Goal: Task Accomplishment & Management: Complete application form

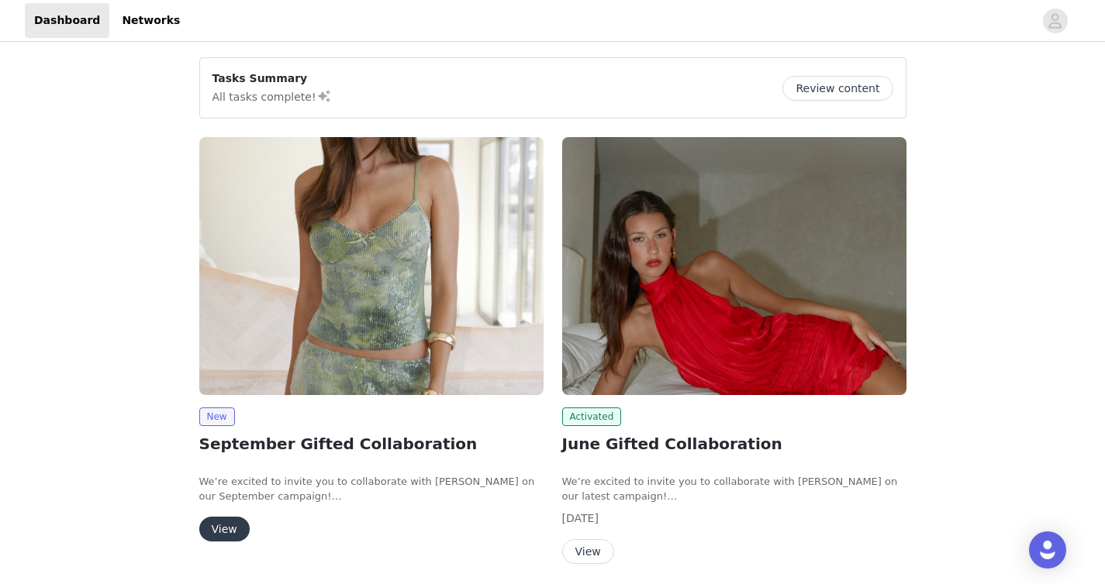
click at [219, 524] on button "View" at bounding box center [224, 529] width 50 height 25
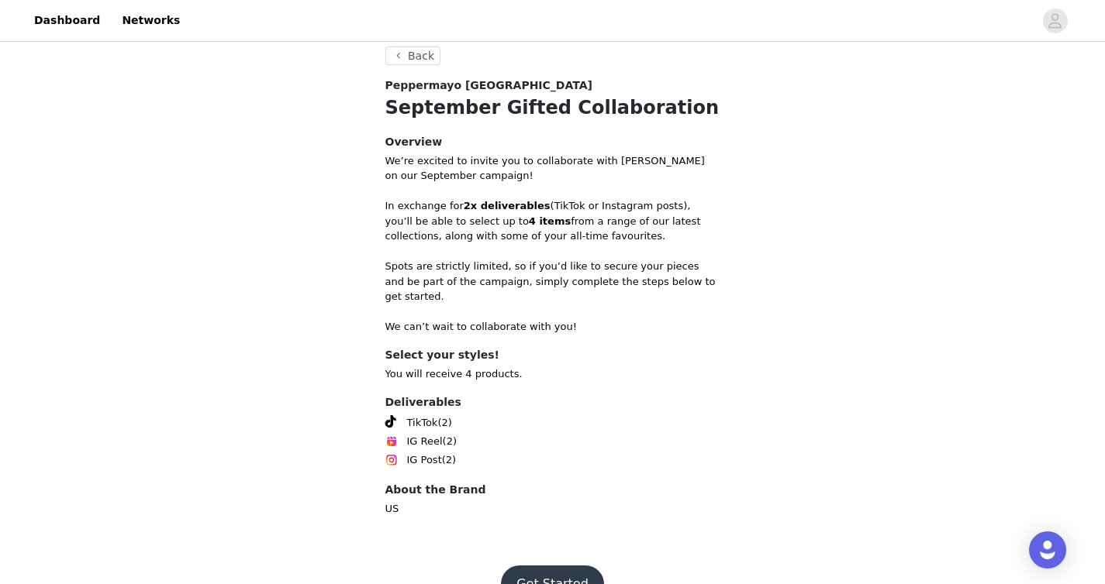
scroll to position [591, 0]
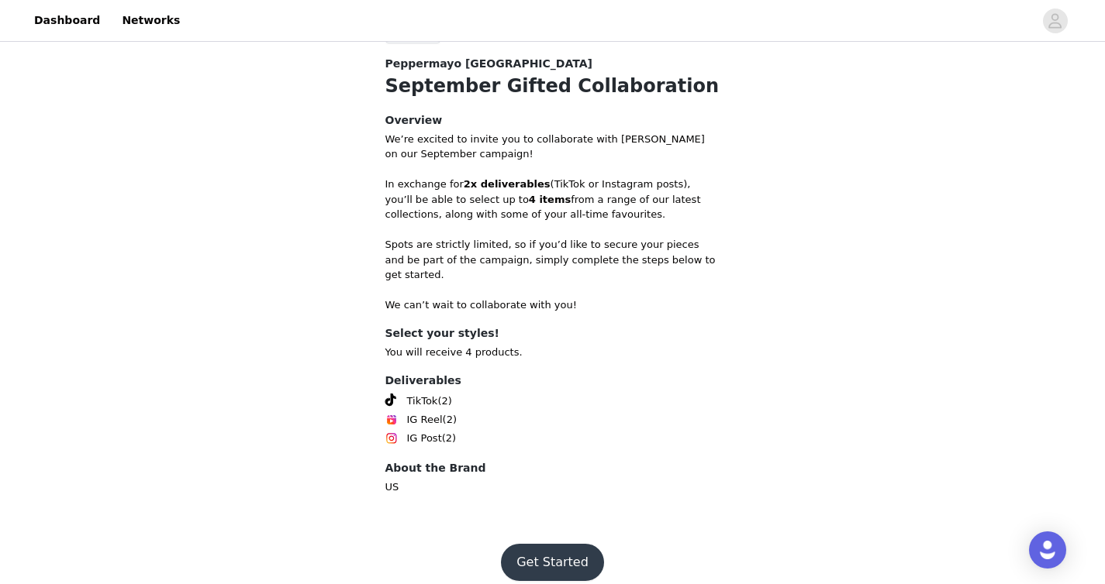
click at [550, 544] on button "Get Started" at bounding box center [552, 562] width 103 height 37
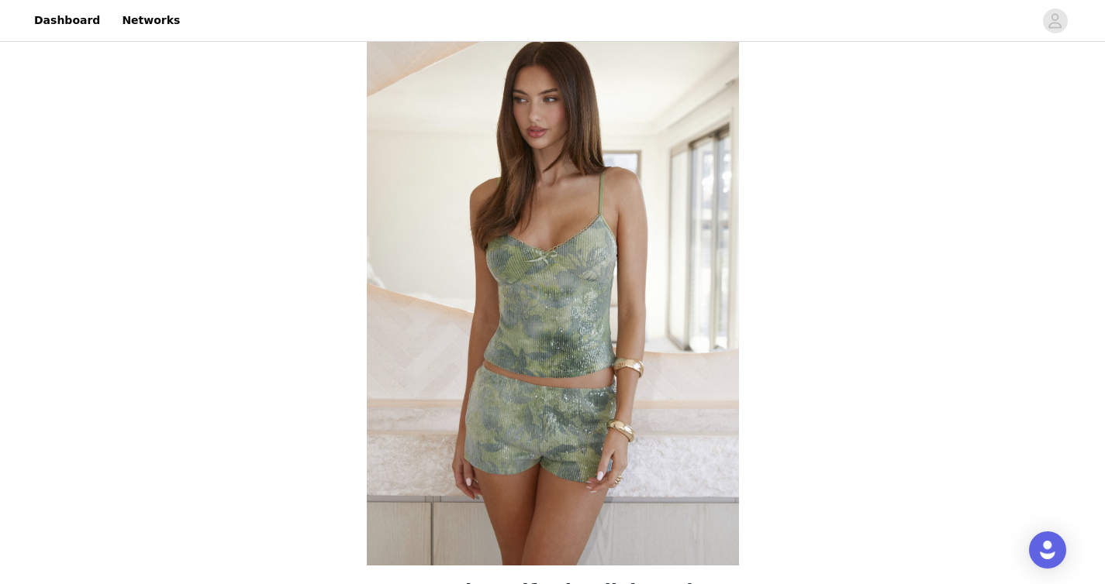
scroll to position [591, 0]
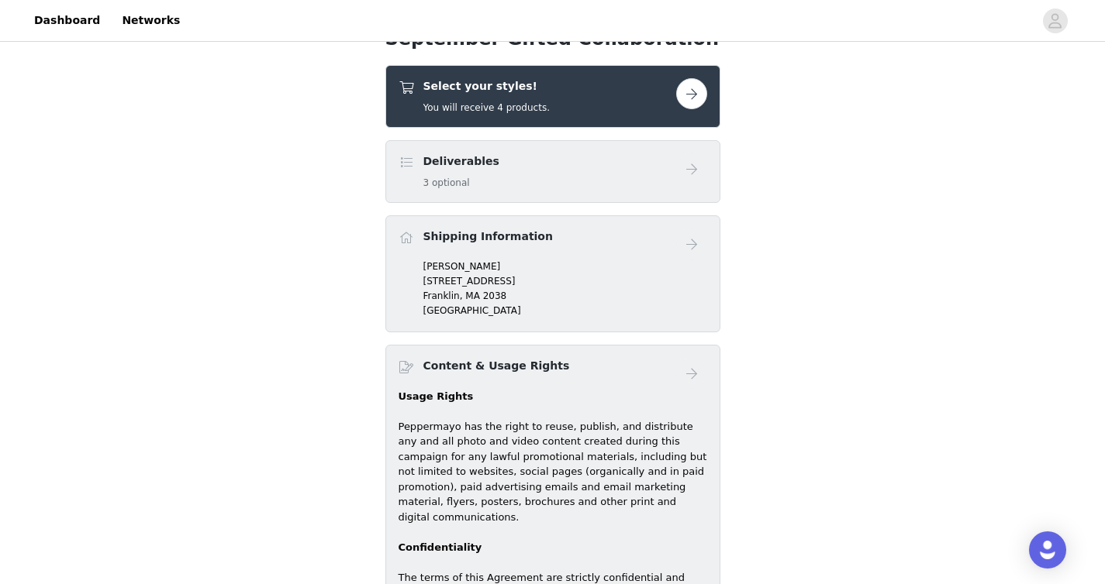
click at [697, 97] on button "button" at bounding box center [691, 93] width 31 height 31
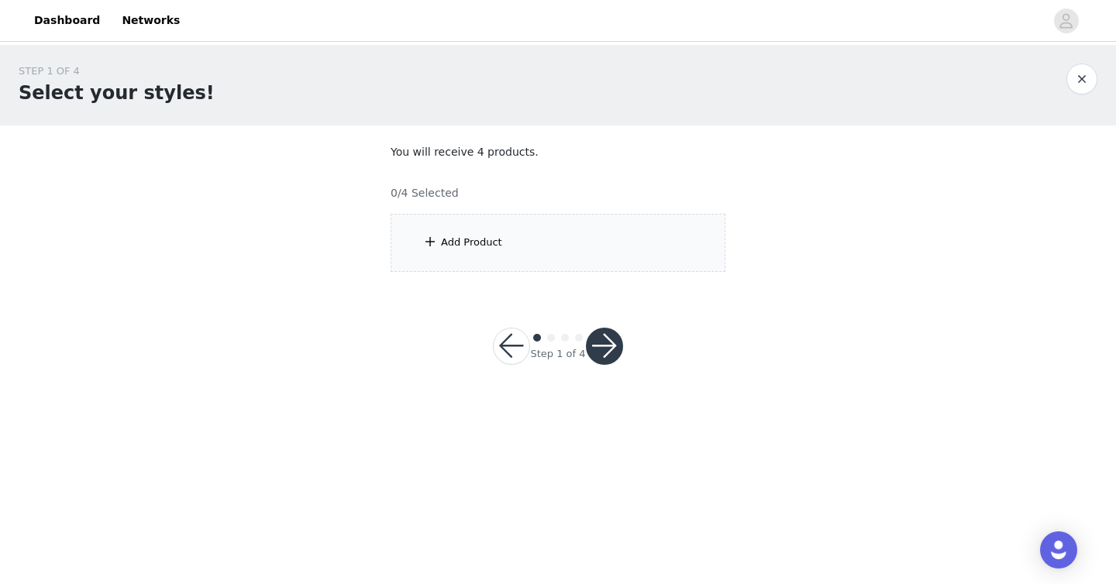
click at [492, 246] on div "Add Product" at bounding box center [471, 243] width 61 height 16
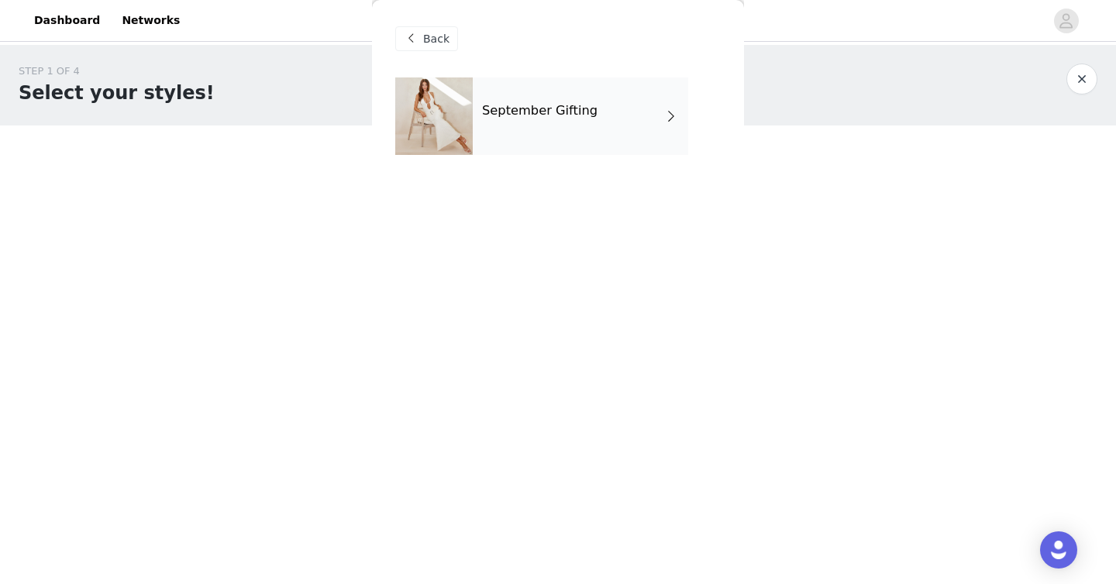
click at [577, 117] on h4 "September Gifting" at bounding box center [539, 111] width 115 height 14
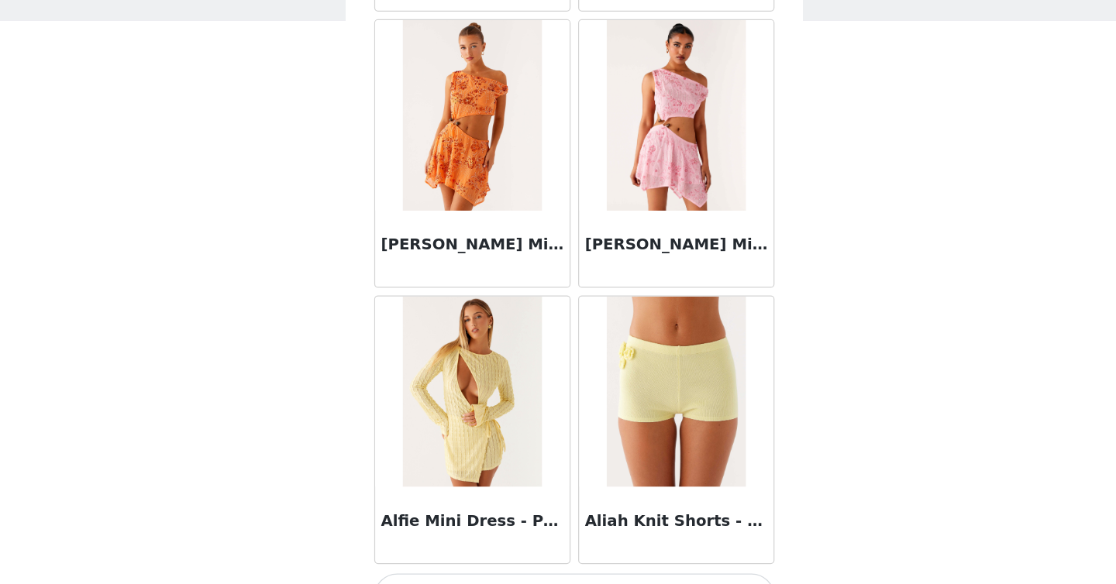
scroll to position [1788, 0]
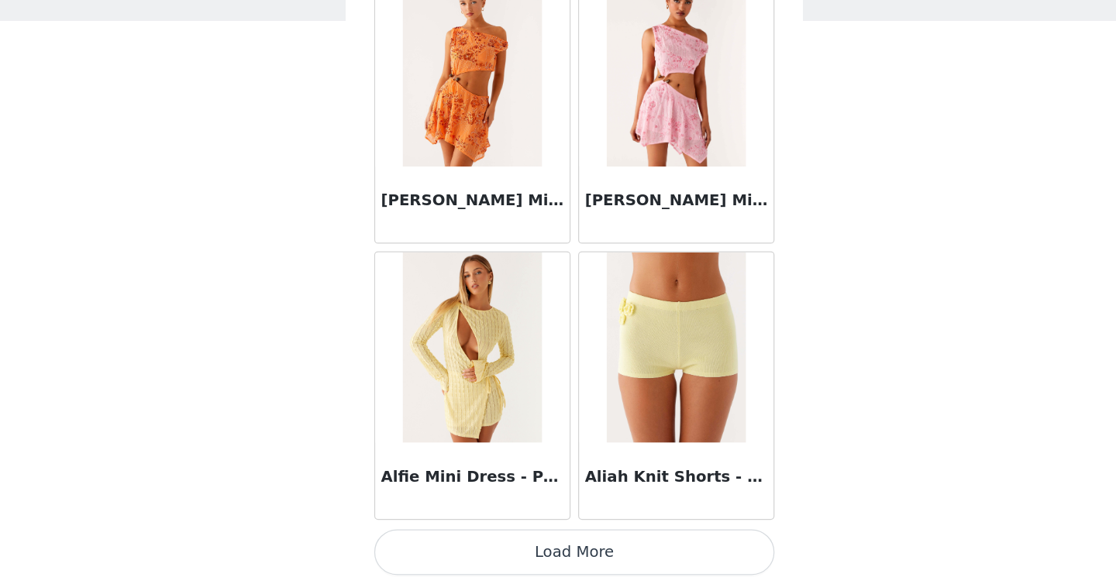
click at [498, 562] on button "Load More" at bounding box center [558, 558] width 326 height 37
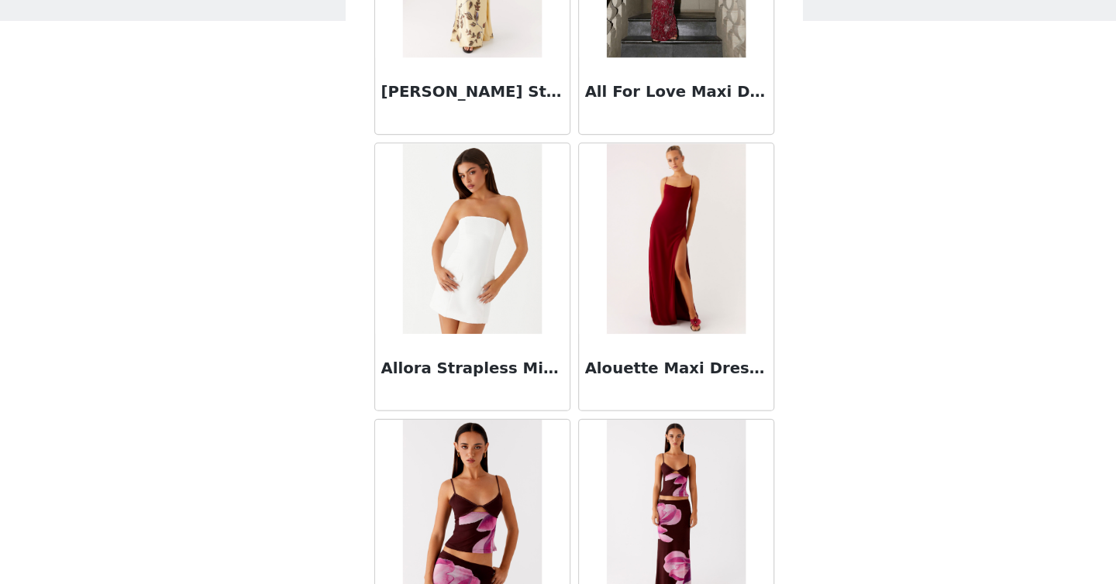
scroll to position [3225, 0]
click at [629, 341] on img at bounding box center [640, 302] width 112 height 155
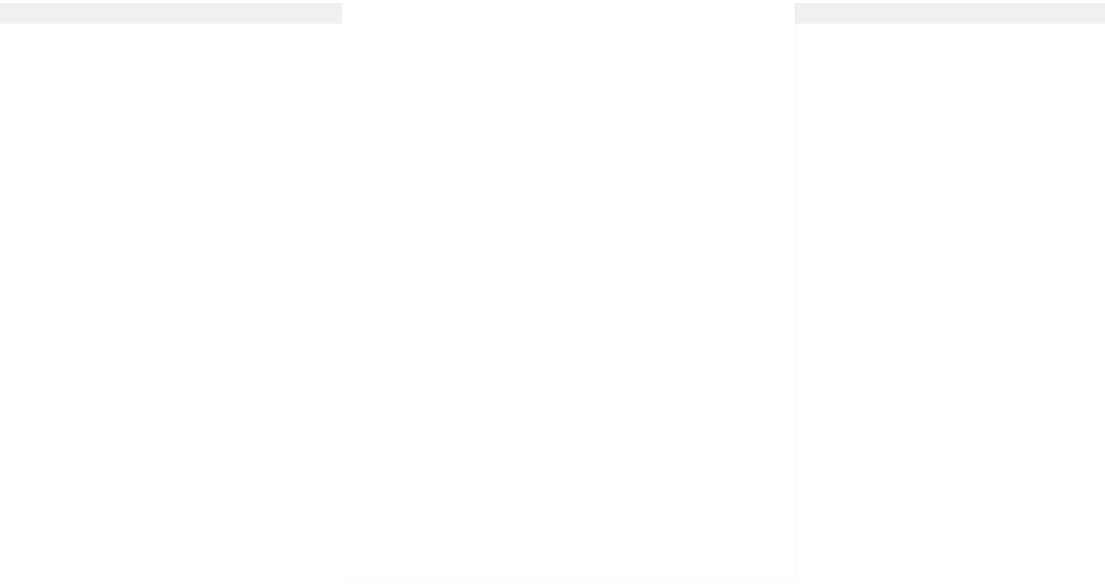
scroll to position [0, 0]
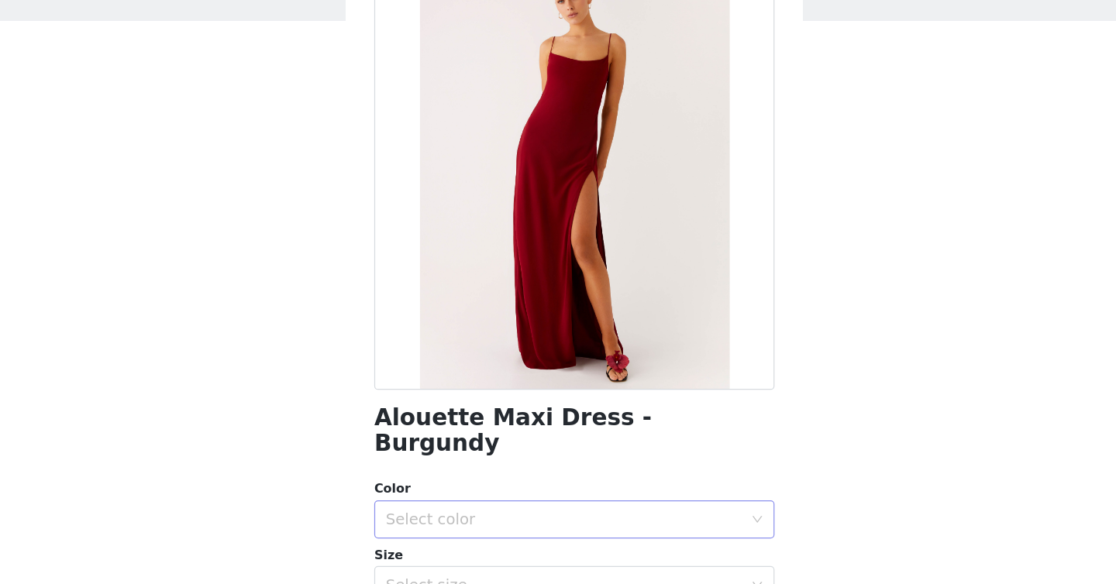
click at [446, 524] on div "Select color" at bounding box center [550, 532] width 290 height 16
click at [436, 546] on li "Burgundy" at bounding box center [552, 545] width 314 height 25
click at [430, 577] on div "Select size" at bounding box center [550, 585] width 290 height 16
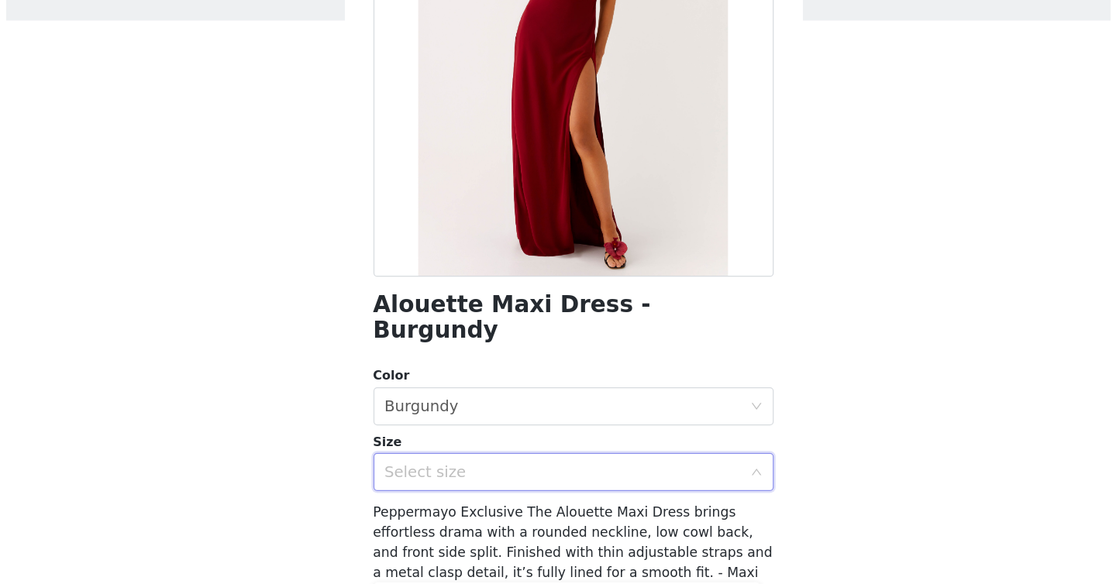
scroll to position [93, 0]
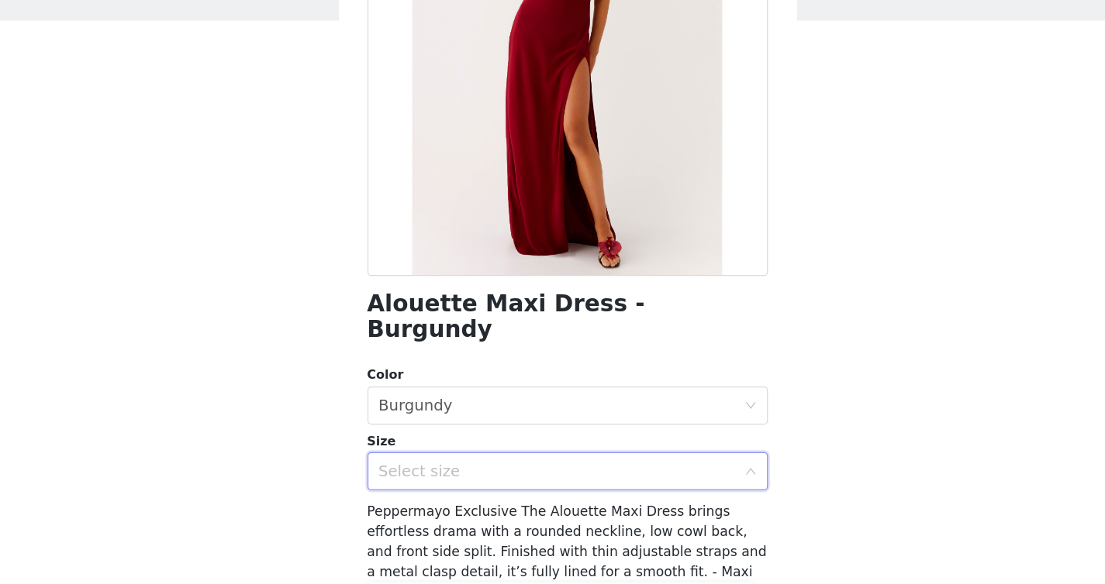
click at [446, 478] on div "Select size" at bounding box center [547, 491] width 297 height 29
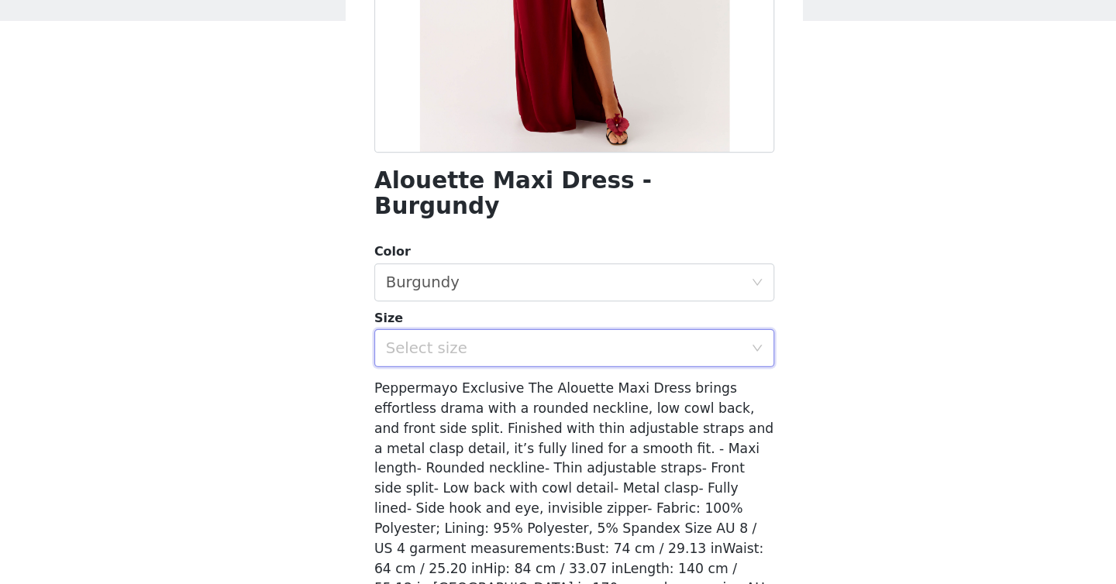
scroll to position [205, 0]
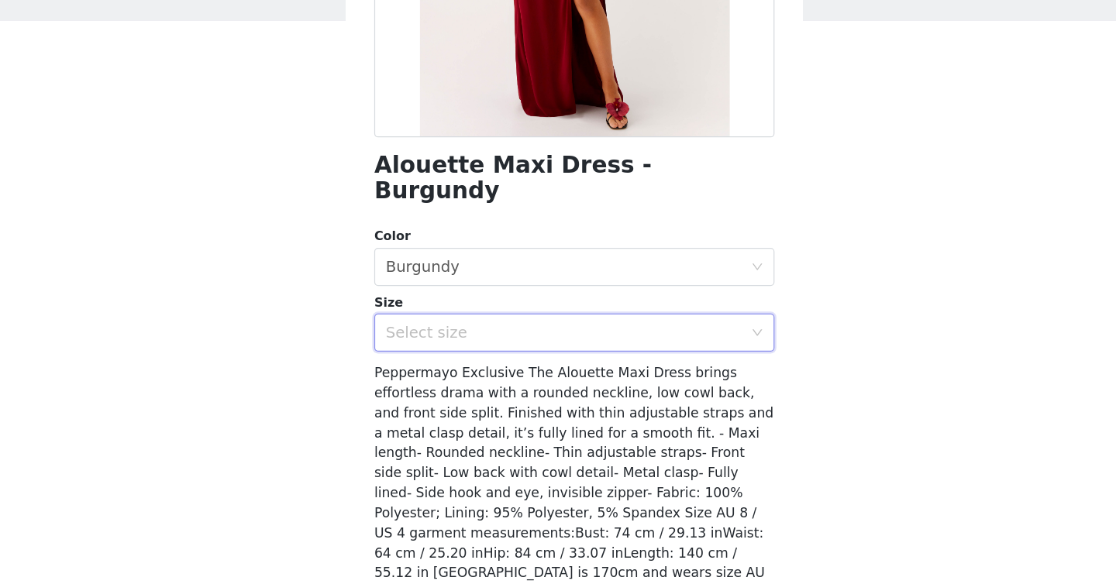
click at [662, 372] on div "Select size" at bounding box center [550, 380] width 290 height 16
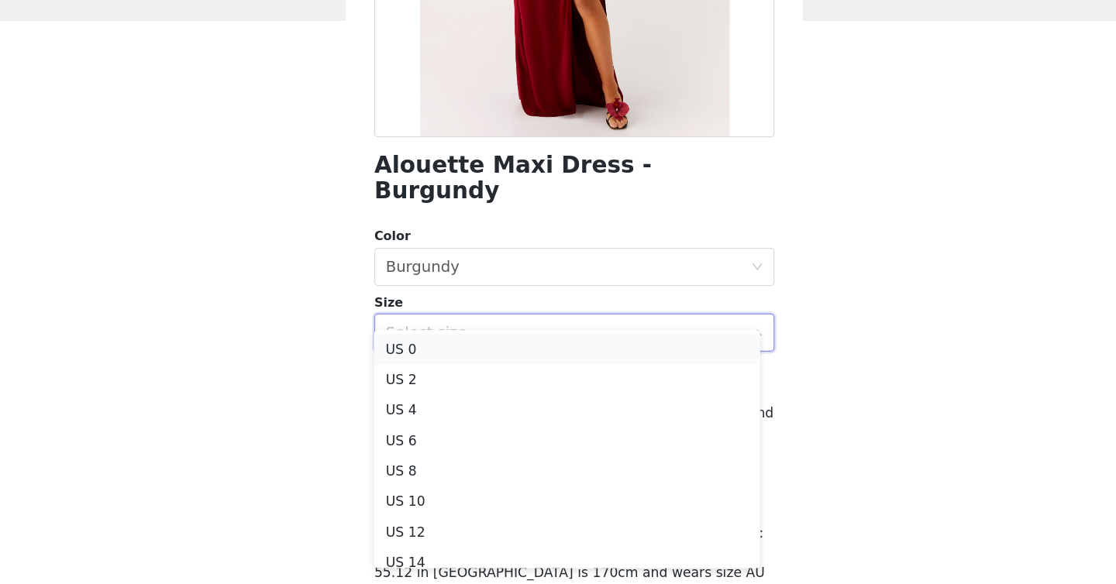
click at [537, 392] on li "US 0" at bounding box center [552, 393] width 314 height 25
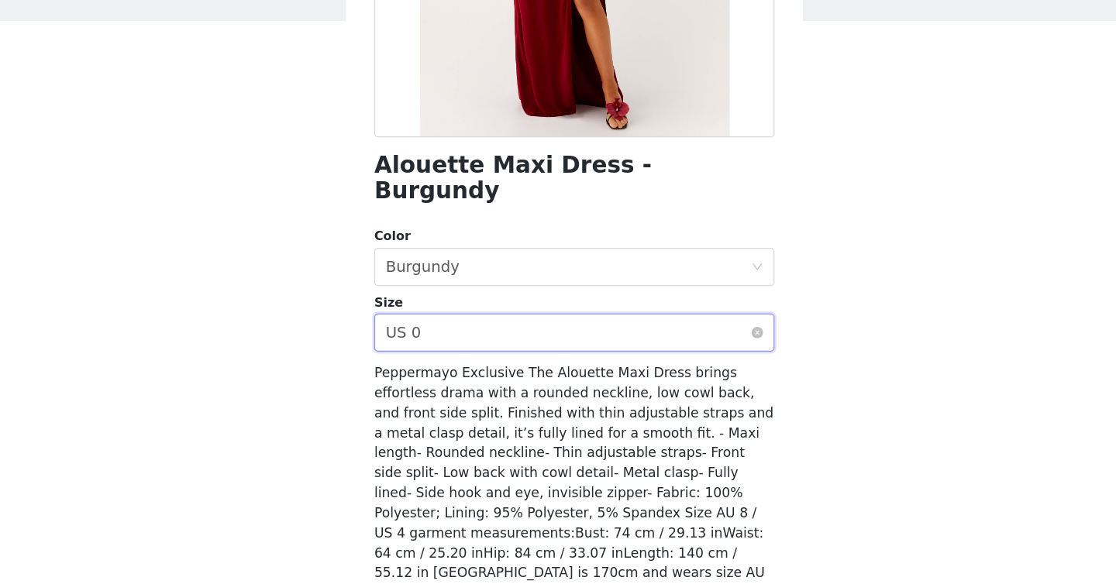
scroll to position [249, 0]
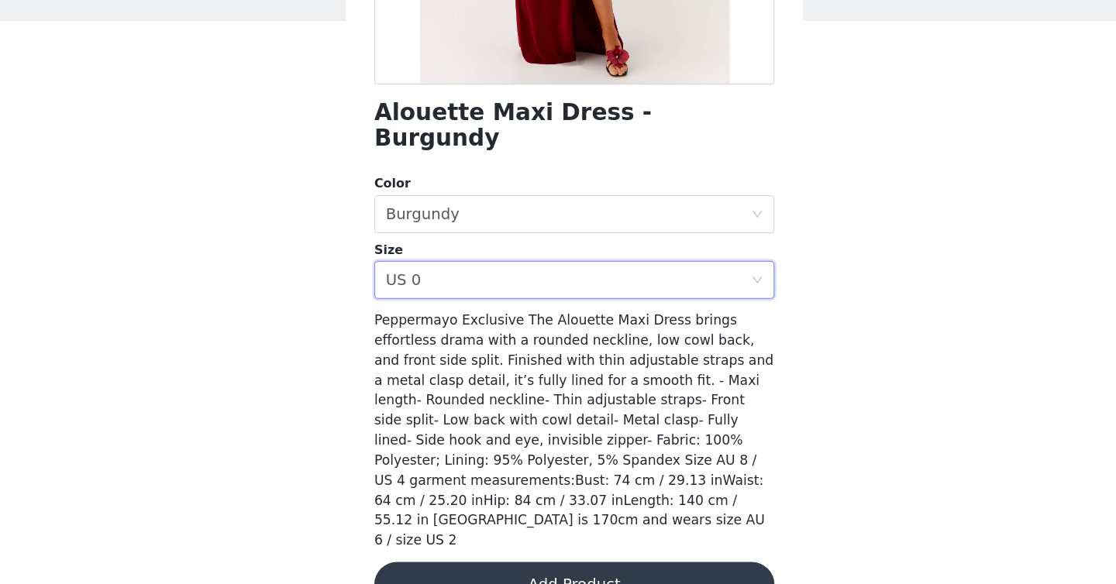
click at [462, 566] on button "Add Product" at bounding box center [558, 584] width 326 height 37
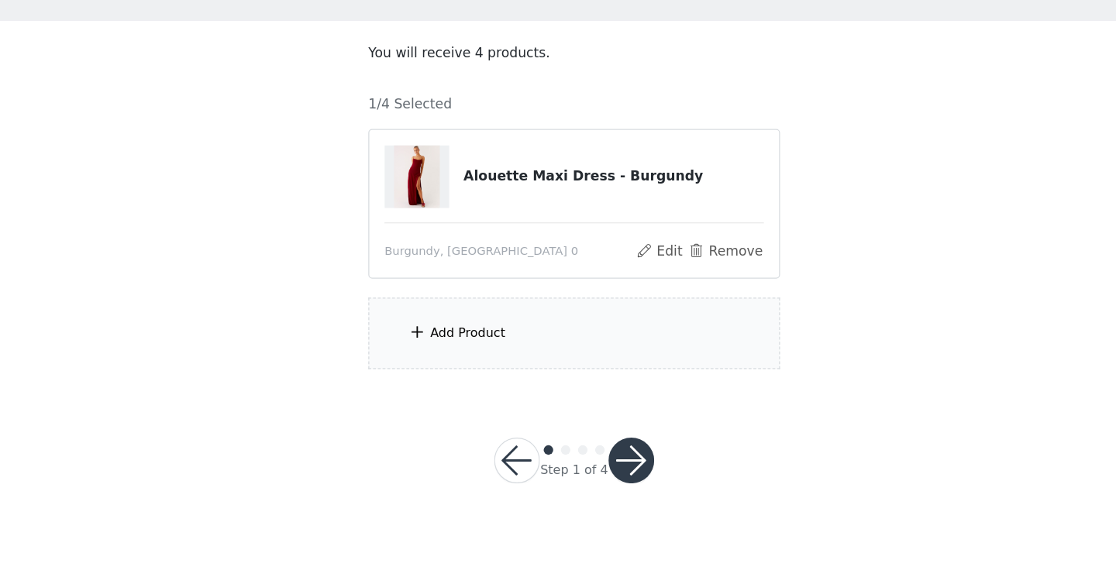
click at [468, 375] on div "Add Product" at bounding box center [471, 380] width 61 height 16
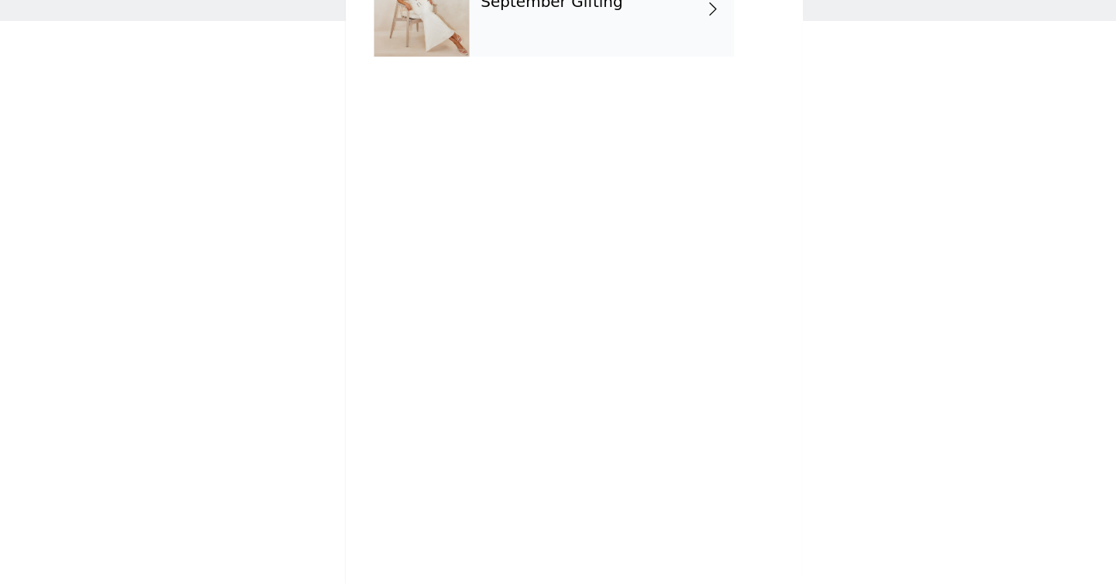
click at [574, 117] on h4 "September Gifting" at bounding box center [539, 111] width 115 height 14
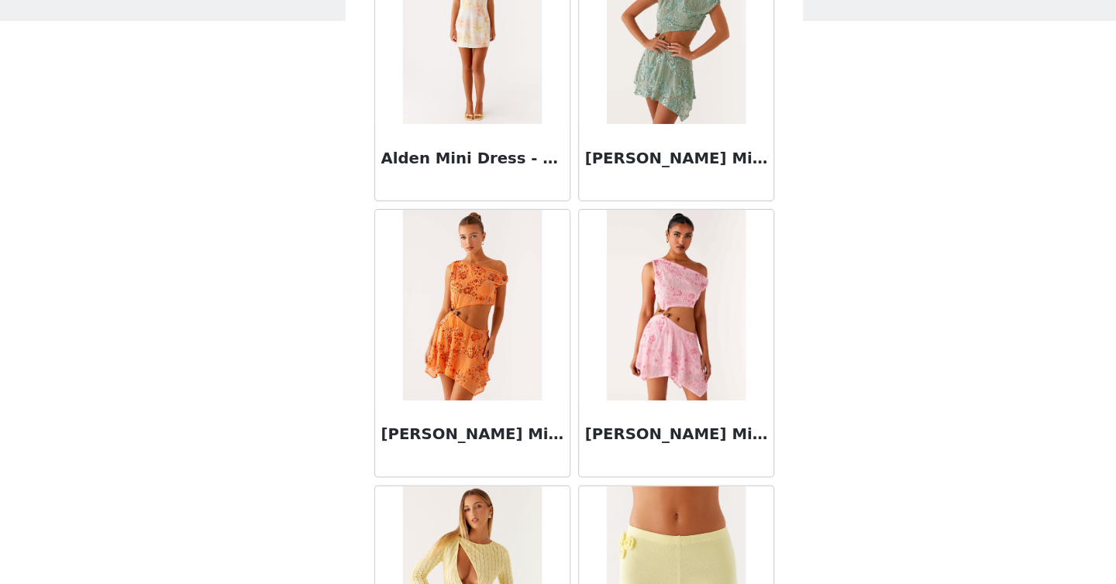
scroll to position [1788, 0]
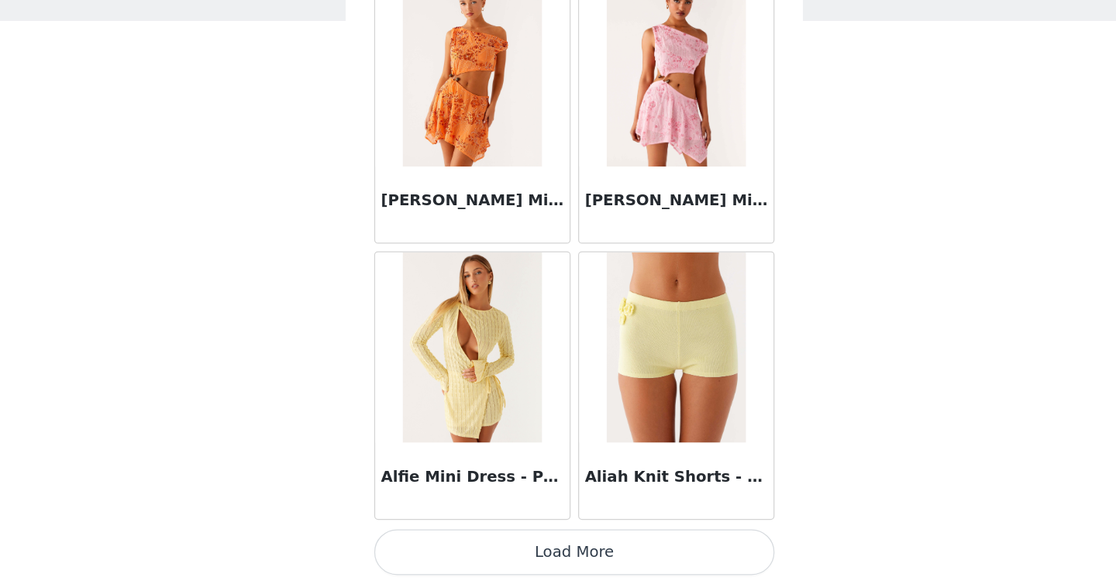
click at [562, 567] on button "Load More" at bounding box center [558, 558] width 326 height 37
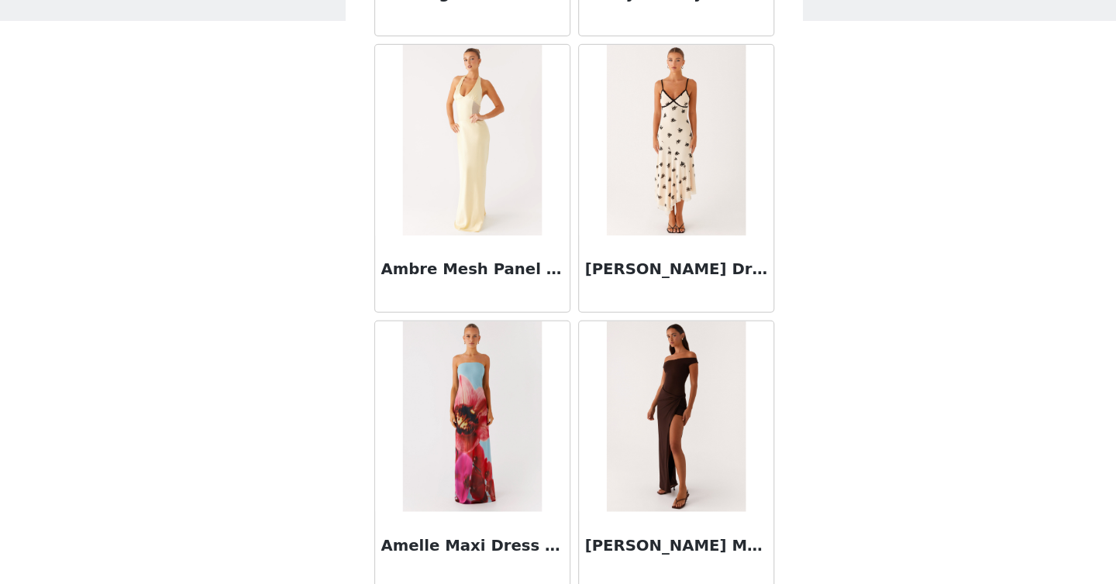
scroll to position [4035, 0]
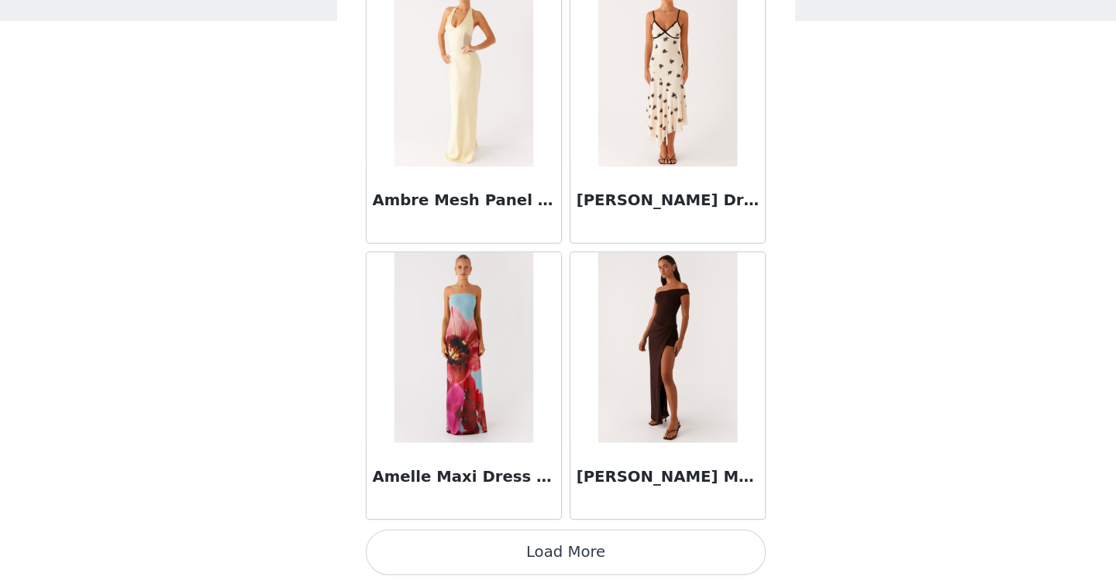
click at [485, 559] on button "Load More" at bounding box center [558, 558] width 326 height 37
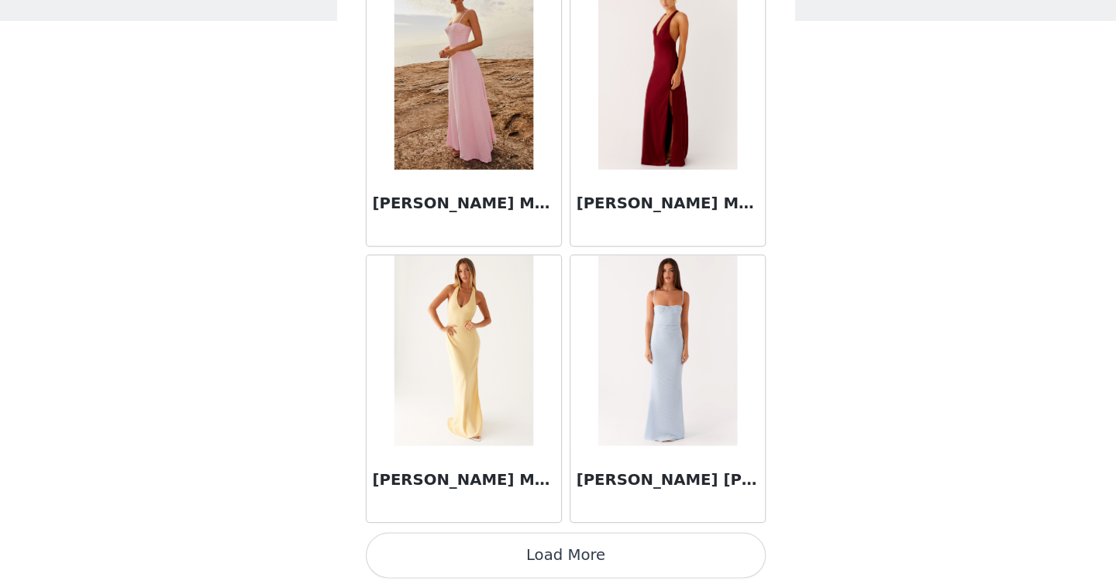
scroll to position [6283, 0]
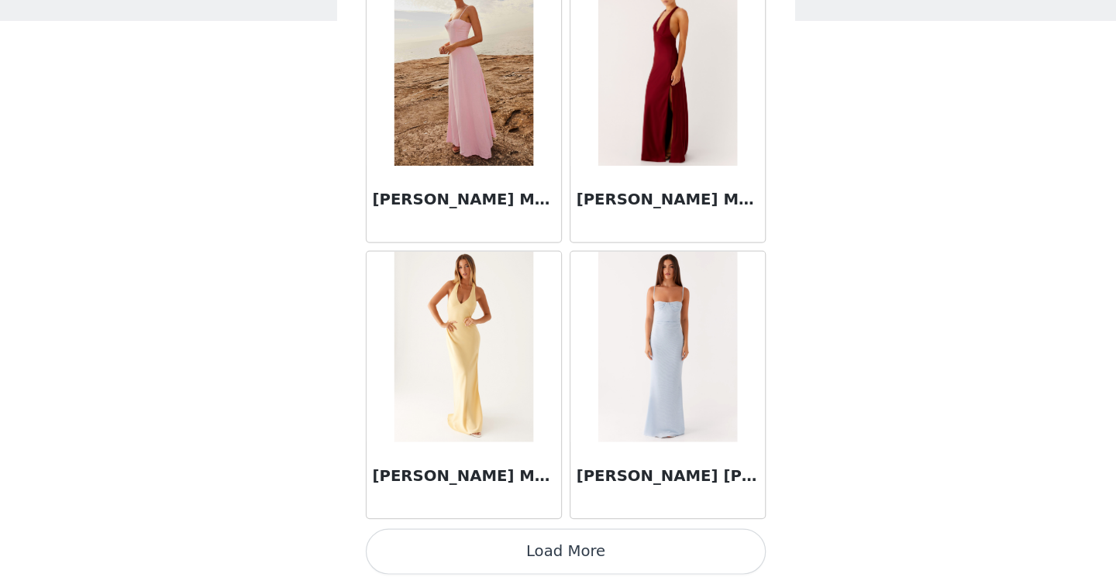
click at [553, 556] on button "Load More" at bounding box center [558, 558] width 326 height 37
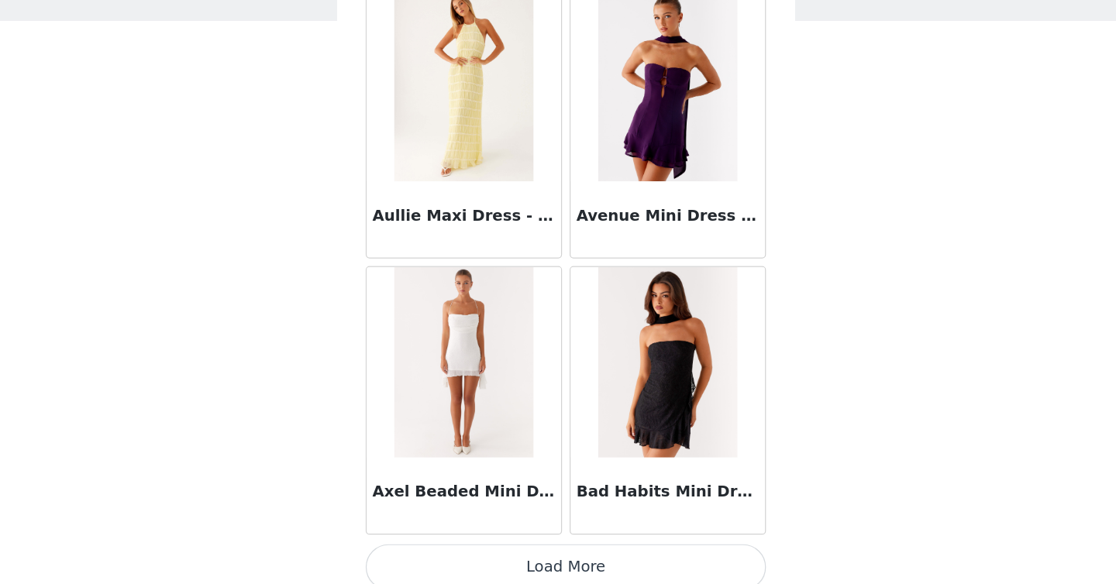
scroll to position [8531, 0]
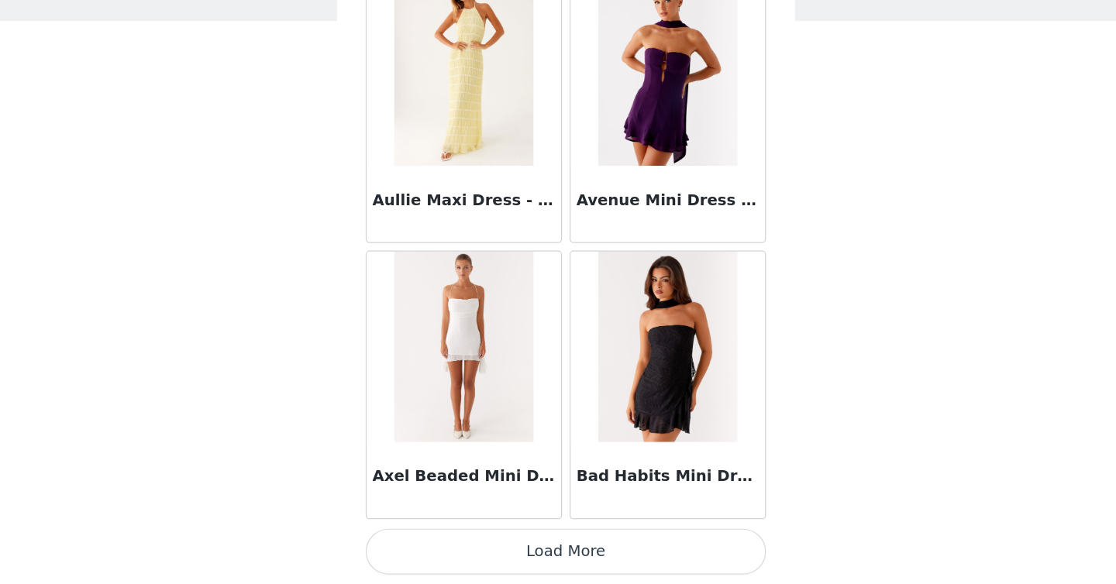
click at [543, 553] on button "Load More" at bounding box center [558, 558] width 326 height 37
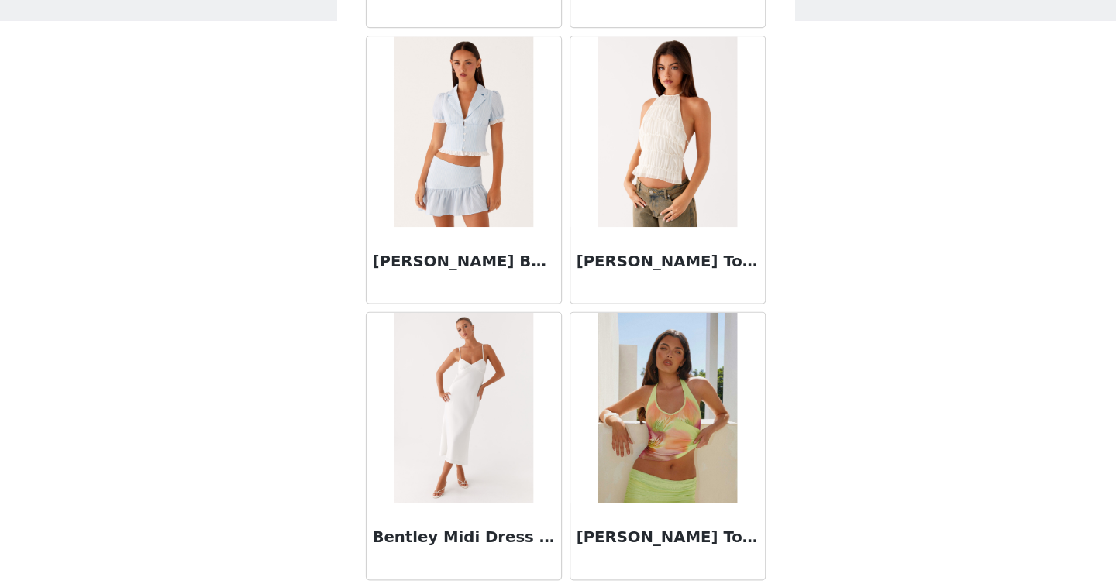
scroll to position [10779, 0]
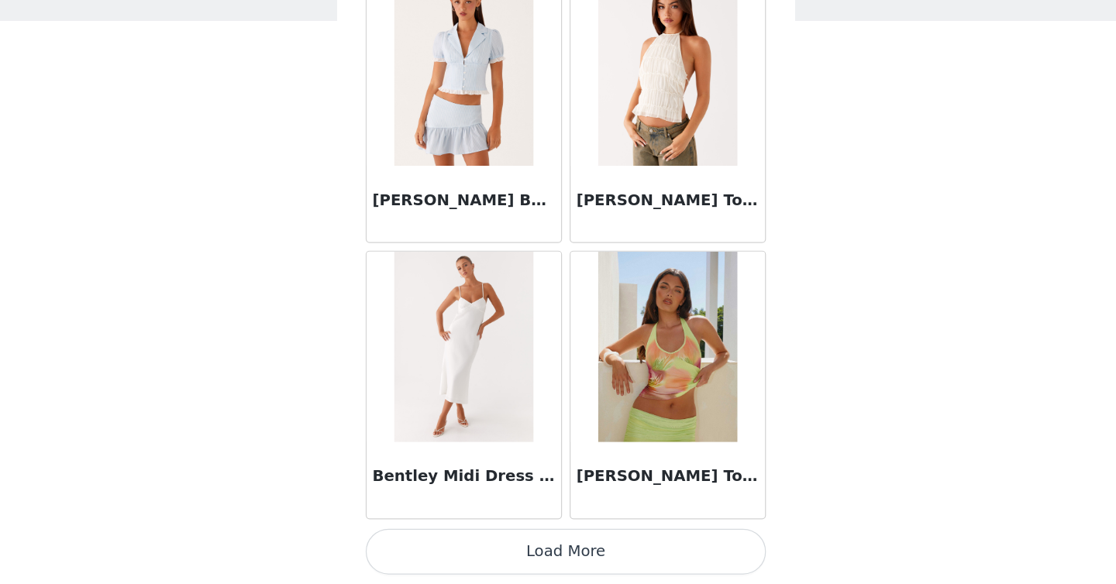
click at [526, 562] on button "Load More" at bounding box center [558, 558] width 326 height 37
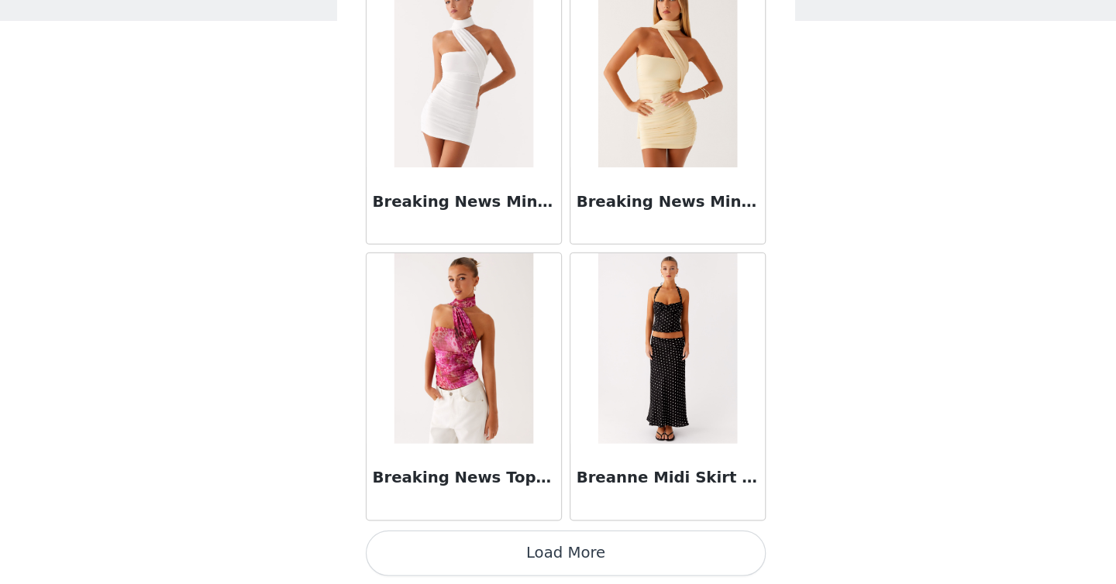
scroll to position [13027, 0]
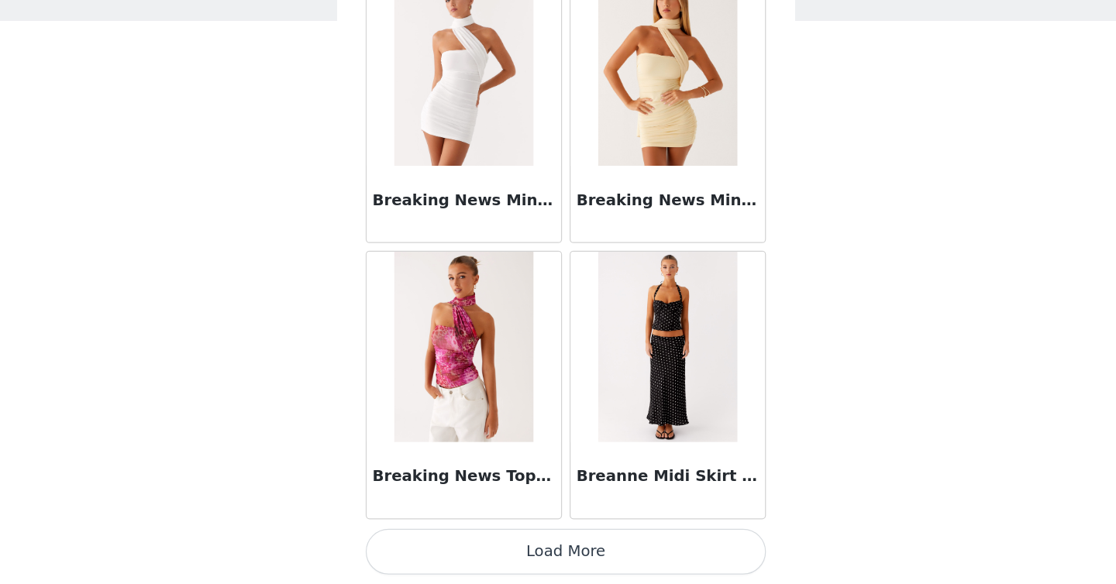
click at [535, 555] on button "Load More" at bounding box center [558, 558] width 326 height 37
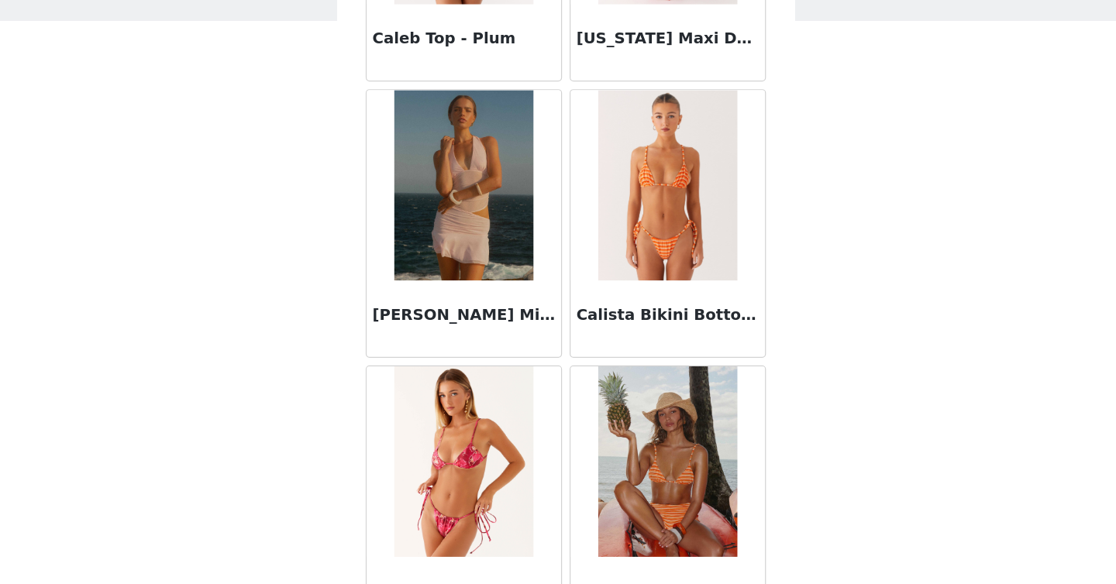
scroll to position [15275, 0]
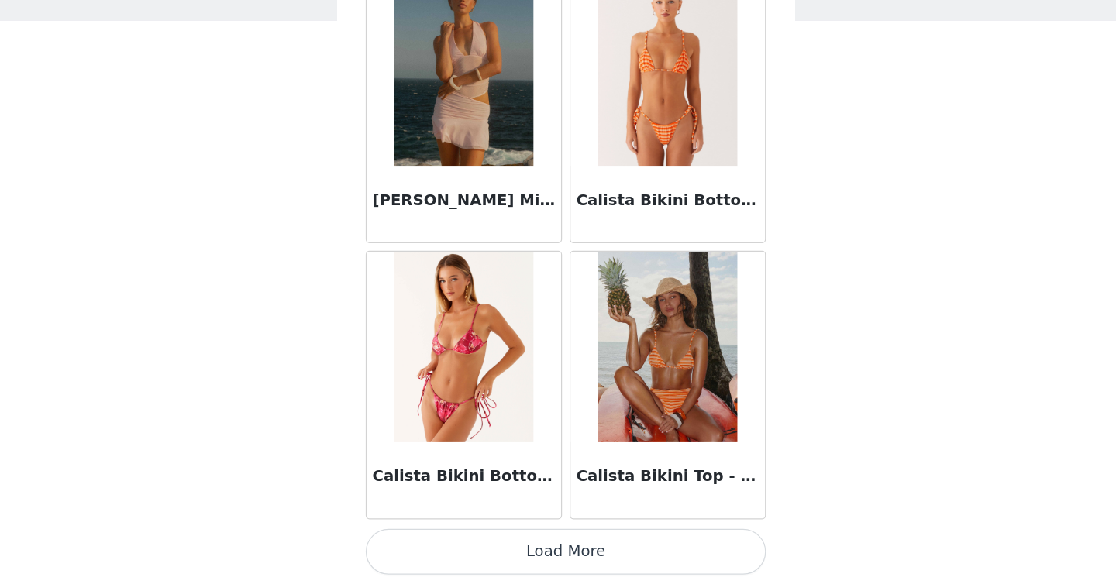
click at [534, 561] on button "Load More" at bounding box center [558, 558] width 326 height 37
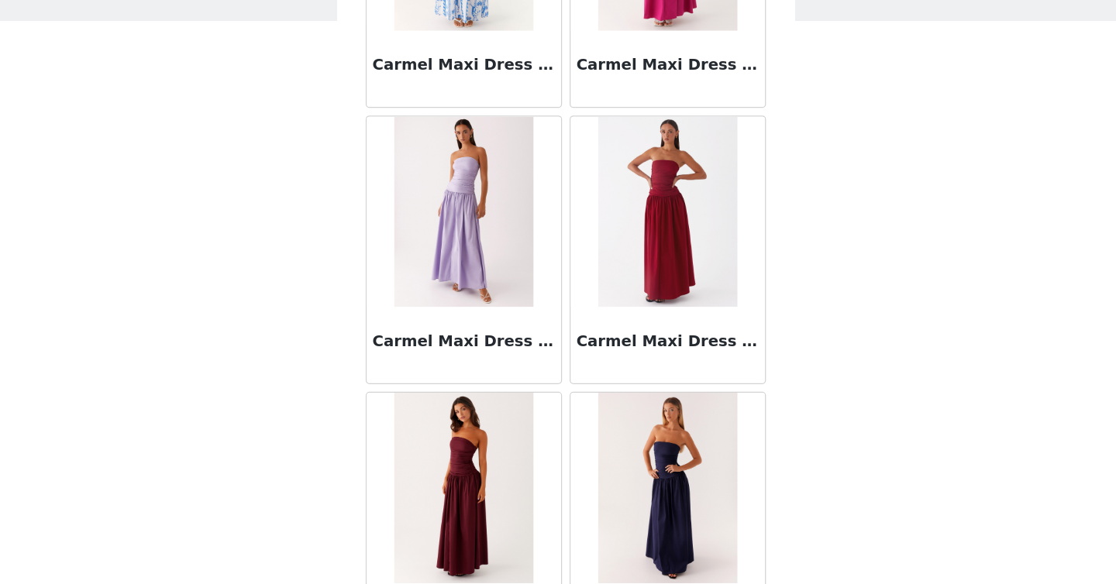
scroll to position [17523, 0]
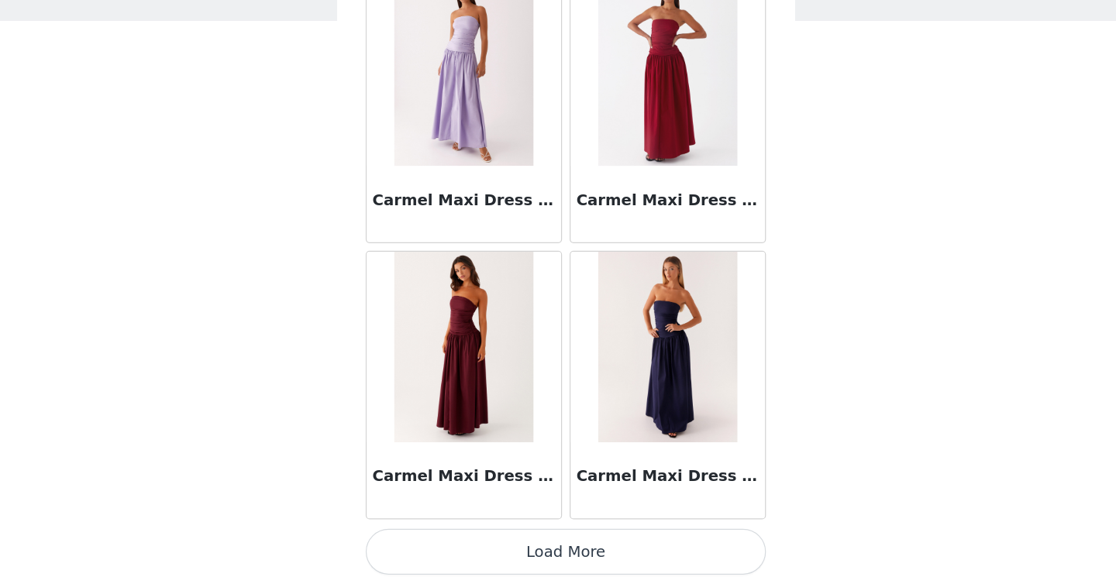
click at [533, 551] on button "Load More" at bounding box center [558, 558] width 326 height 37
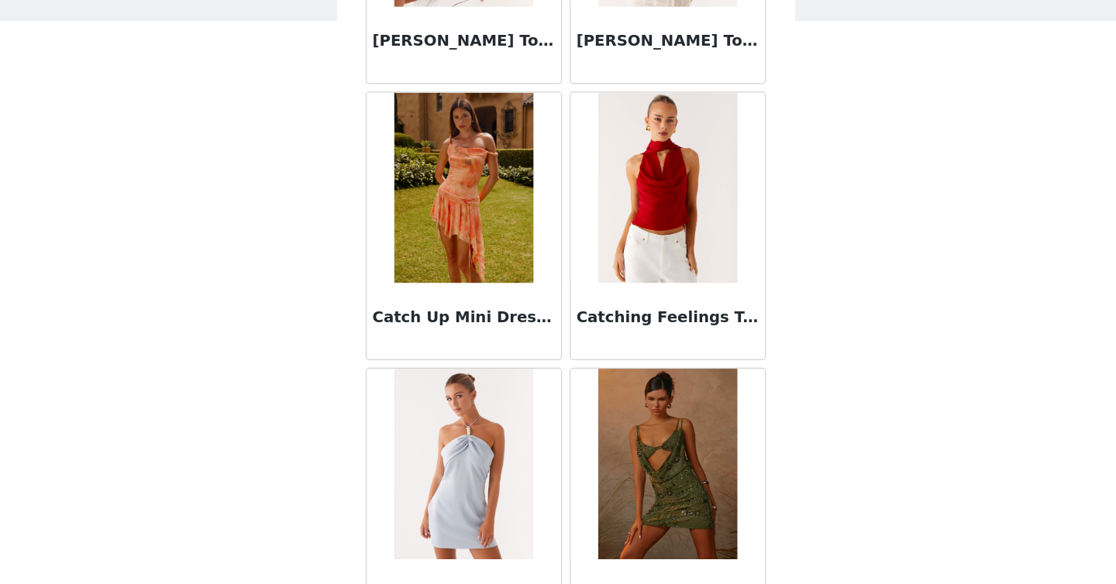
scroll to position [19771, 0]
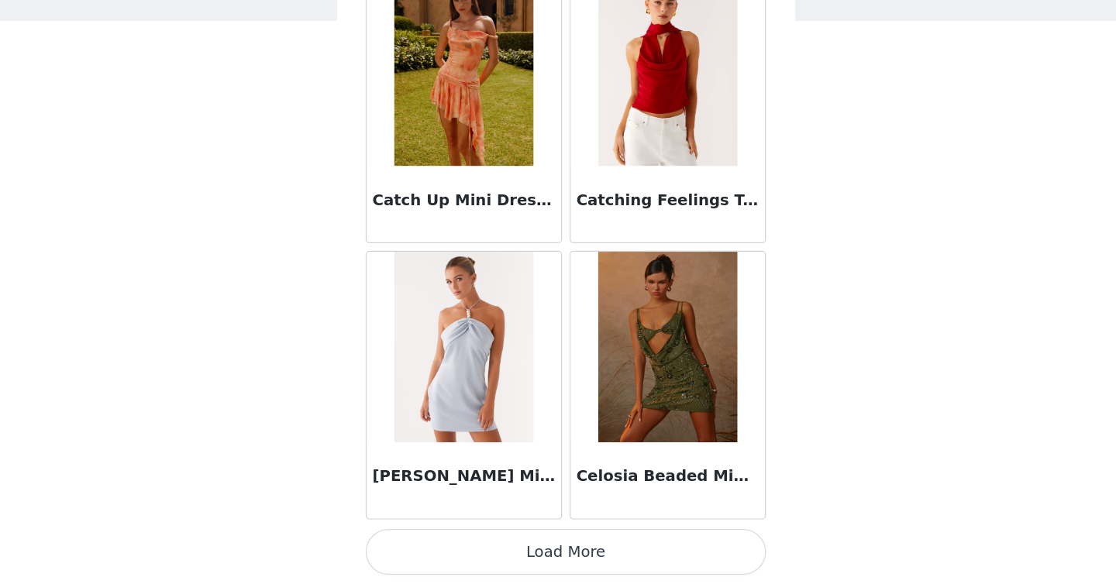
click at [522, 564] on button "Load More" at bounding box center [558, 558] width 326 height 37
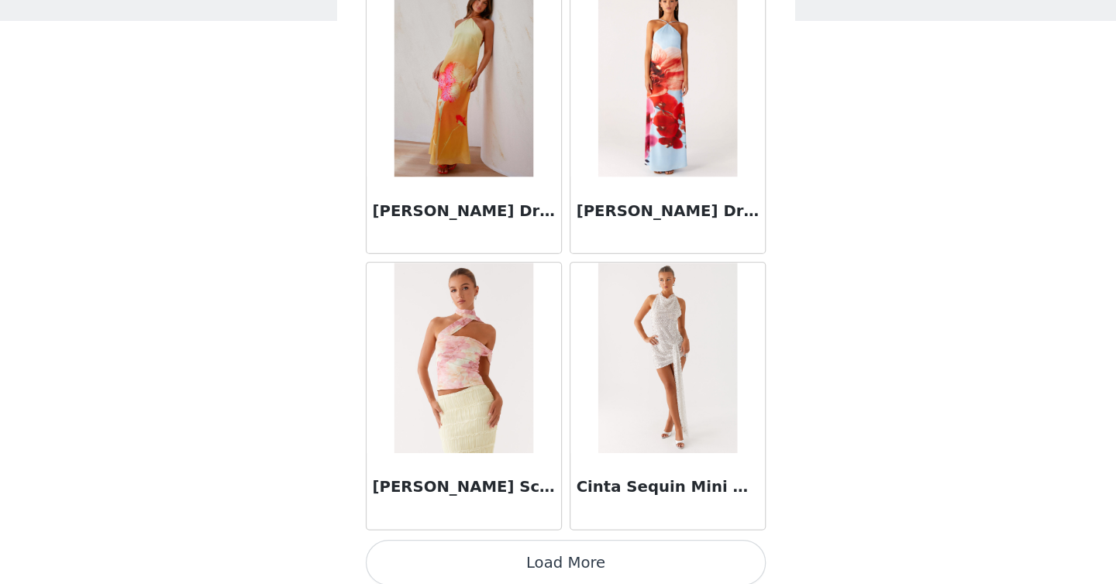
scroll to position [22019, 0]
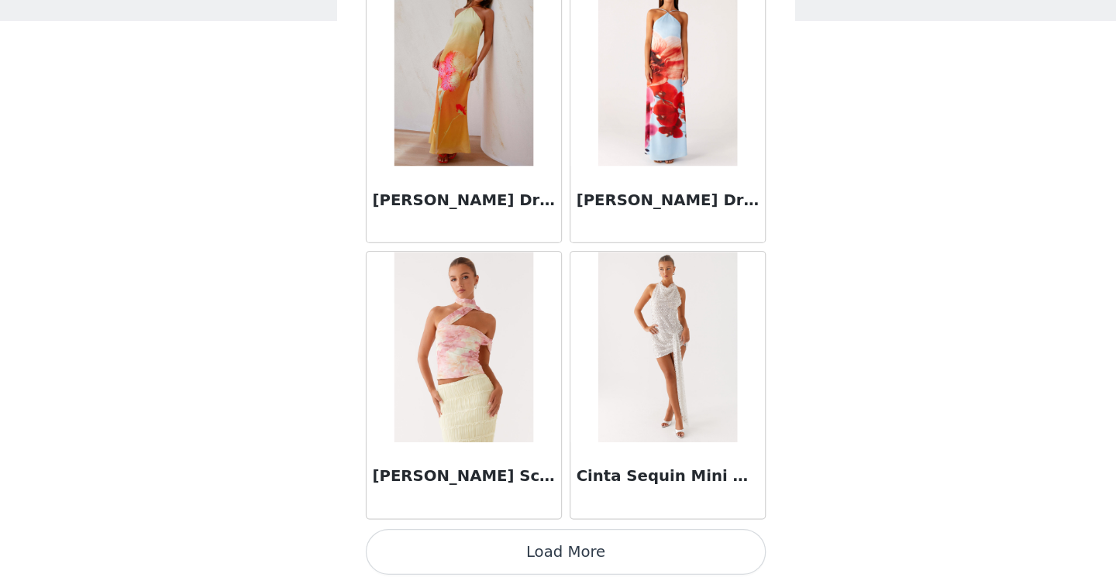
click at [522, 553] on button "Load More" at bounding box center [558, 558] width 326 height 37
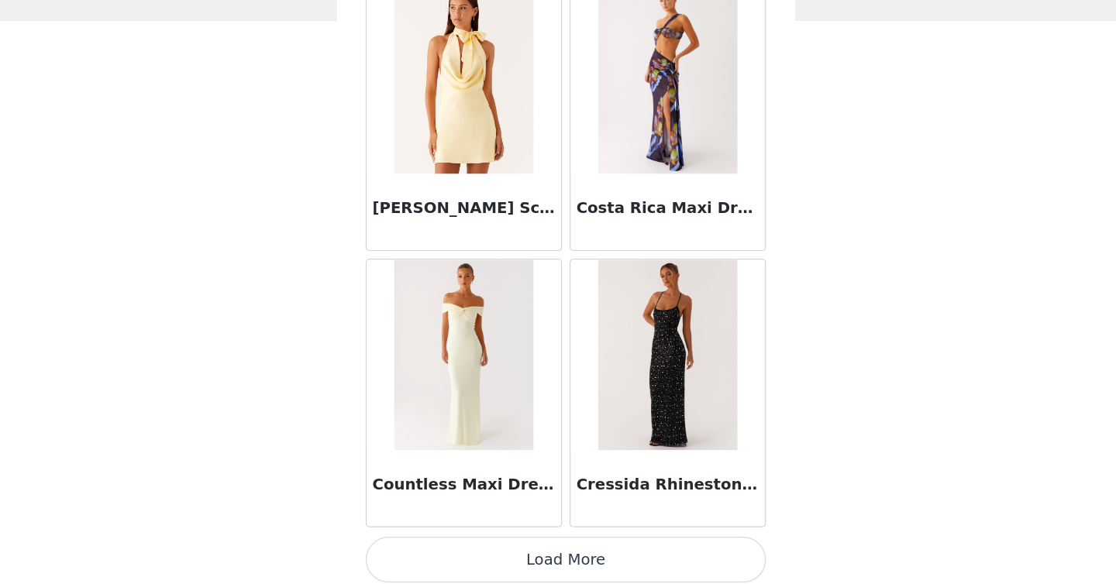
scroll to position [24267, 0]
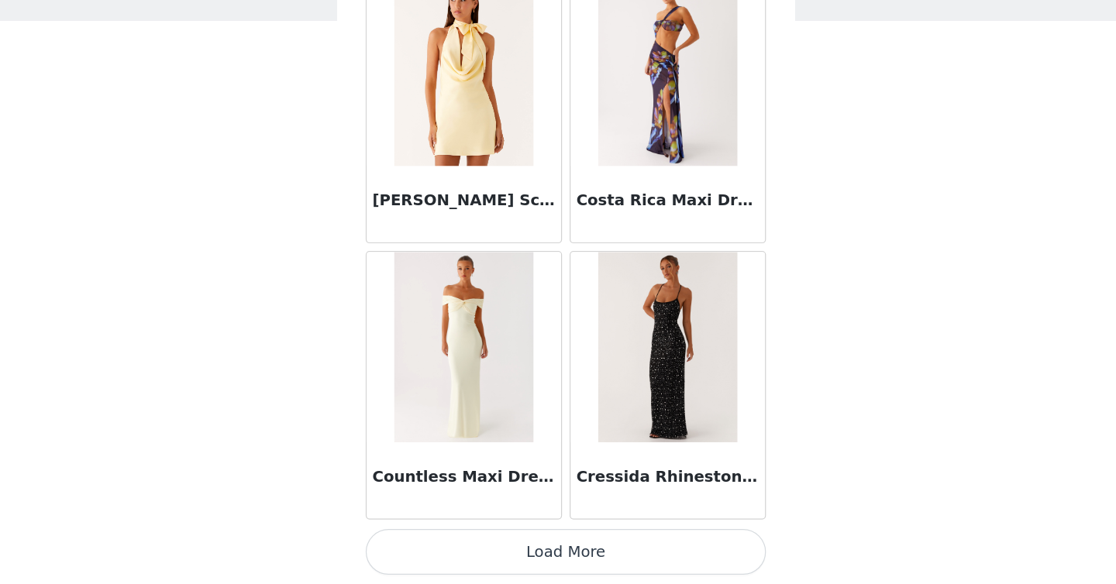
click at [529, 550] on button "Load More" at bounding box center [558, 558] width 326 height 37
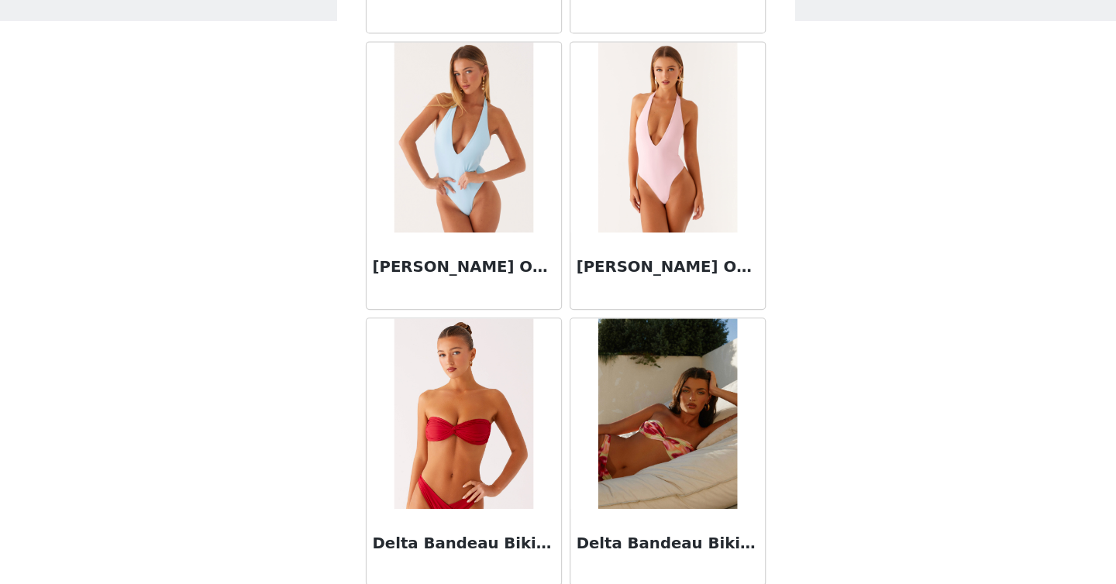
scroll to position [26515, 0]
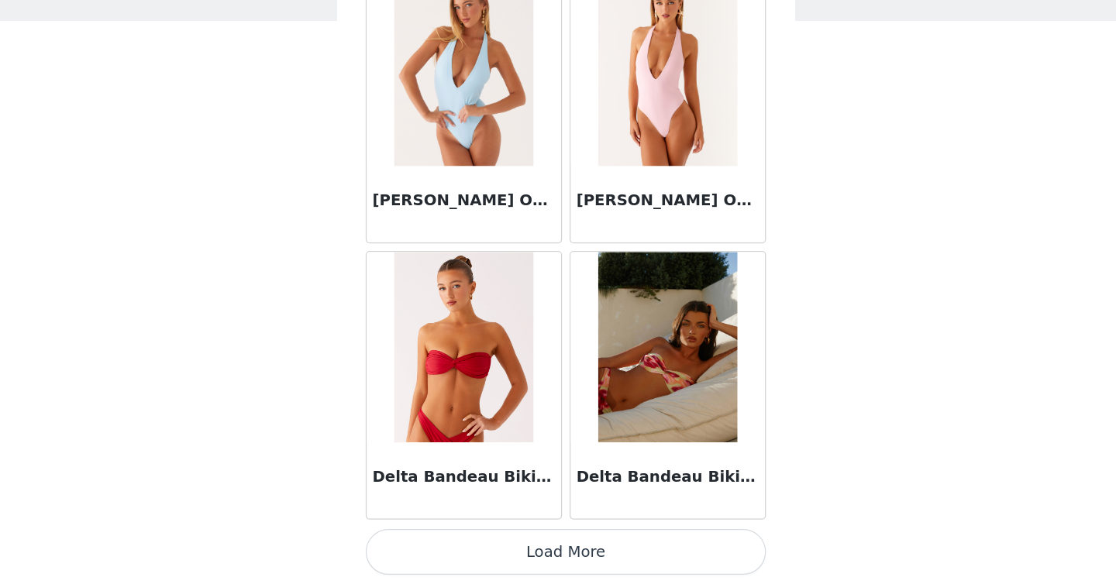
click at [530, 556] on button "Load More" at bounding box center [558, 558] width 326 height 37
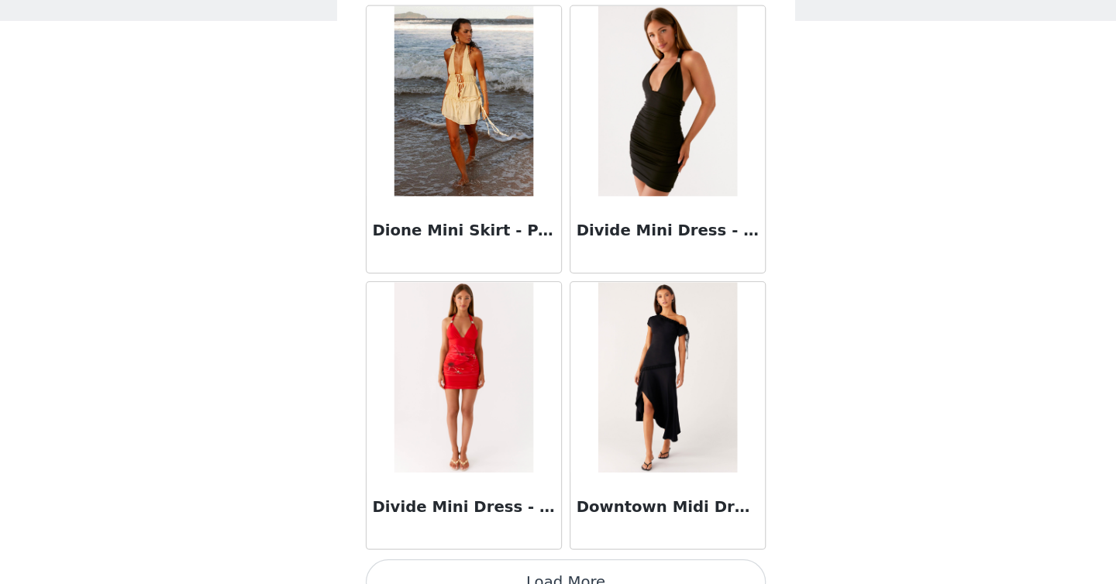
scroll to position [28763, 0]
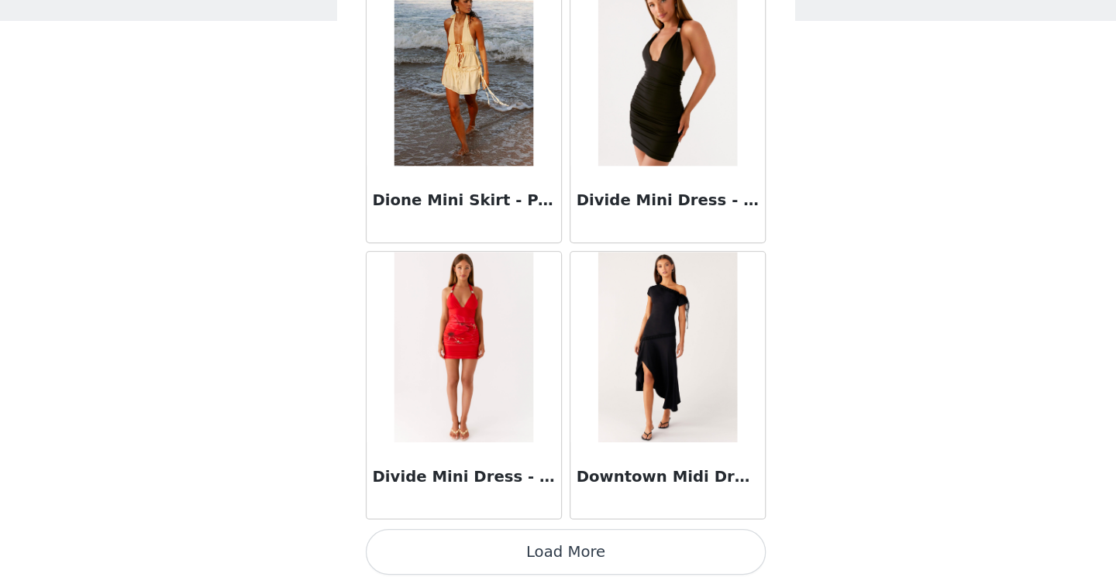
click at [511, 544] on button "Load More" at bounding box center [558, 558] width 326 height 37
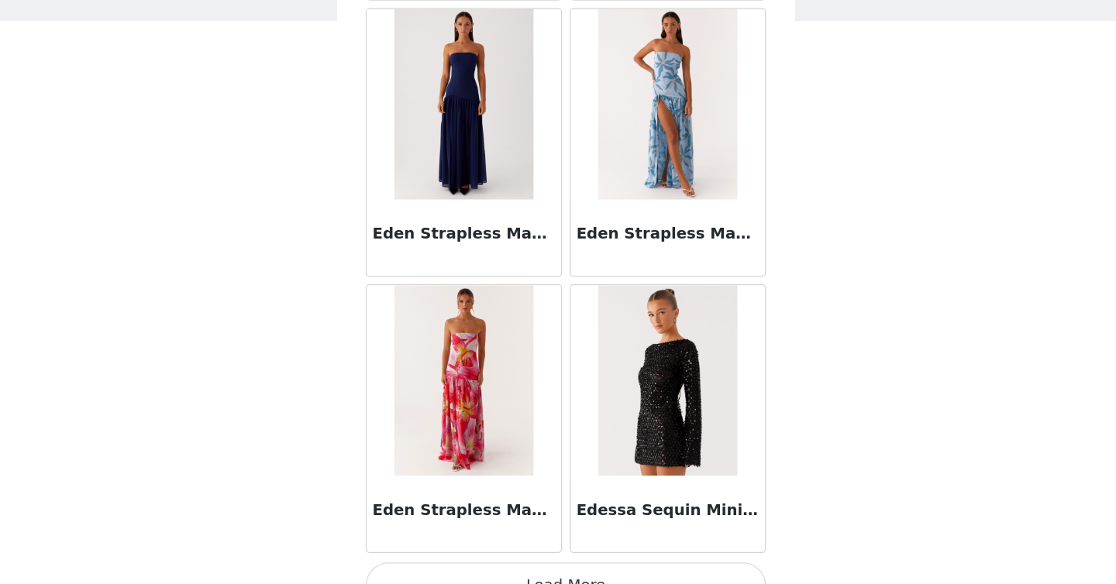
scroll to position [31011, 0]
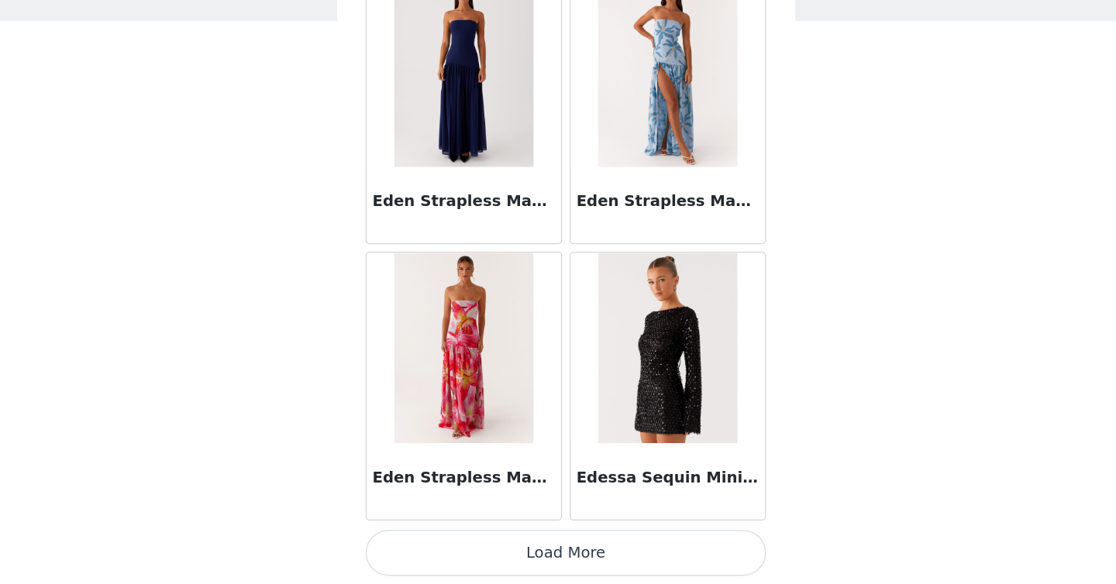
click at [544, 551] on button "Load More" at bounding box center [558, 558] width 326 height 37
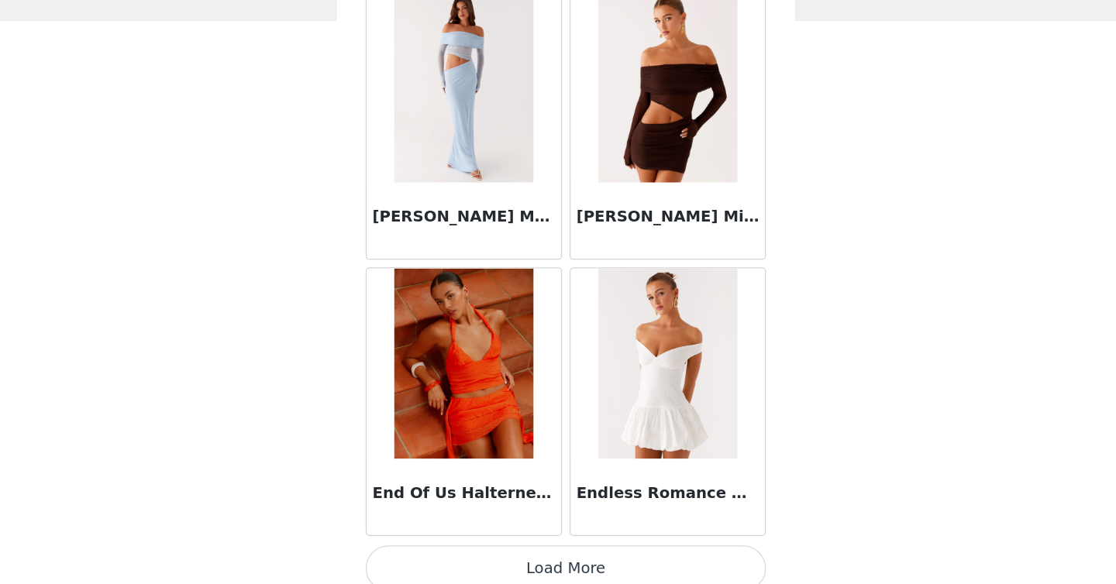
scroll to position [33259, 0]
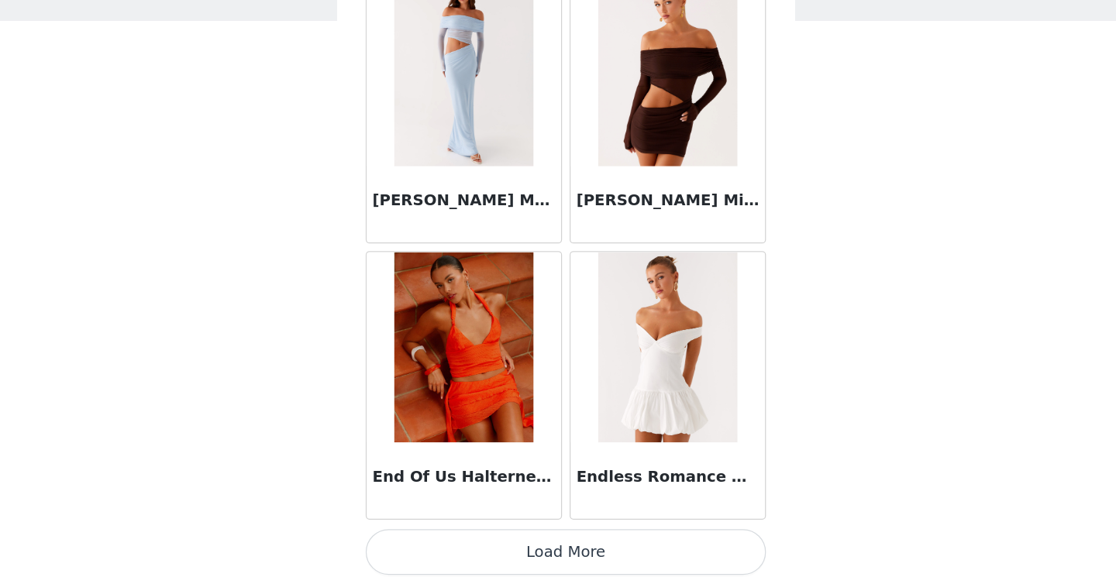
click at [535, 559] on button "Load More" at bounding box center [558, 558] width 326 height 37
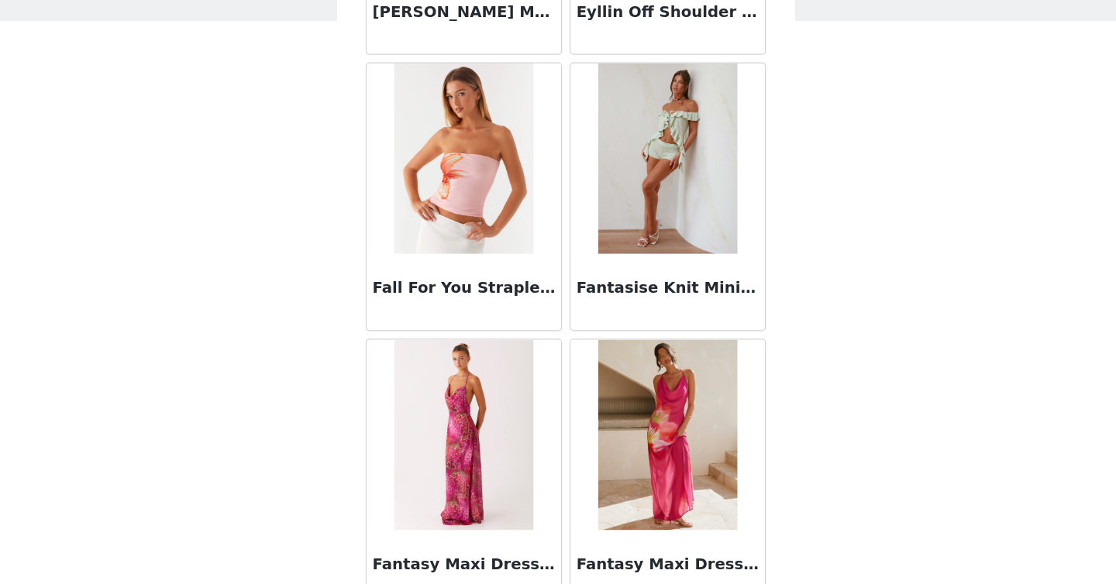
scroll to position [35507, 0]
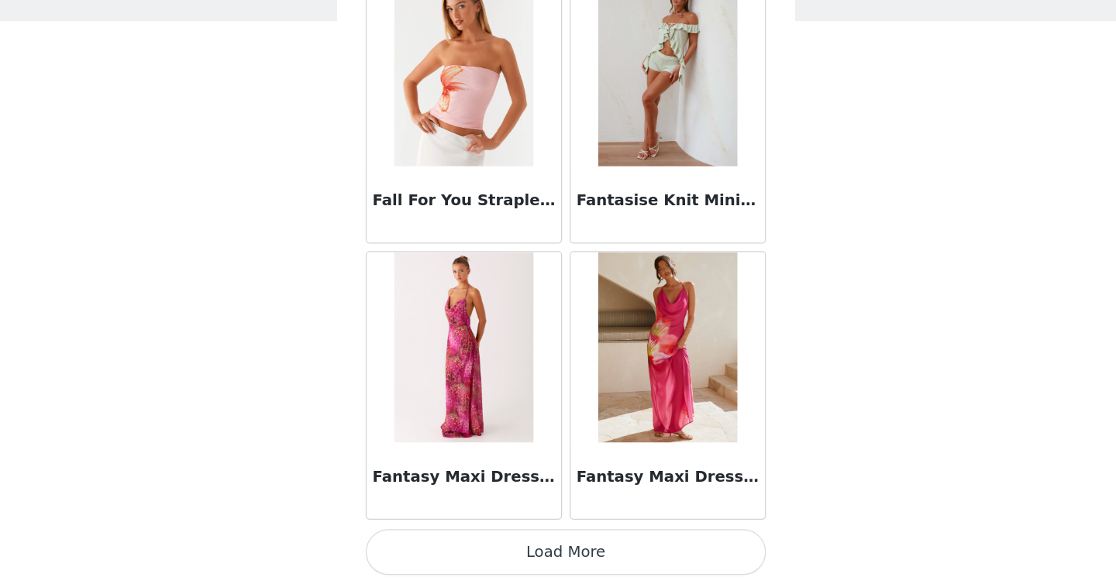
click at [544, 562] on button "Load More" at bounding box center [558, 558] width 326 height 37
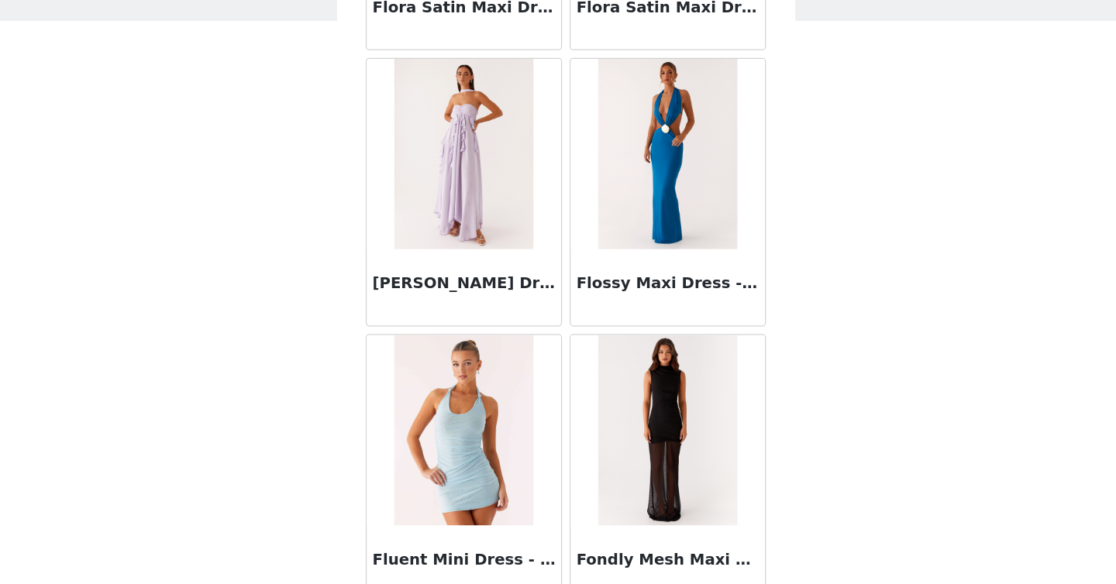
scroll to position [37755, 0]
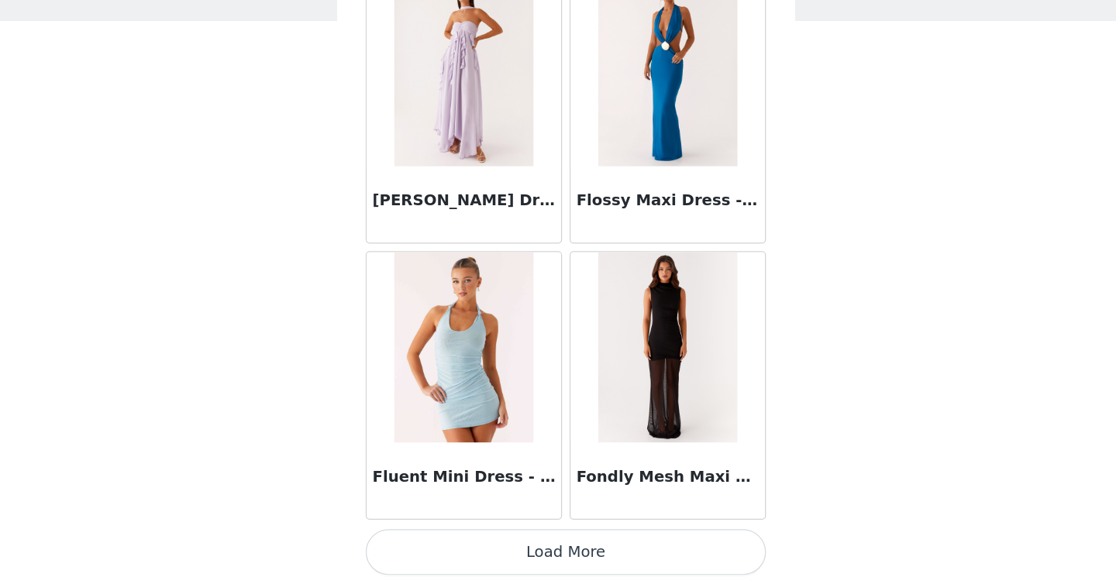
click at [545, 551] on button "Load More" at bounding box center [558, 558] width 326 height 37
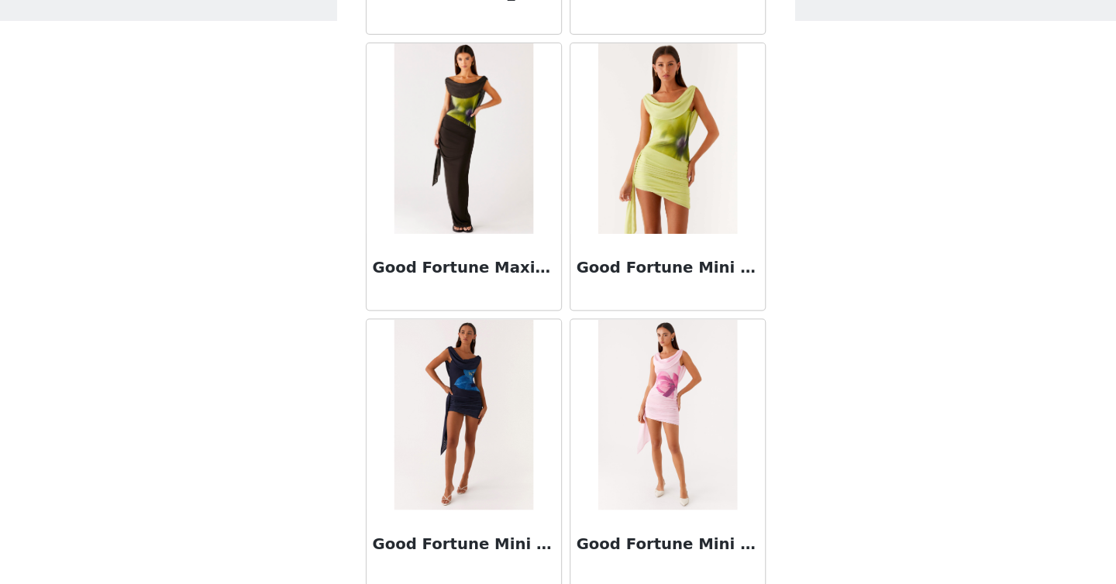
scroll to position [40003, 0]
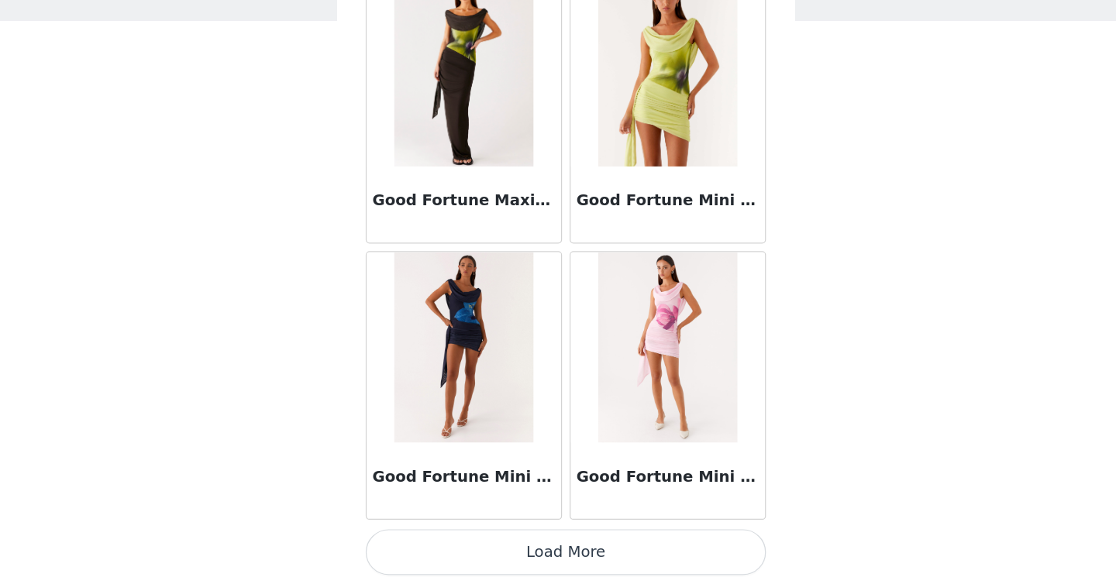
click at [546, 561] on button "Load More" at bounding box center [558, 558] width 326 height 37
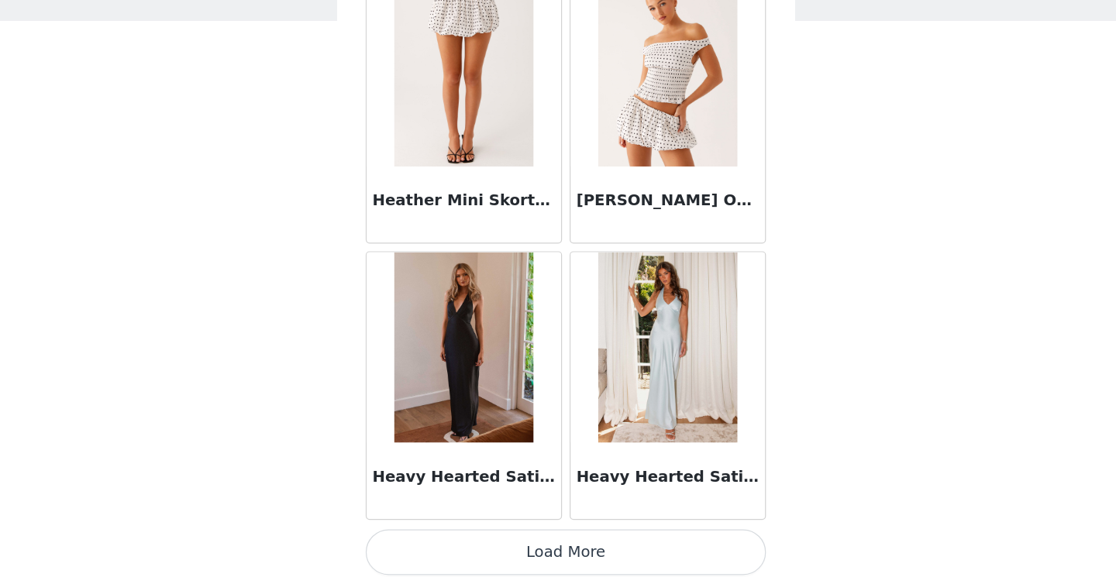
scroll to position [42250, 0]
click at [550, 563] on button "Load More" at bounding box center [558, 558] width 326 height 37
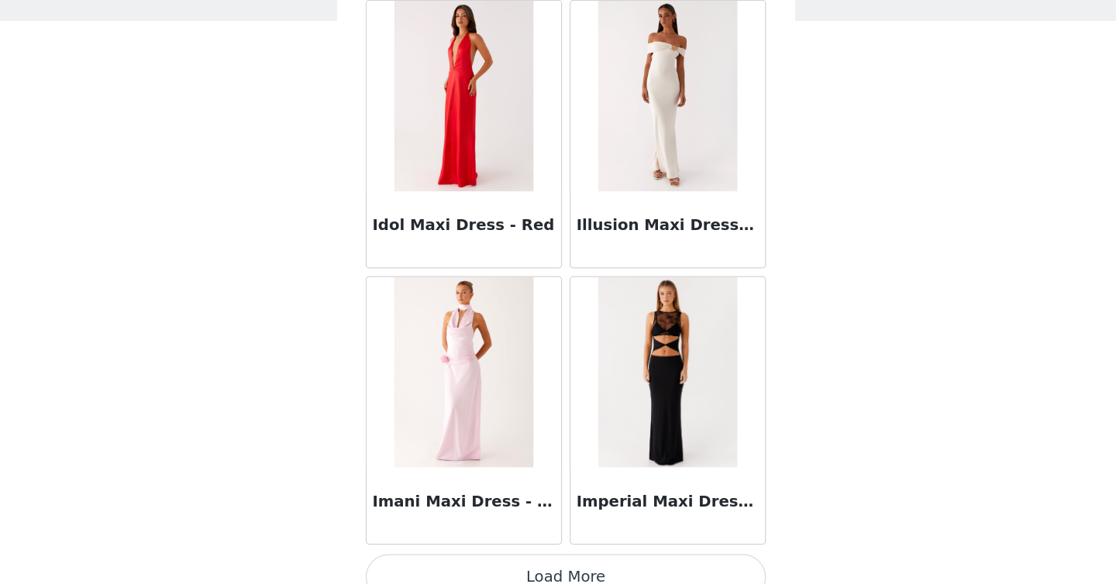
scroll to position [44499, 0]
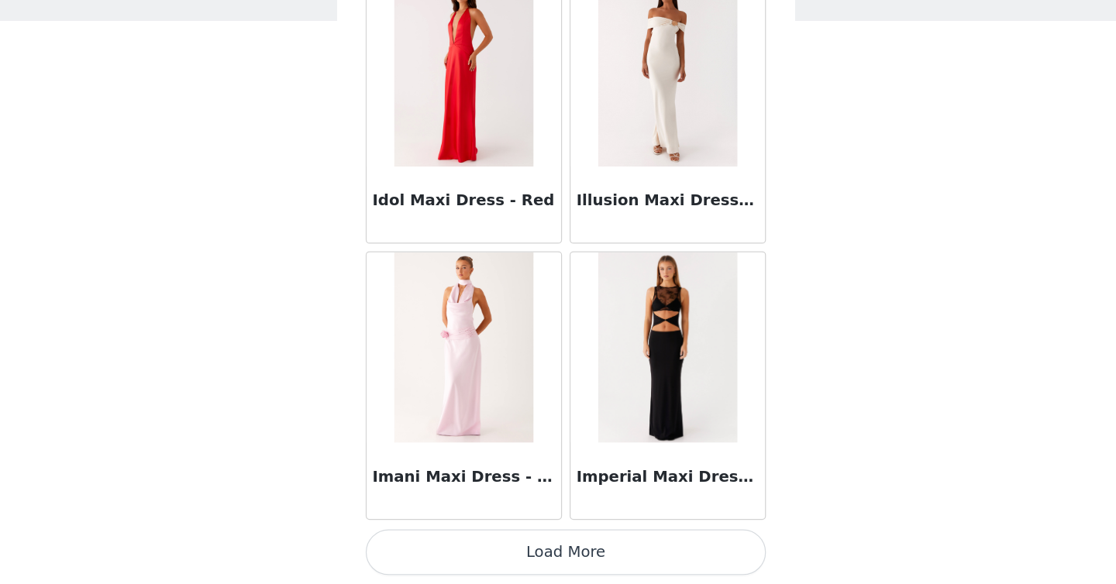
click at [554, 553] on button "Load More" at bounding box center [558, 558] width 326 height 37
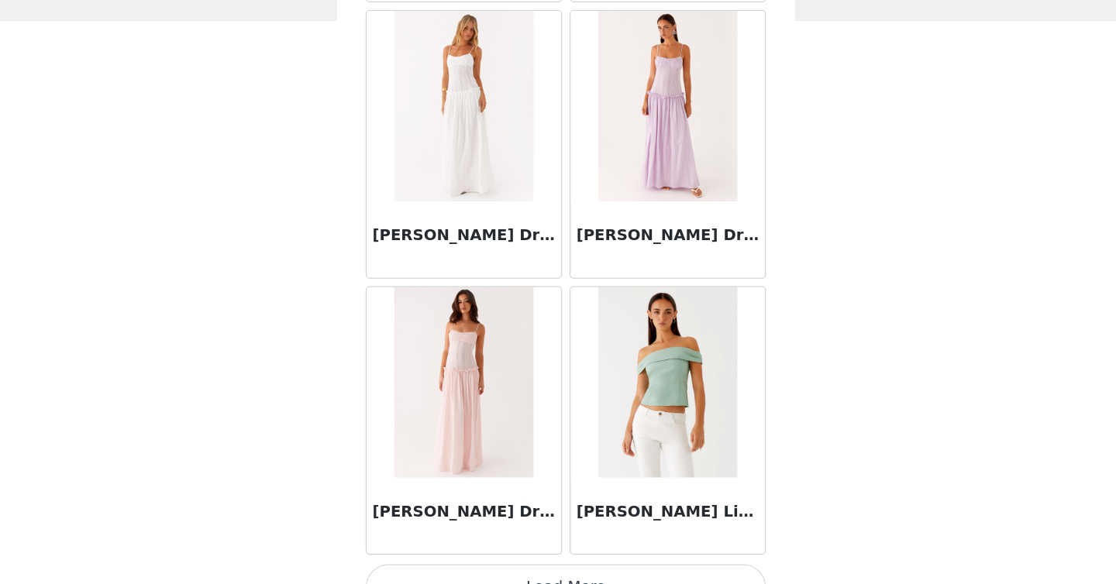
scroll to position [46747, 0]
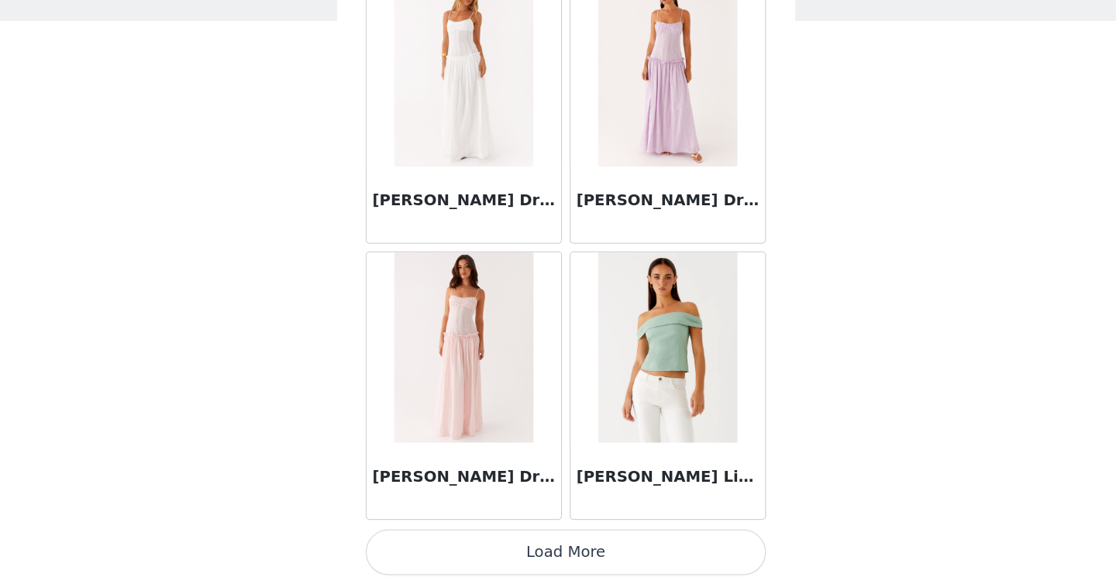
click at [545, 550] on button "Load More" at bounding box center [558, 558] width 326 height 37
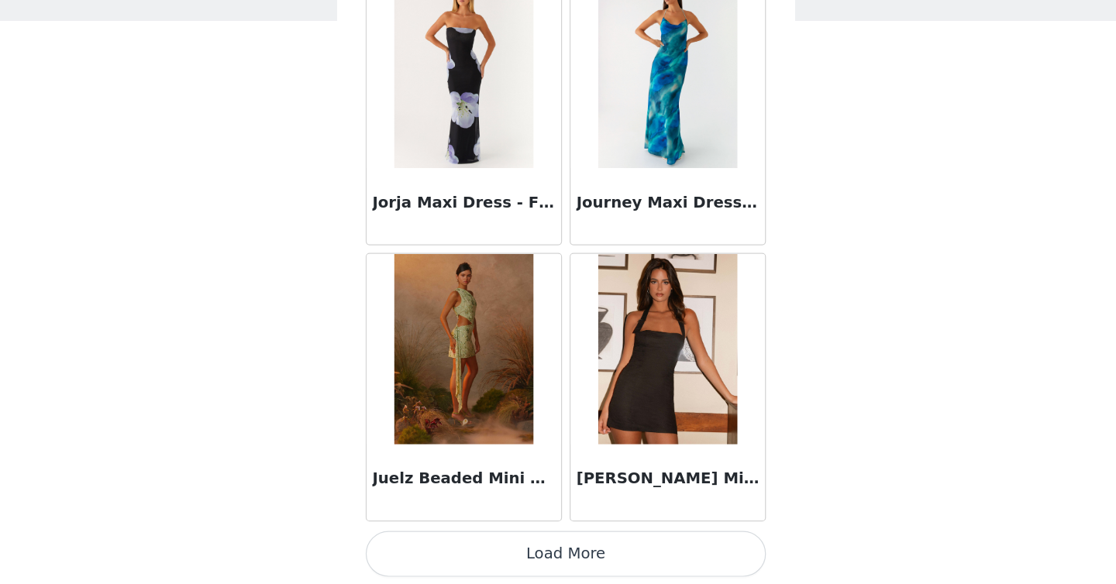
scroll to position [48995, 0]
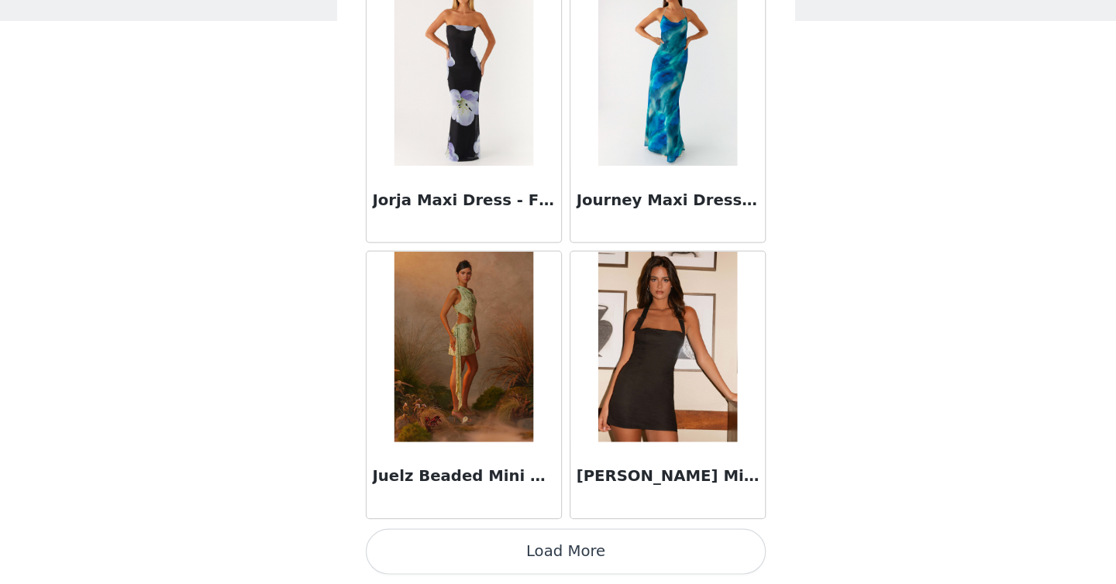
click at [548, 567] on button "Load More" at bounding box center [558, 558] width 326 height 37
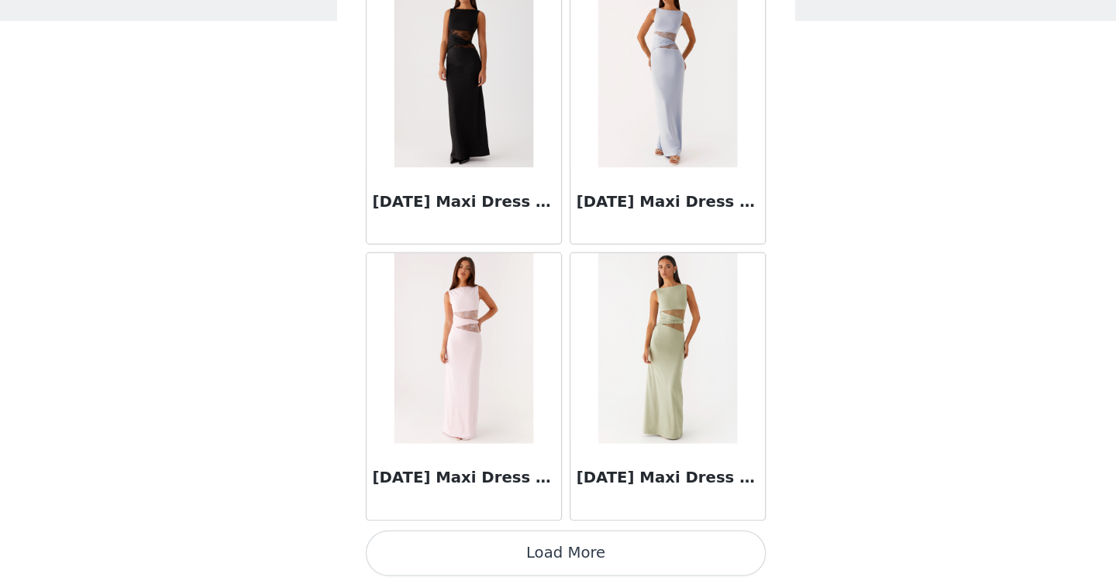
scroll to position [51243, 0]
click at [546, 547] on button "Load More" at bounding box center [558, 558] width 326 height 37
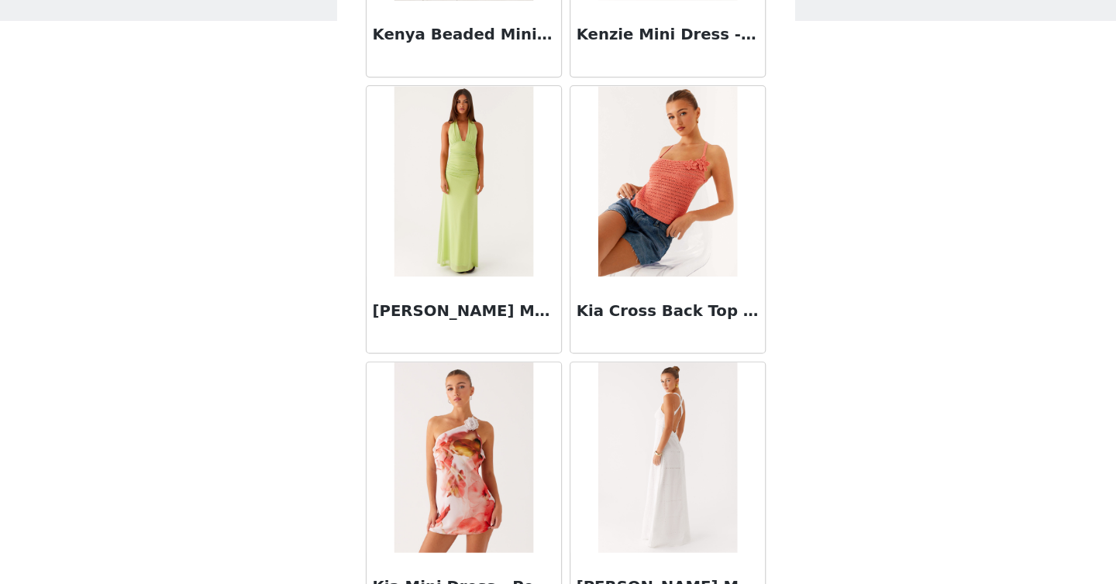
scroll to position [53491, 0]
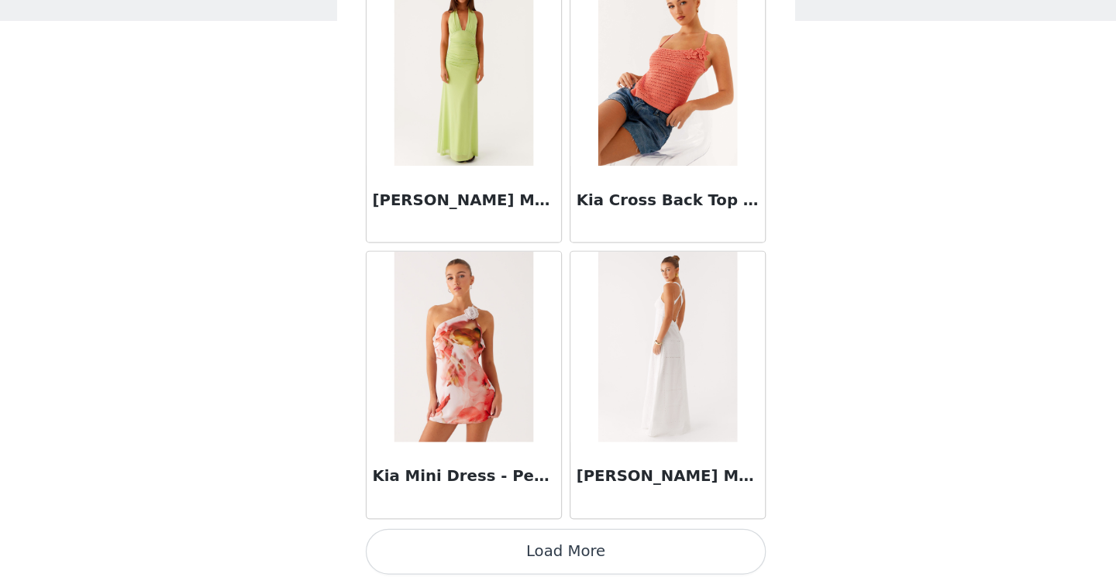
click at [539, 555] on button "Load More" at bounding box center [558, 558] width 326 height 37
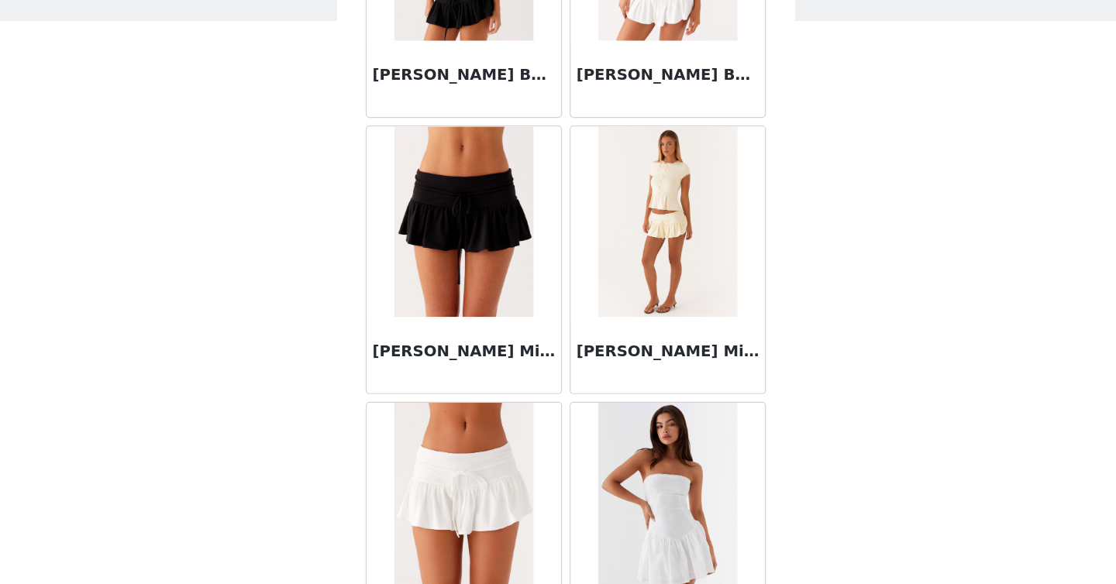
scroll to position [55739, 0]
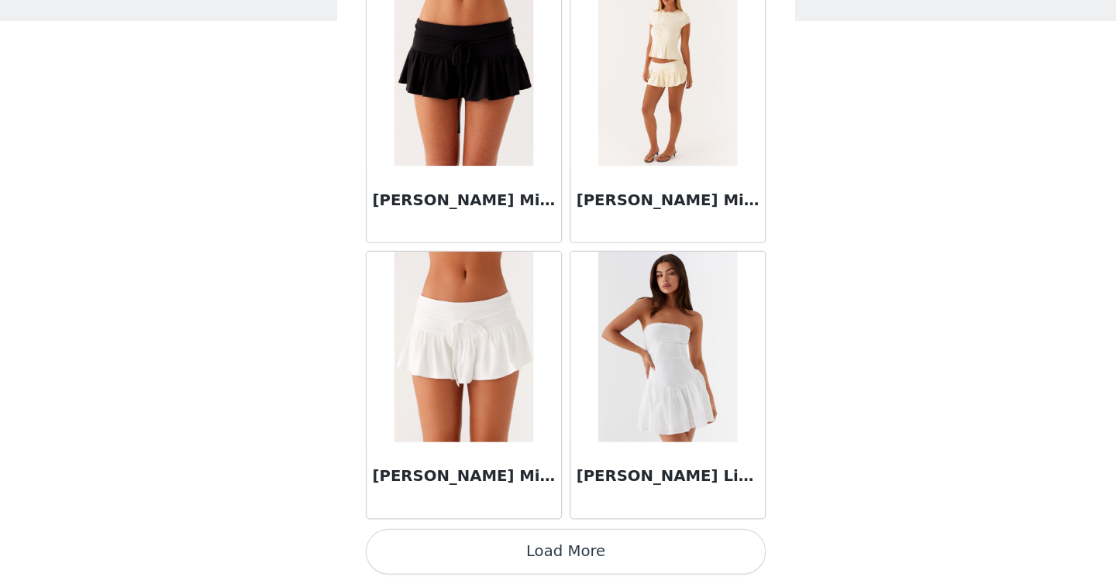
click at [529, 552] on button "Load More" at bounding box center [558, 558] width 326 height 37
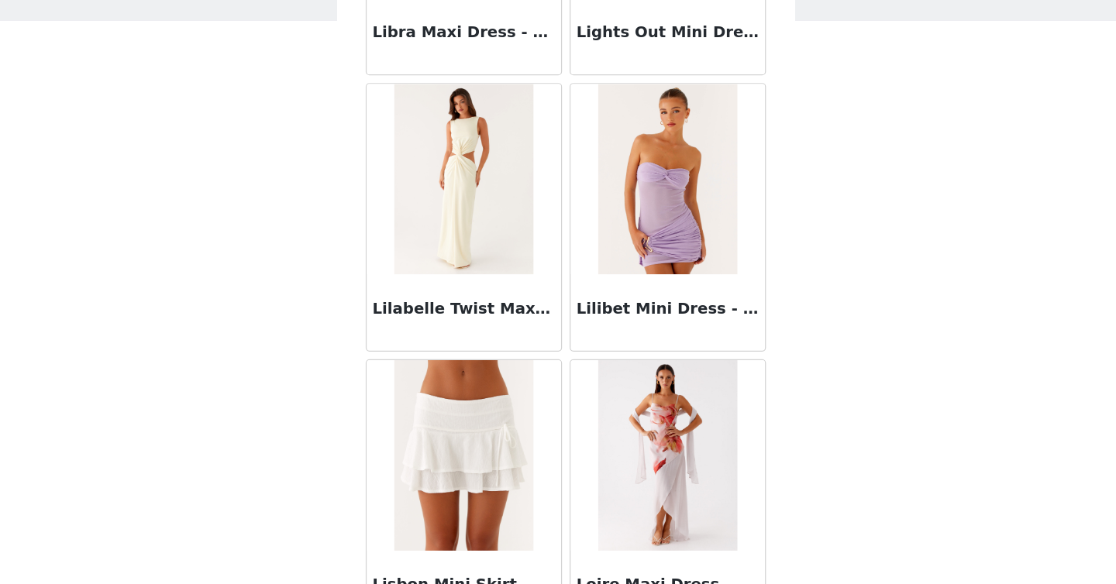
scroll to position [57987, 0]
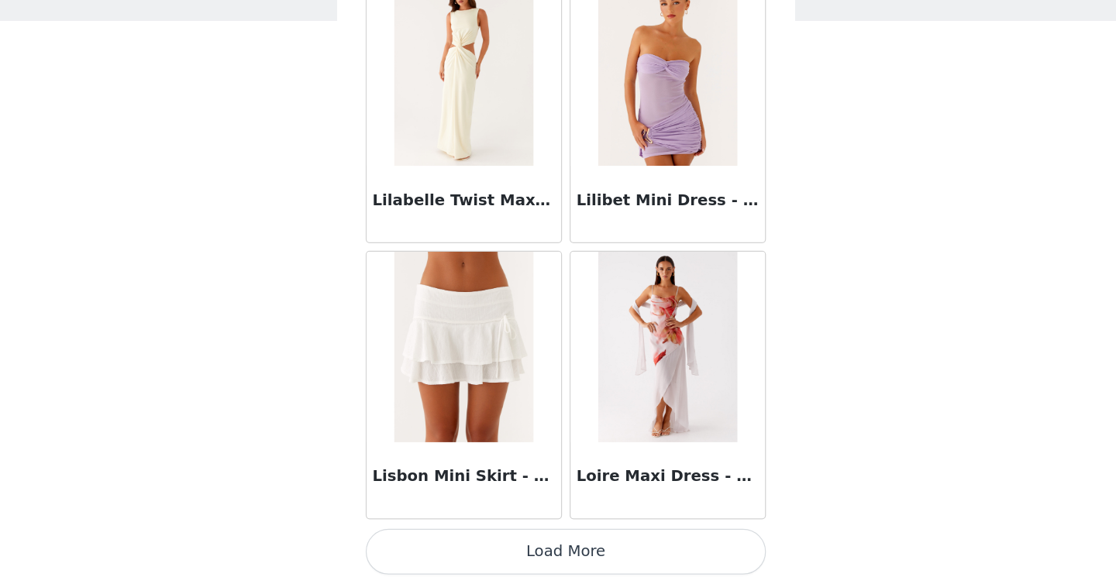
click at [539, 555] on button "Load More" at bounding box center [558, 558] width 326 height 37
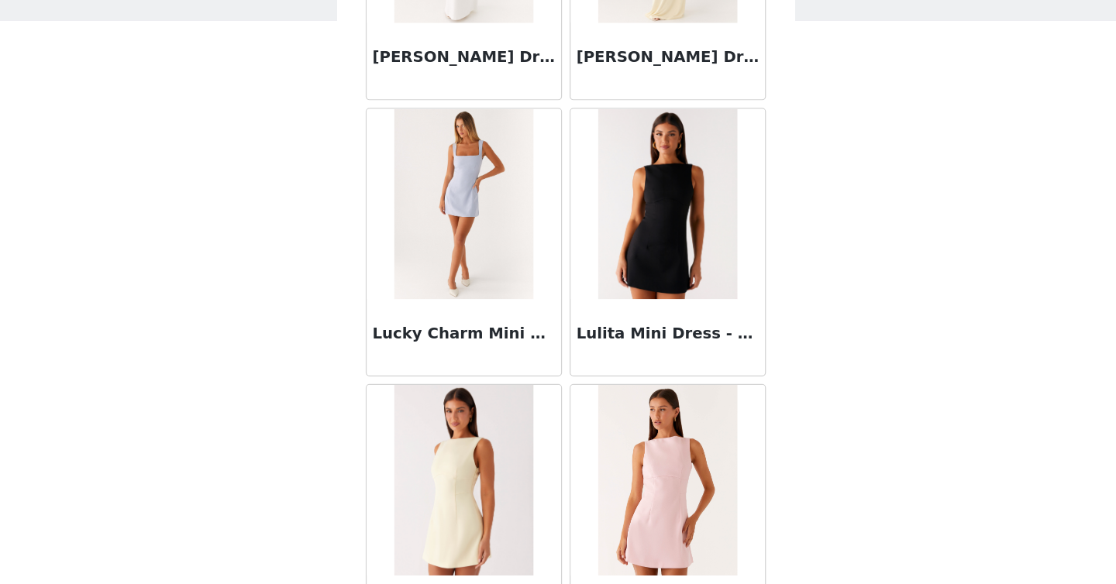
scroll to position [60235, 0]
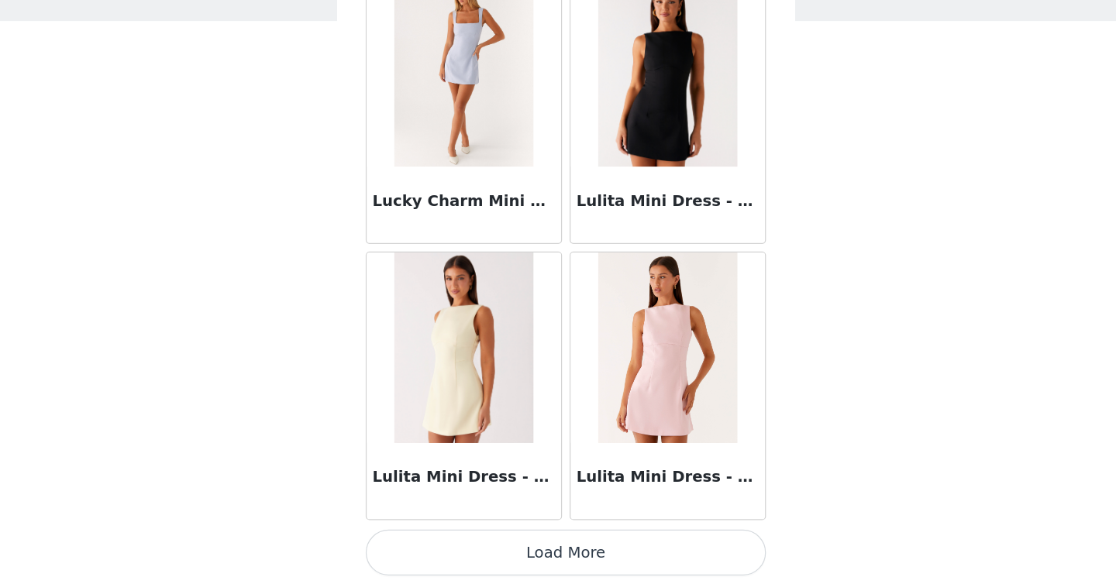
click at [537, 550] on button "Load More" at bounding box center [558, 558] width 326 height 37
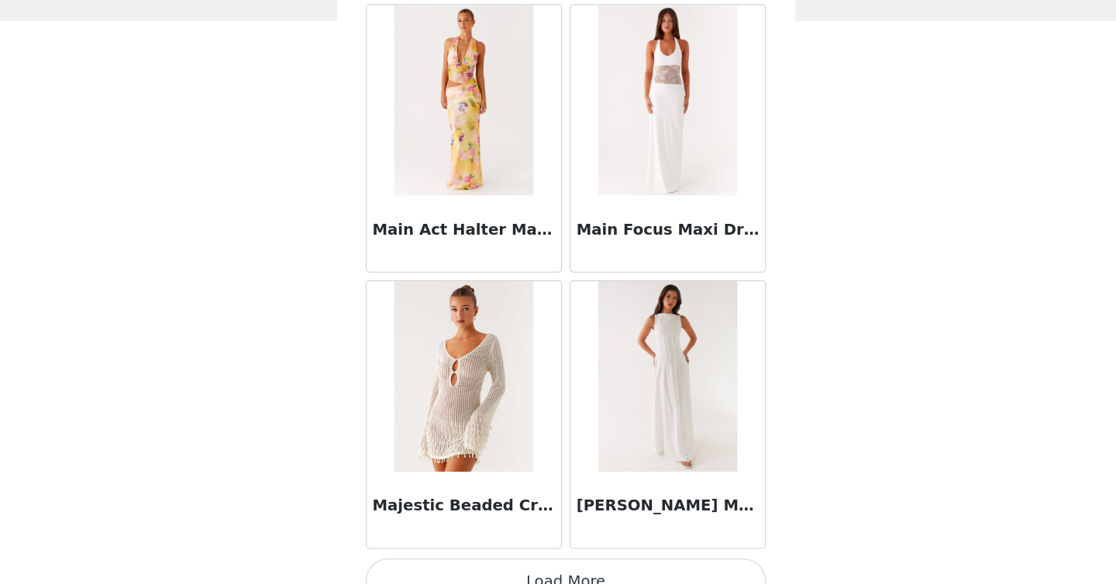
scroll to position [62483, 0]
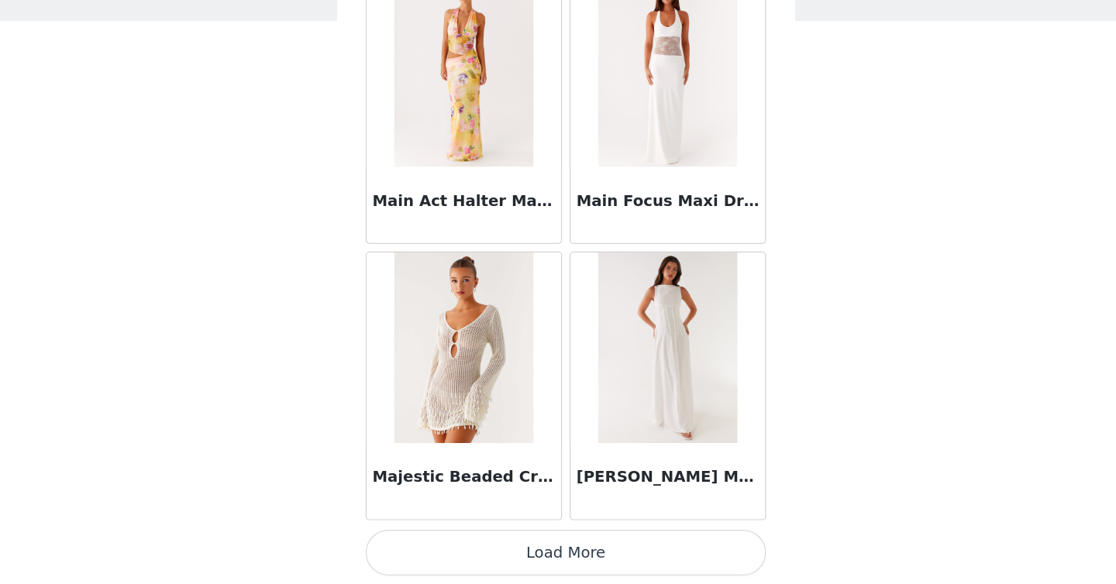
click at [538, 557] on button "Load More" at bounding box center [558, 558] width 326 height 37
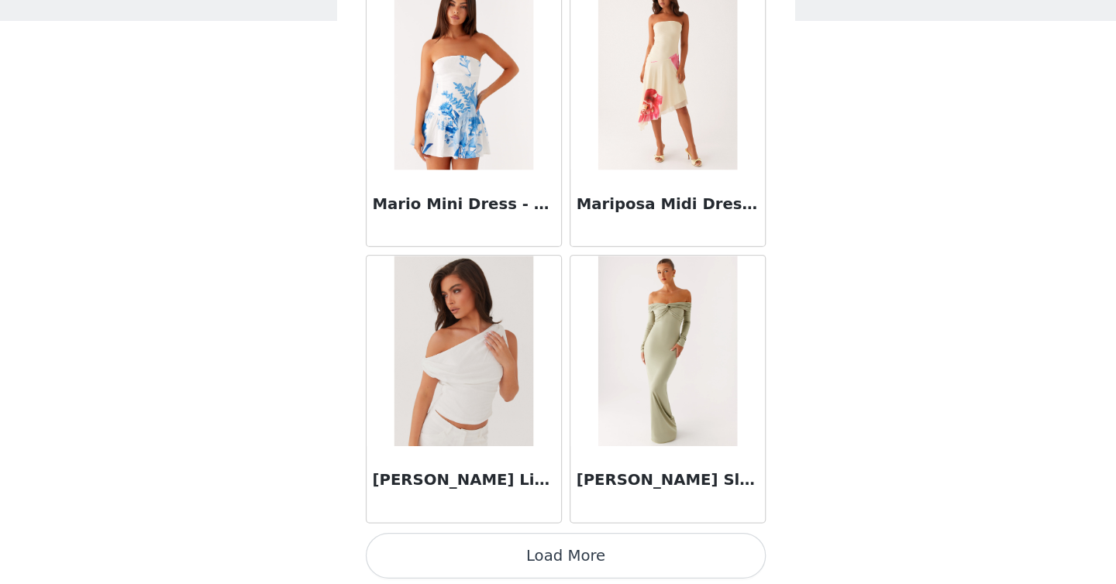
scroll to position [64731, 0]
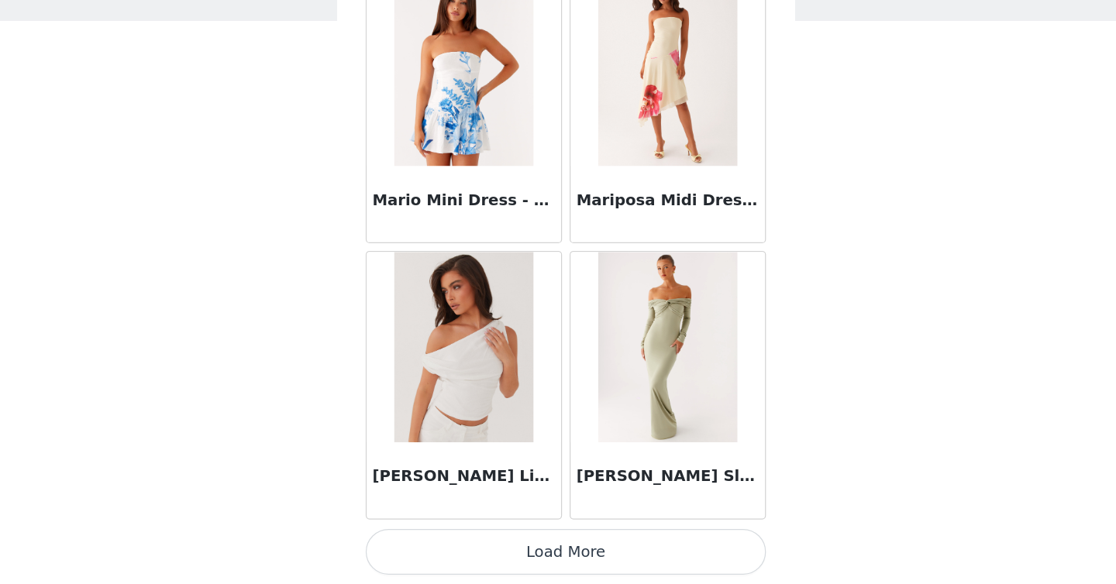
click at [577, 553] on button "Load More" at bounding box center [558, 558] width 326 height 37
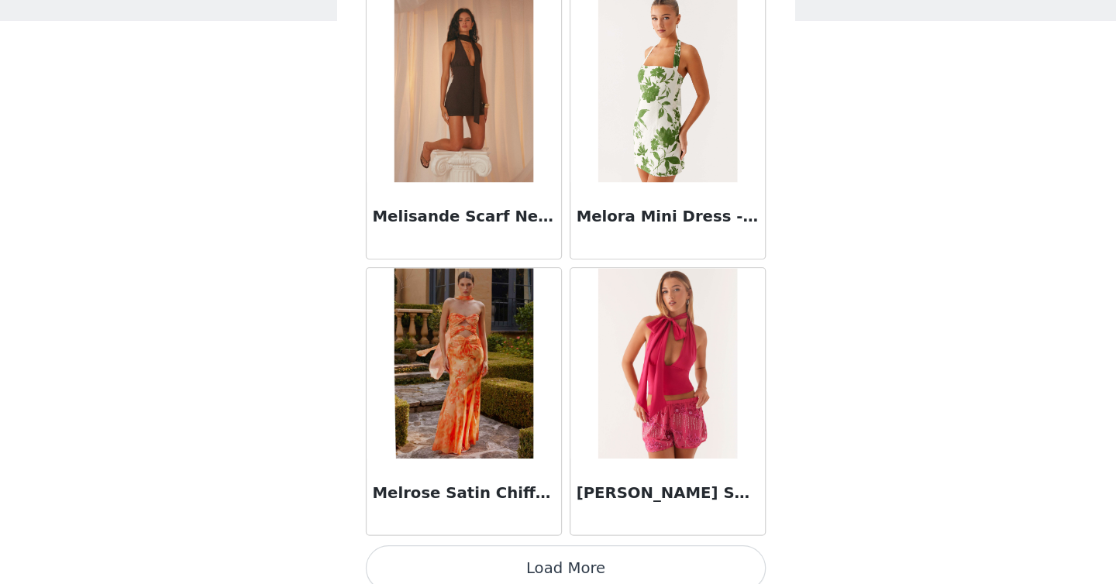
scroll to position [66978, 0]
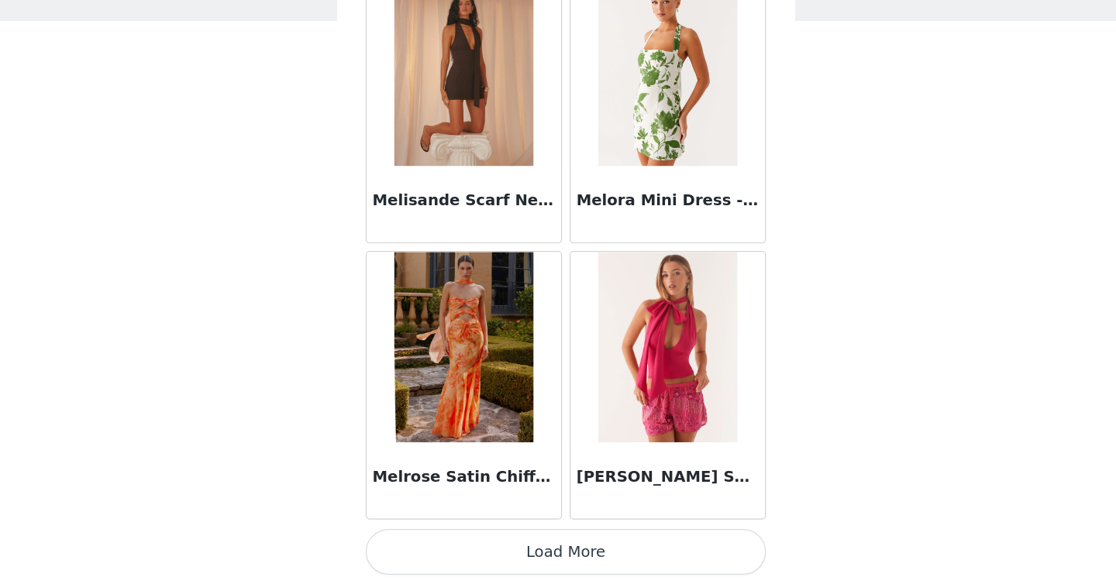
click at [552, 551] on button "Load More" at bounding box center [558, 558] width 326 height 37
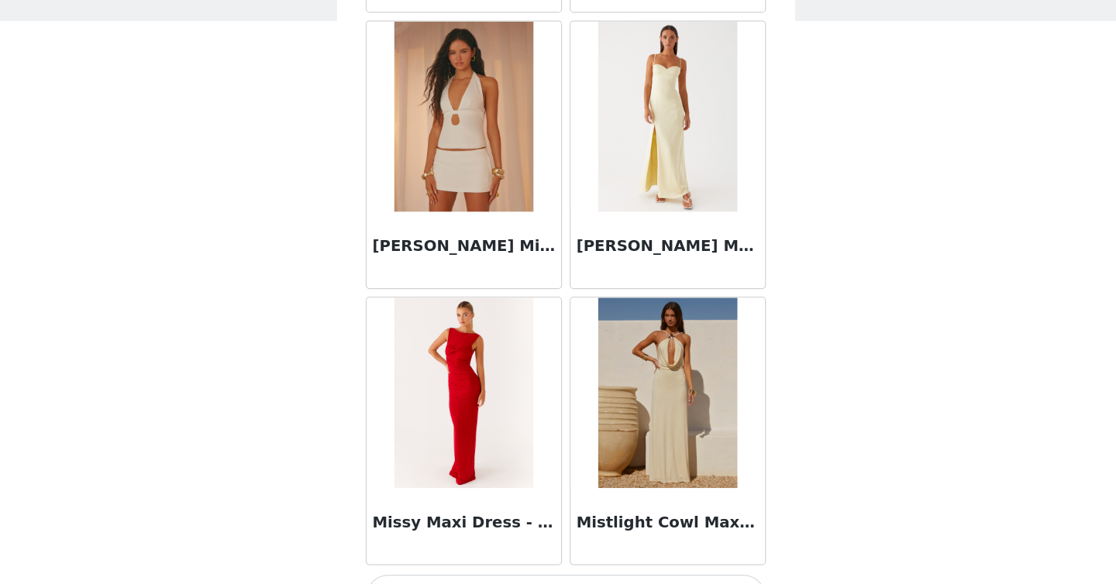
scroll to position [69226, 0]
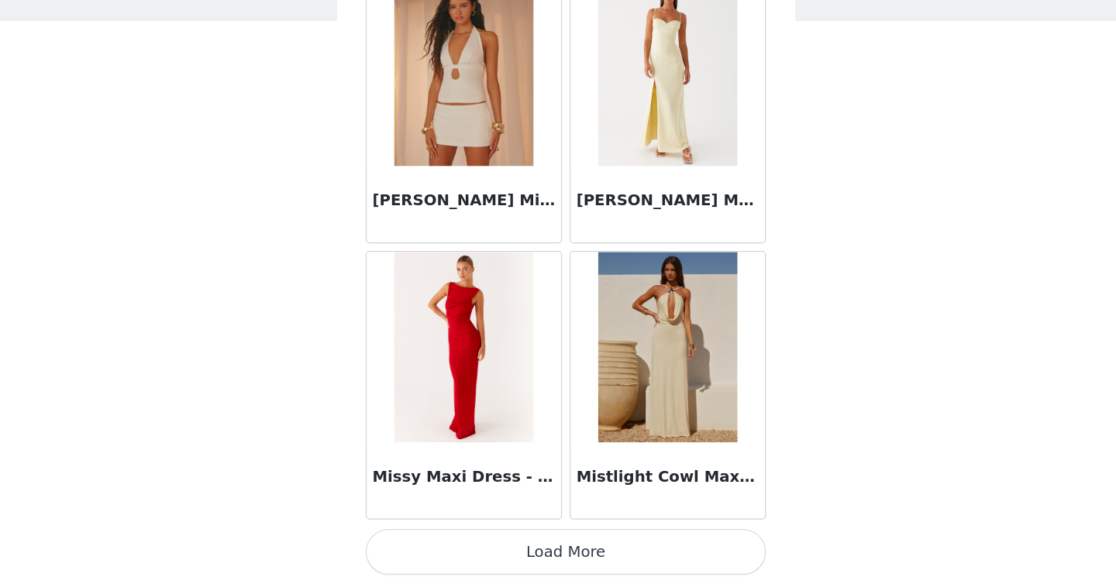
click at [540, 549] on button "Load More" at bounding box center [558, 558] width 326 height 37
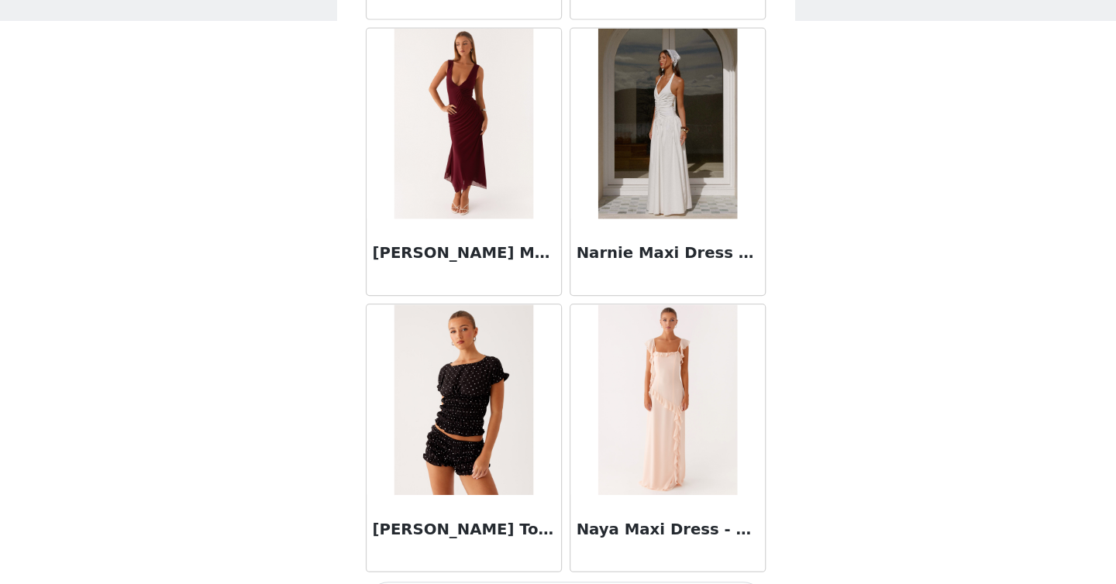
scroll to position [71474, 0]
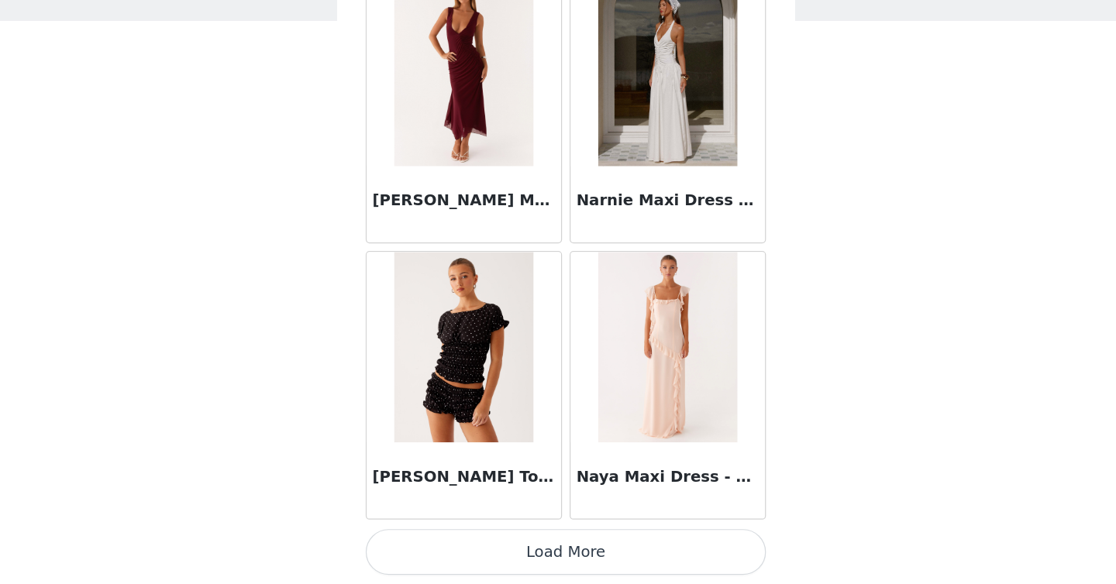
drag, startPoint x: 549, startPoint y: 548, endPoint x: 550, endPoint y: 488, distance: 59.7
click at [549, 548] on button "Load More" at bounding box center [558, 558] width 326 height 37
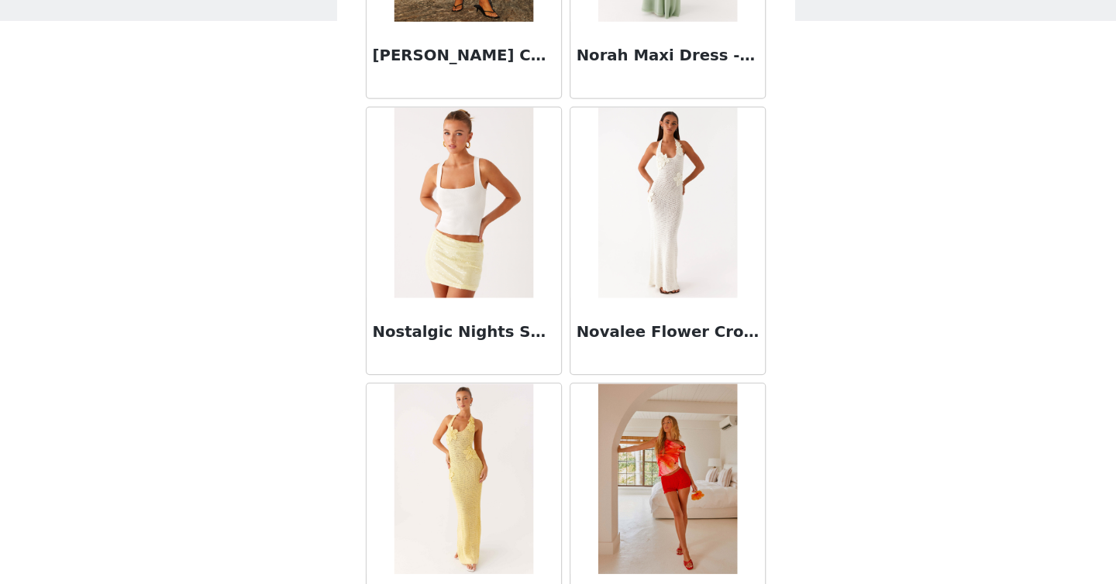
scroll to position [73722, 0]
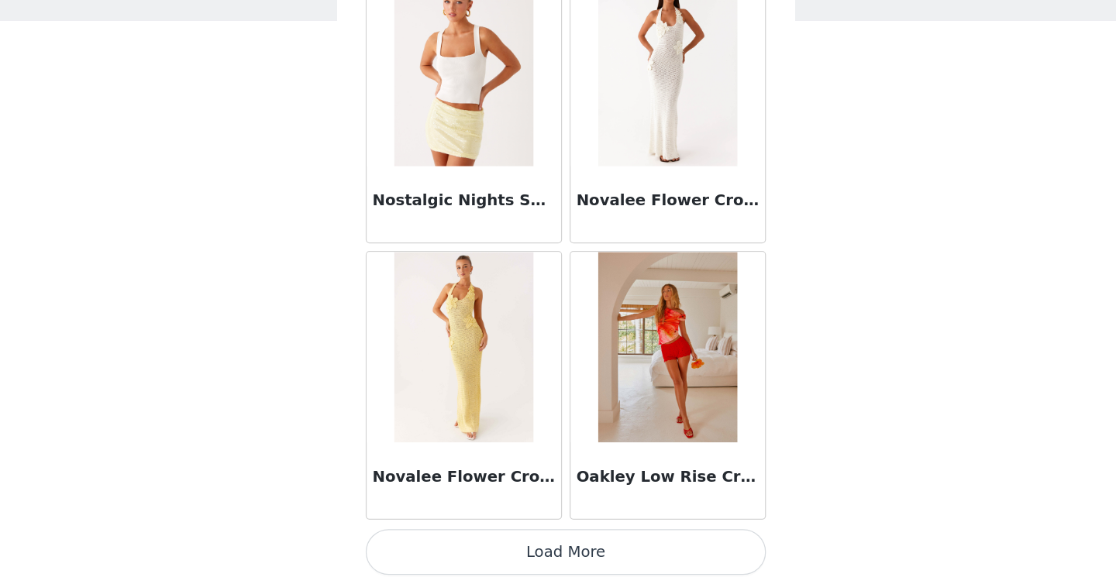
click at [542, 556] on button "Load More" at bounding box center [558, 558] width 326 height 37
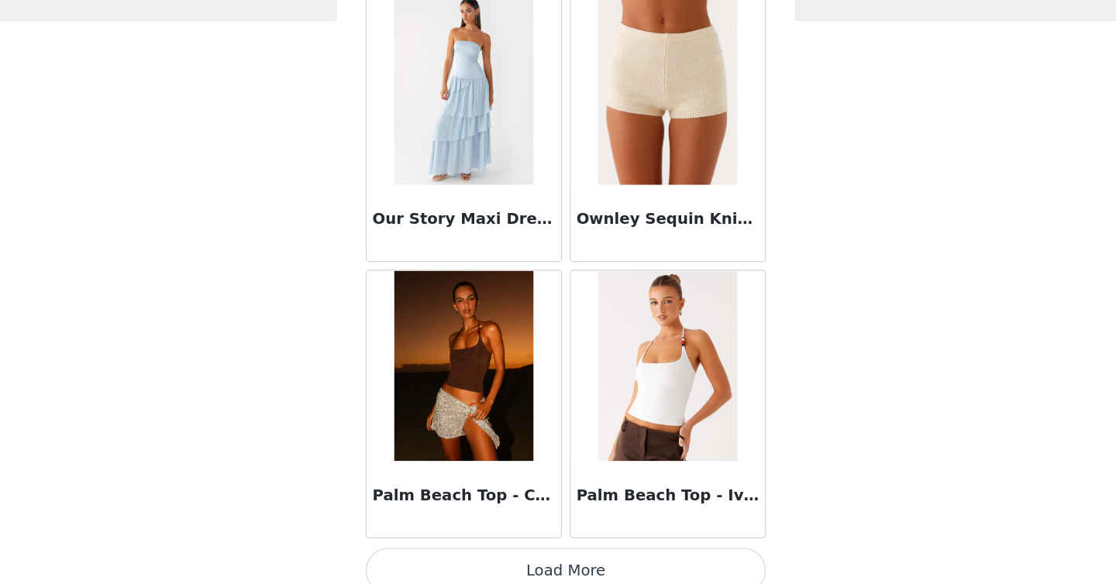
scroll to position [75970, 0]
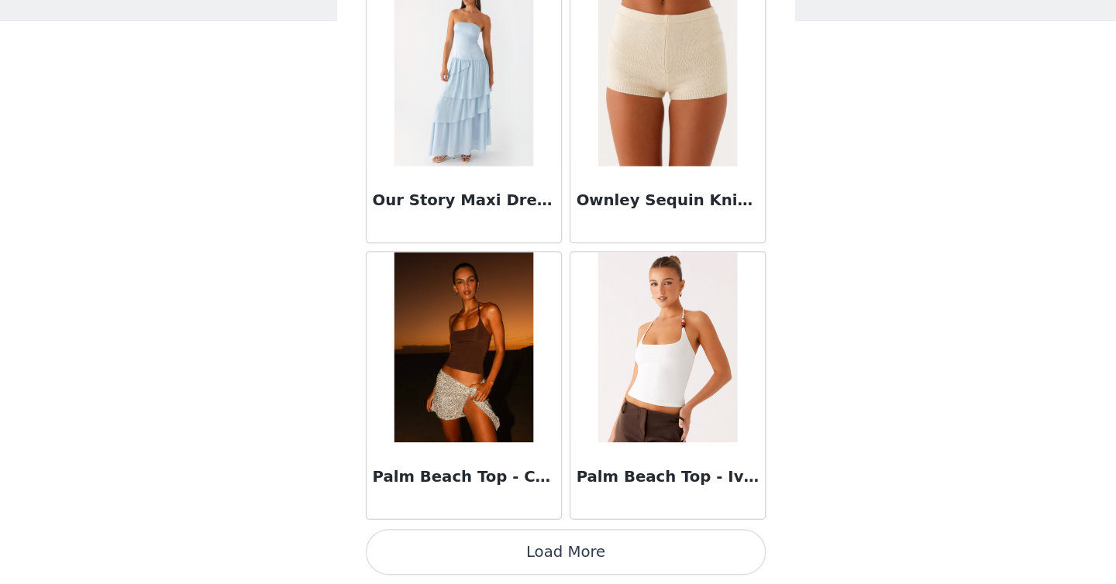
click at [531, 559] on button "Load More" at bounding box center [558, 558] width 326 height 37
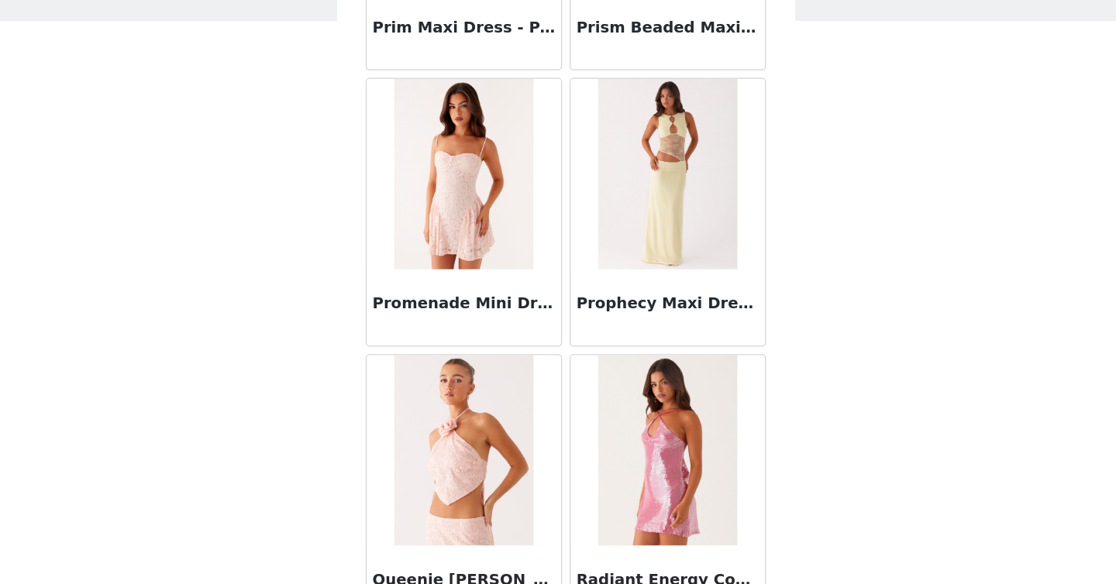
scroll to position [78218, 0]
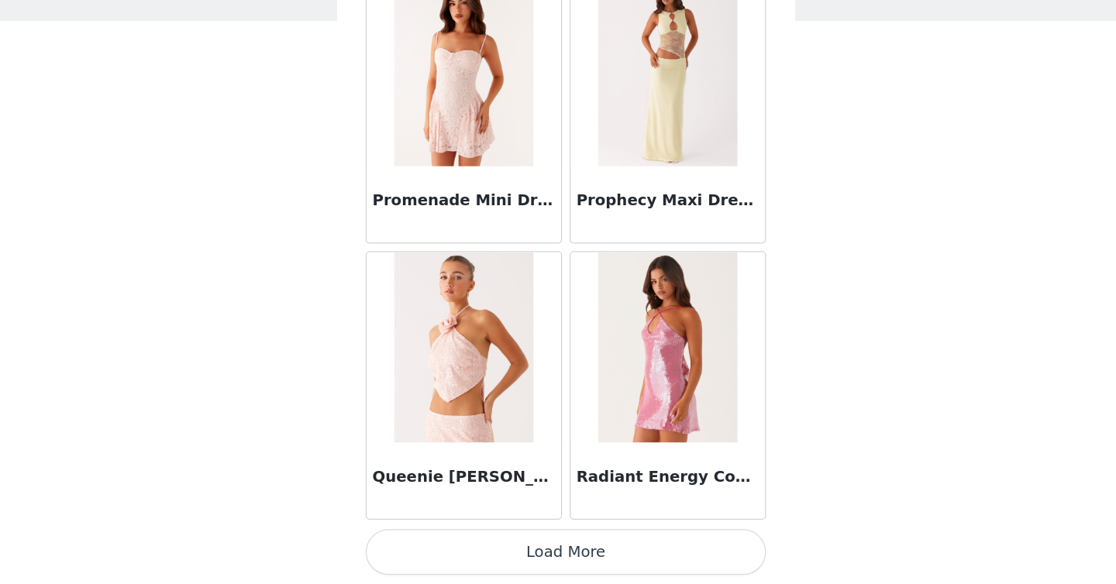
click at [535, 557] on button "Load More" at bounding box center [558, 558] width 326 height 37
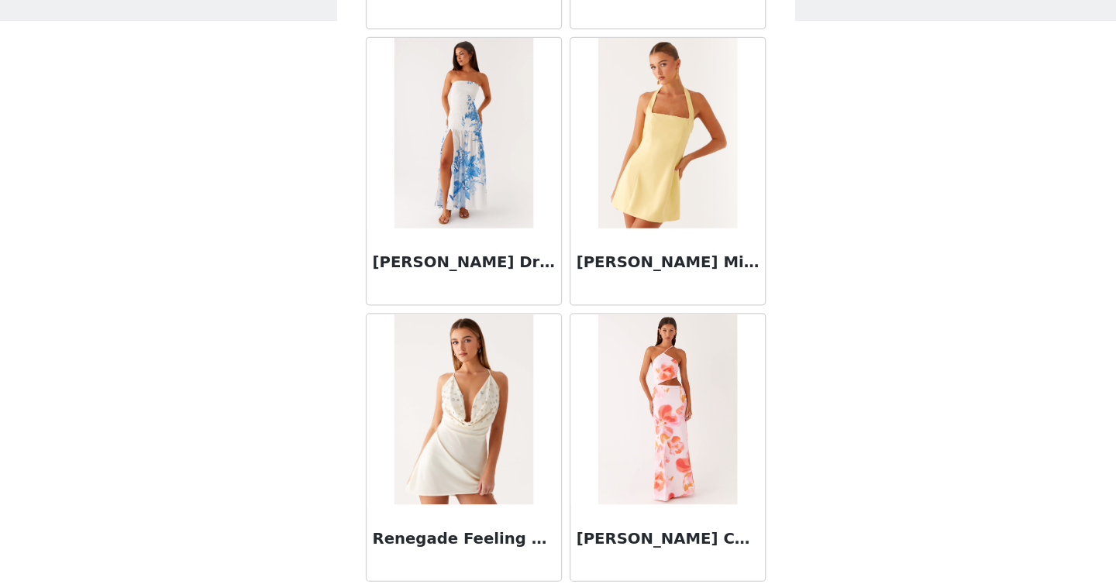
scroll to position [80466, 0]
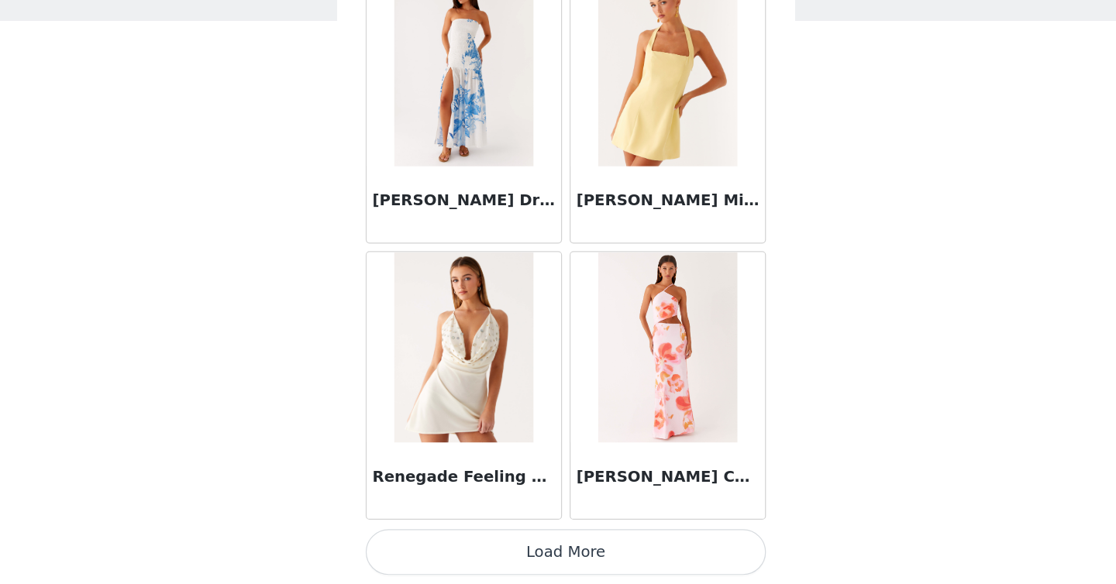
click at [557, 556] on button "Load More" at bounding box center [558, 558] width 326 height 37
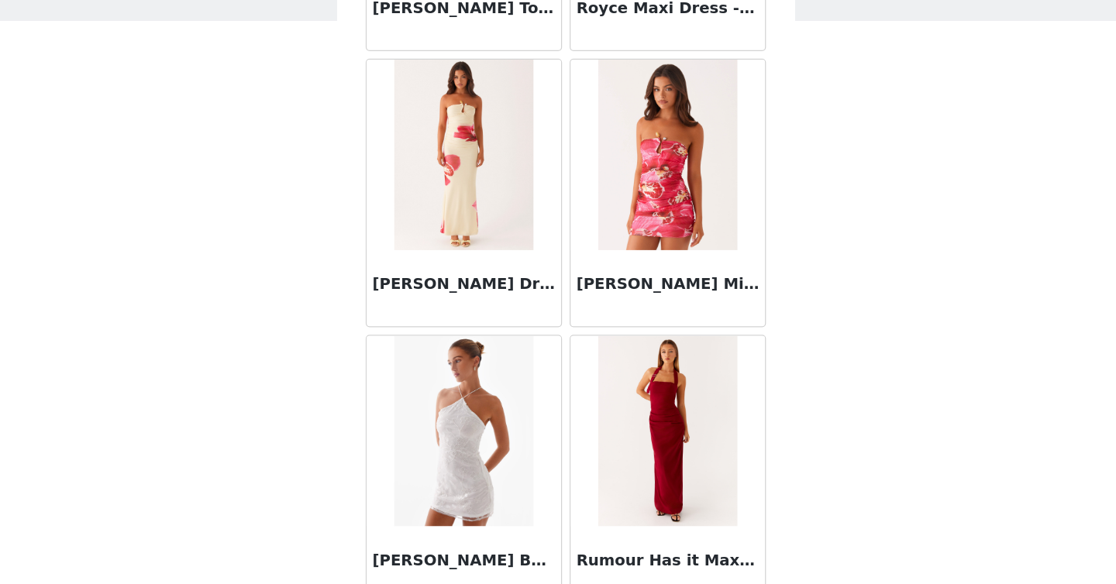
scroll to position [82714, 0]
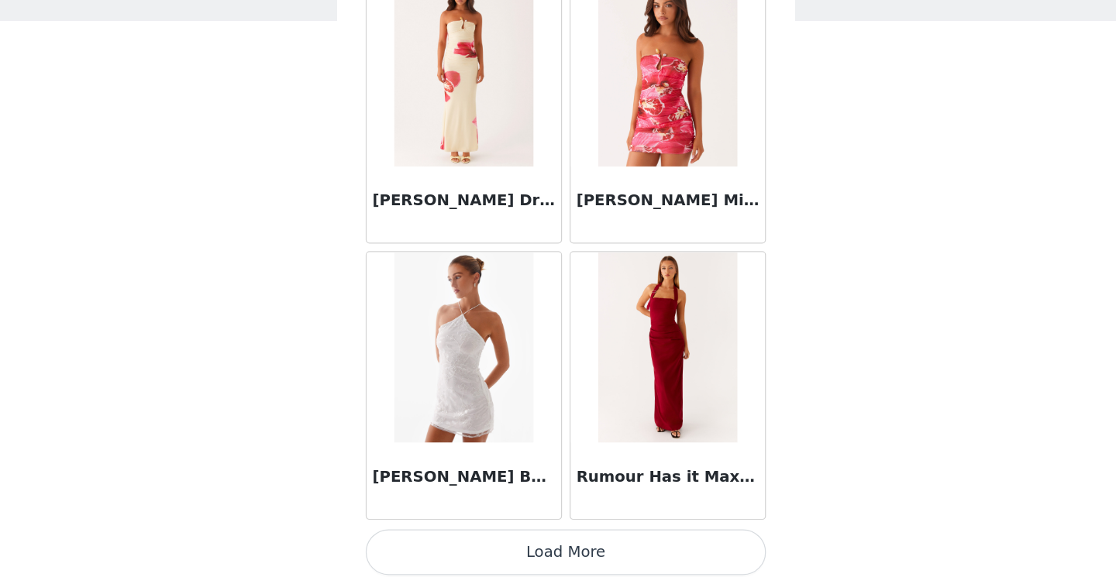
click at [550, 561] on button "Load More" at bounding box center [558, 558] width 326 height 37
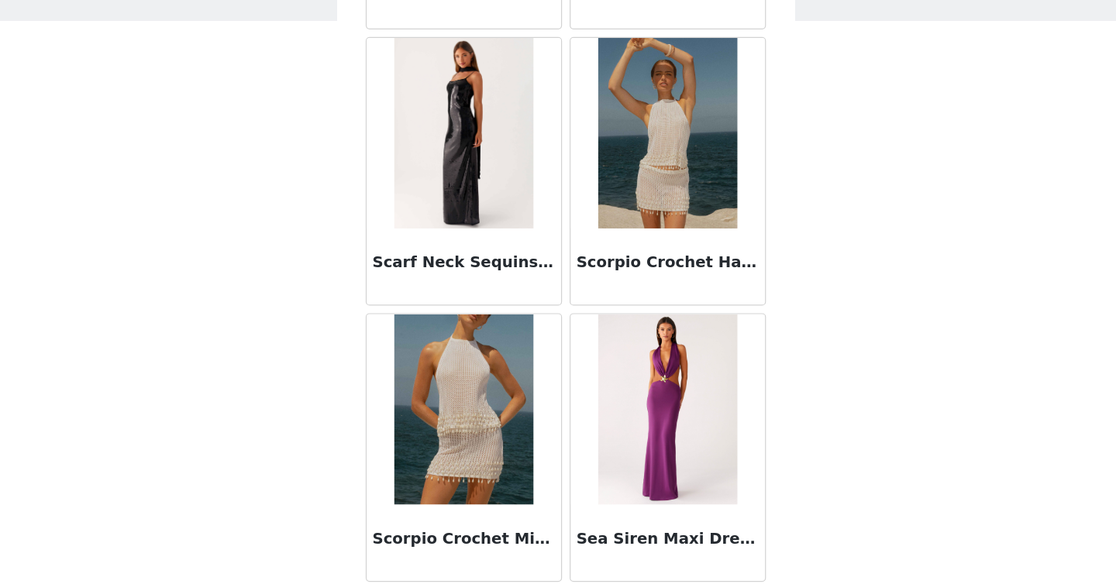
scroll to position [84962, 0]
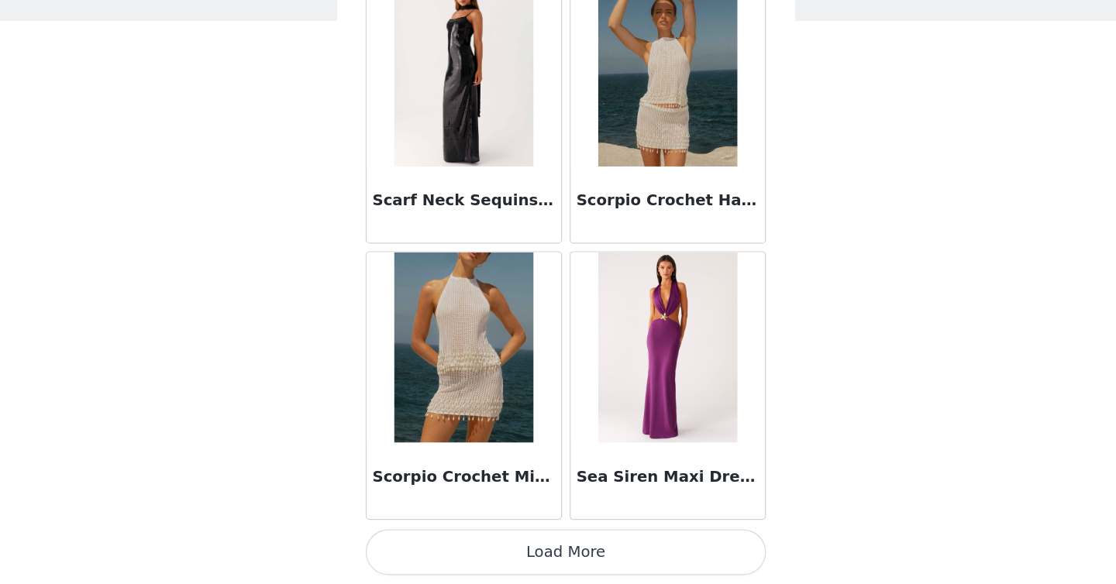
click at [552, 550] on button "Load More" at bounding box center [558, 558] width 326 height 37
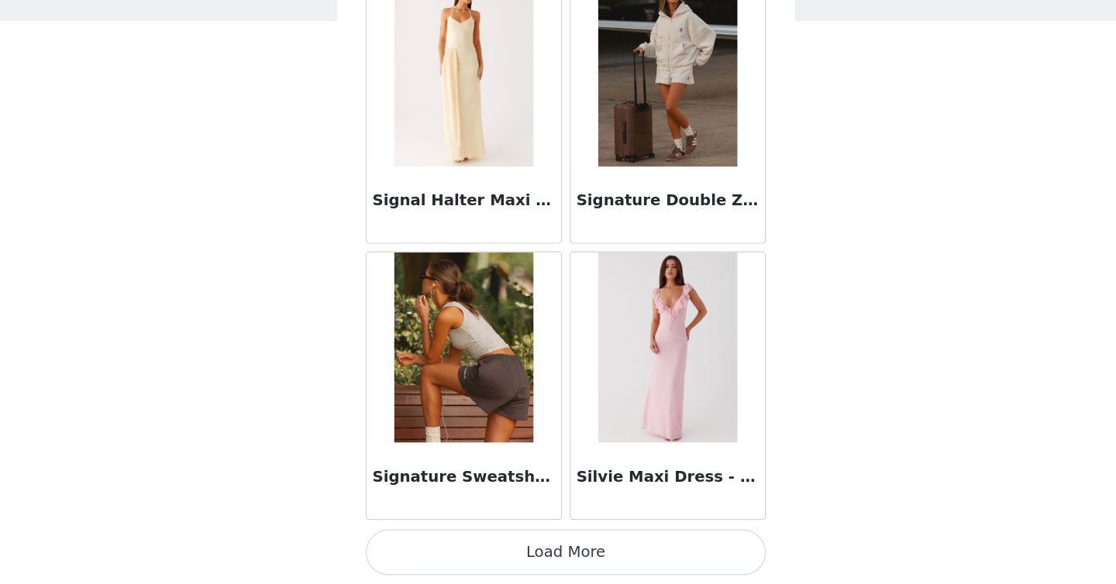
scroll to position [87209, 0]
drag, startPoint x: 538, startPoint y: 553, endPoint x: 546, endPoint y: 353, distance: 200.1
click at [538, 553] on button "Load More" at bounding box center [558, 558] width 326 height 37
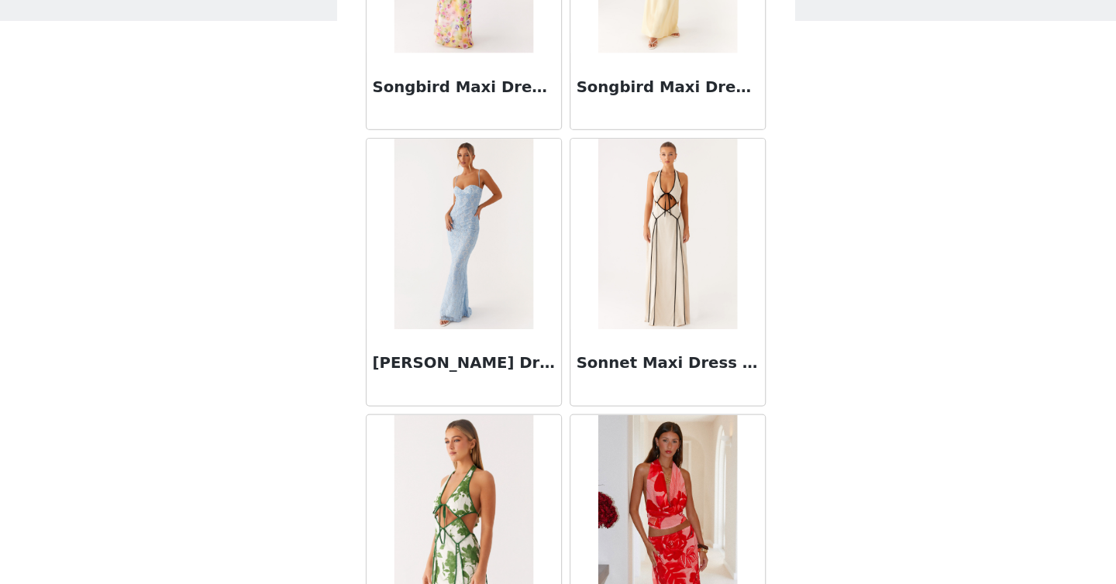
scroll to position [89458, 0]
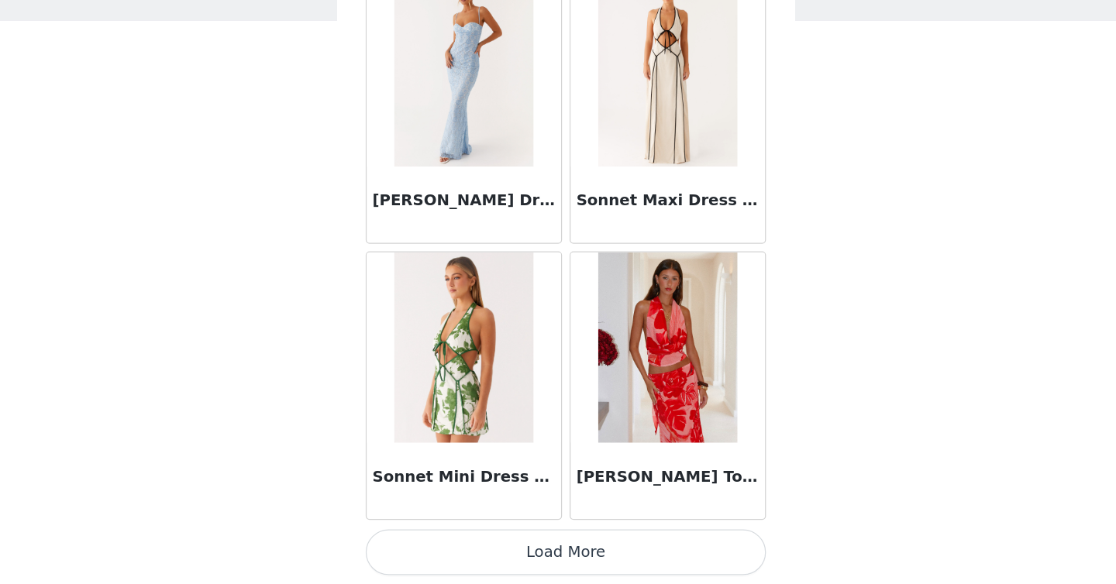
click at [540, 558] on button "Load More" at bounding box center [558, 558] width 326 height 37
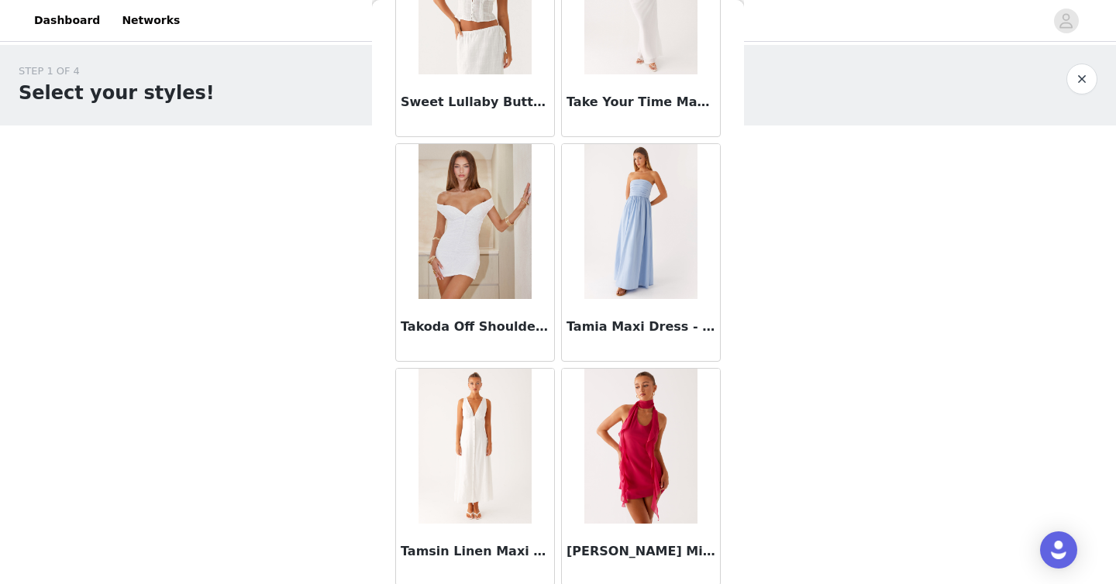
scroll to position [91706, 0]
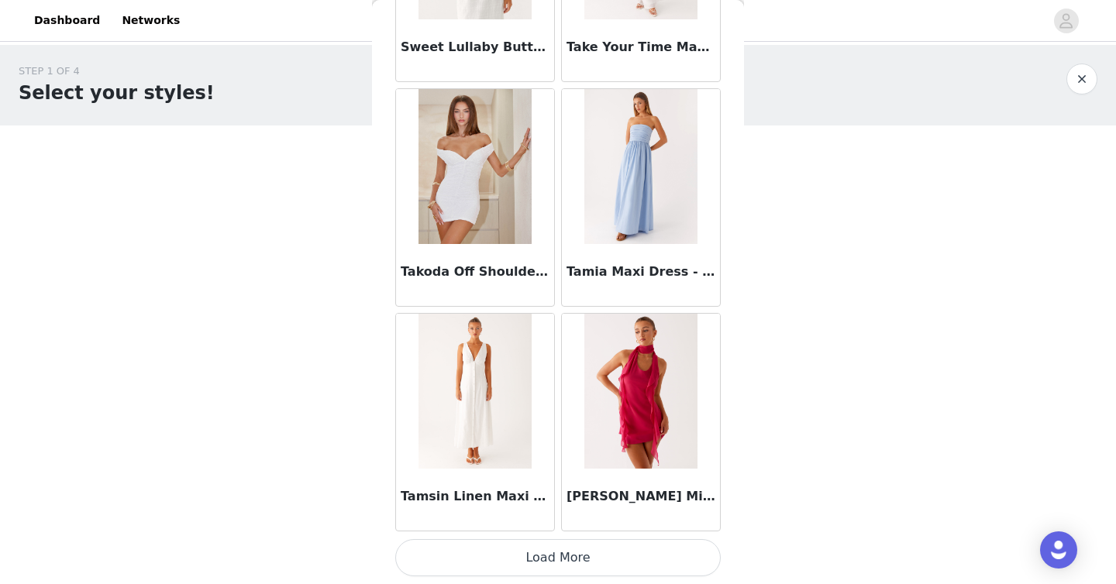
click at [546, 574] on button "Load More" at bounding box center [558, 558] width 326 height 37
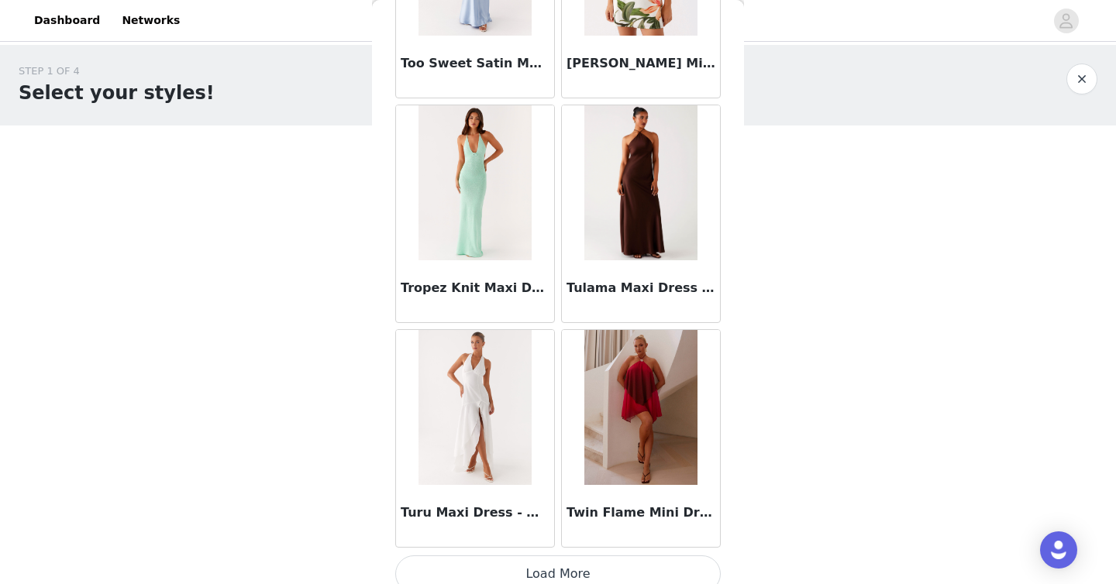
scroll to position [93954, 0]
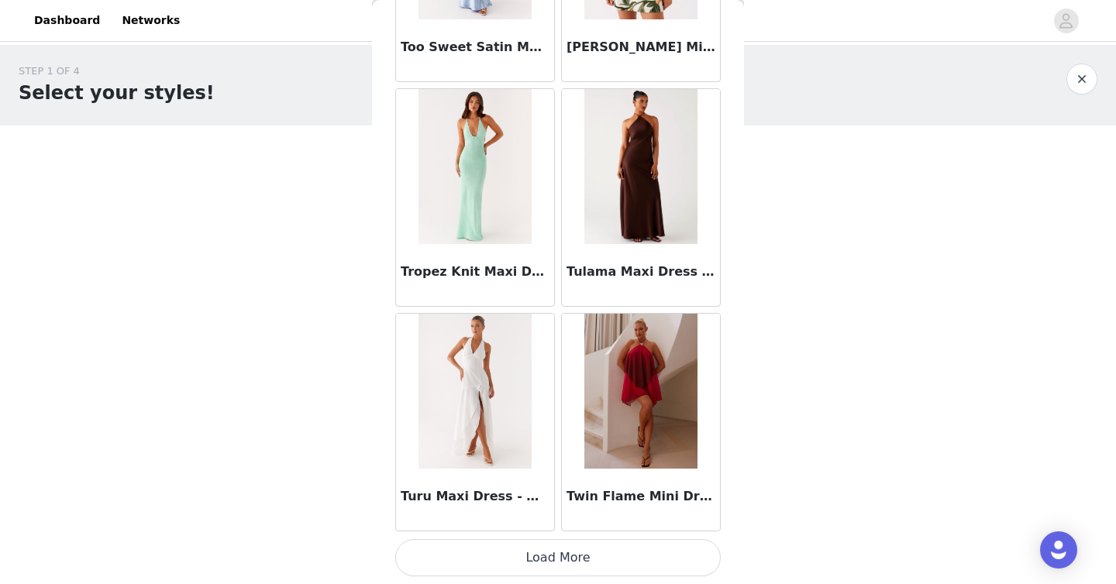
click at [550, 551] on button "Load More" at bounding box center [558, 558] width 326 height 37
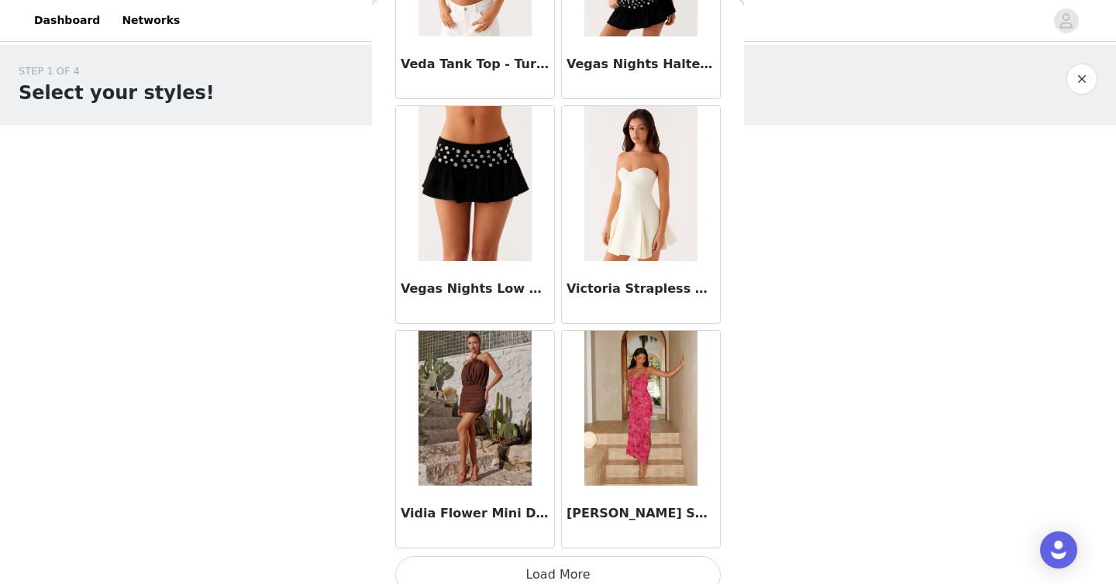
scroll to position [96202, 0]
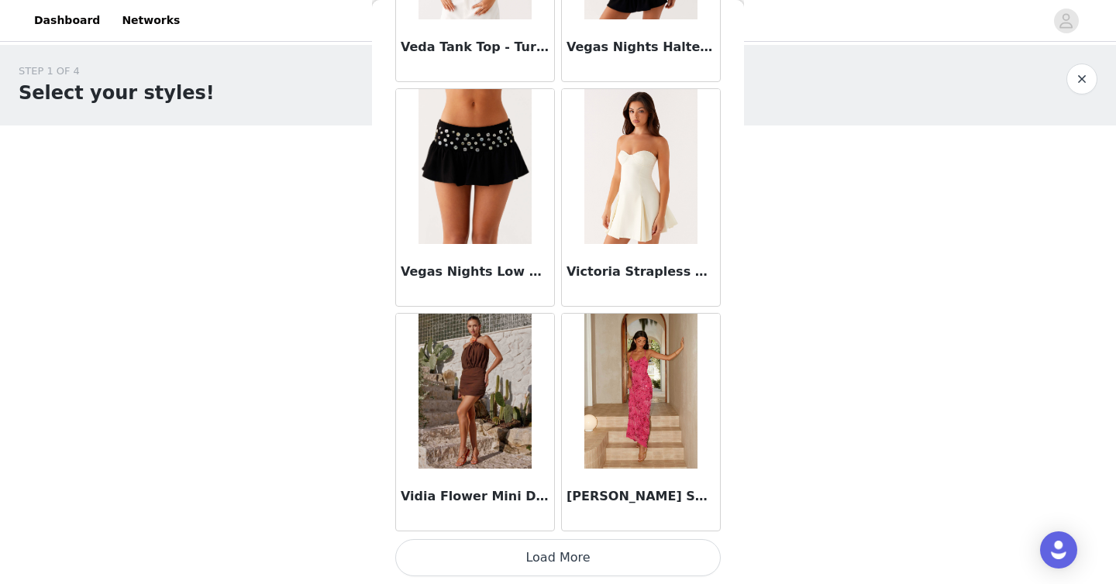
click at [592, 543] on button "Load More" at bounding box center [558, 558] width 326 height 37
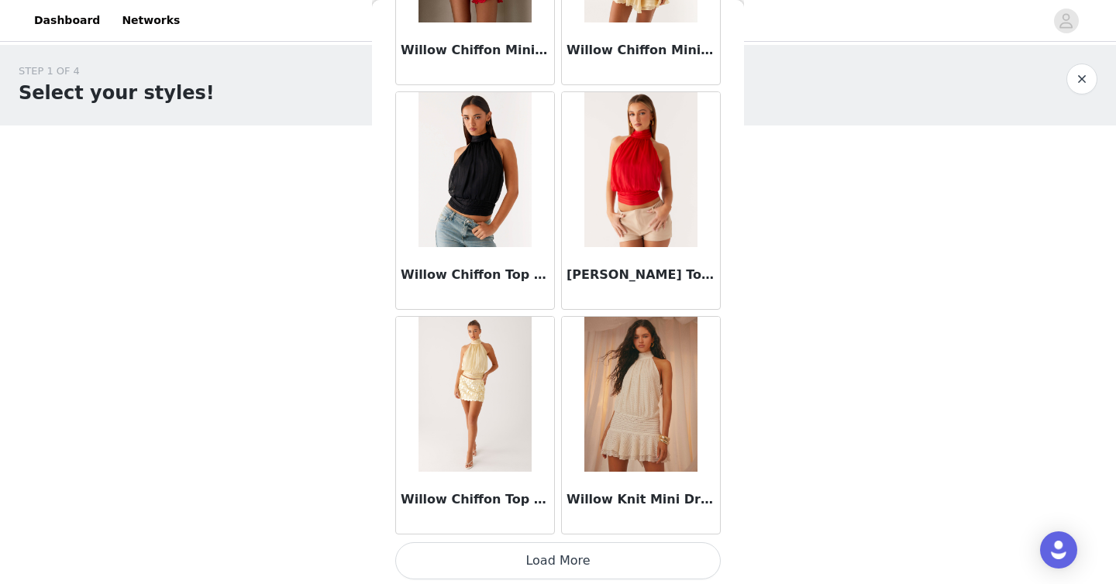
scroll to position [98450, 0]
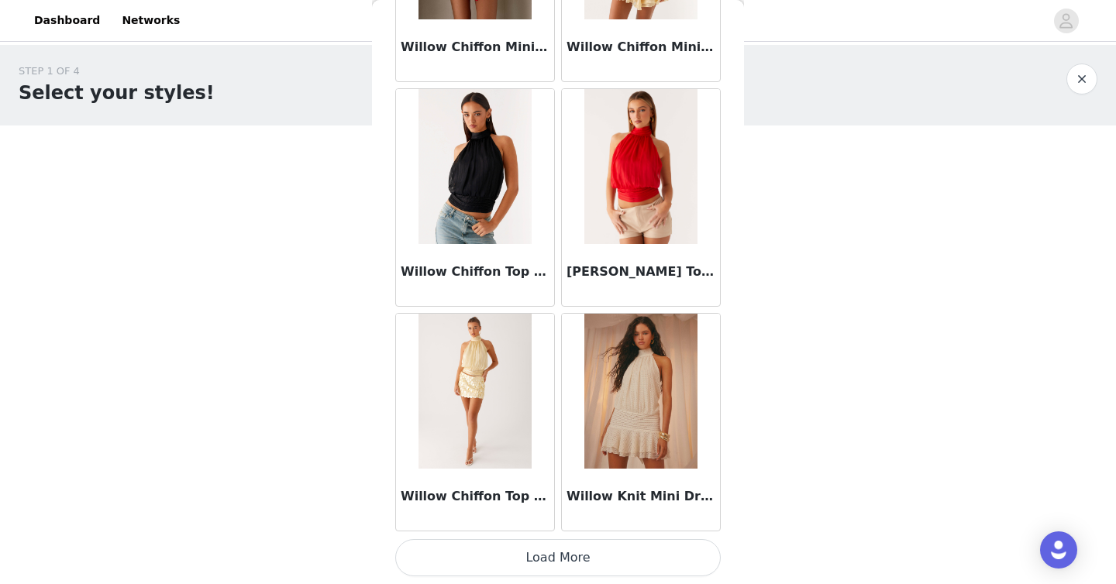
click at [562, 550] on button "Load More" at bounding box center [558, 558] width 326 height 37
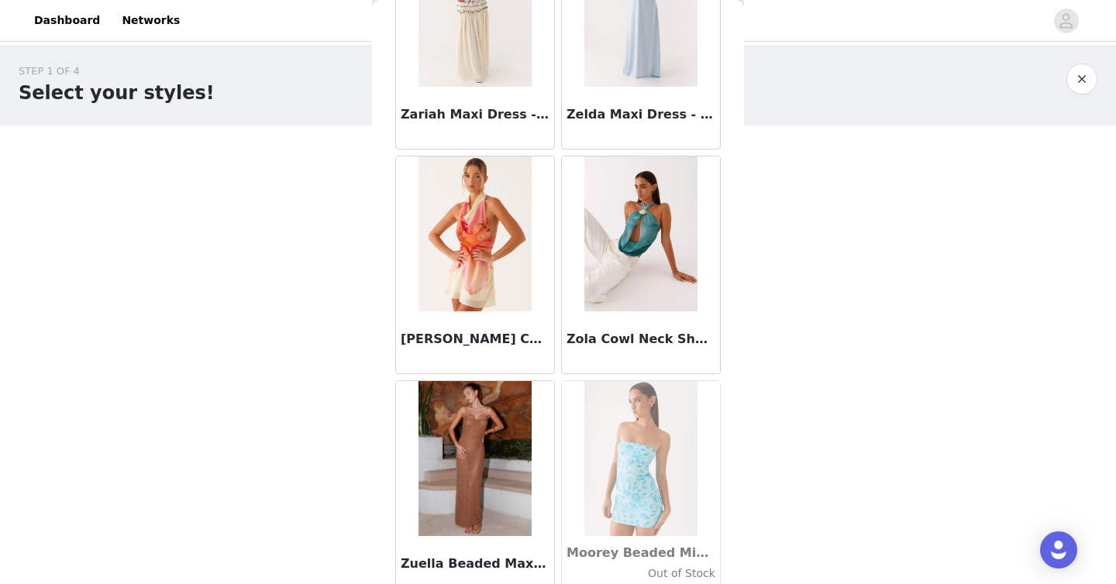
scroll to position [100698, 0]
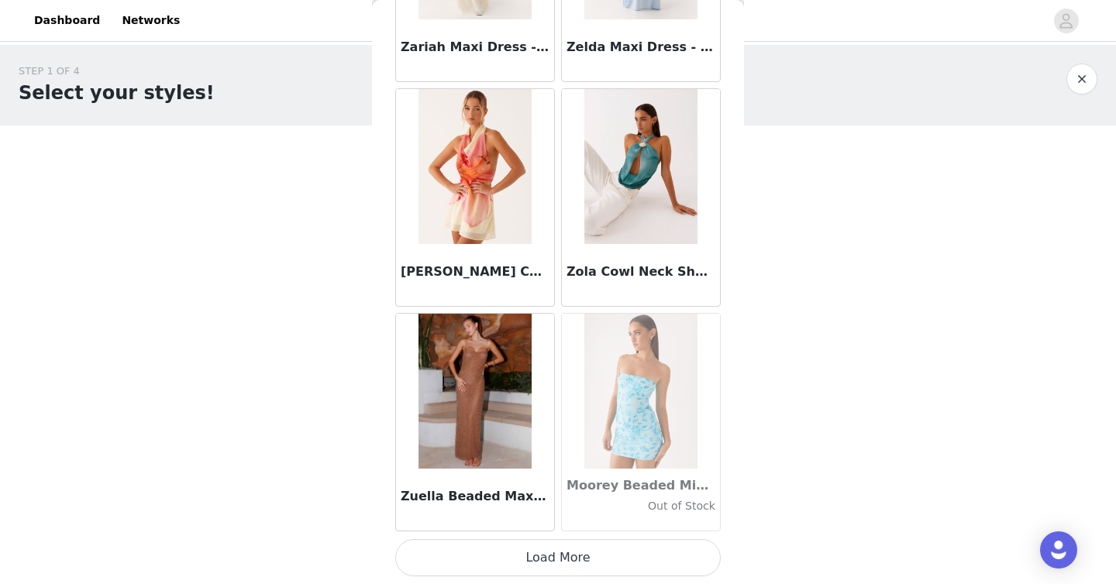
click at [549, 551] on button "Load More" at bounding box center [558, 558] width 326 height 37
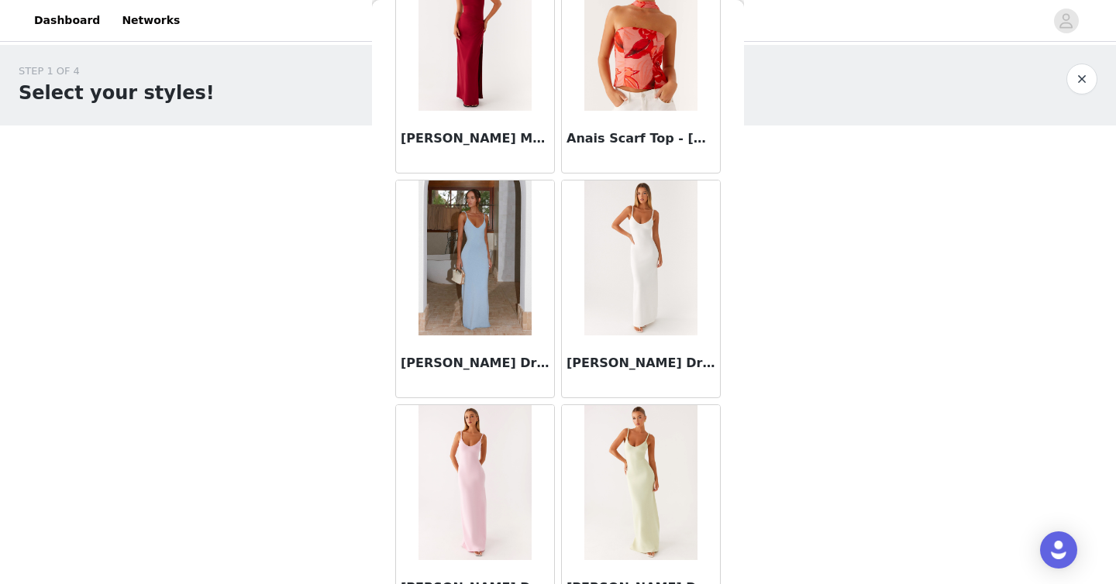
scroll to position [10759, 0]
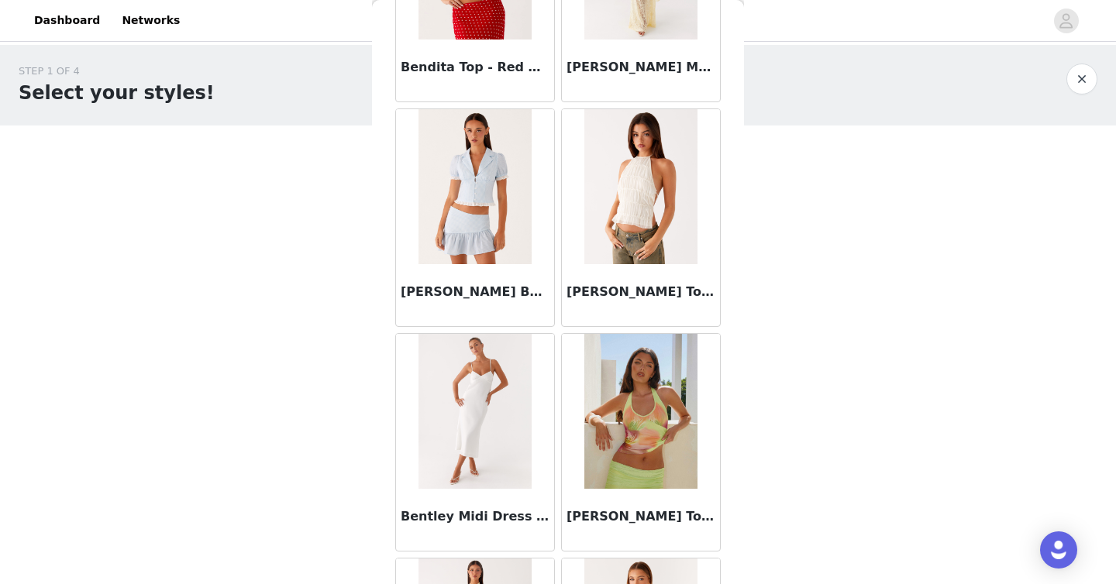
click at [626, 186] on img at bounding box center [640, 186] width 112 height 155
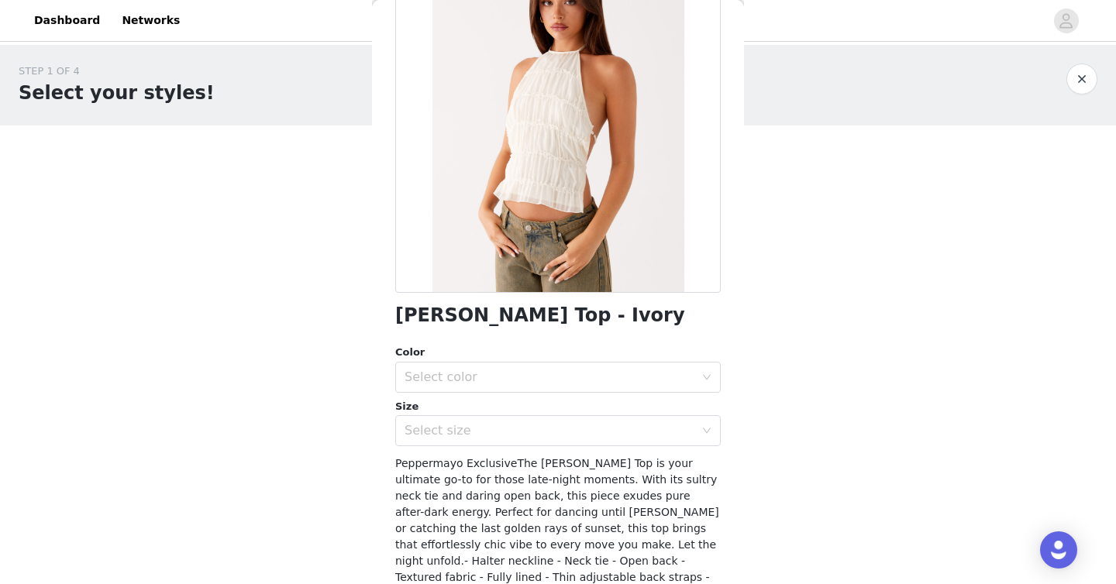
scroll to position [108, 0]
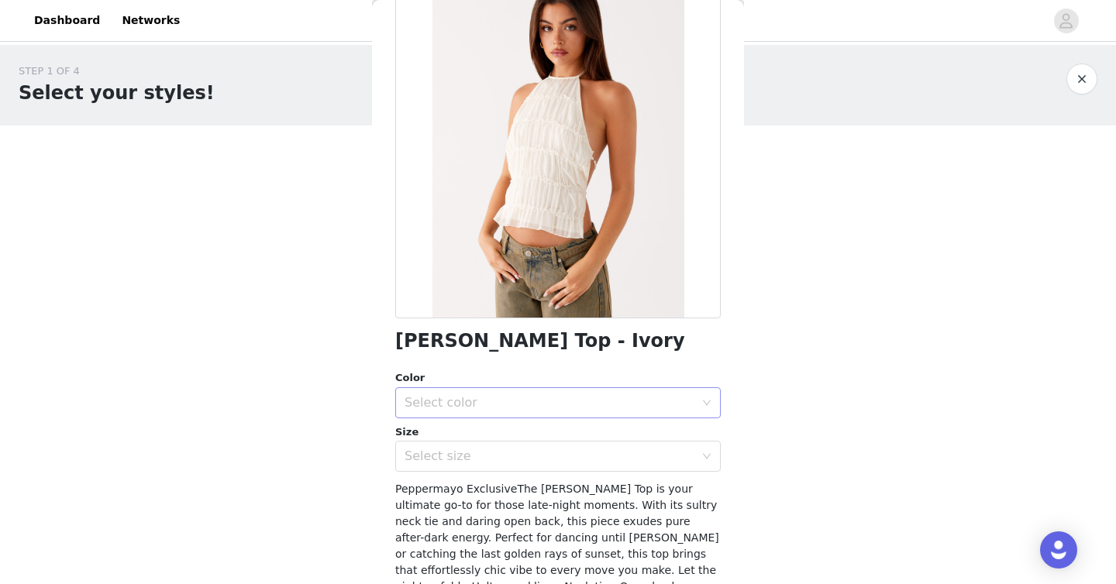
click at [493, 405] on div "Select color" at bounding box center [550, 403] width 290 height 16
click at [490, 433] on li "Ivory" at bounding box center [552, 437] width 314 height 25
click at [486, 455] on div "Select size" at bounding box center [550, 457] width 290 height 16
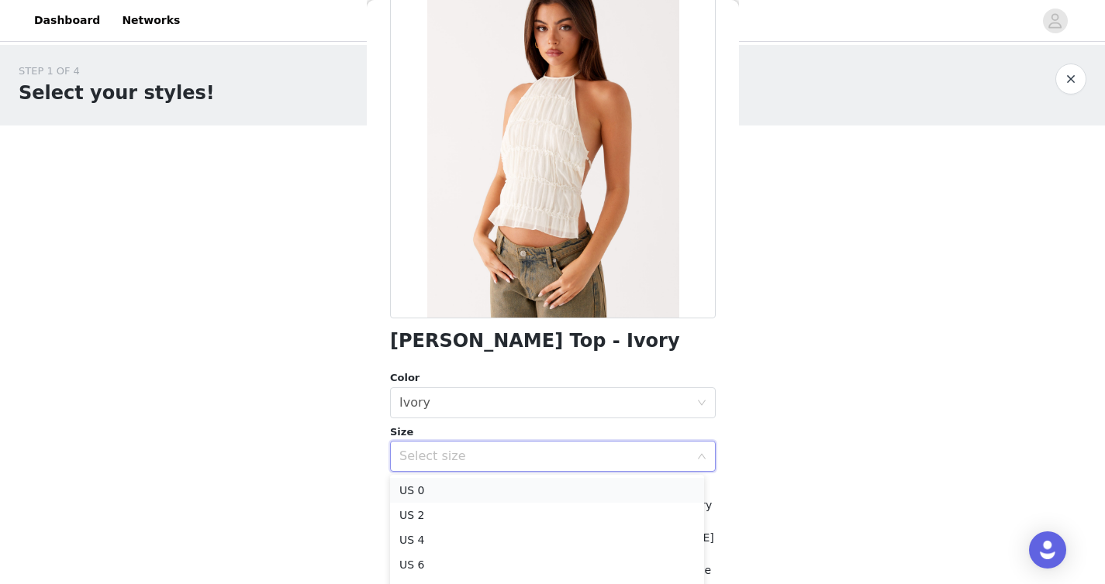
click at [454, 486] on li "US 0" at bounding box center [547, 490] width 314 height 25
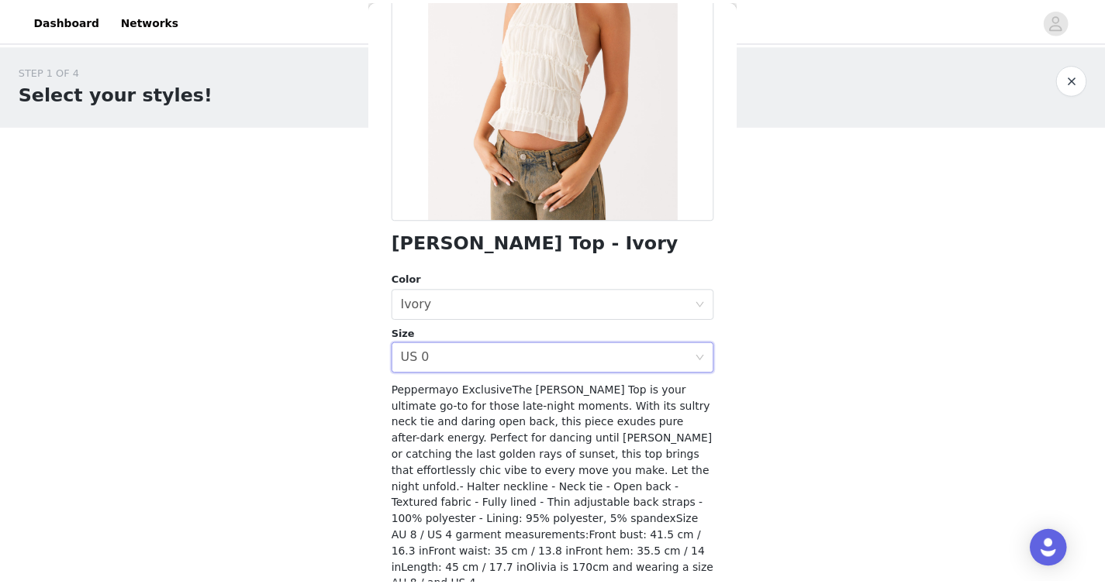
scroll to position [265, 0]
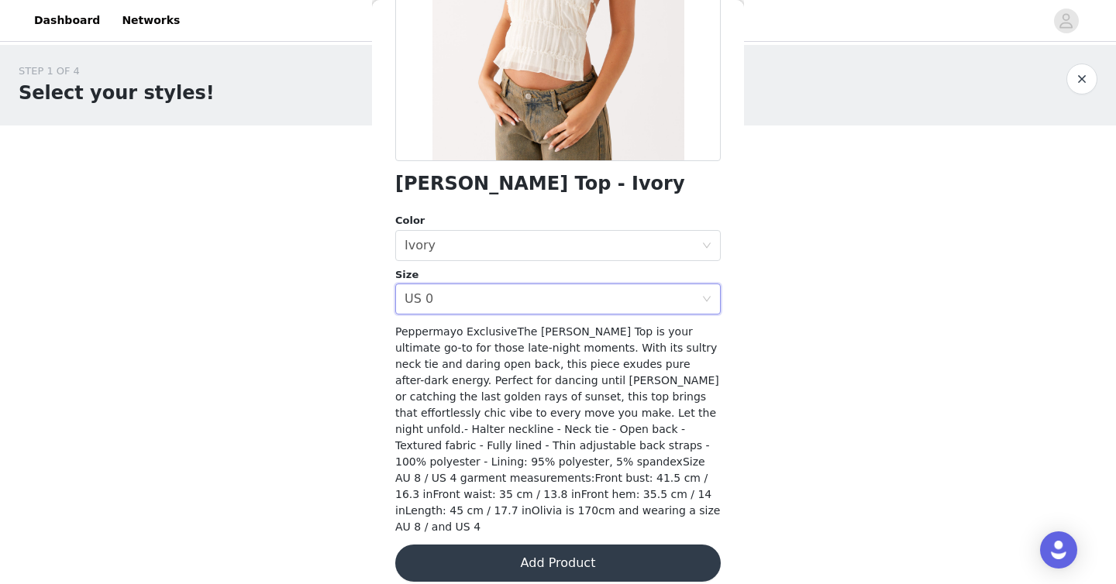
click at [495, 554] on button "Add Product" at bounding box center [558, 563] width 326 height 37
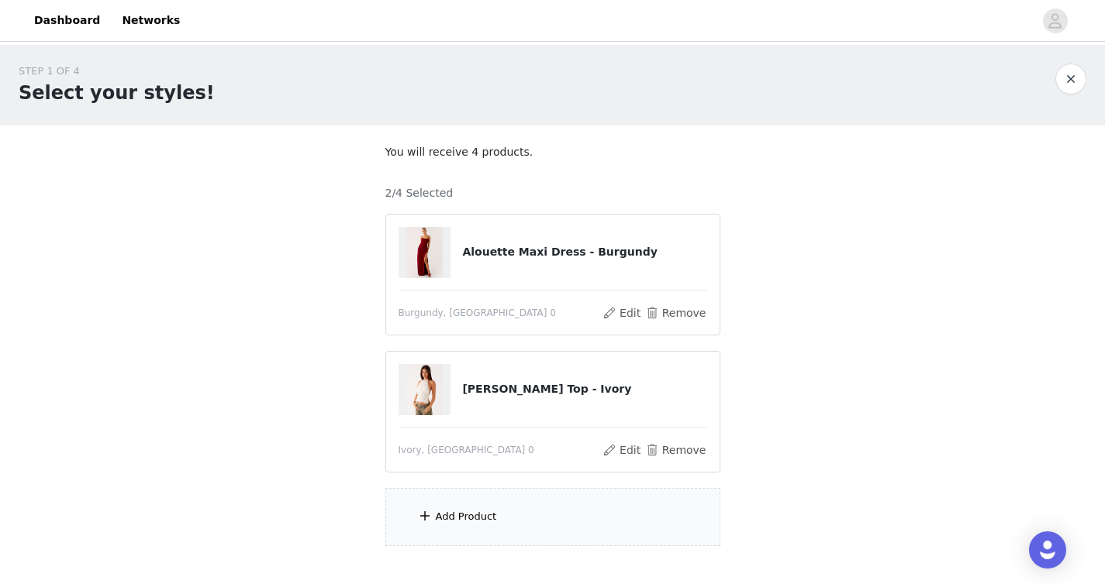
click at [510, 537] on div "Add Product" at bounding box center [552, 517] width 335 height 58
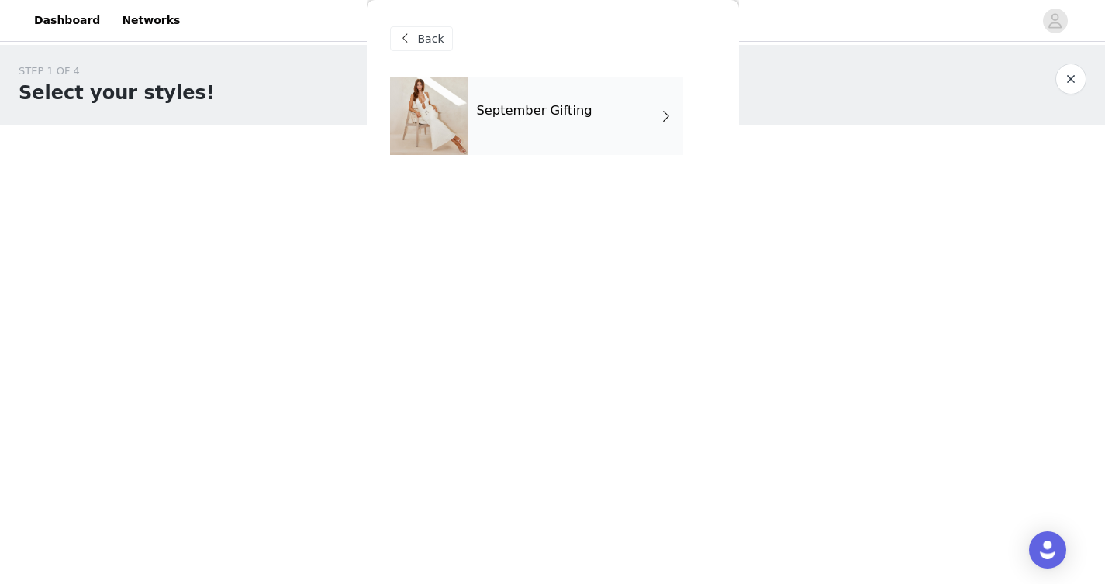
click at [523, 104] on h4 "September Gifting" at bounding box center [534, 111] width 115 height 14
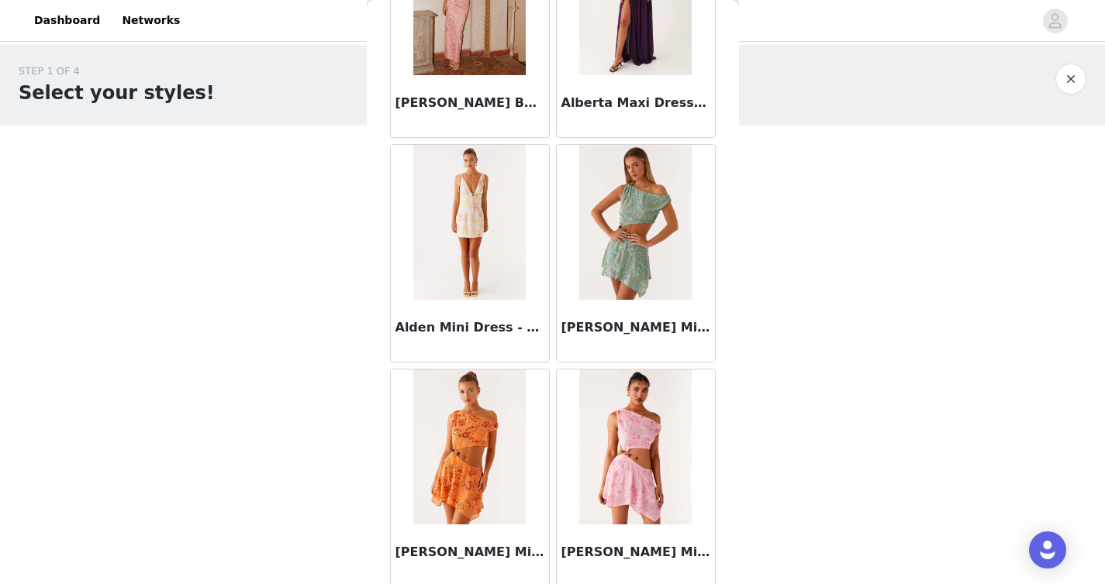
scroll to position [1788, 0]
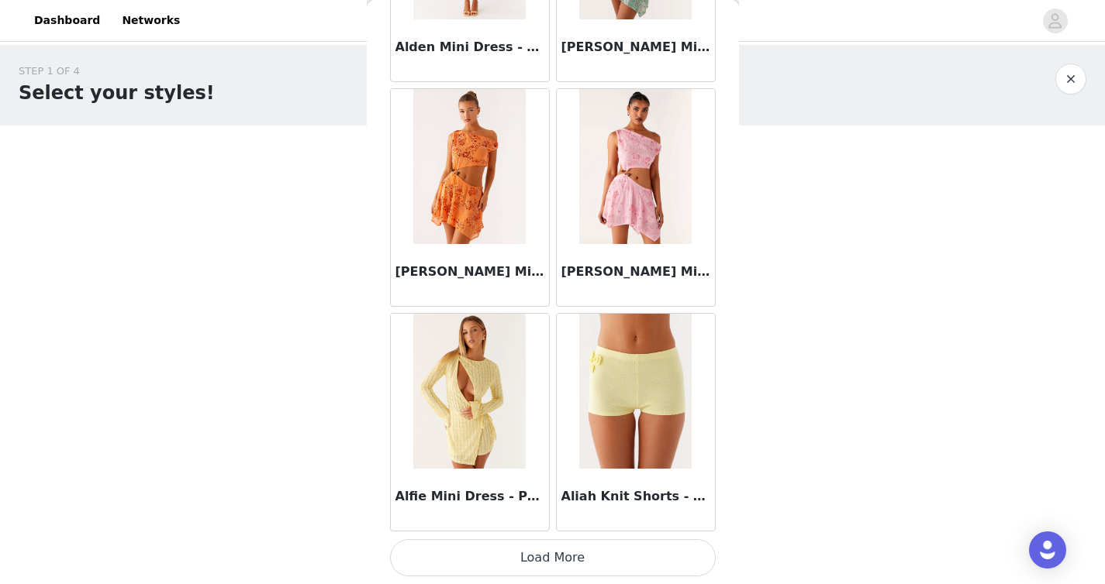
click at [542, 556] on button "Load More" at bounding box center [553, 558] width 326 height 37
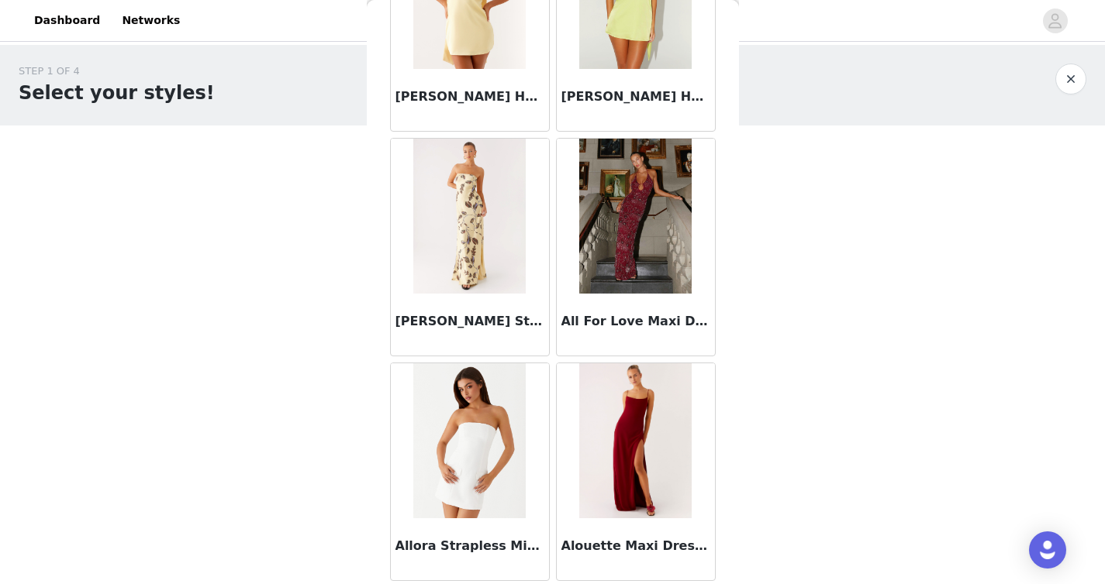
scroll to position [4035, 0]
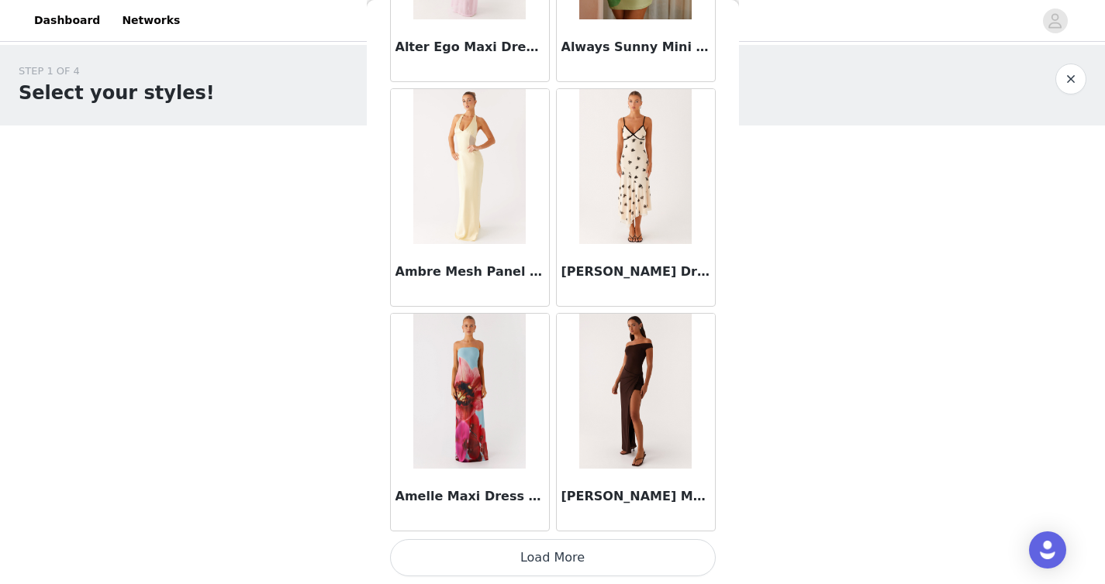
click at [535, 560] on button "Load More" at bounding box center [553, 558] width 326 height 37
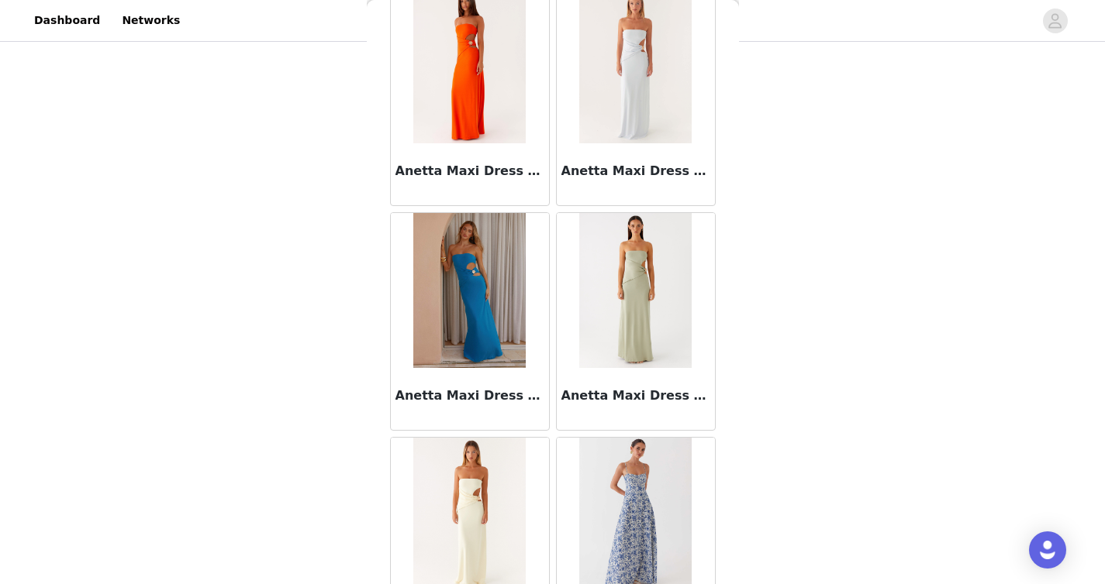
scroll to position [6283, 0]
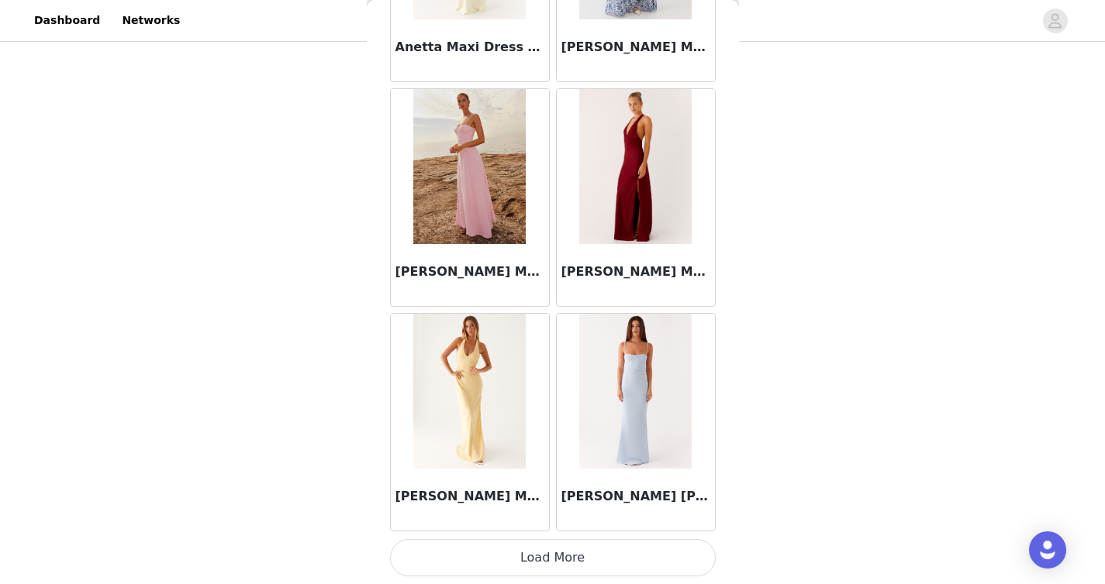
click at [506, 556] on button "Load More" at bounding box center [553, 558] width 326 height 37
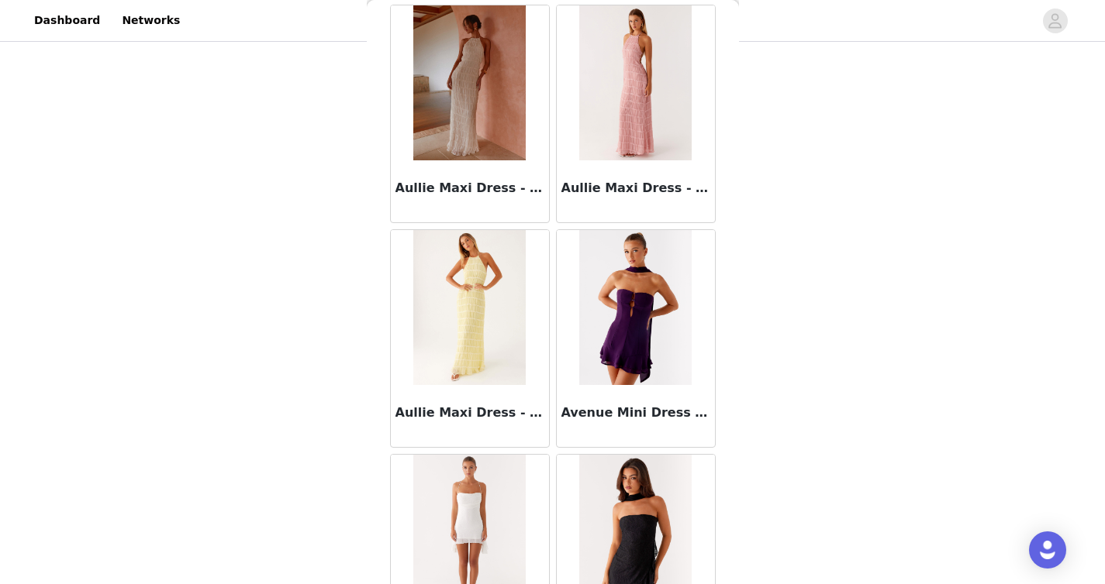
scroll to position [8531, 0]
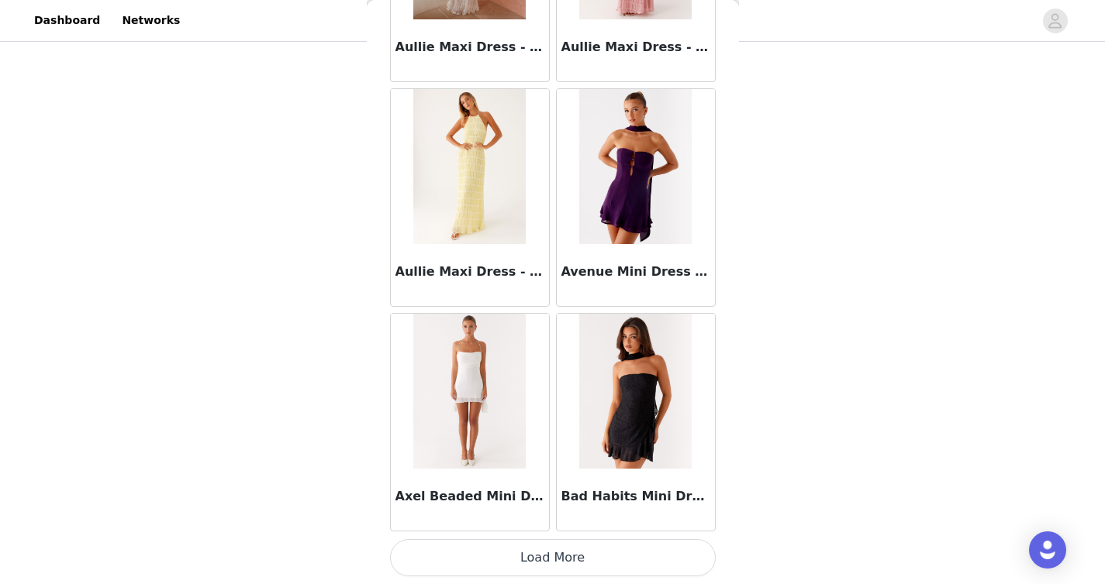
click at [561, 560] on button "Load More" at bounding box center [553, 558] width 326 height 37
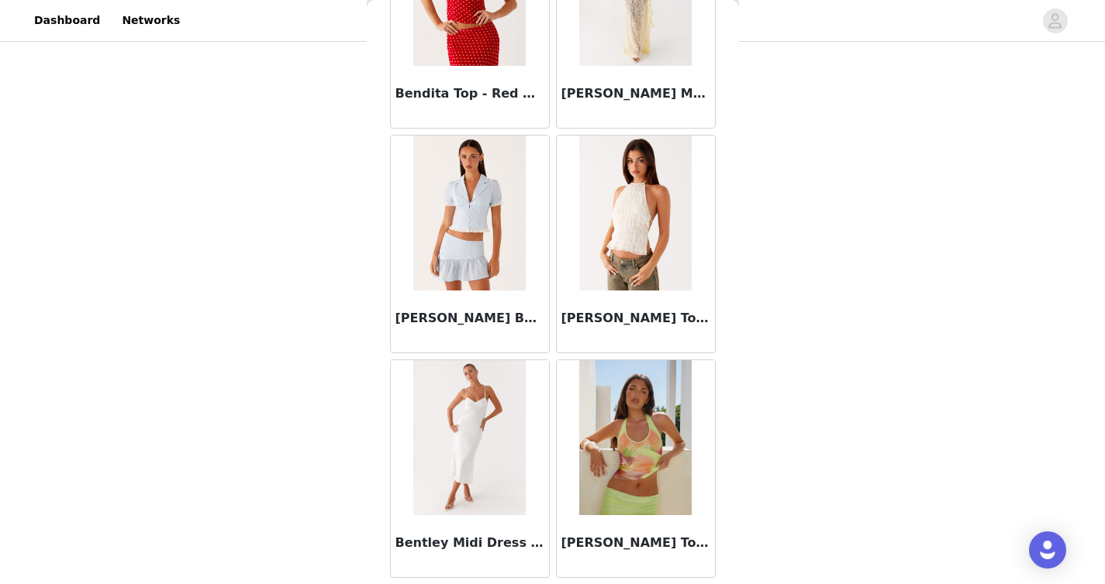
scroll to position [10779, 0]
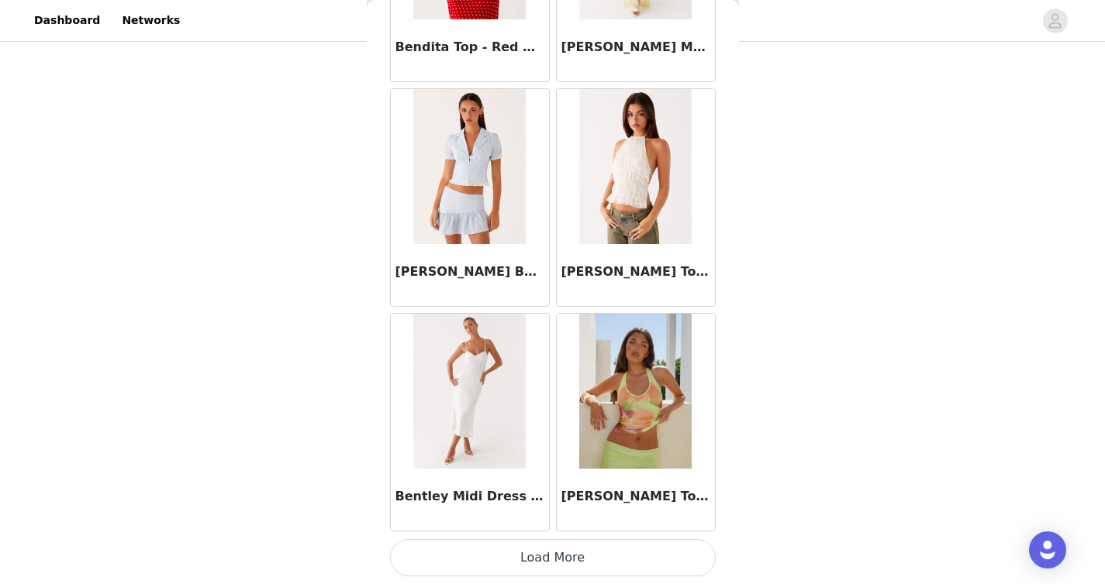
click at [544, 550] on button "Load More" at bounding box center [553, 558] width 326 height 37
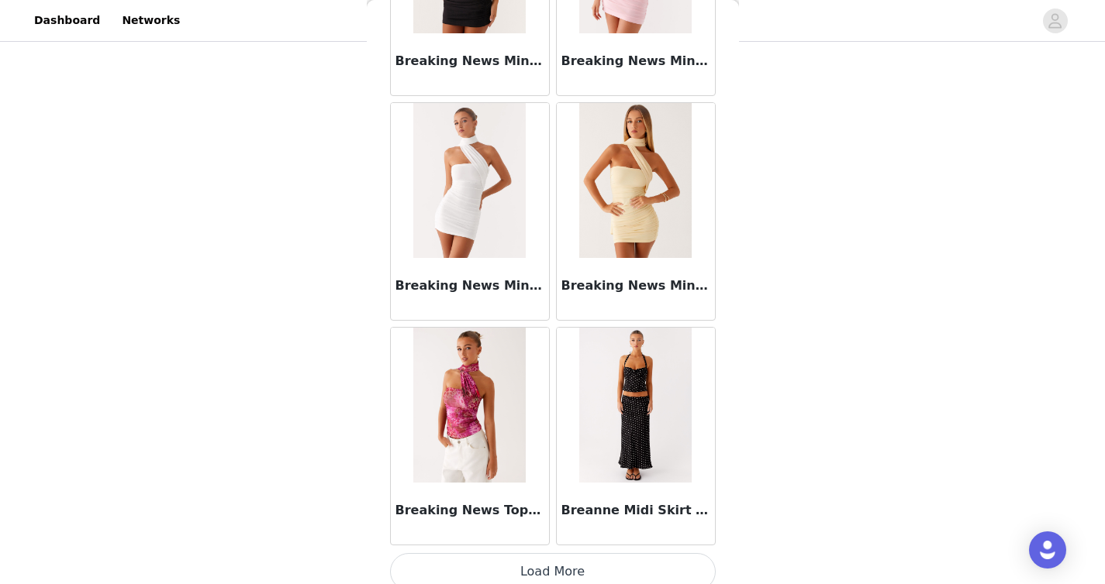
scroll to position [13027, 0]
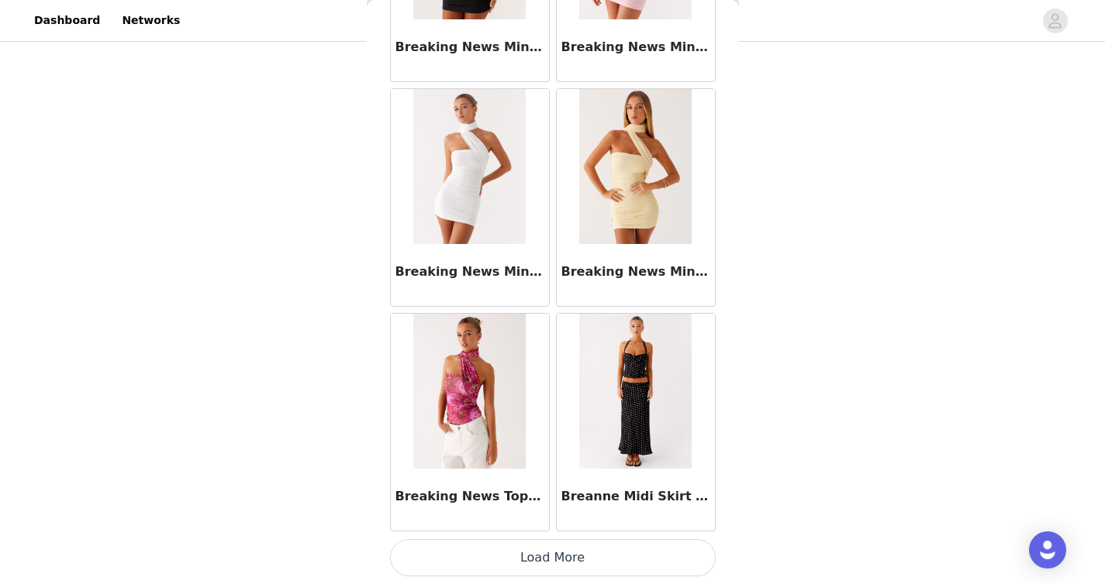
click at [557, 548] on button "Load More" at bounding box center [553, 558] width 326 height 37
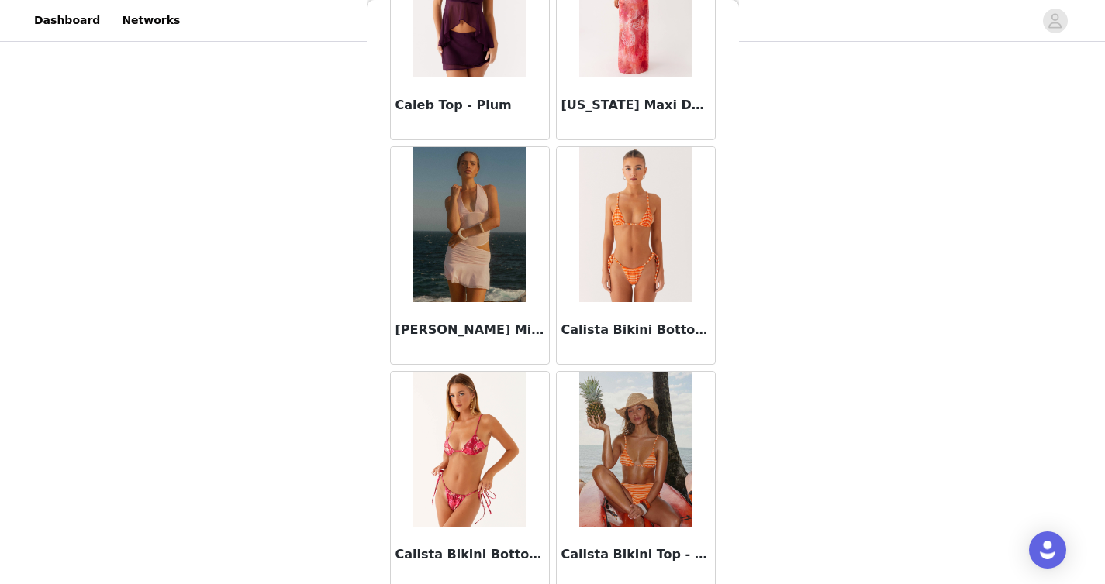
scroll to position [15275, 0]
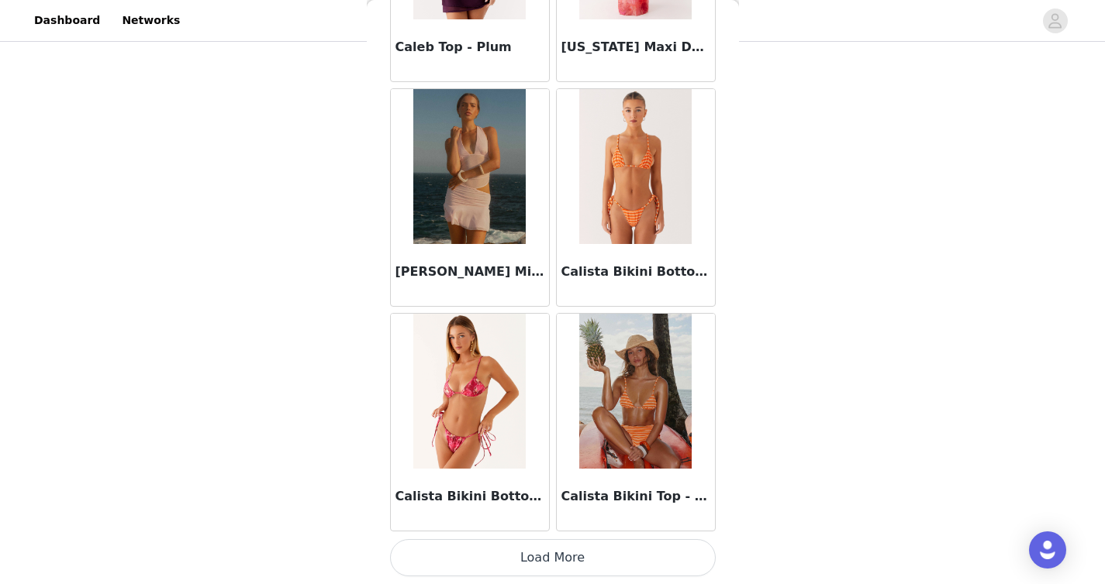
click at [542, 562] on button "Load More" at bounding box center [553, 558] width 326 height 37
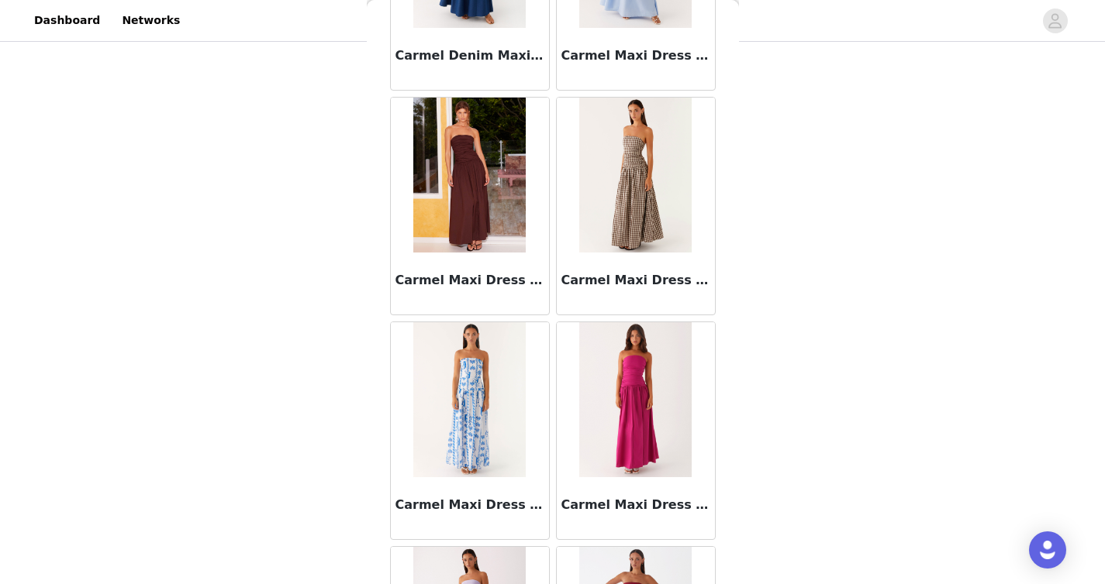
scroll to position [17523, 0]
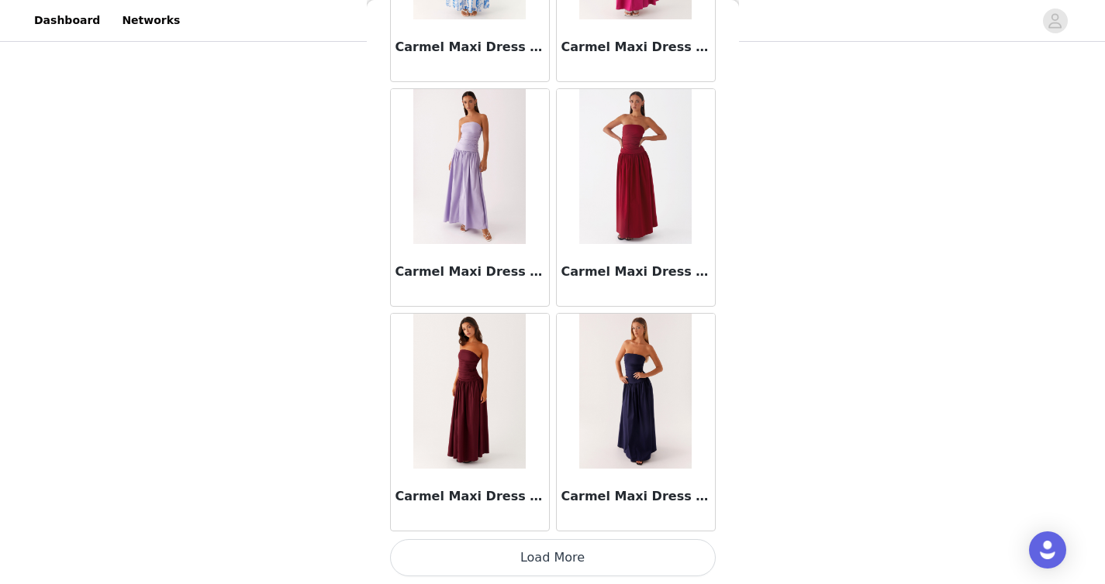
click at [522, 558] on button "Load More" at bounding box center [553, 558] width 326 height 37
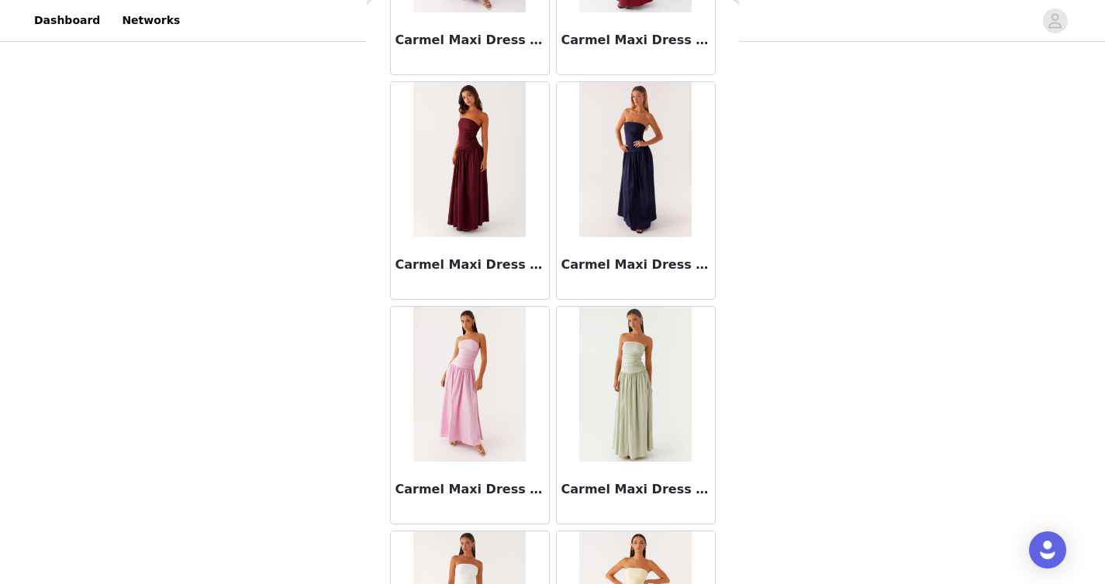
scroll to position [17753, 0]
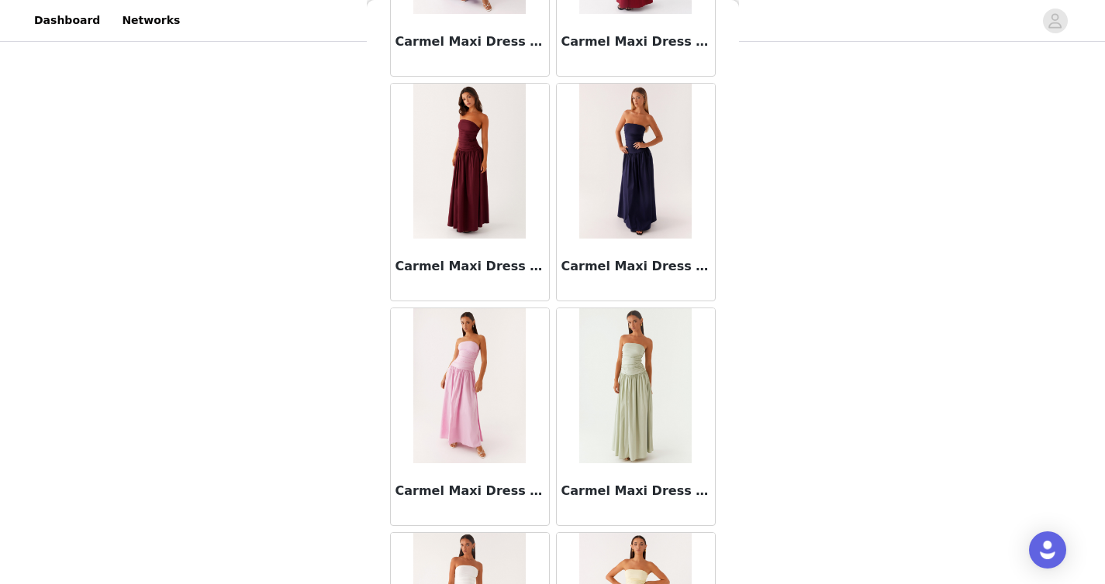
click at [633, 171] on img at bounding box center [635, 161] width 112 height 155
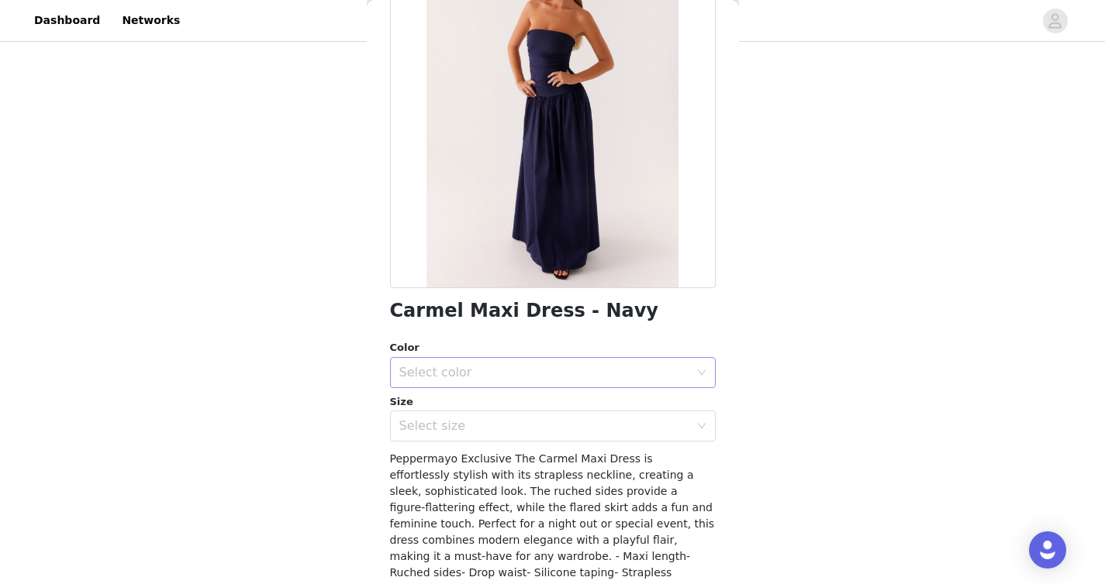
scroll to position [138, 0]
click at [505, 357] on div "Select color" at bounding box center [553, 372] width 326 height 31
click at [469, 409] on li "Navy" at bounding box center [547, 407] width 314 height 25
click at [469, 423] on div "Select size" at bounding box center [544, 427] width 290 height 16
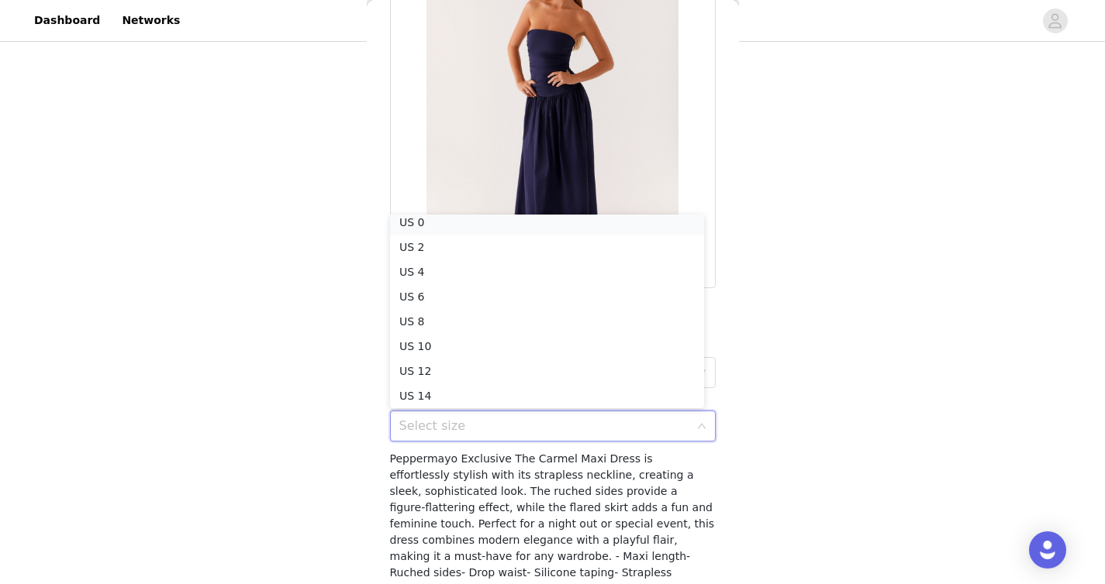
scroll to position [3, 0]
click at [460, 226] on li "US 0" at bounding box center [547, 227] width 314 height 25
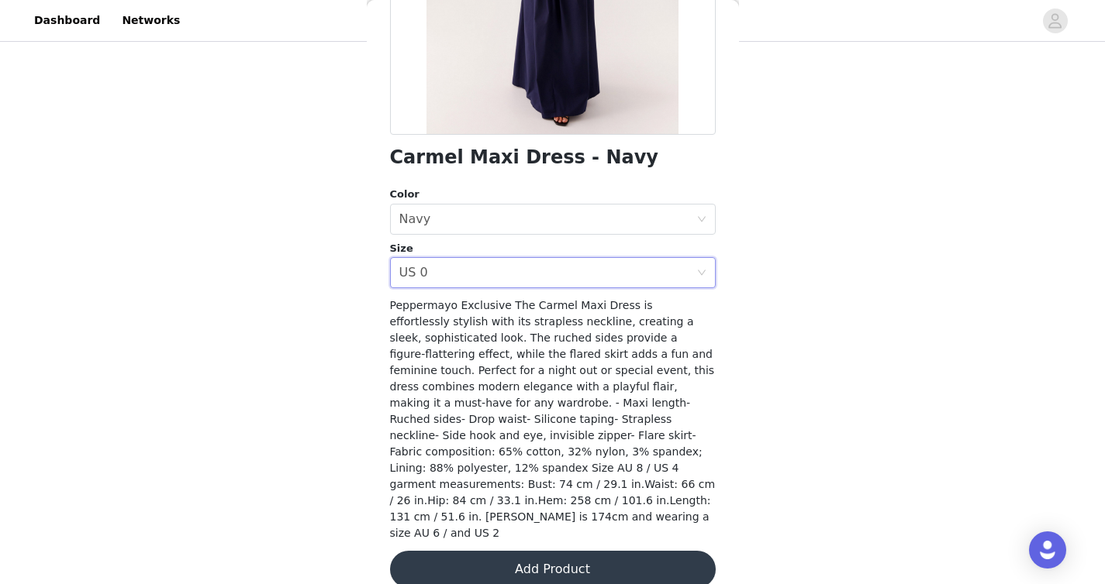
scroll to position [298, 0]
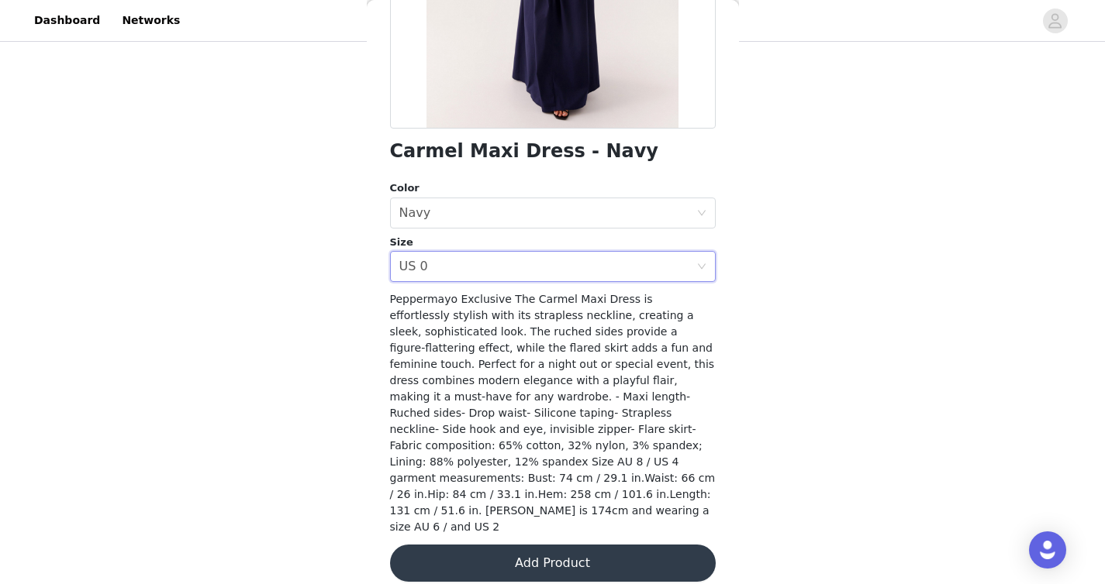
click at [495, 551] on button "Add Product" at bounding box center [553, 563] width 326 height 37
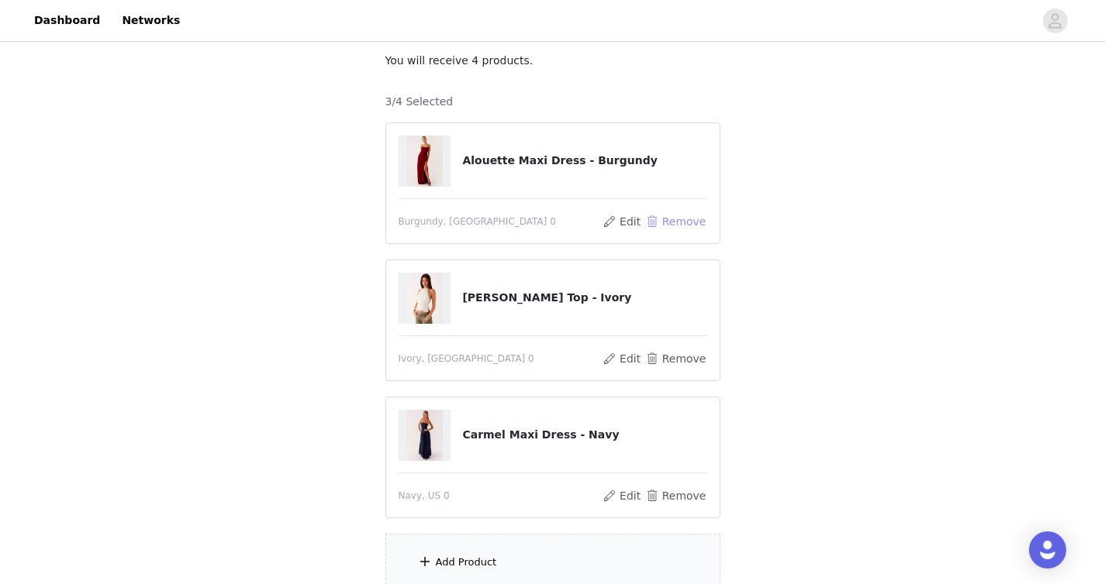
click at [657, 215] on button "Remove" at bounding box center [675, 221] width 62 height 19
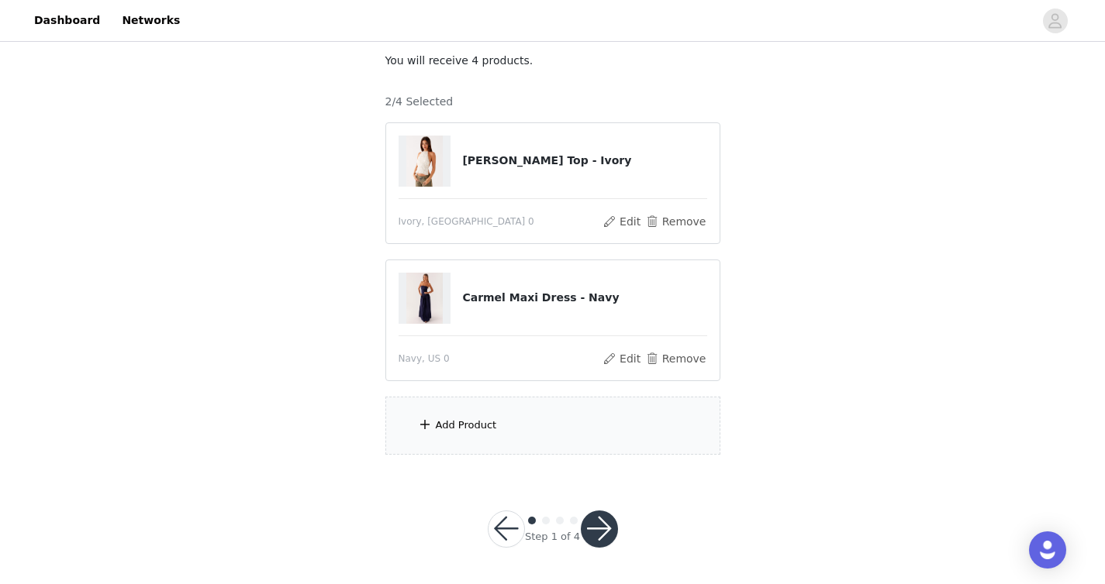
click at [506, 426] on div "Add Product" at bounding box center [552, 426] width 335 height 58
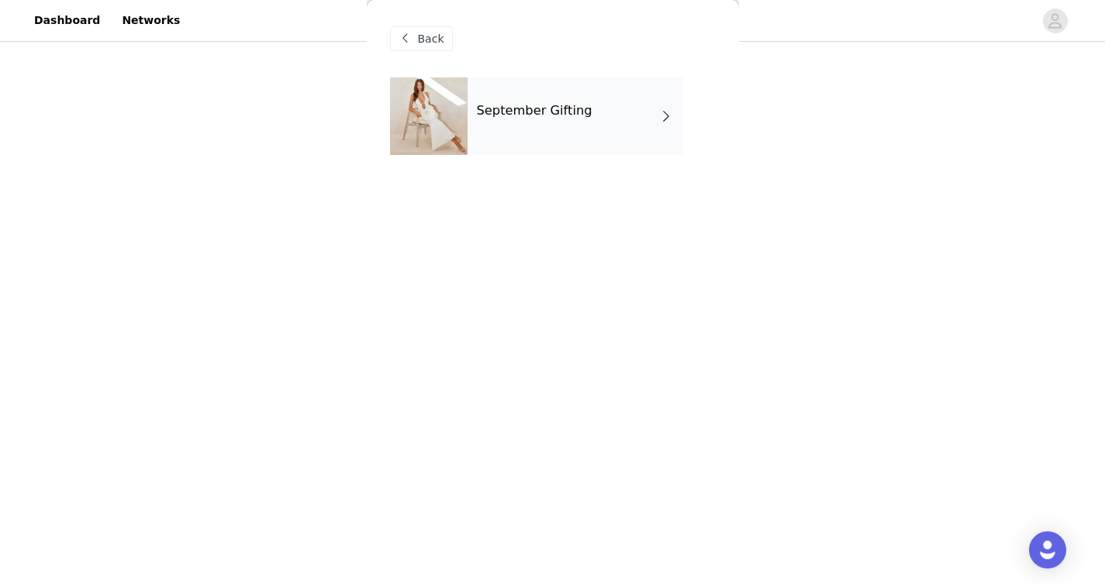
click at [524, 98] on div "September Gifting" at bounding box center [574, 117] width 215 height 78
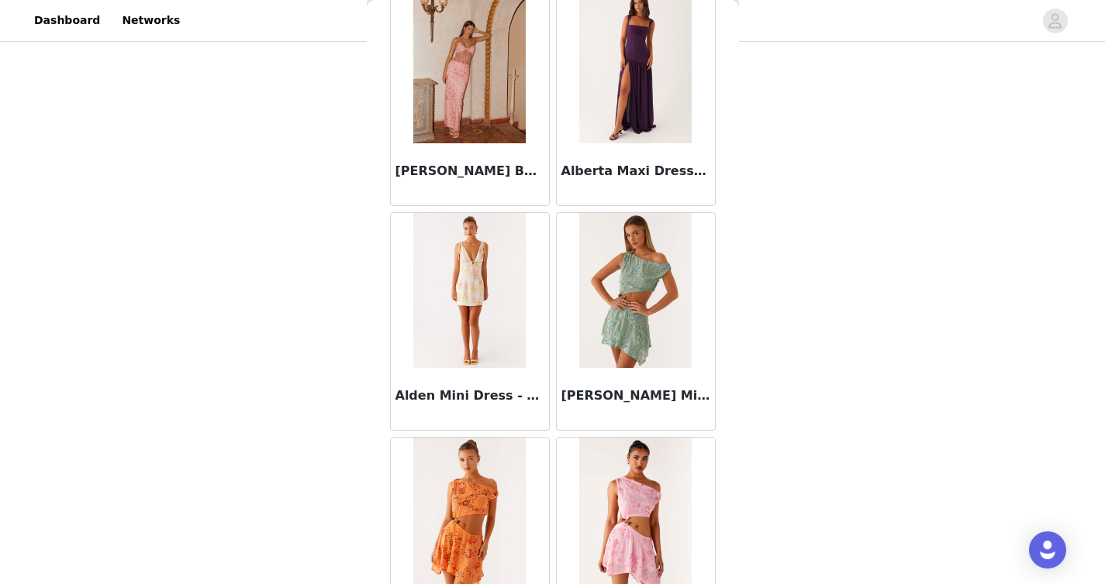
scroll to position [1788, 0]
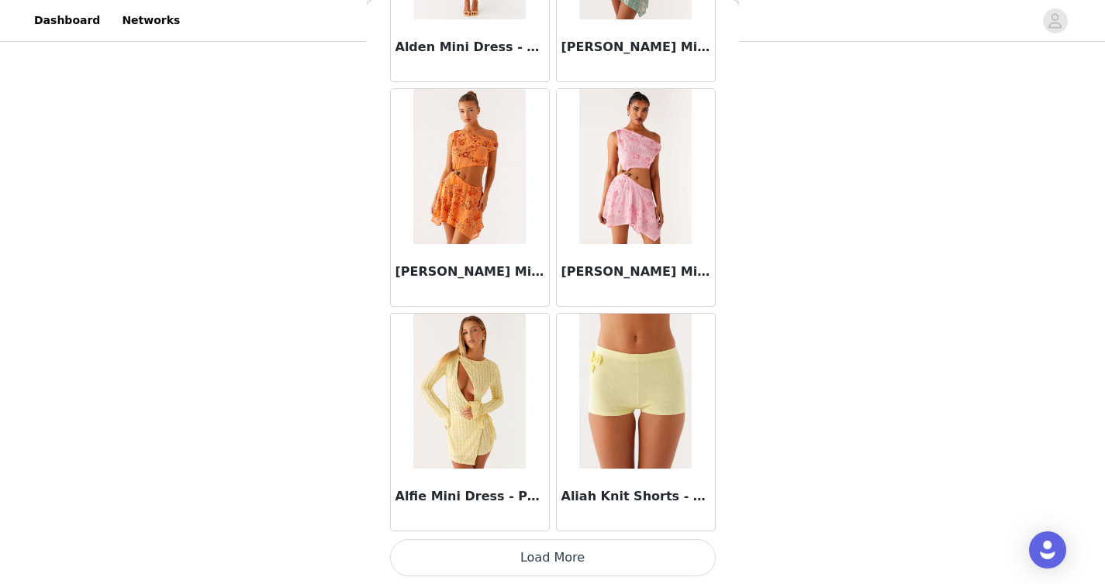
click at [489, 550] on button "Load More" at bounding box center [553, 558] width 326 height 37
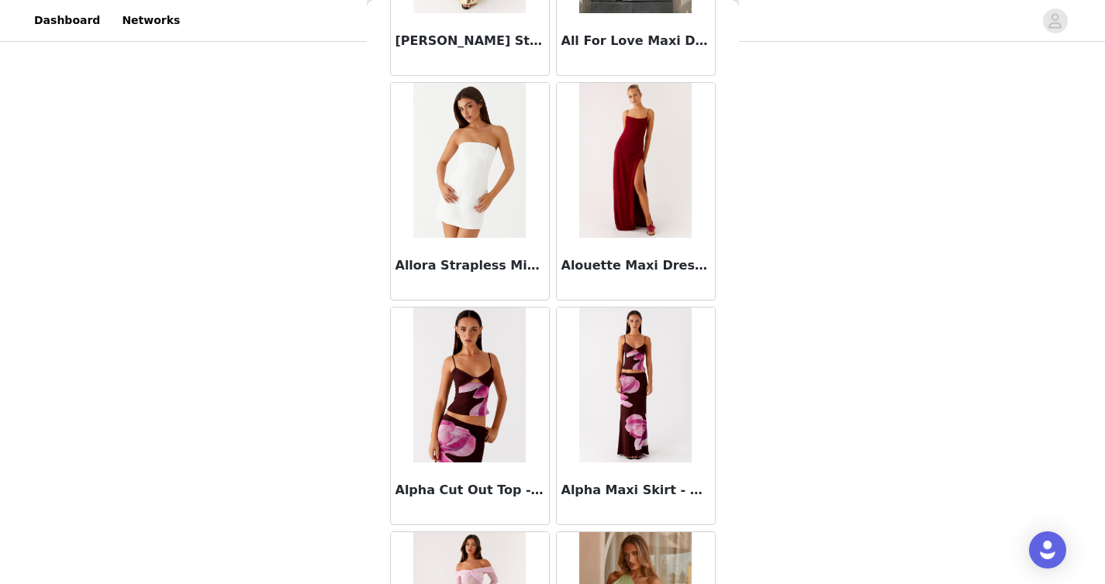
scroll to position [4035, 0]
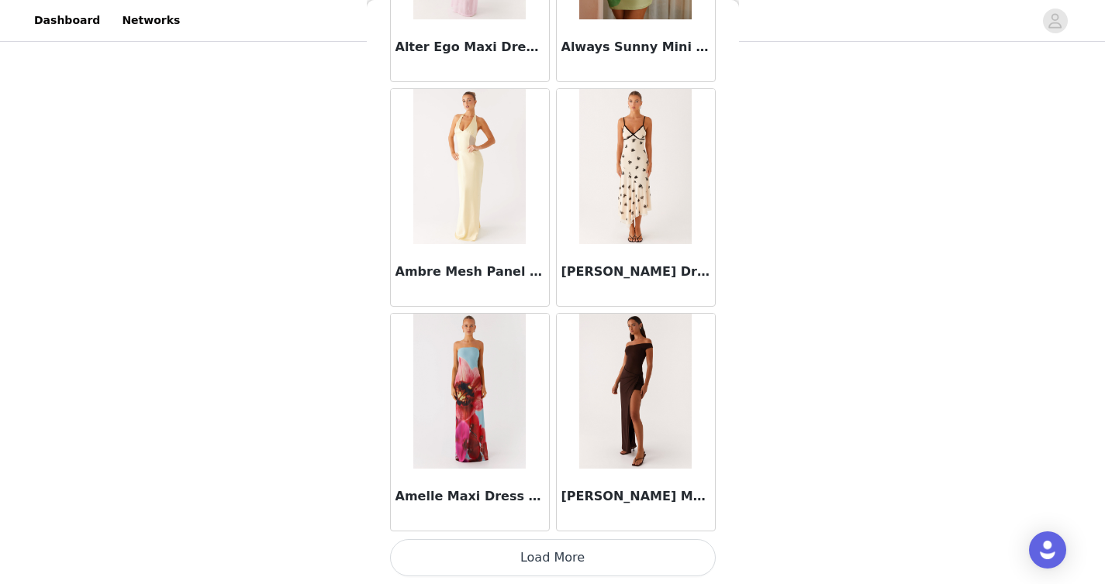
click at [530, 561] on button "Load More" at bounding box center [553, 558] width 326 height 37
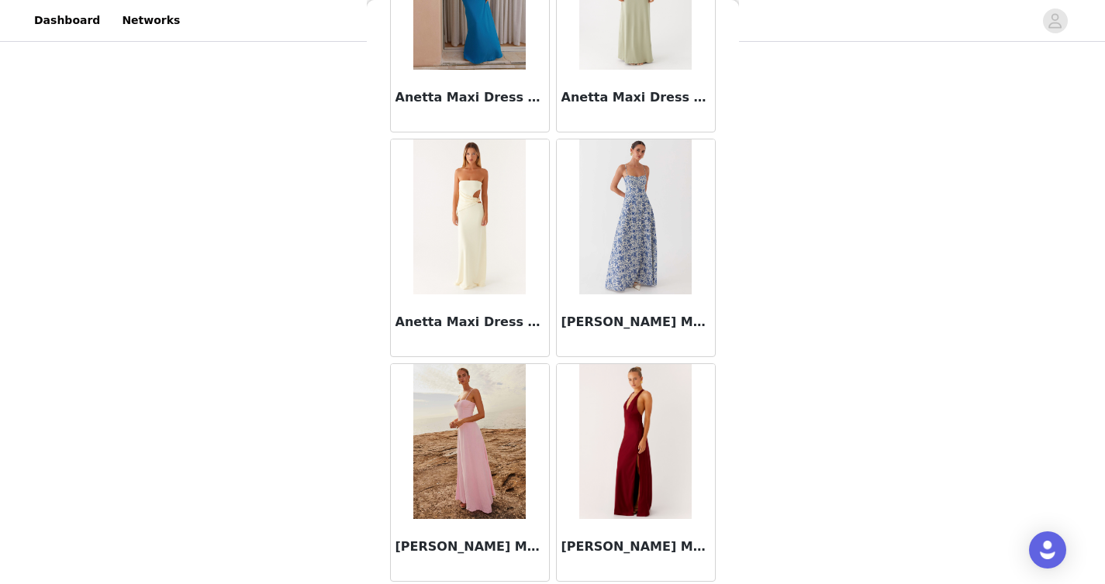
scroll to position [6283, 0]
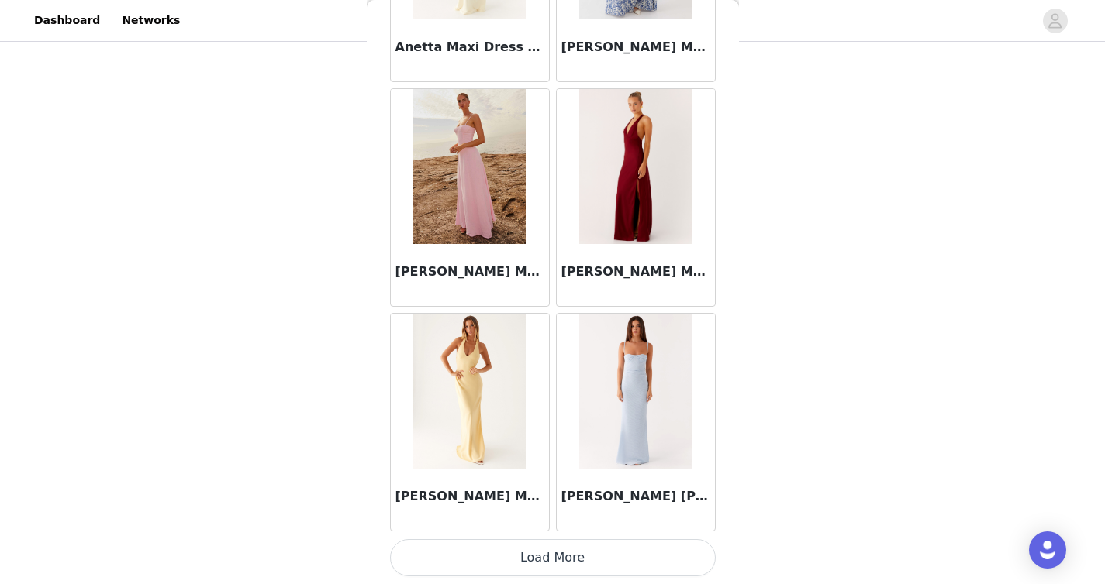
click at [488, 397] on img at bounding box center [469, 391] width 112 height 155
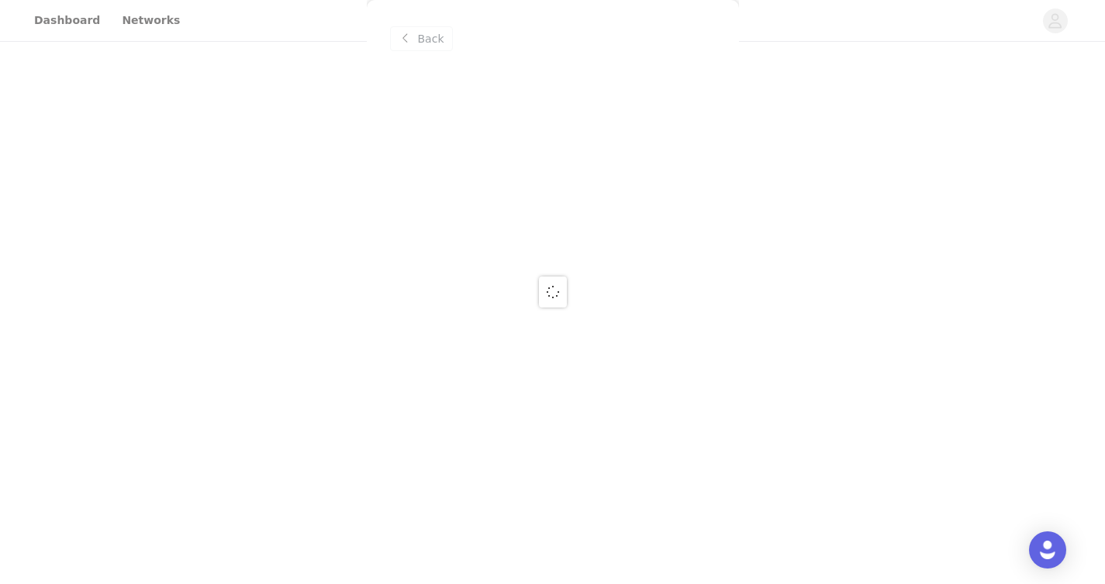
scroll to position [0, 0]
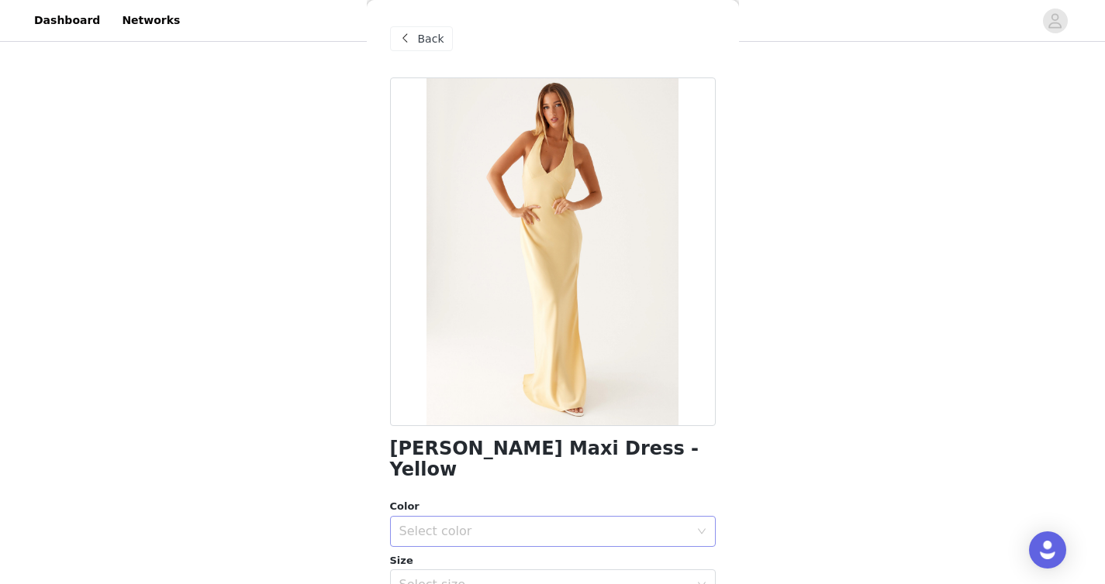
click at [508, 524] on div "Select color" at bounding box center [544, 532] width 290 height 16
click at [470, 546] on li "Yellow" at bounding box center [547, 545] width 314 height 25
click at [457, 577] on div "Select size" at bounding box center [544, 585] width 290 height 16
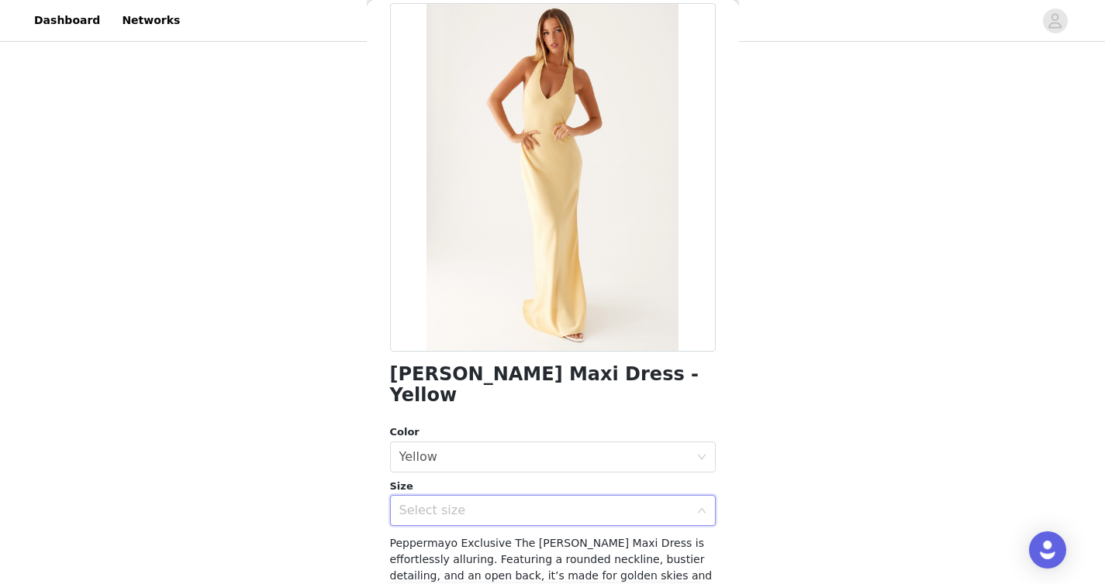
scroll to position [78, 0]
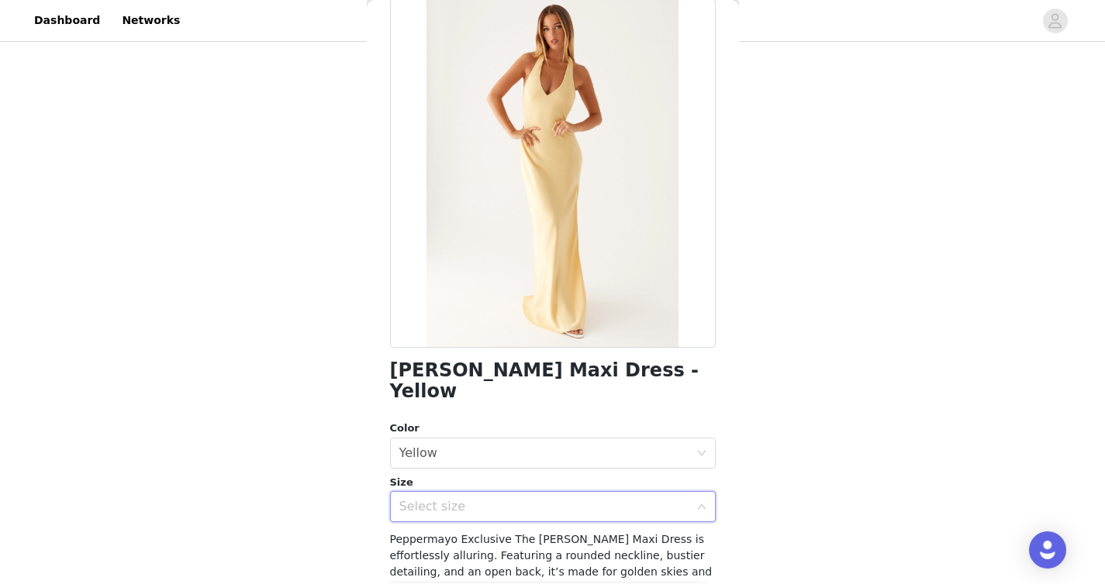
click at [440, 499] on div "Select size" at bounding box center [544, 507] width 290 height 16
click at [438, 492] on div "Select size" at bounding box center [547, 506] width 297 height 29
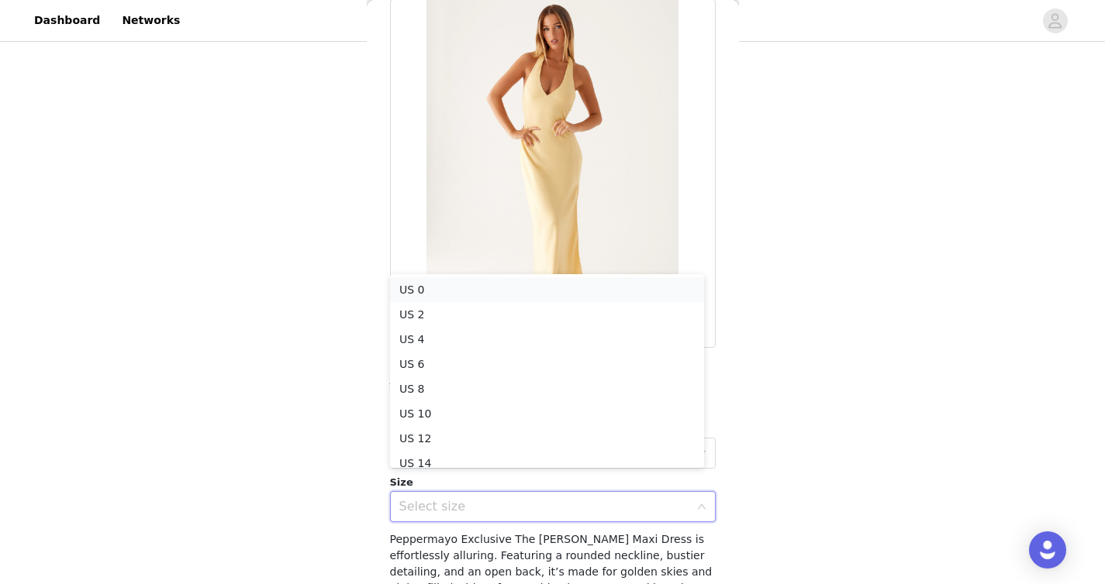
scroll to position [3, 0]
click at [457, 285] on li "US 0" at bounding box center [547, 286] width 314 height 25
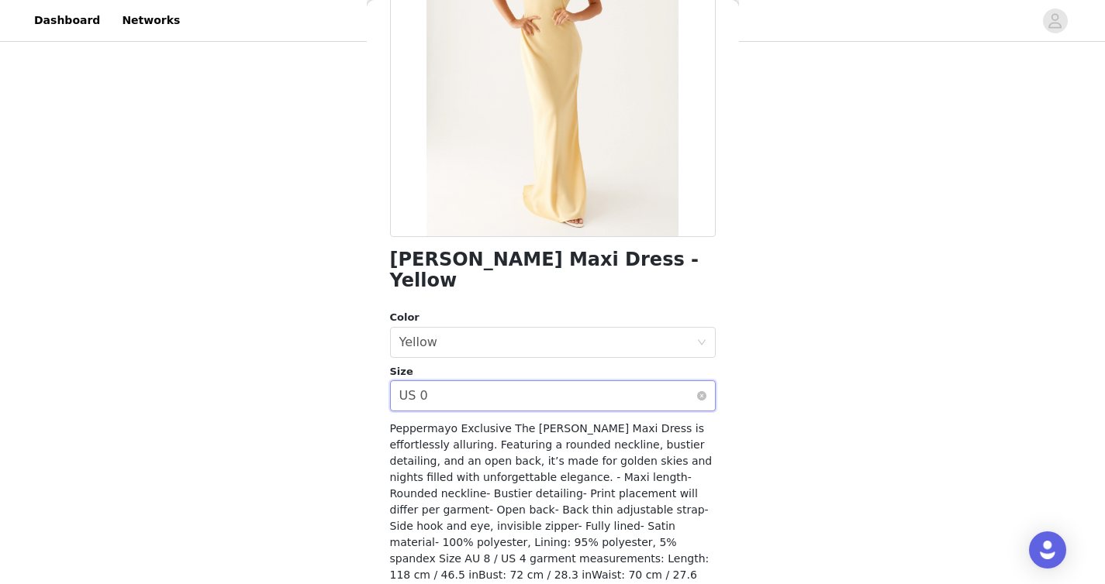
scroll to position [249, 0]
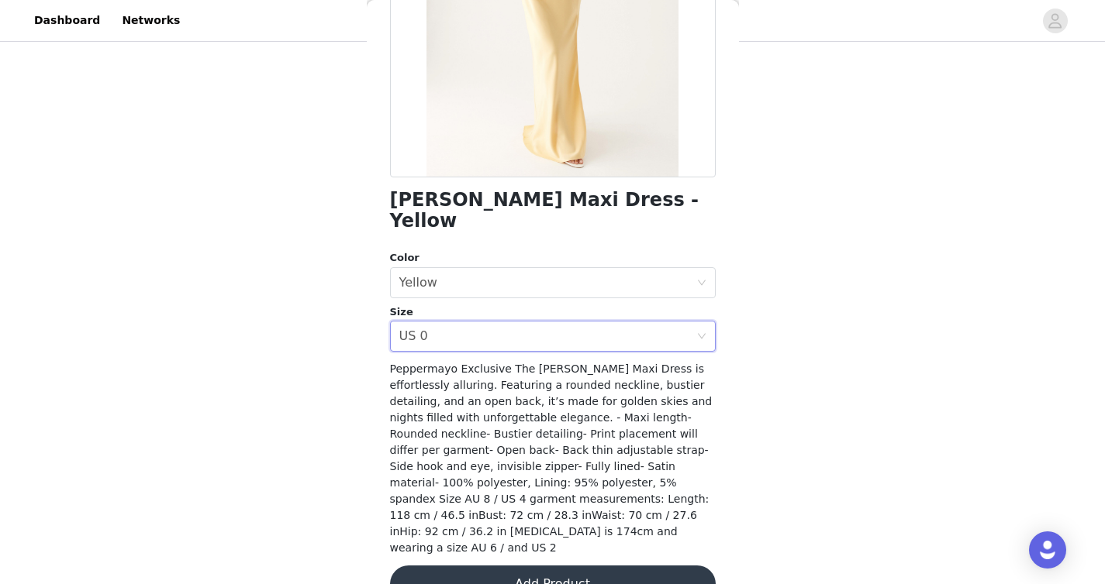
click at [506, 566] on button "Add Product" at bounding box center [553, 584] width 326 height 37
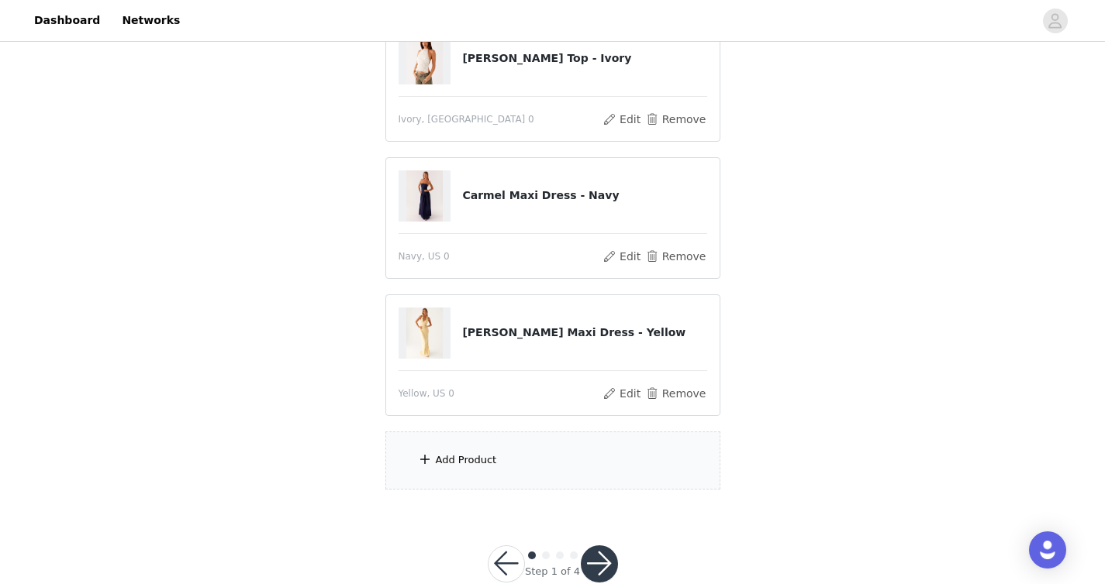
scroll to position [229, 0]
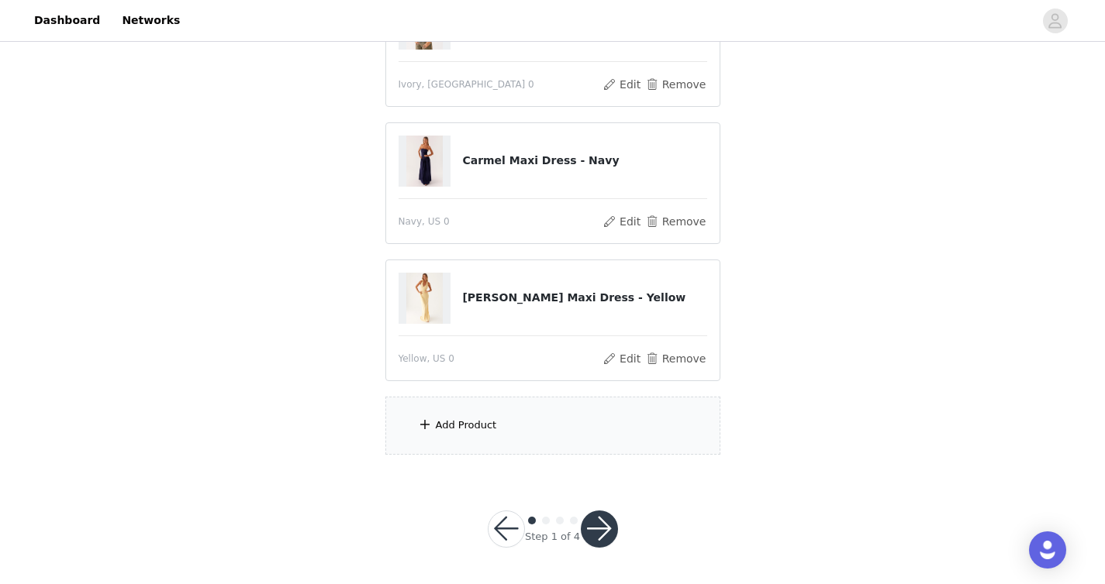
click at [484, 428] on div "Add Product" at bounding box center [466, 426] width 61 height 16
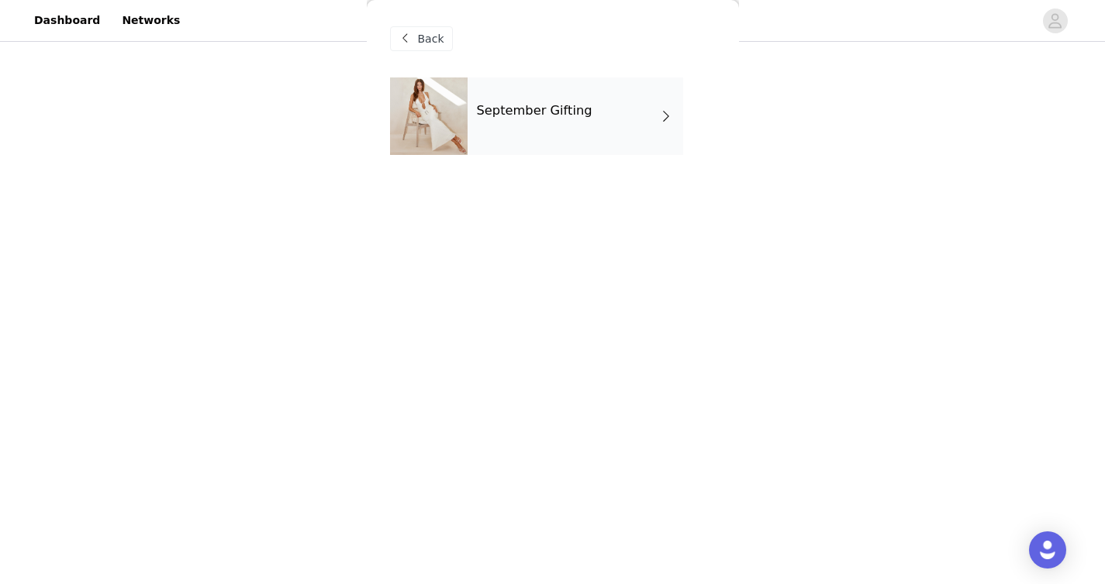
click at [558, 127] on div "September Gifting" at bounding box center [574, 117] width 215 height 78
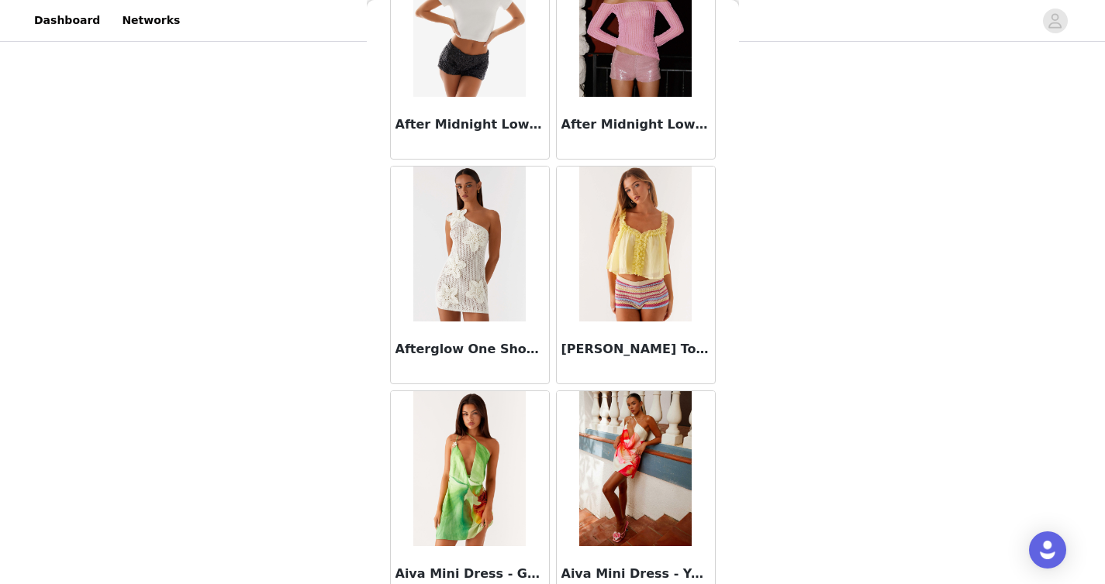
scroll to position [1788, 0]
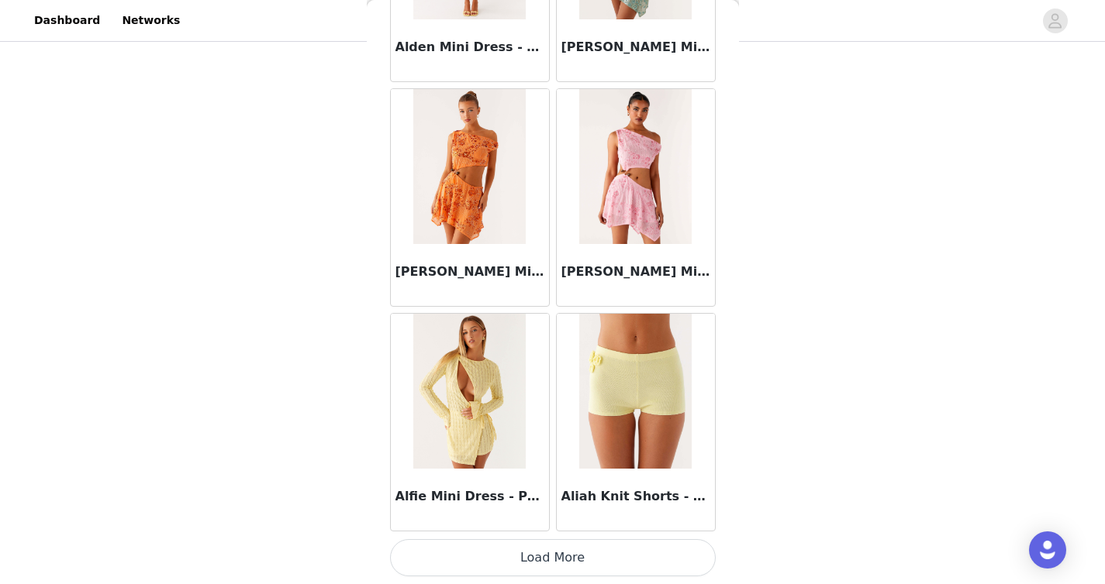
click at [477, 559] on button "Load More" at bounding box center [553, 558] width 326 height 37
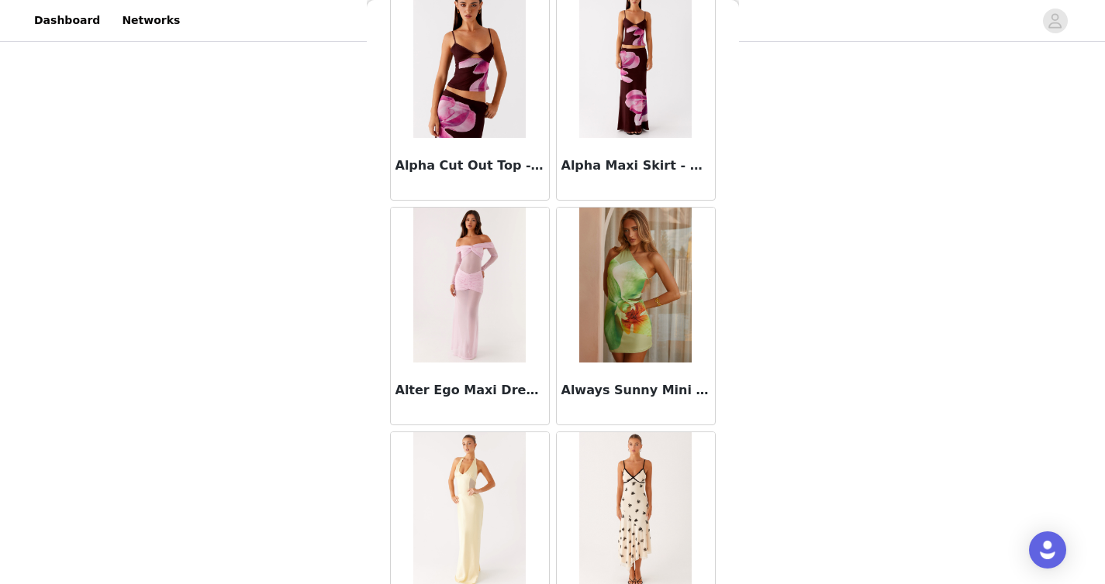
scroll to position [4035, 0]
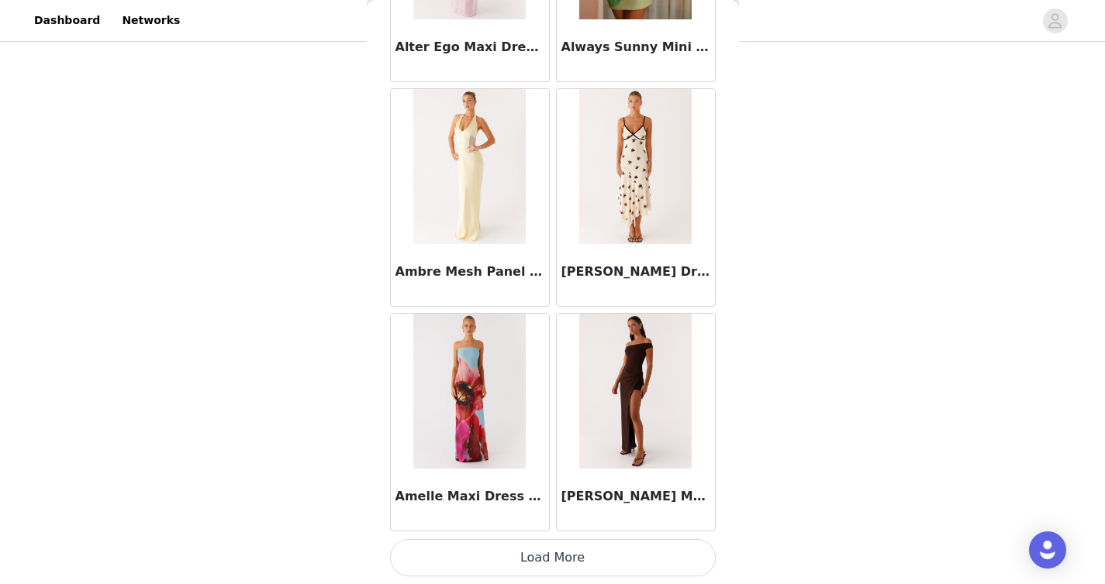
click at [489, 565] on button "Load More" at bounding box center [553, 558] width 326 height 37
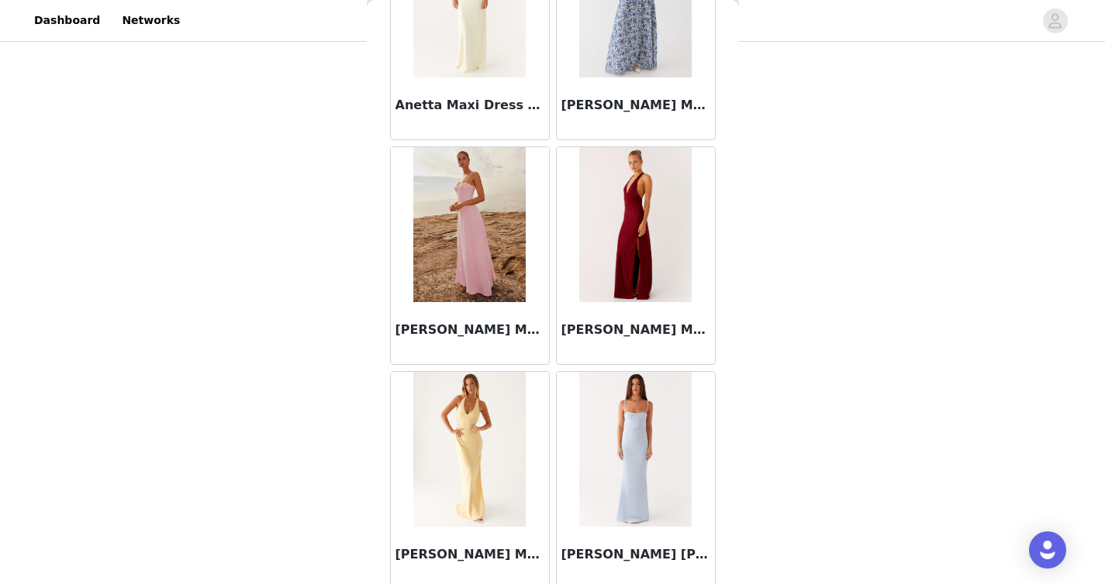
scroll to position [6283, 0]
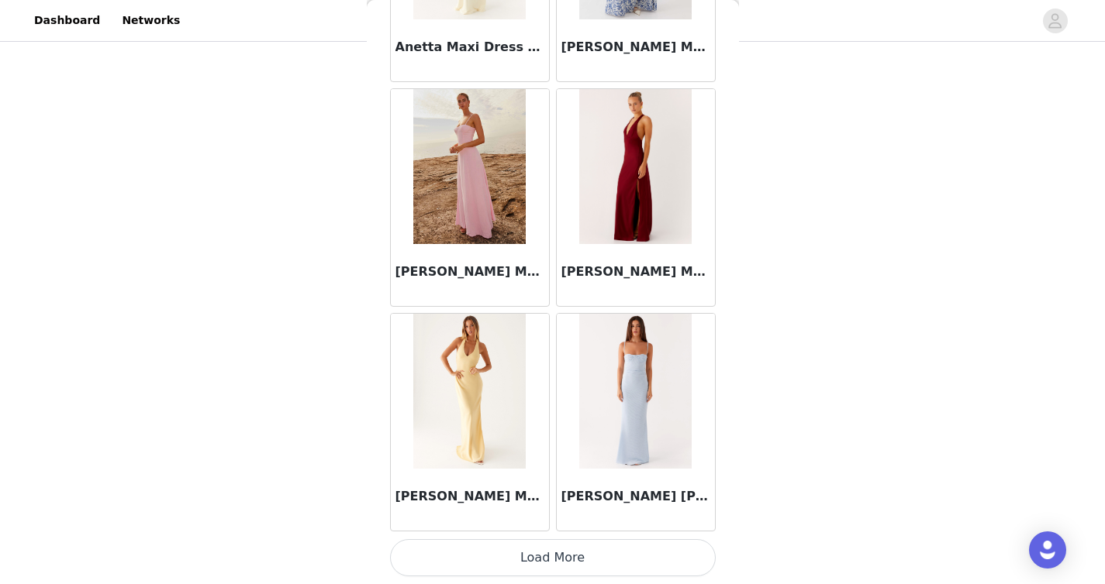
click at [485, 560] on button "Load More" at bounding box center [553, 558] width 326 height 37
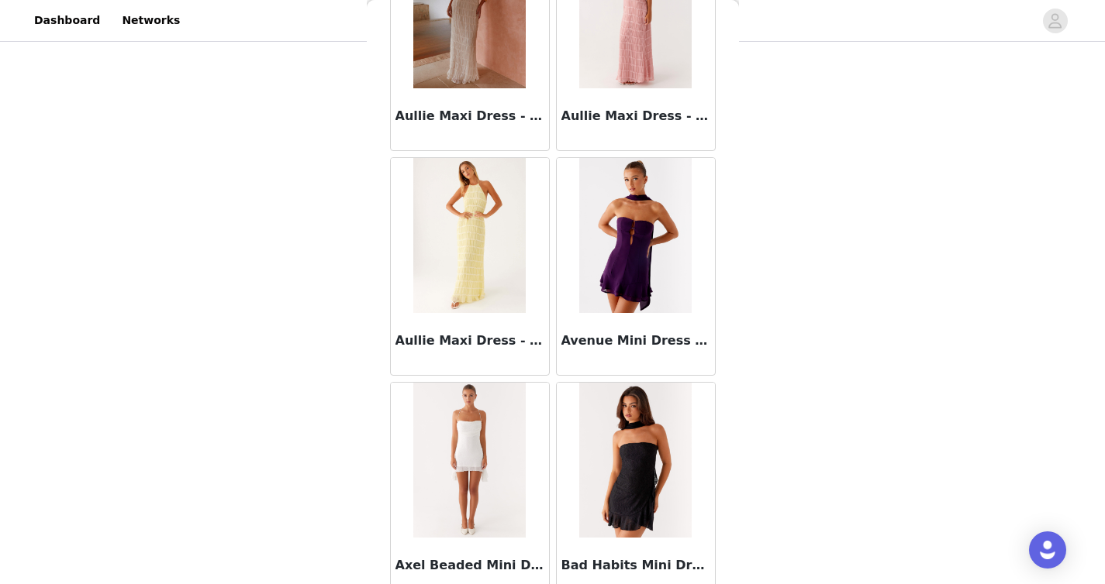
scroll to position [8531, 0]
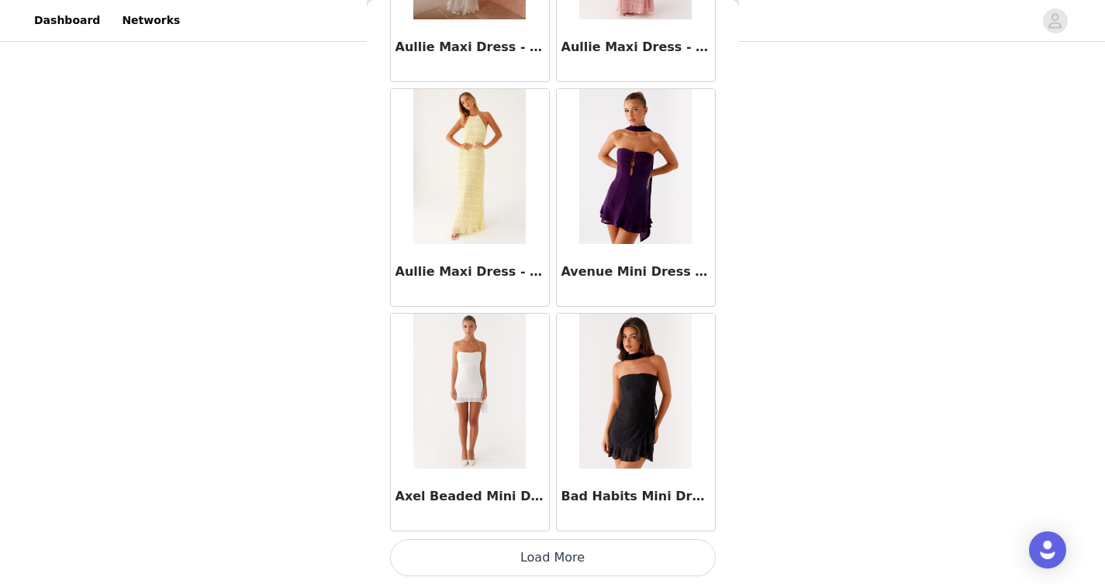
click at [535, 540] on button "Load More" at bounding box center [553, 558] width 326 height 37
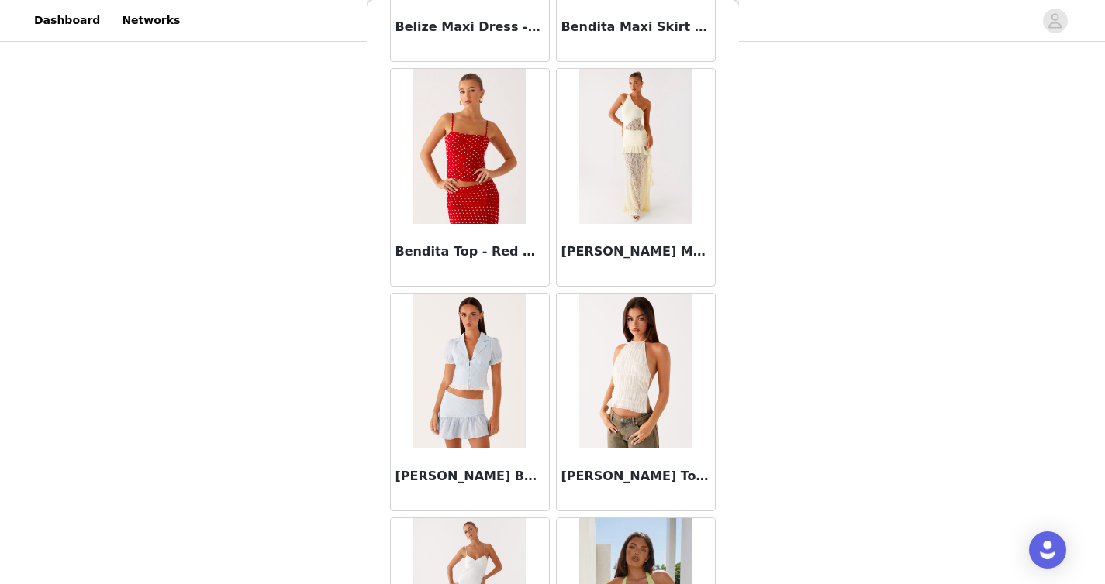
scroll to position [10779, 0]
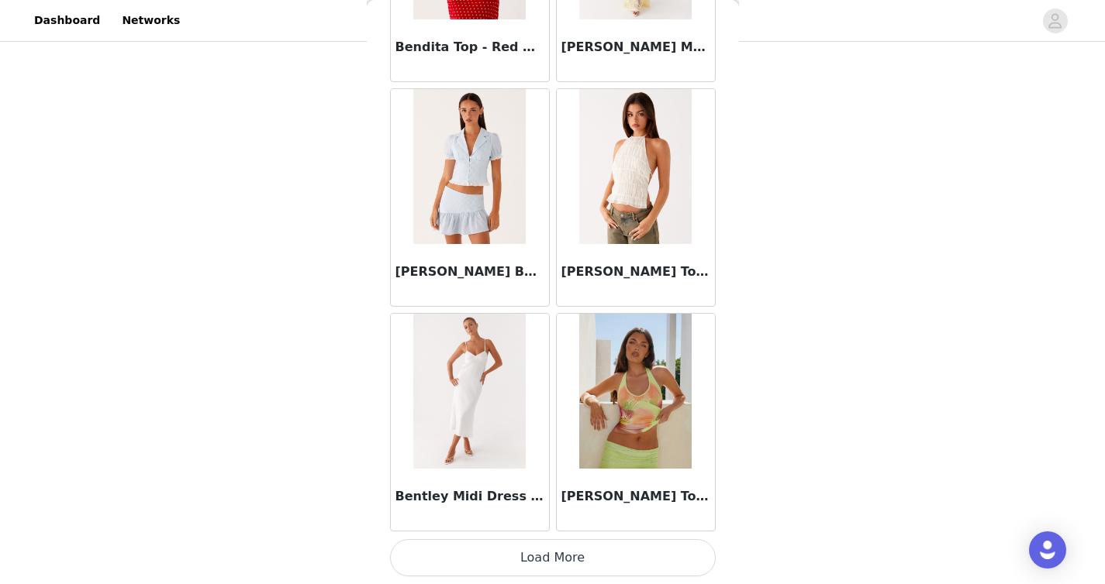
click at [511, 547] on button "Load More" at bounding box center [553, 558] width 326 height 37
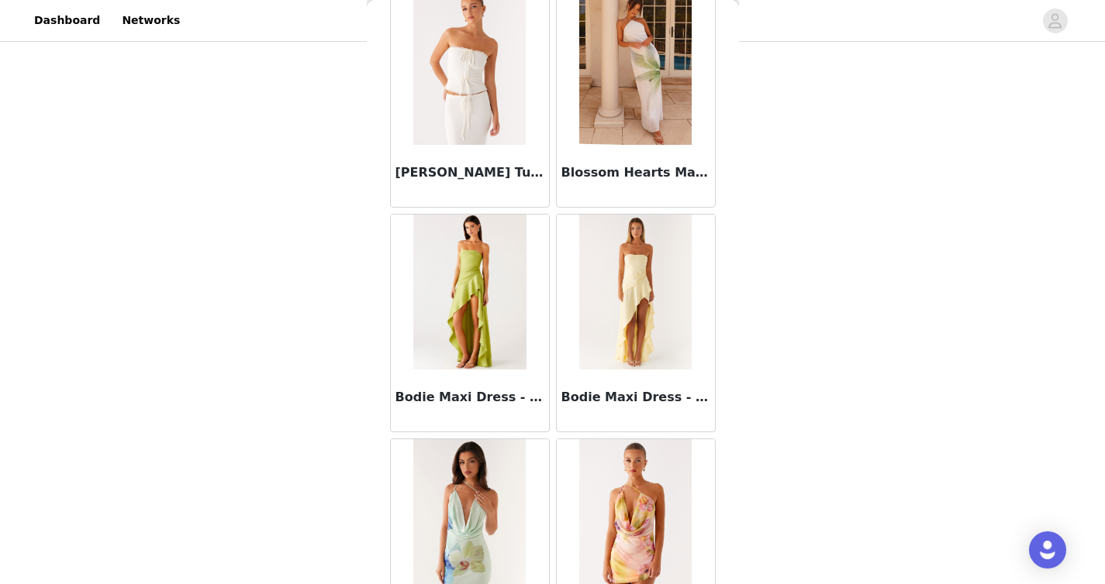
scroll to position [13027, 0]
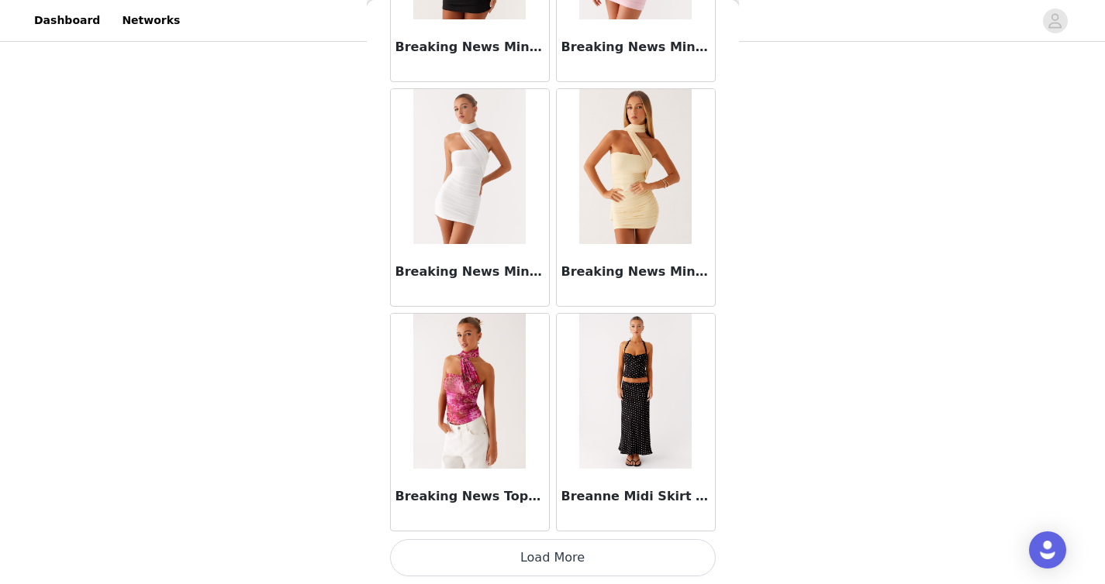
click at [495, 567] on button "Load More" at bounding box center [553, 558] width 326 height 37
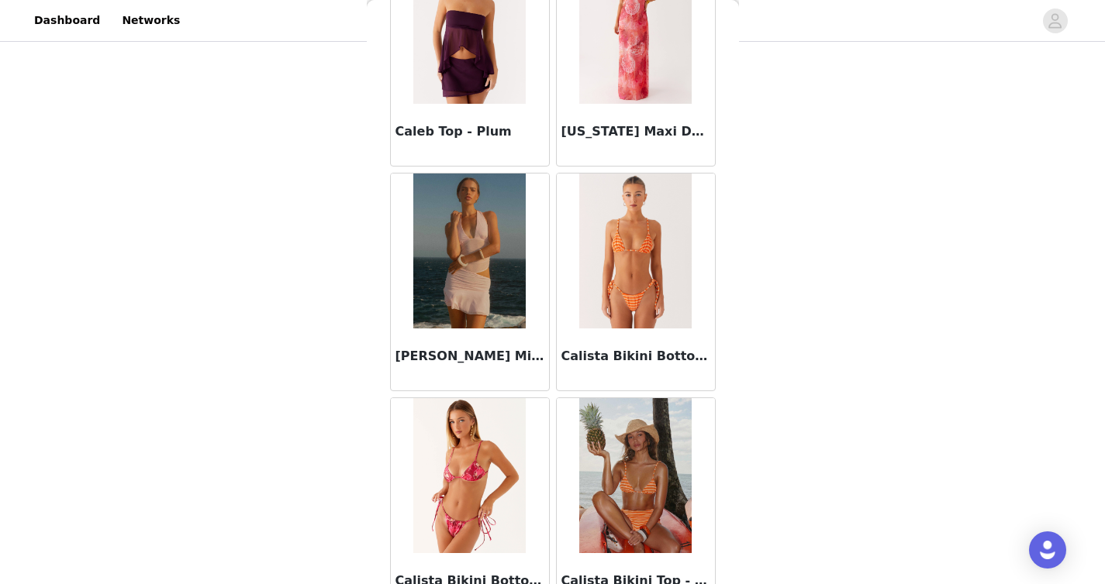
scroll to position [15275, 0]
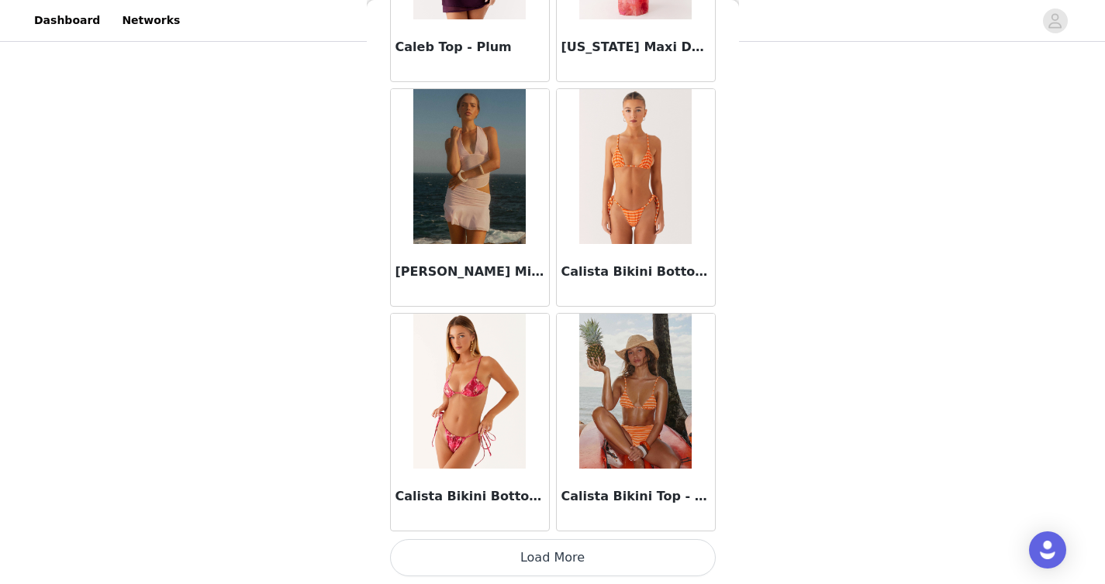
click at [502, 571] on button "Load More" at bounding box center [553, 558] width 326 height 37
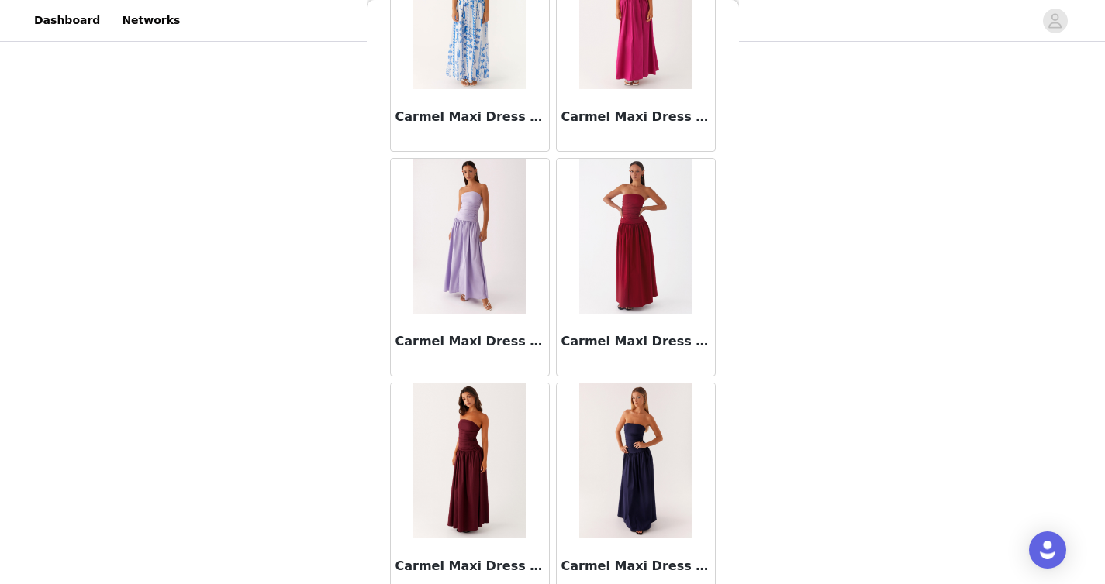
scroll to position [17523, 0]
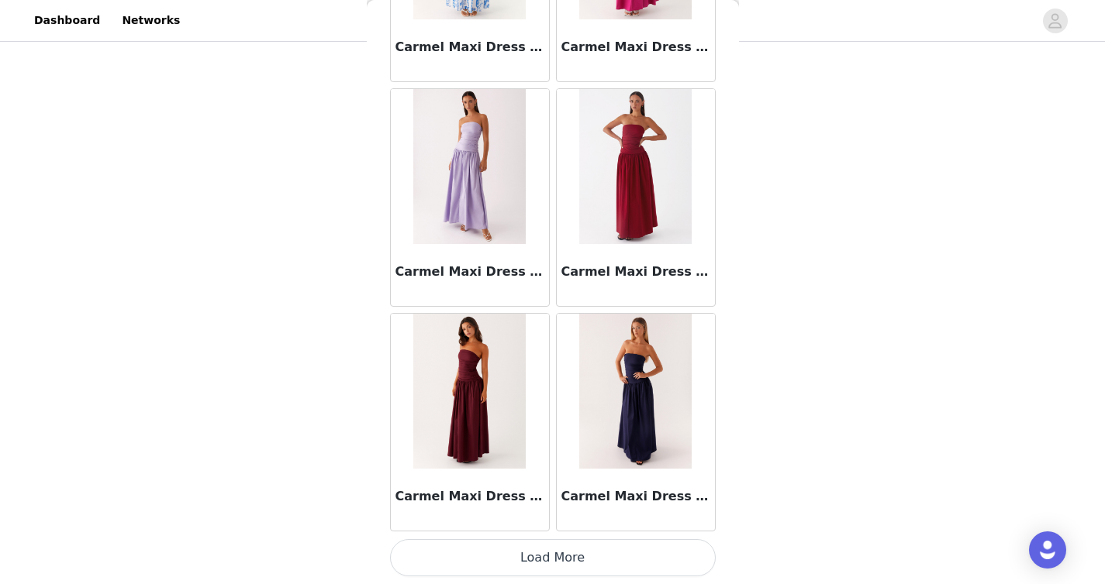
click at [510, 551] on button "Load More" at bounding box center [553, 558] width 326 height 37
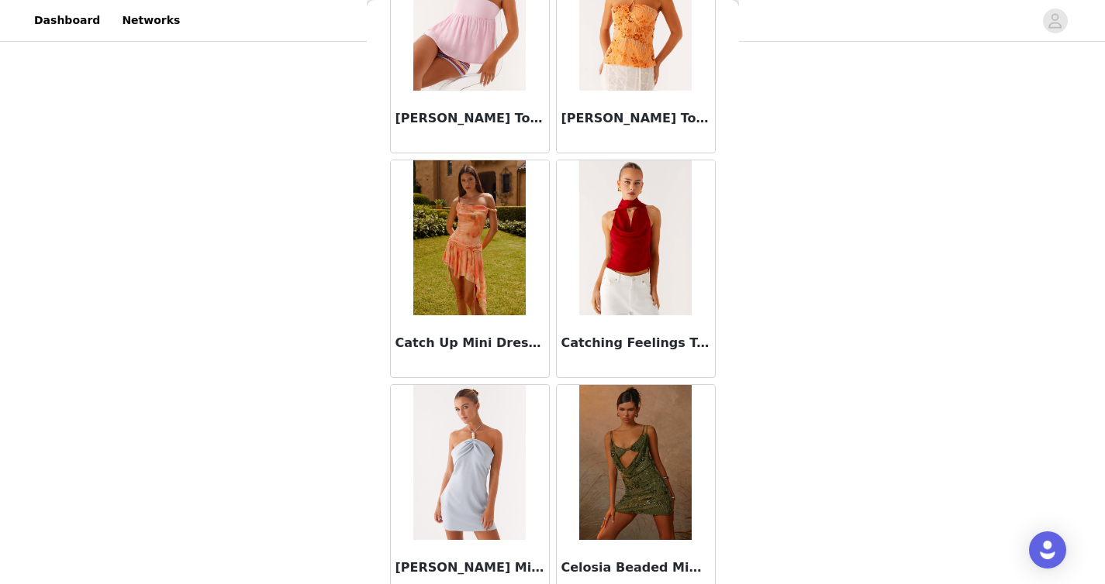
scroll to position [19771, 0]
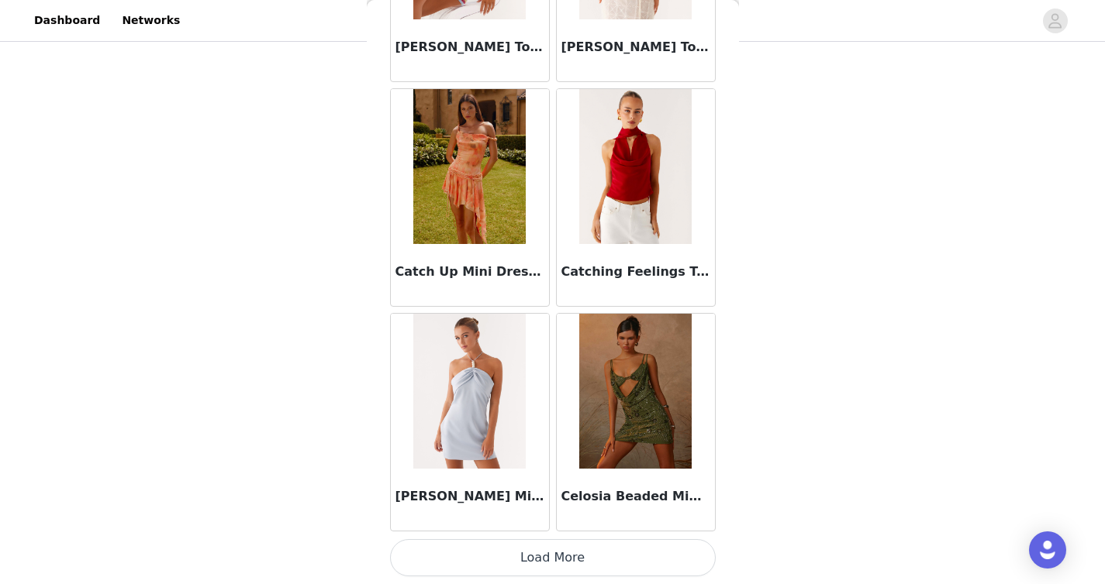
click at [538, 557] on button "Load More" at bounding box center [553, 558] width 326 height 37
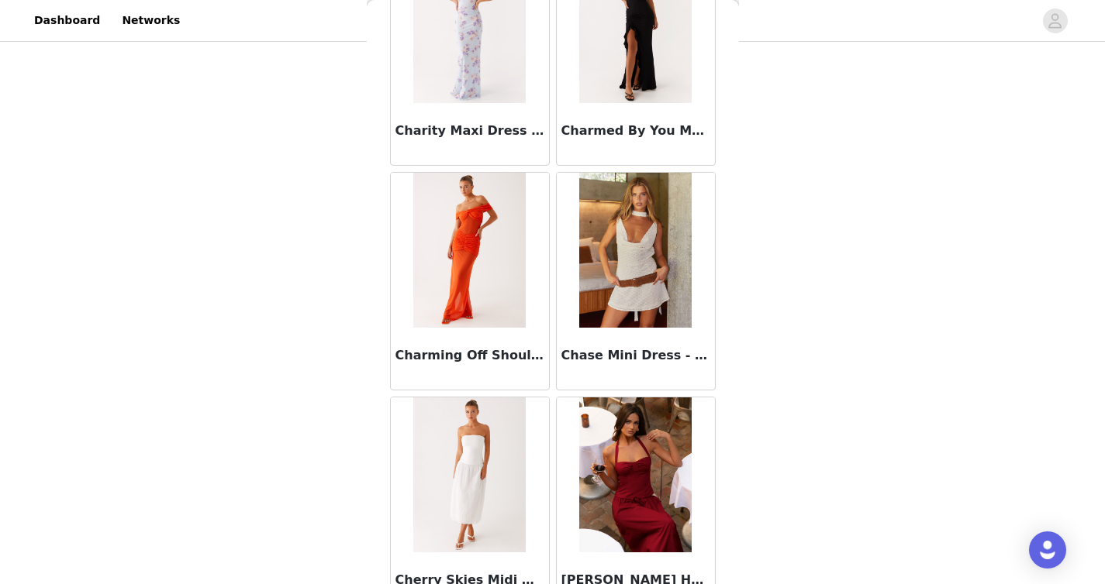
scroll to position [21135, 0]
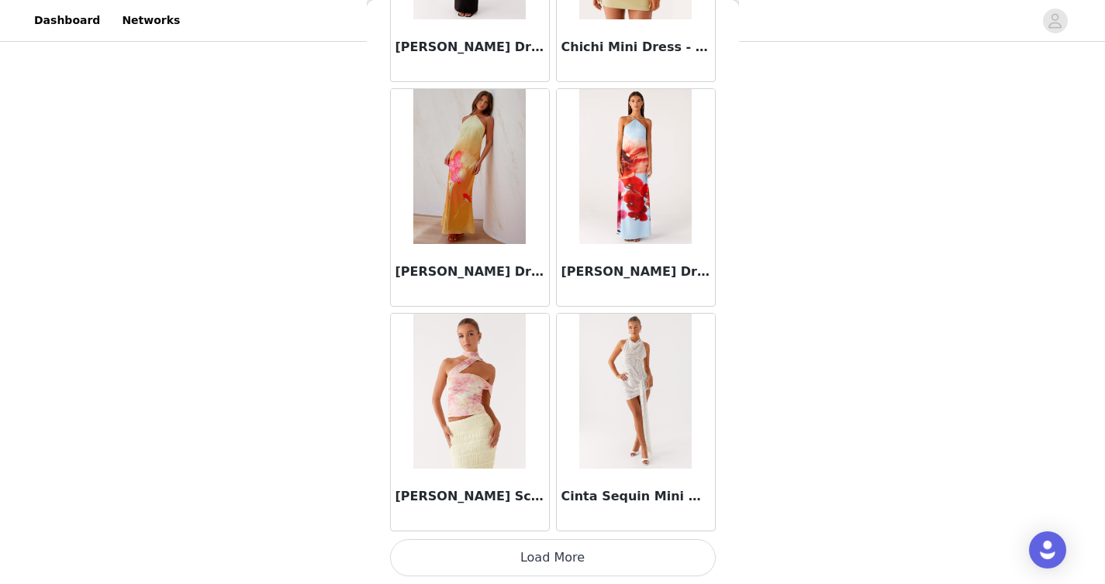
click at [546, 555] on button "Load More" at bounding box center [553, 558] width 326 height 37
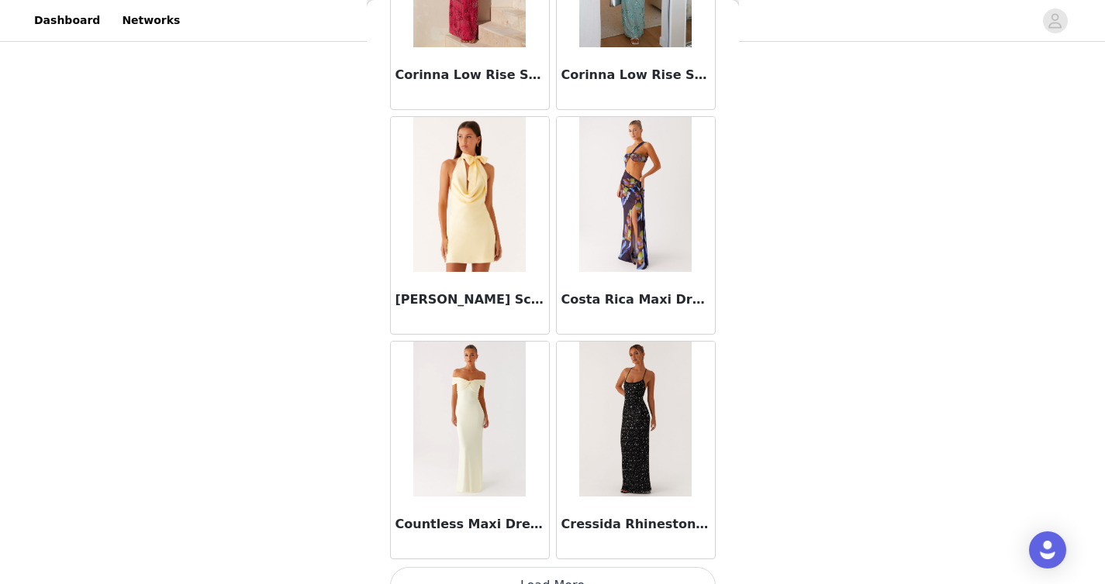
scroll to position [24267, 0]
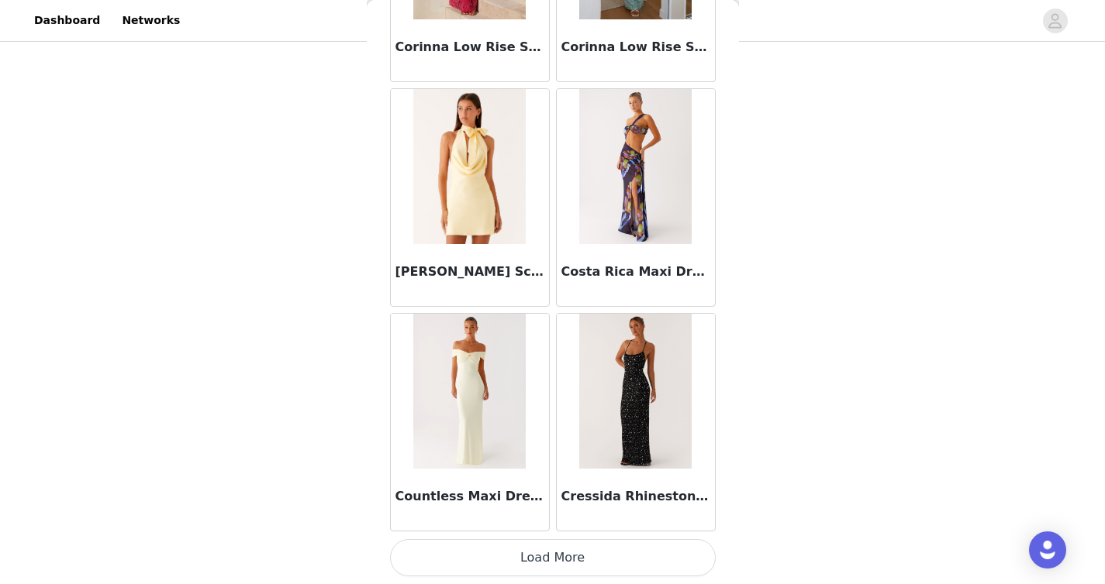
click at [584, 551] on button "Load More" at bounding box center [553, 558] width 326 height 37
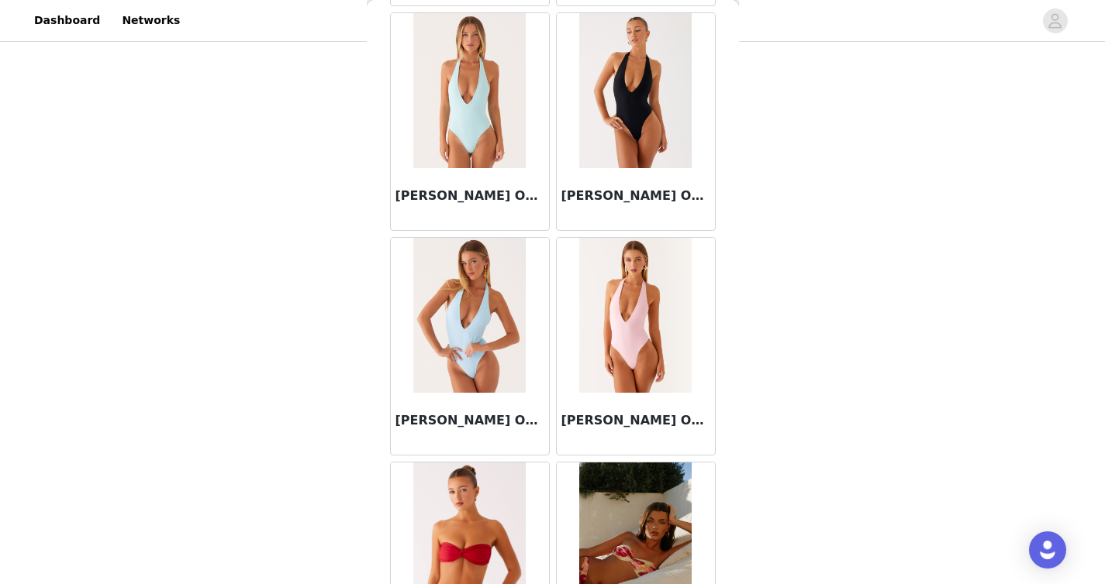
scroll to position [26515, 0]
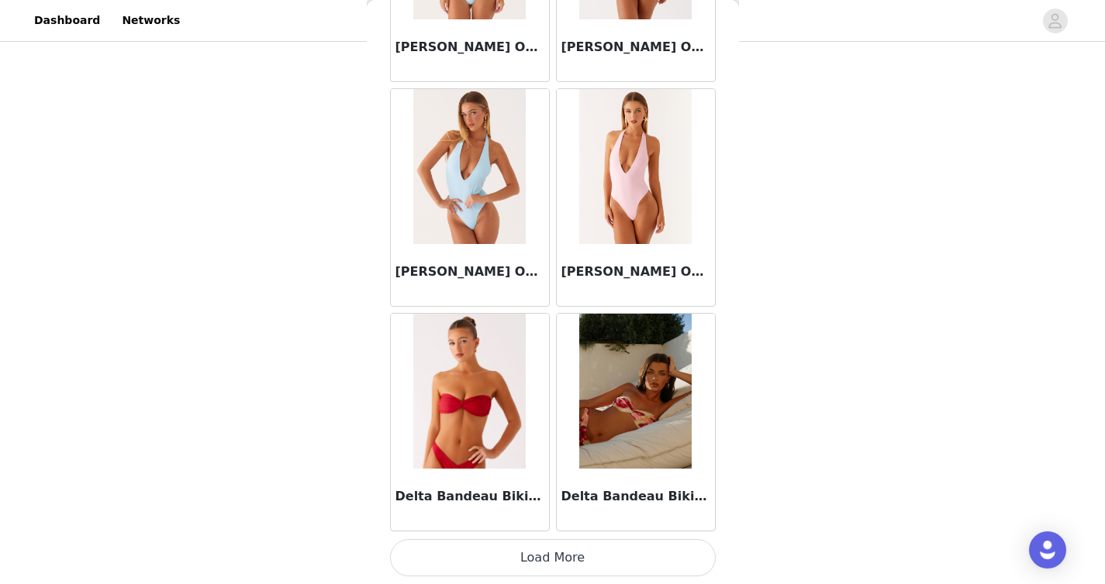
click at [581, 558] on button "Load More" at bounding box center [553, 558] width 326 height 37
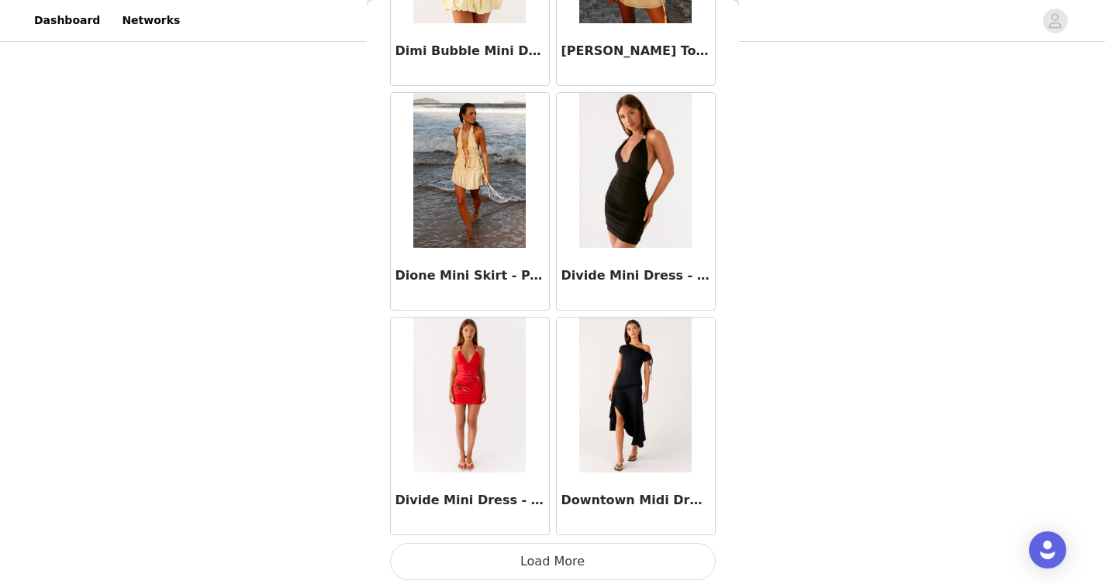
scroll to position [28763, 0]
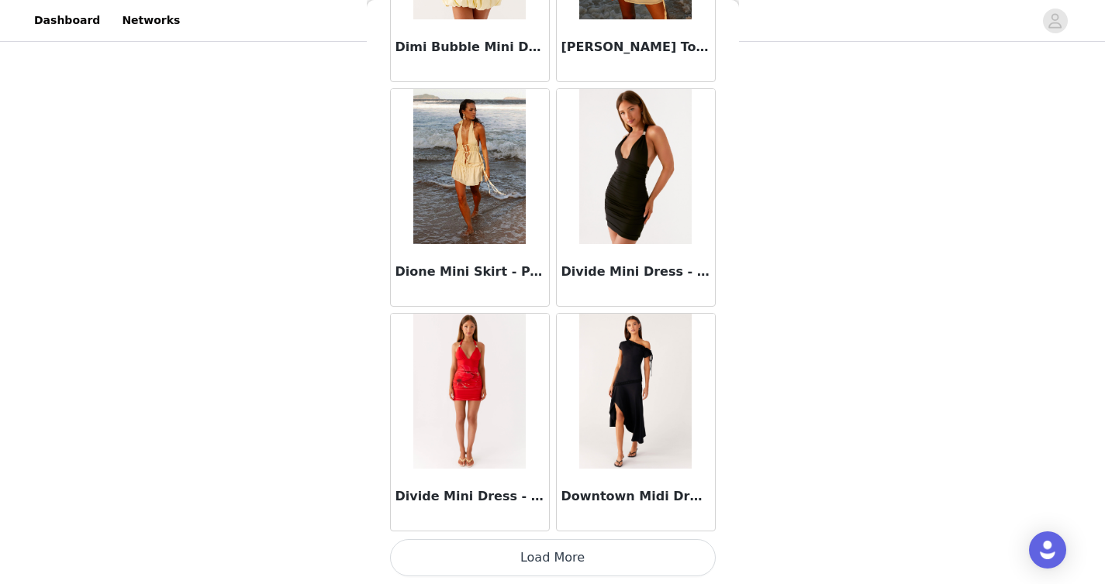
click at [567, 554] on button "Load More" at bounding box center [553, 558] width 326 height 37
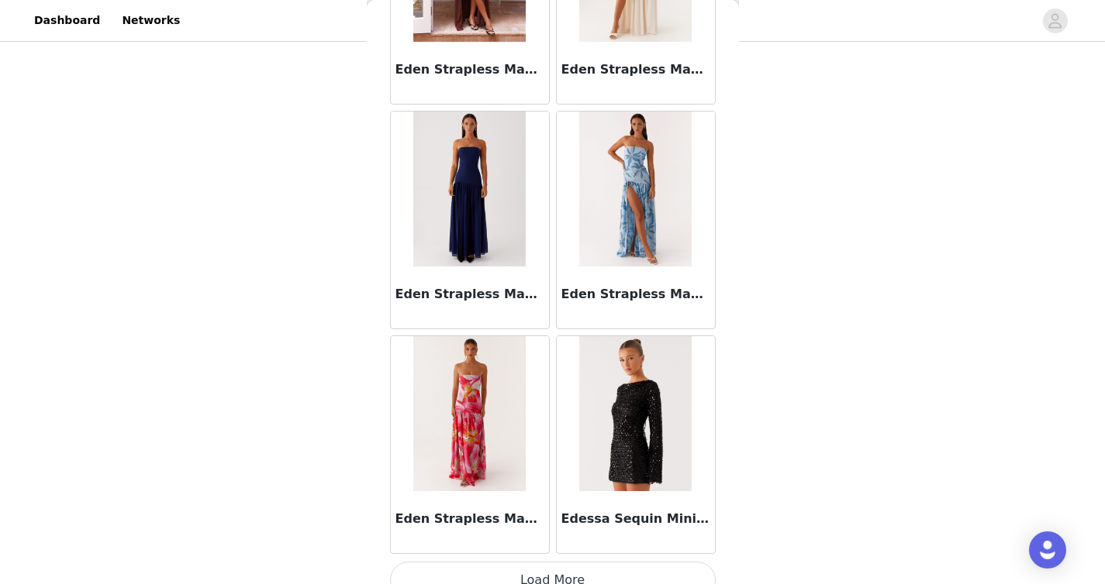
scroll to position [31011, 0]
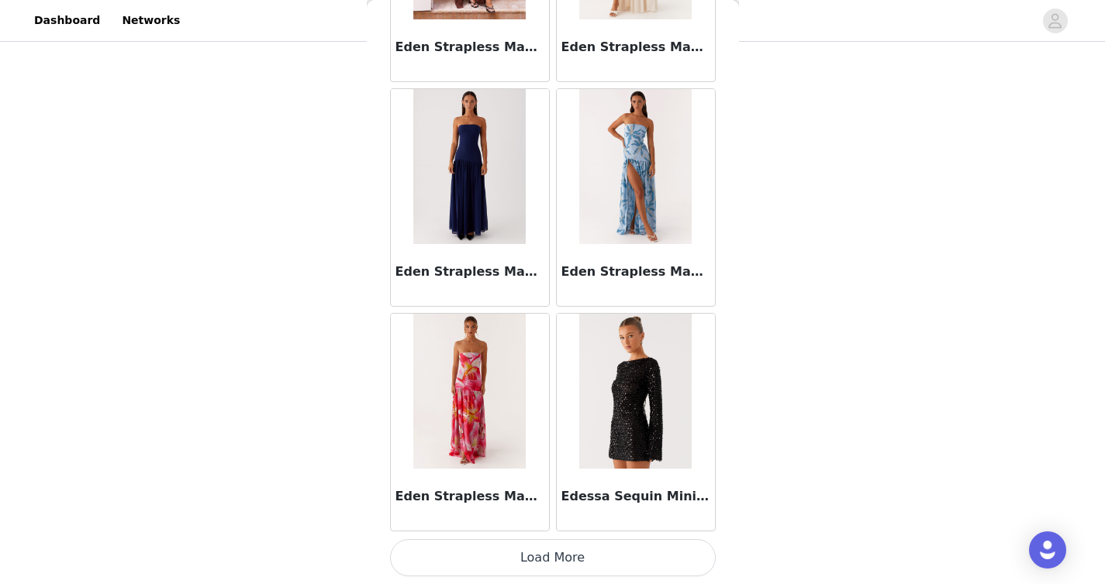
click at [529, 547] on button "Load More" at bounding box center [553, 558] width 326 height 37
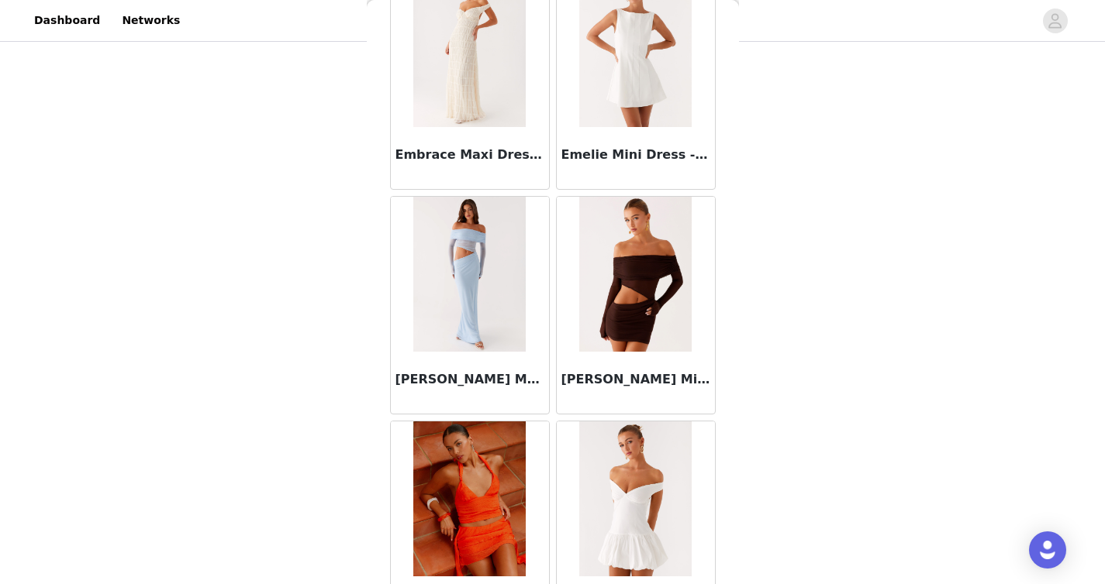
scroll to position [33259, 0]
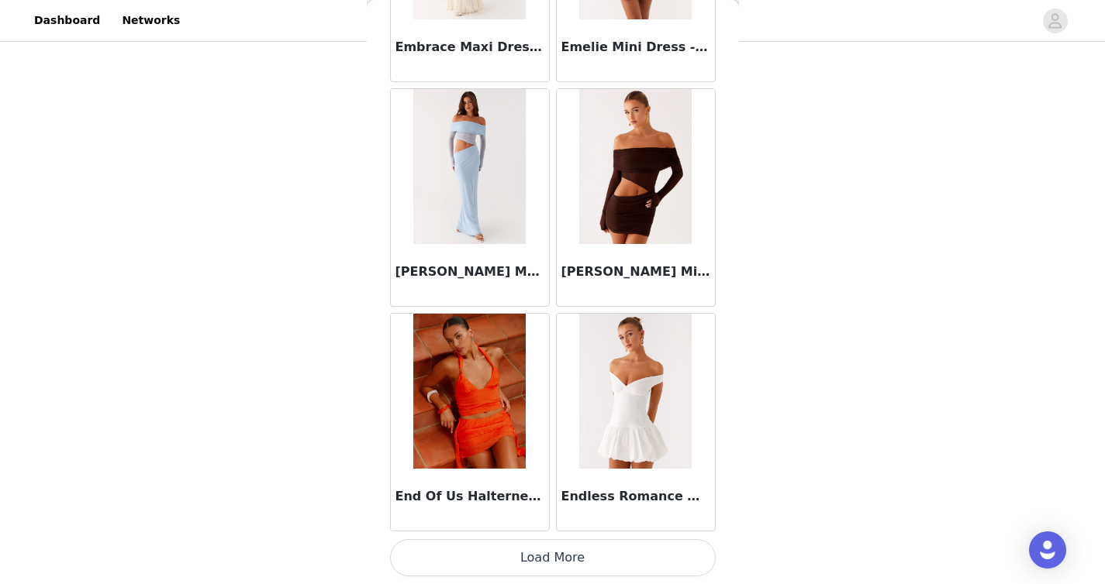
click at [501, 550] on button "Load More" at bounding box center [553, 558] width 326 height 37
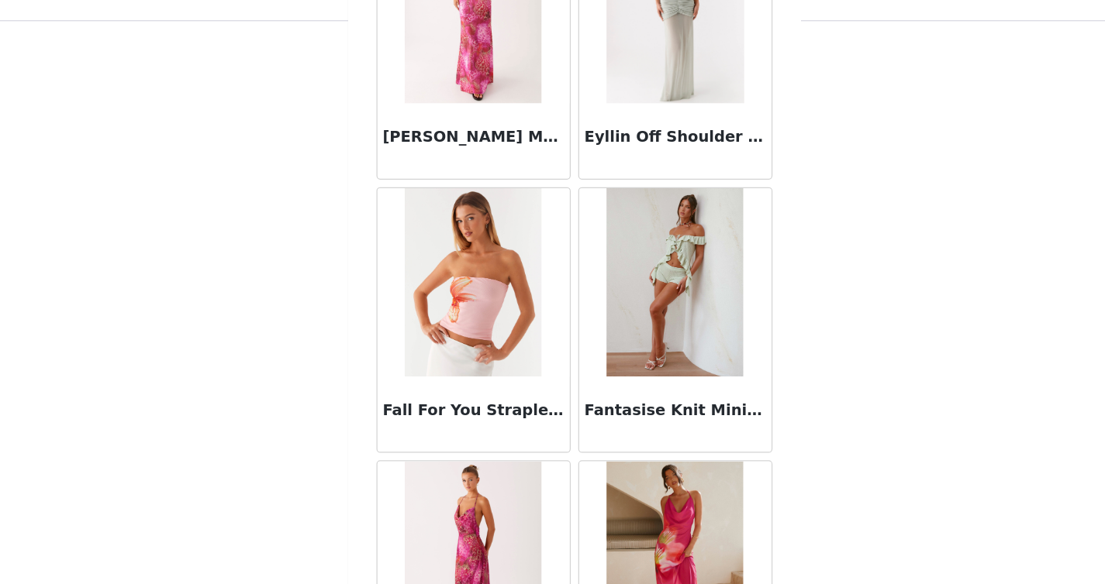
scroll to position [35507, 0]
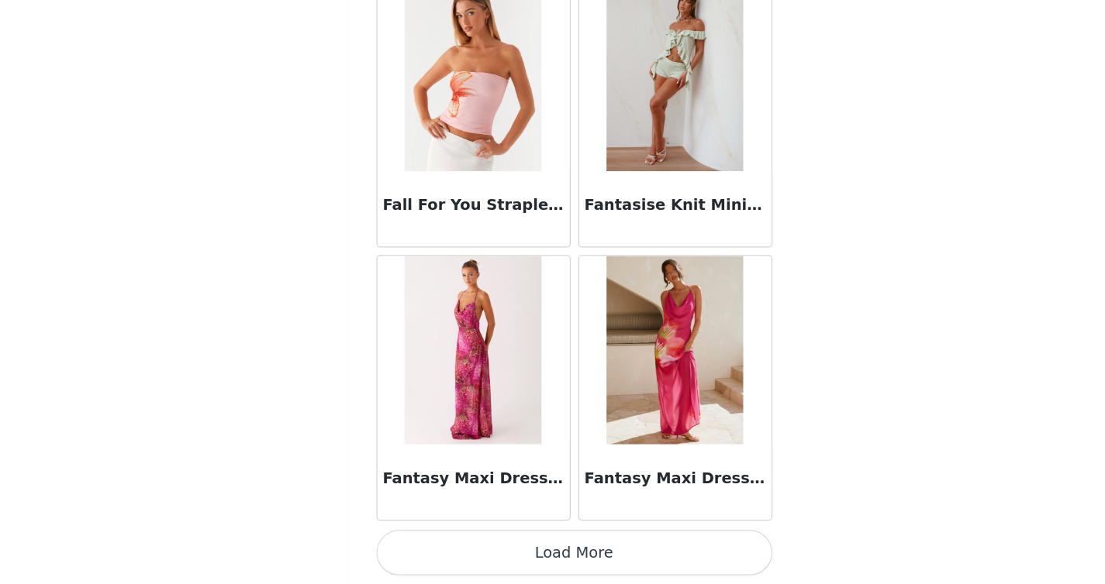
click at [495, 561] on button "Load More" at bounding box center [553, 558] width 326 height 37
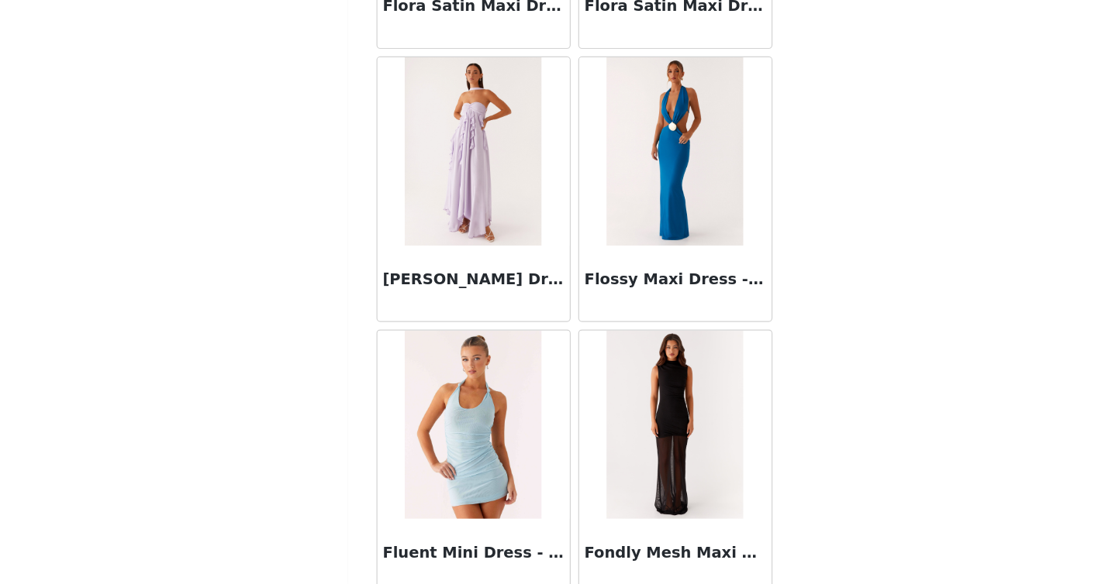
scroll to position [37755, 0]
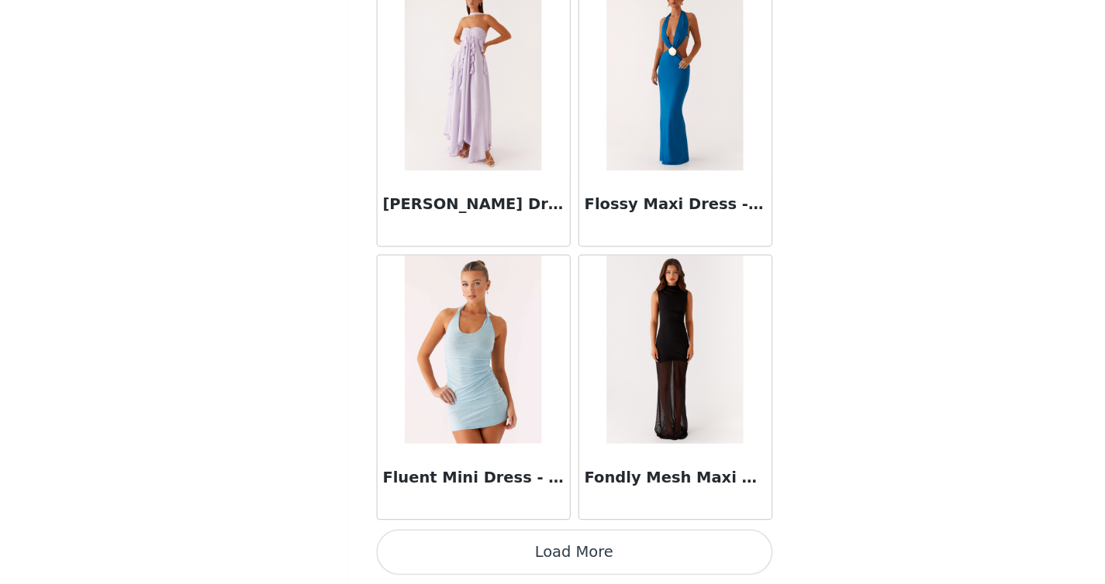
click at [533, 557] on button "Load More" at bounding box center [553, 558] width 326 height 37
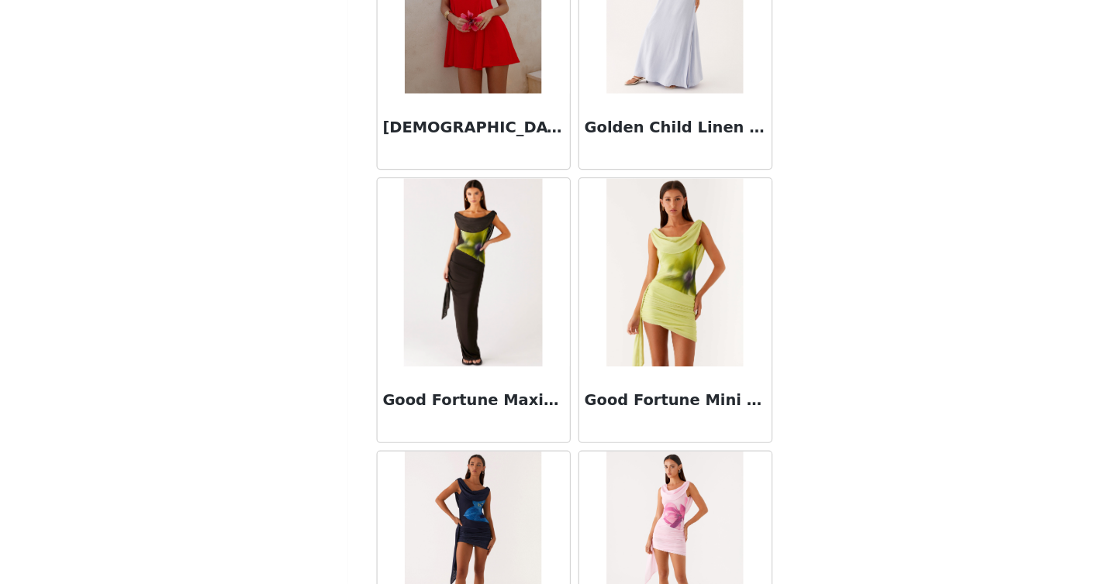
scroll to position [40003, 0]
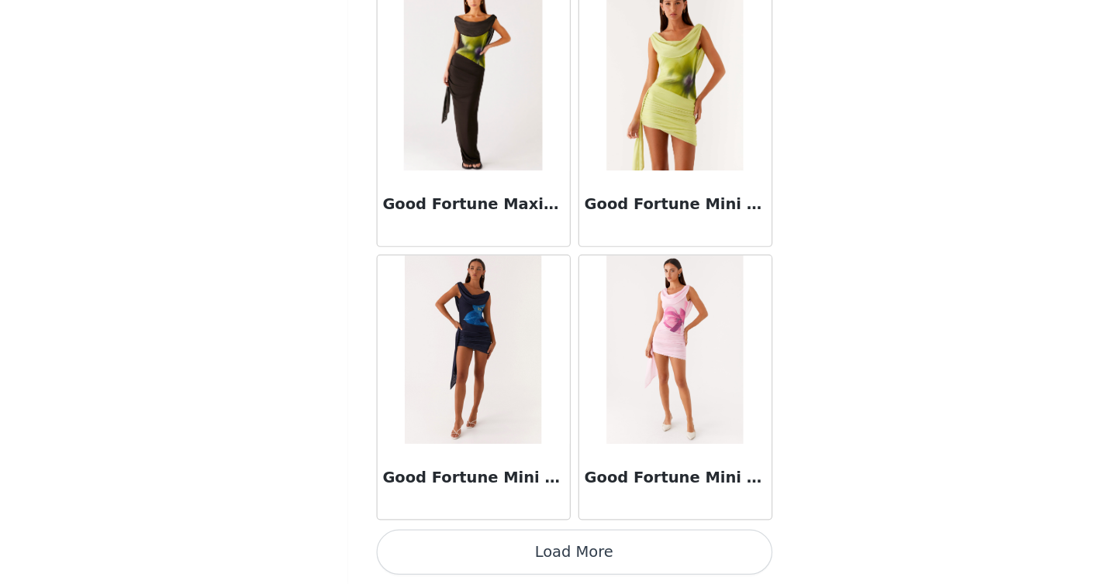
click at [542, 547] on button "Load More" at bounding box center [553, 558] width 326 height 37
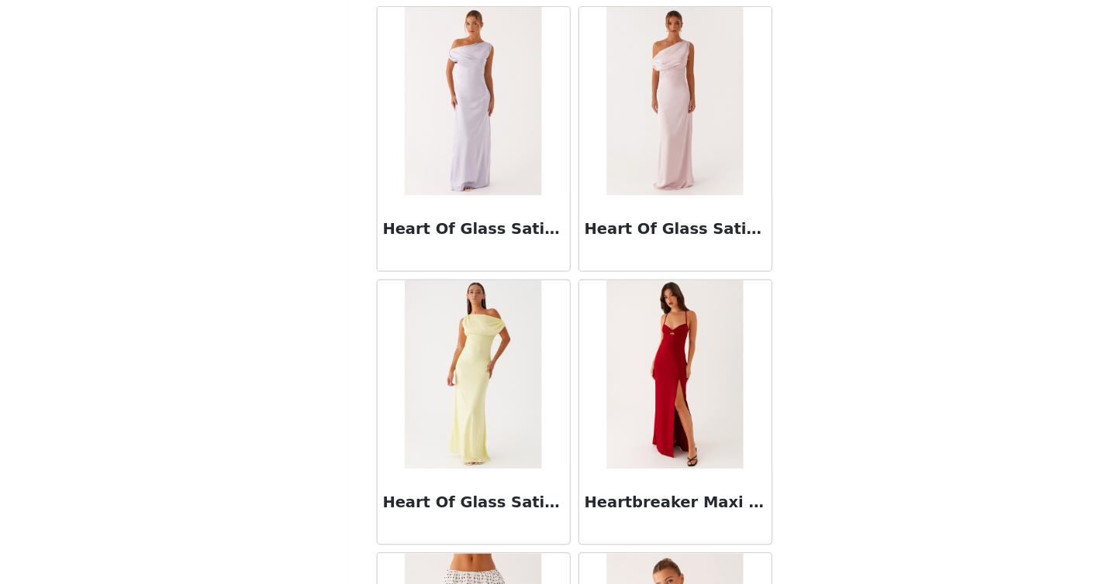
scroll to position [42251, 0]
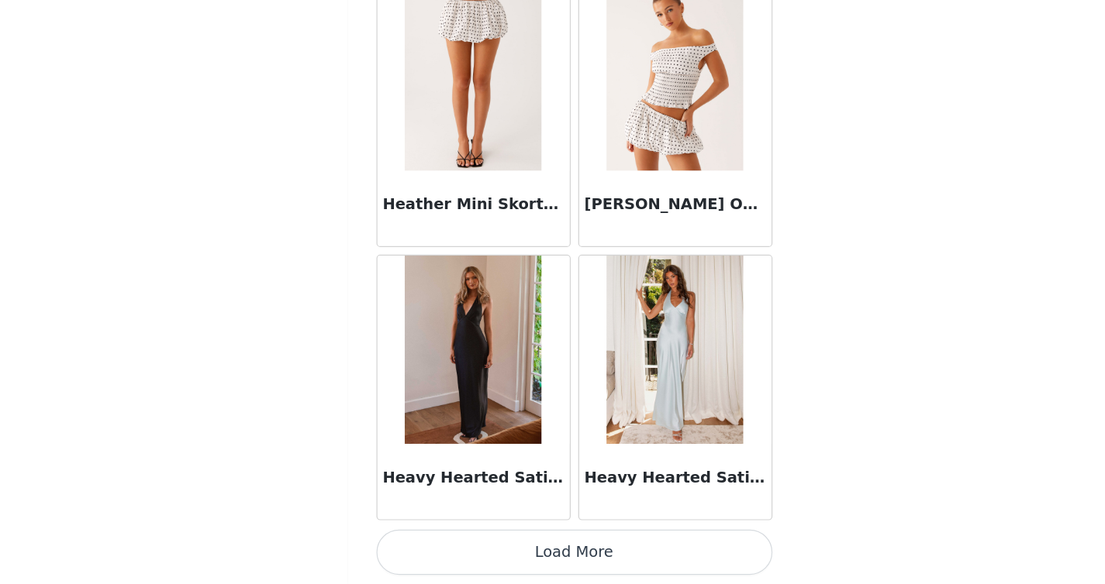
click at [536, 552] on button "Load More" at bounding box center [553, 558] width 326 height 37
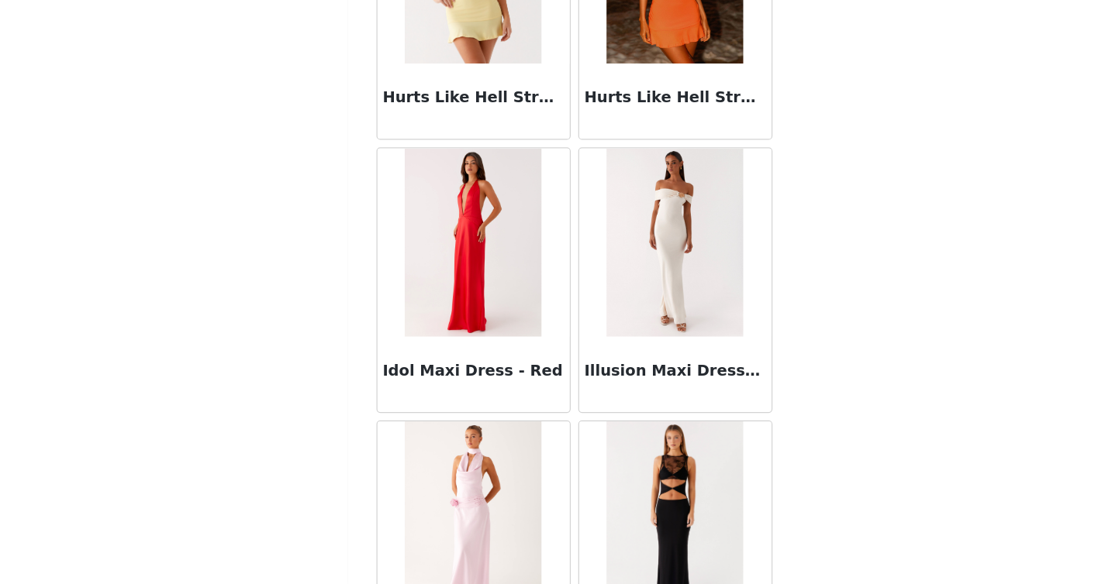
scroll to position [44499, 0]
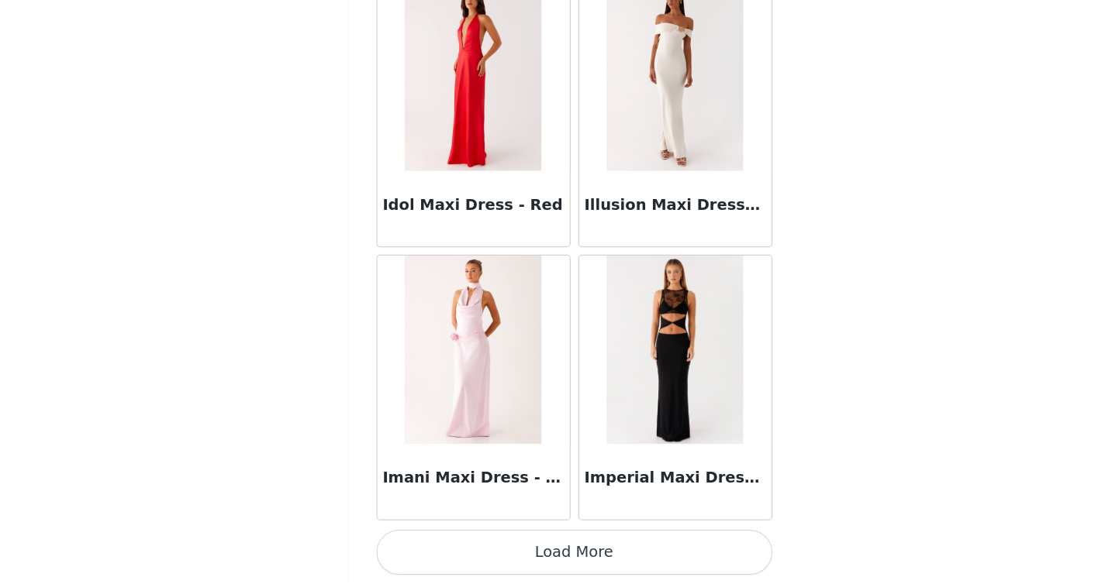
click at [519, 557] on button "Load More" at bounding box center [553, 558] width 326 height 37
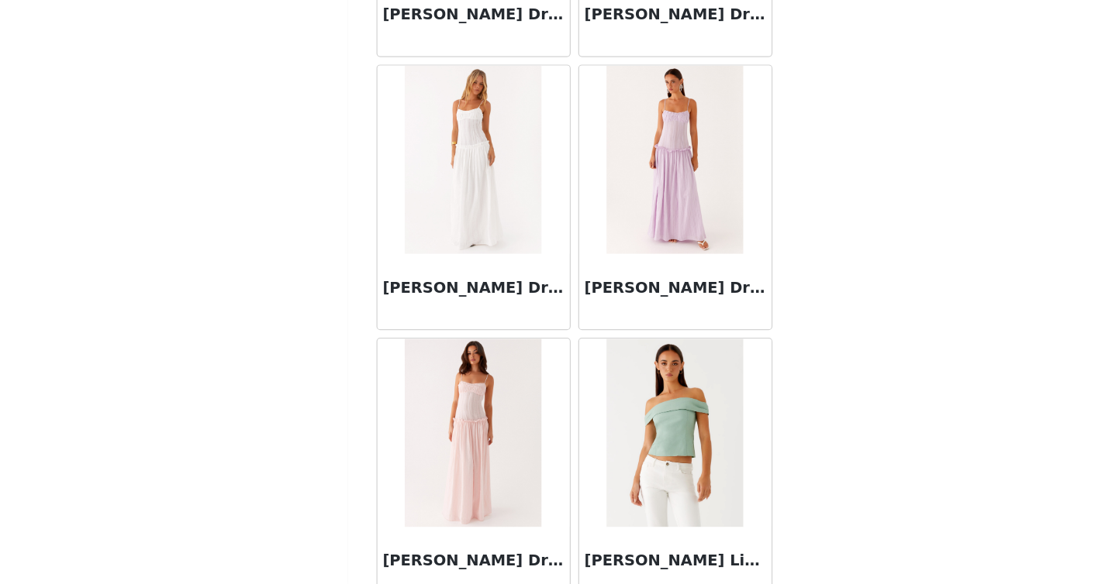
scroll to position [46747, 0]
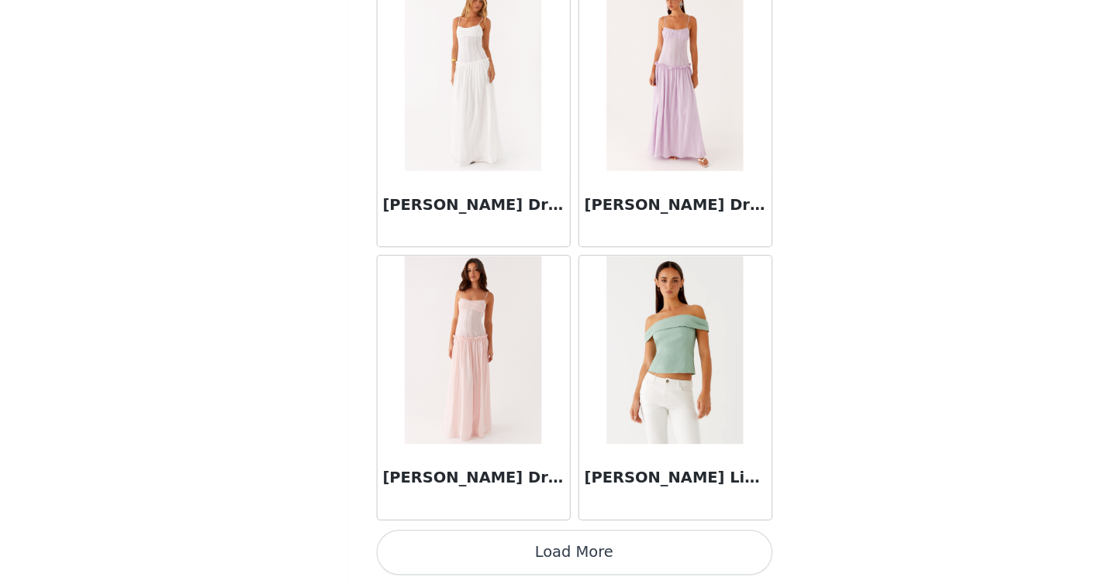
click at [536, 562] on button "Load More" at bounding box center [553, 558] width 326 height 37
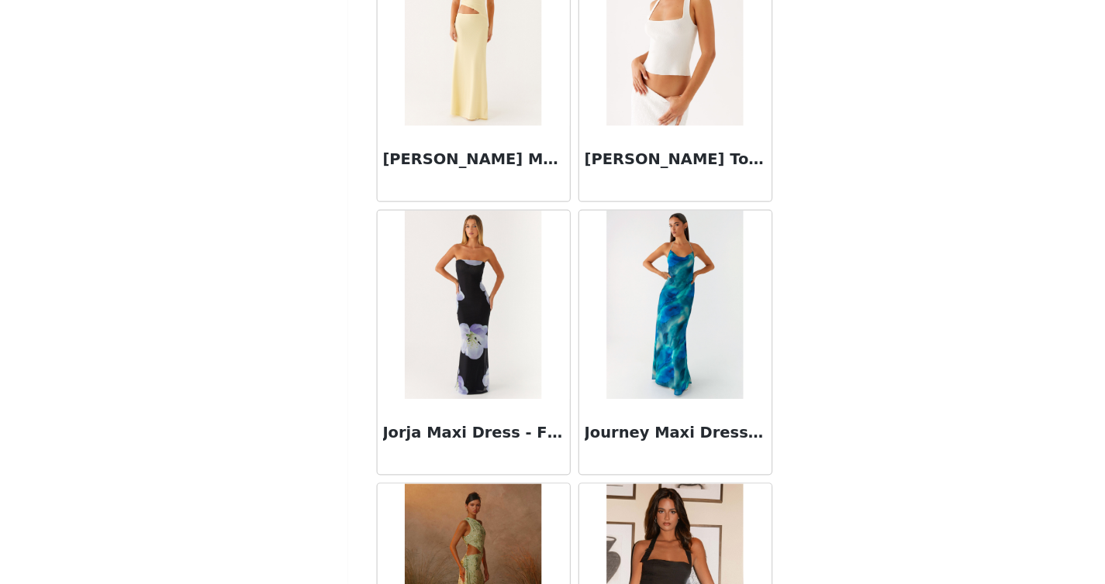
scroll to position [48995, 0]
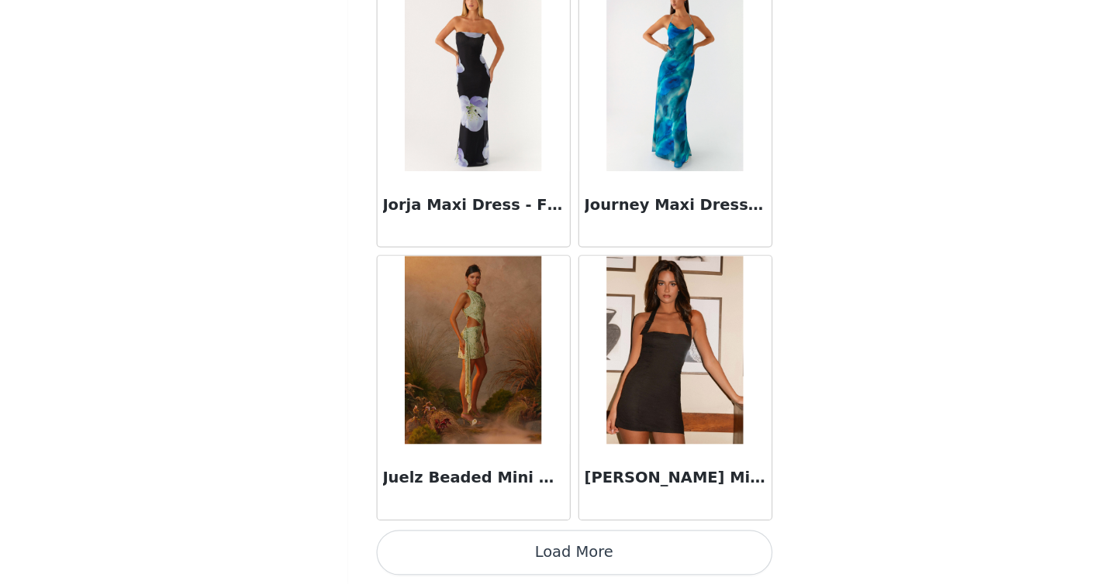
click at [511, 545] on button "Load More" at bounding box center [553, 558] width 326 height 37
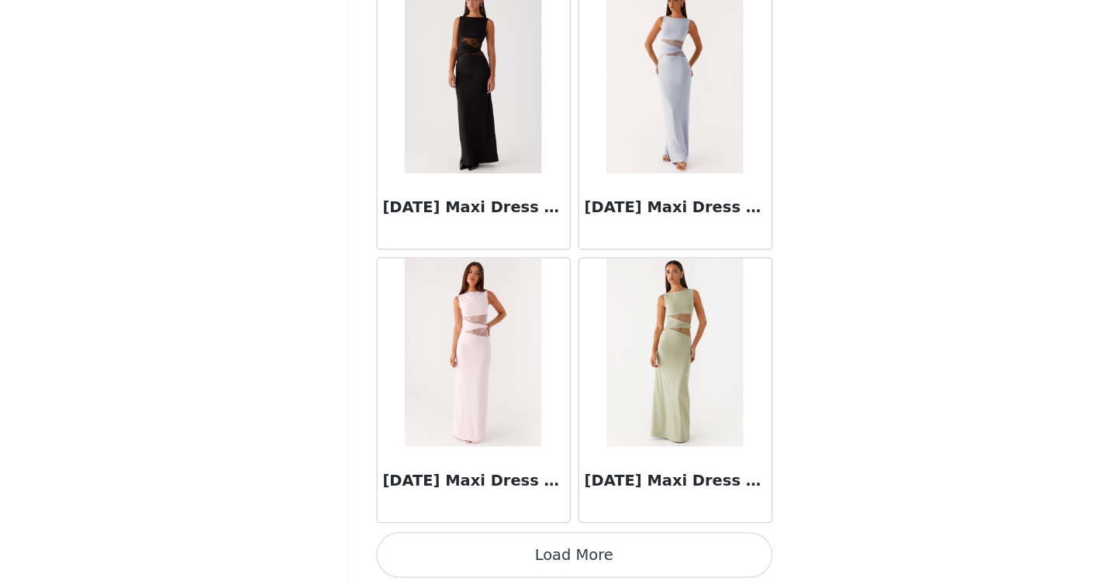
scroll to position [51243, 0]
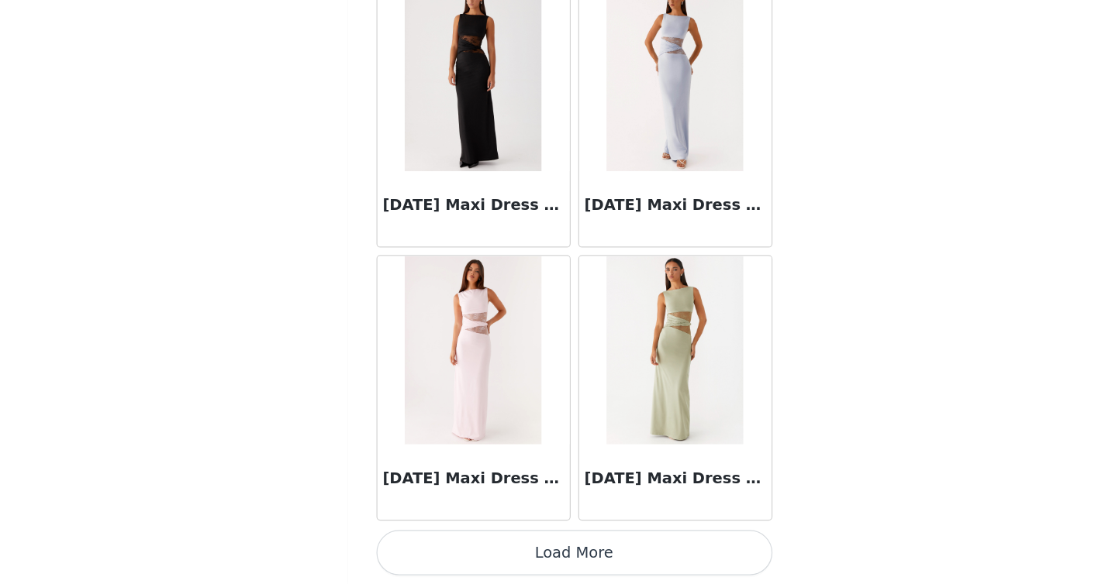
click at [541, 555] on button "Load More" at bounding box center [553, 558] width 326 height 37
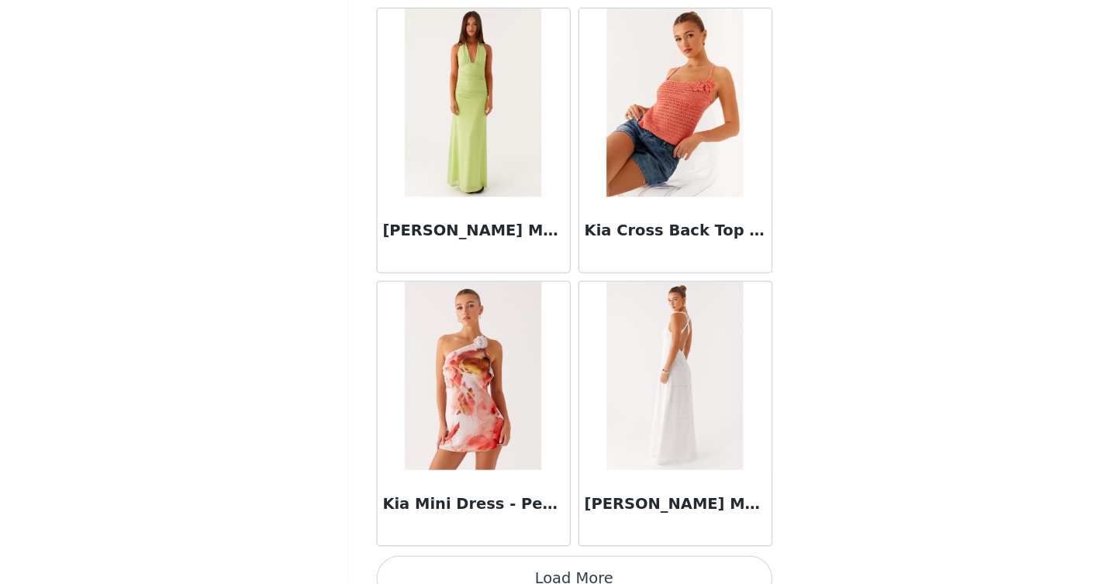
scroll to position [53491, 0]
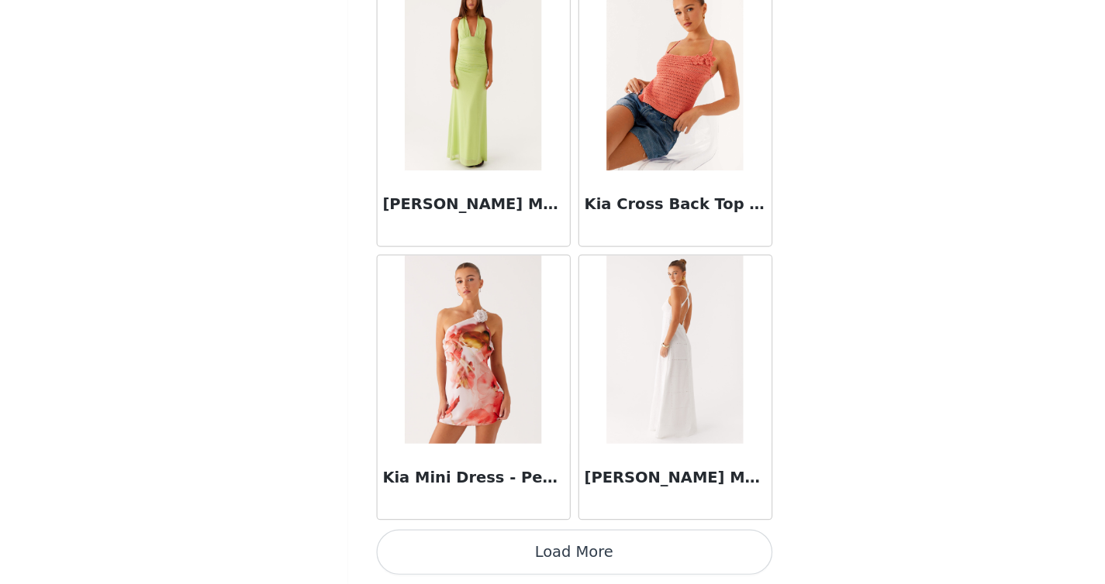
click at [543, 561] on button "Load More" at bounding box center [553, 558] width 326 height 37
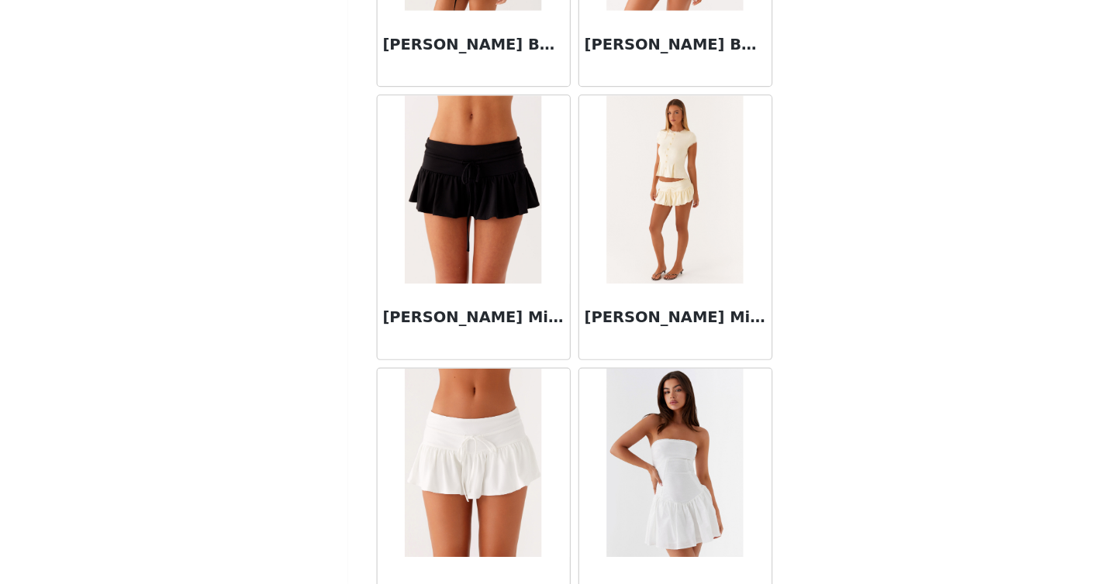
scroll to position [55739, 0]
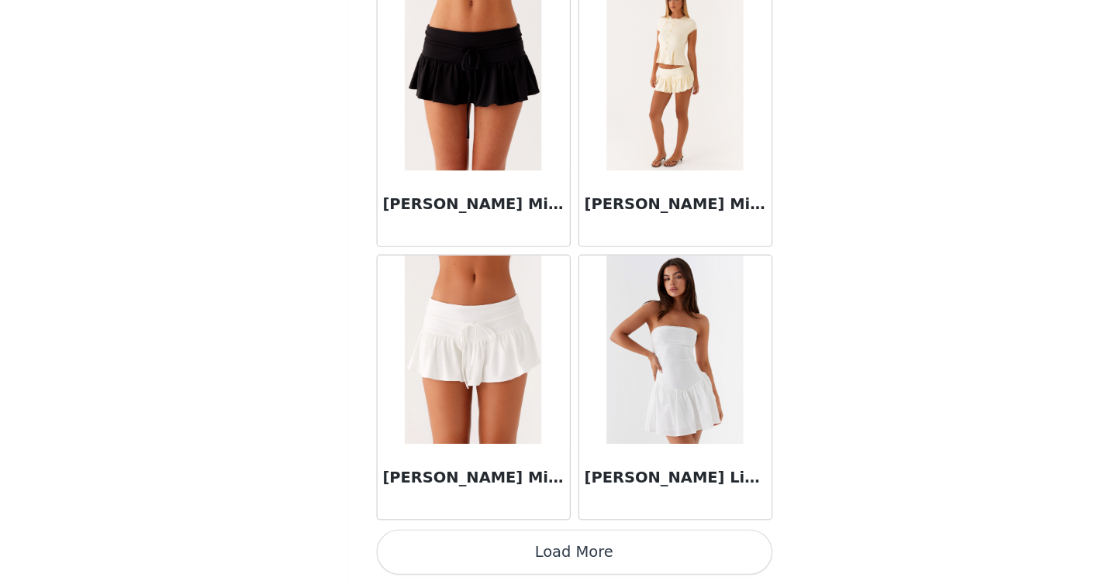
click at [526, 558] on button "Load More" at bounding box center [553, 558] width 326 height 37
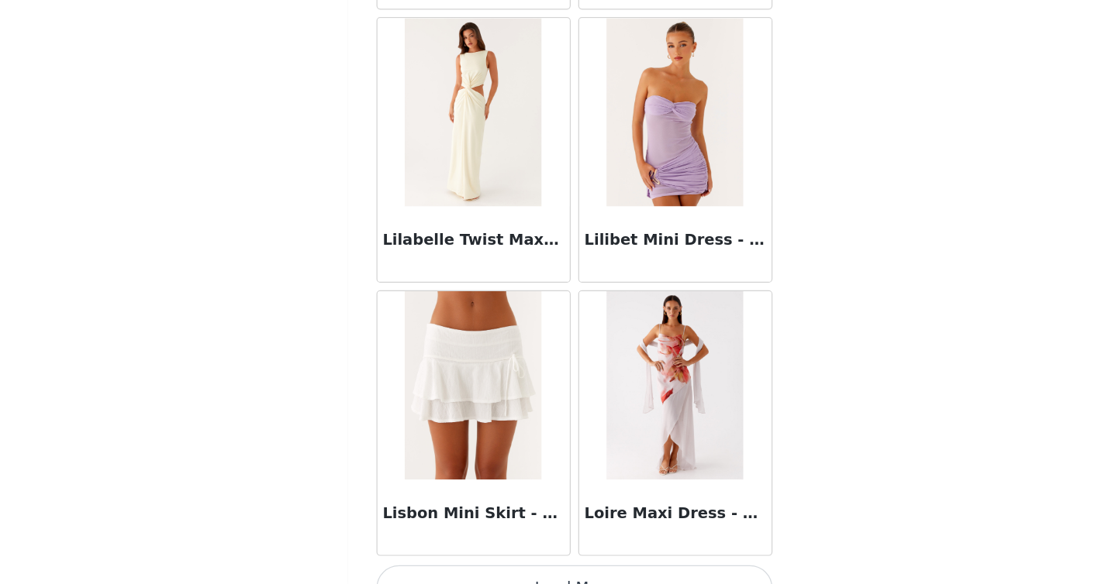
scroll to position [57987, 0]
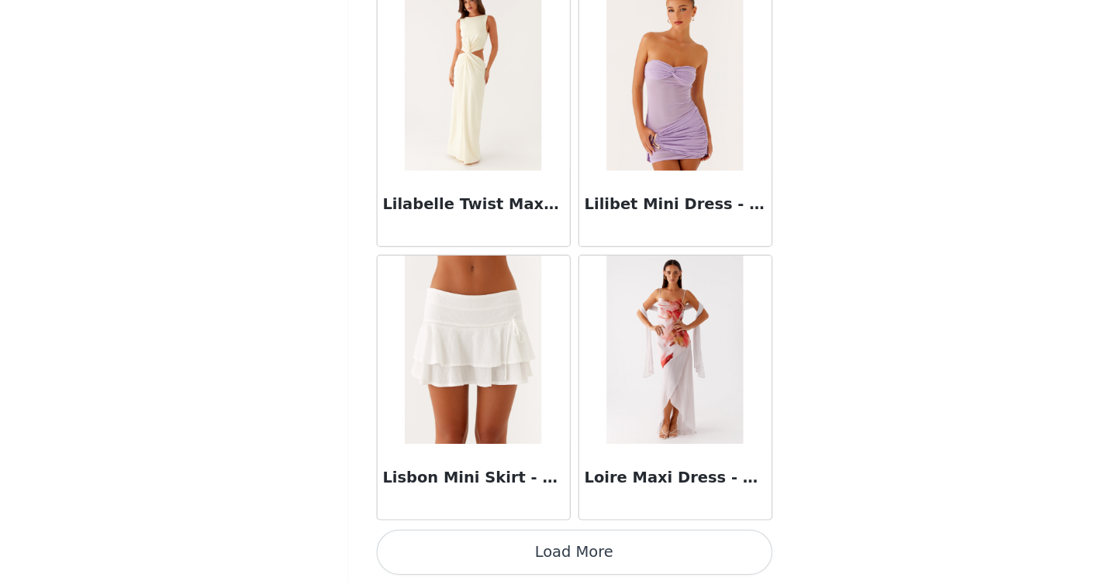
click at [556, 564] on button "Load More" at bounding box center [553, 558] width 326 height 37
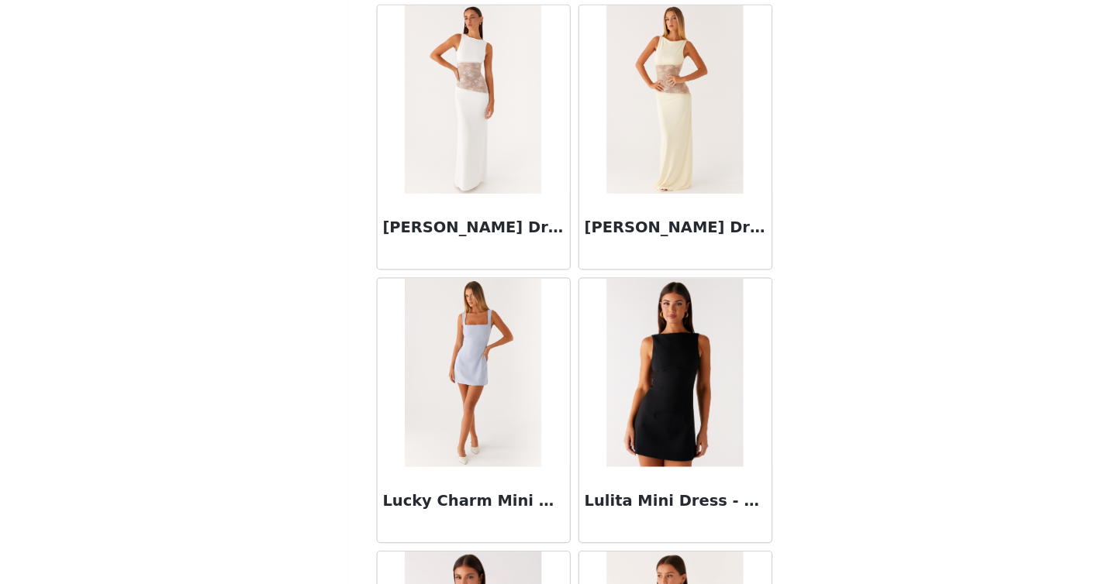
scroll to position [60235, 0]
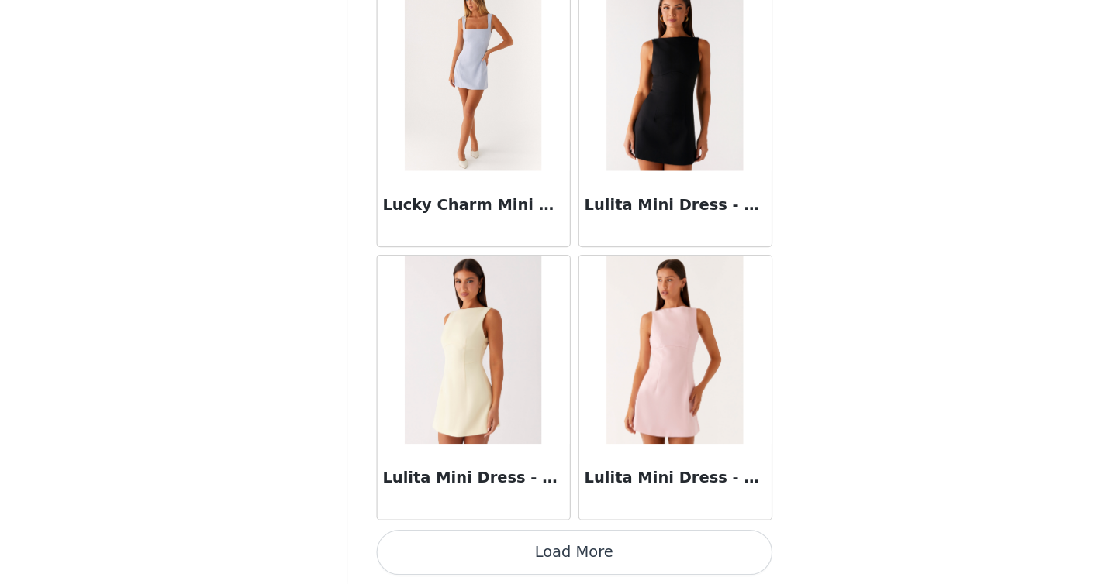
click at [540, 563] on button "Load More" at bounding box center [553, 558] width 326 height 37
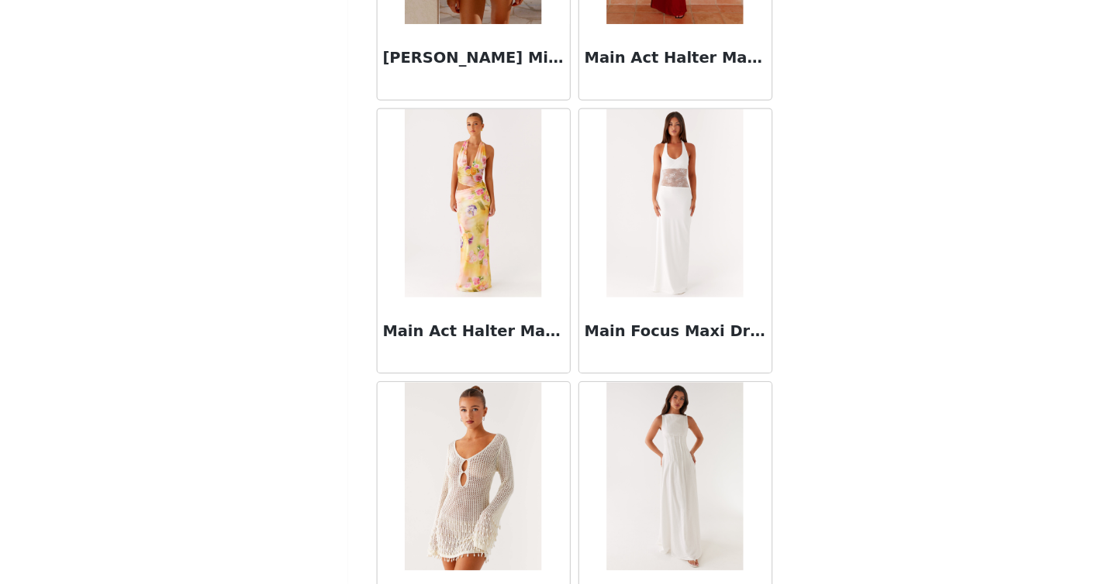
scroll to position [62483, 0]
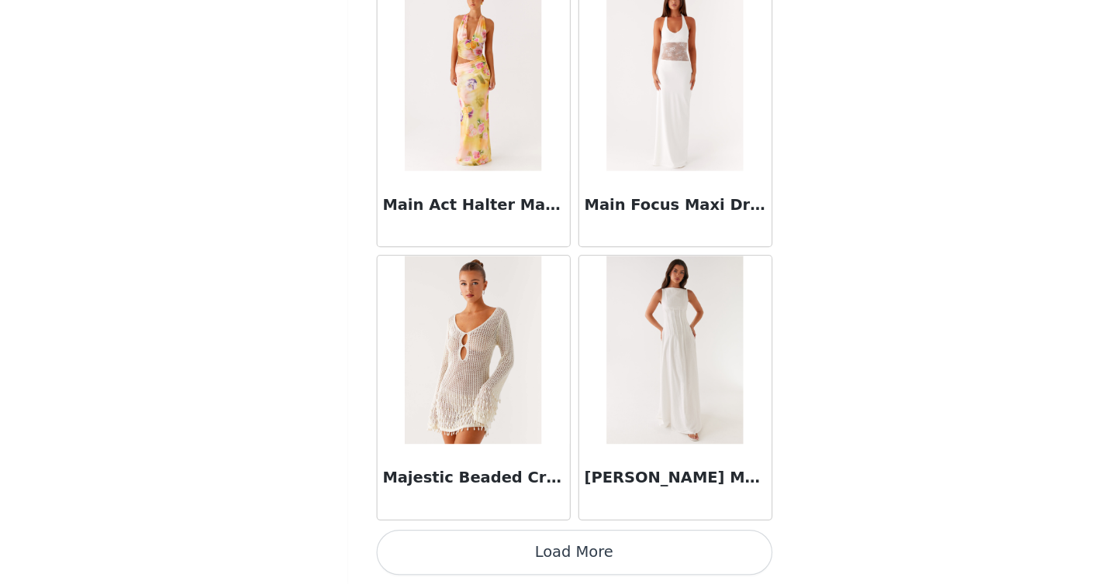
click at [543, 557] on button "Load More" at bounding box center [553, 558] width 326 height 37
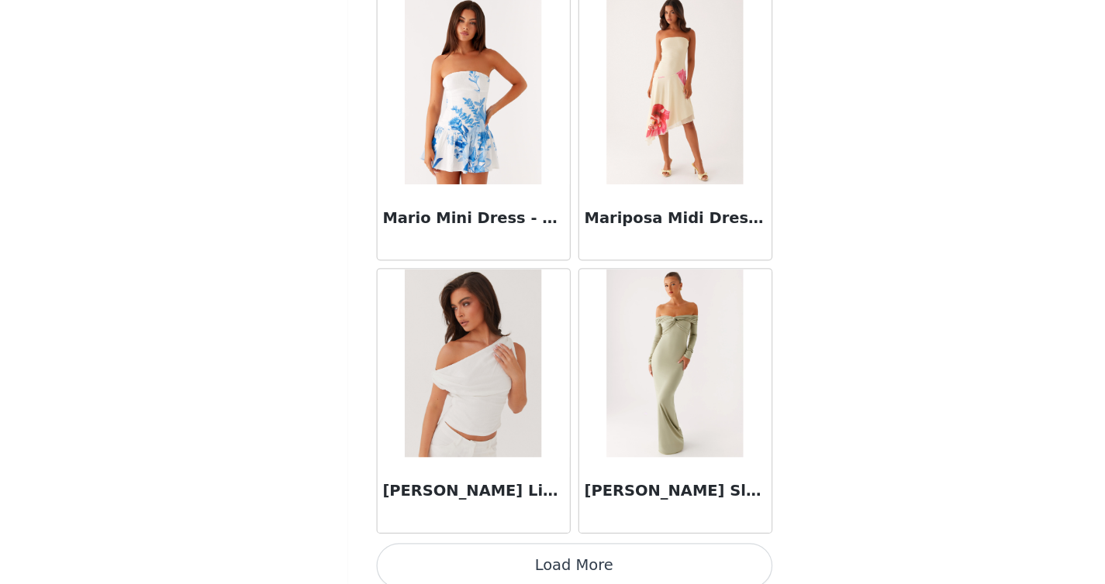
scroll to position [64731, 0]
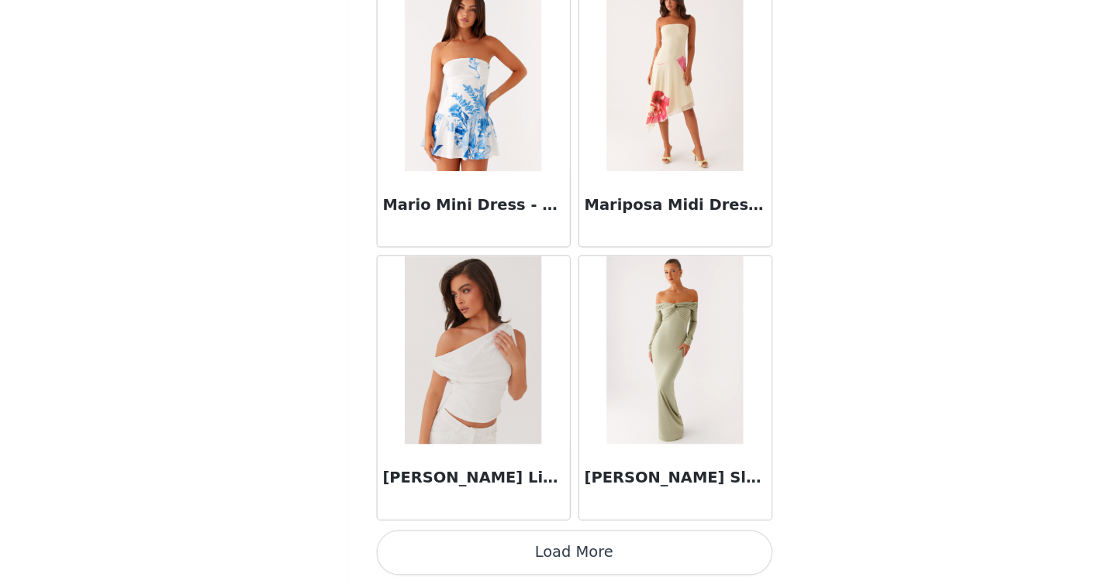
click at [527, 562] on button "Load More" at bounding box center [553, 558] width 326 height 37
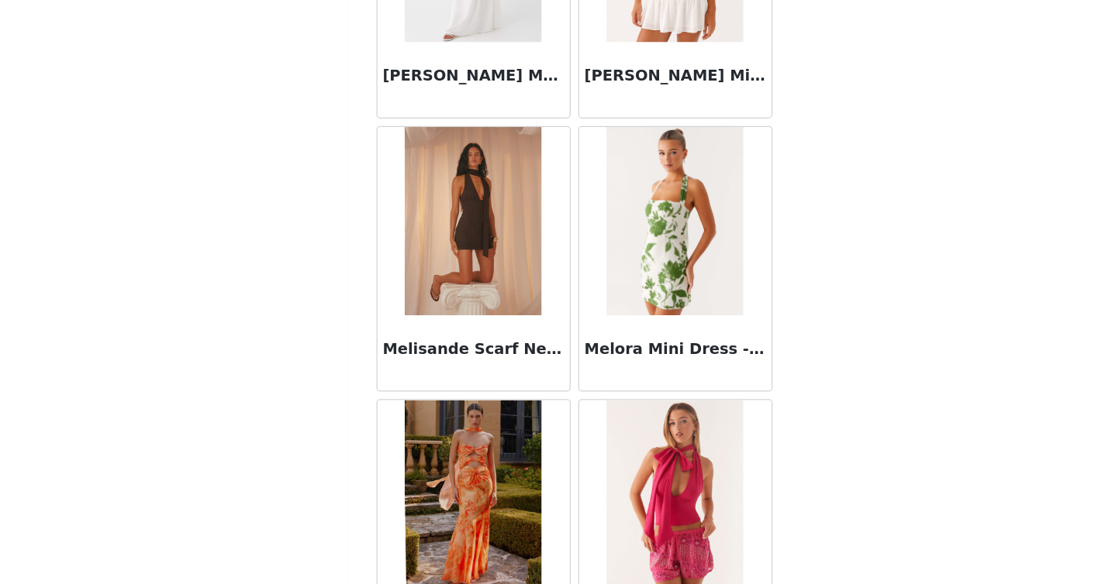
scroll to position [66978, 0]
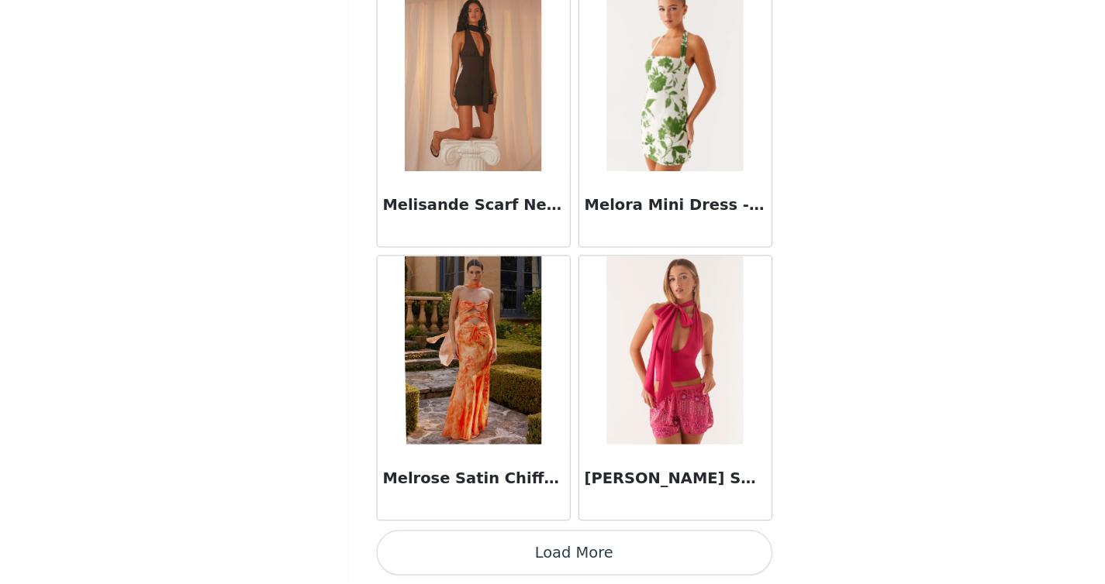
click at [543, 561] on button "Load More" at bounding box center [553, 558] width 326 height 37
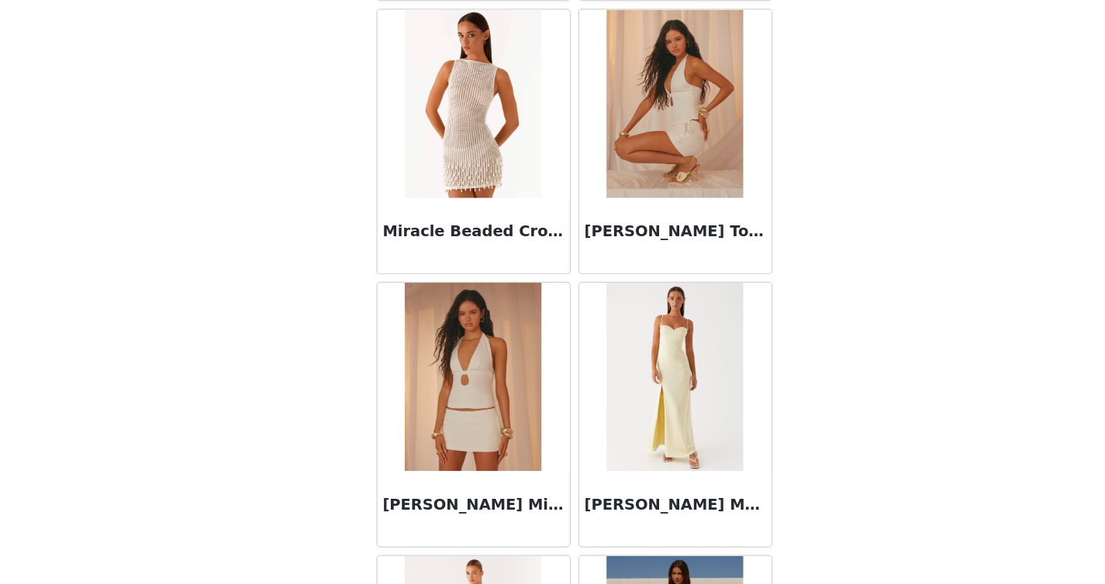
scroll to position [69226, 0]
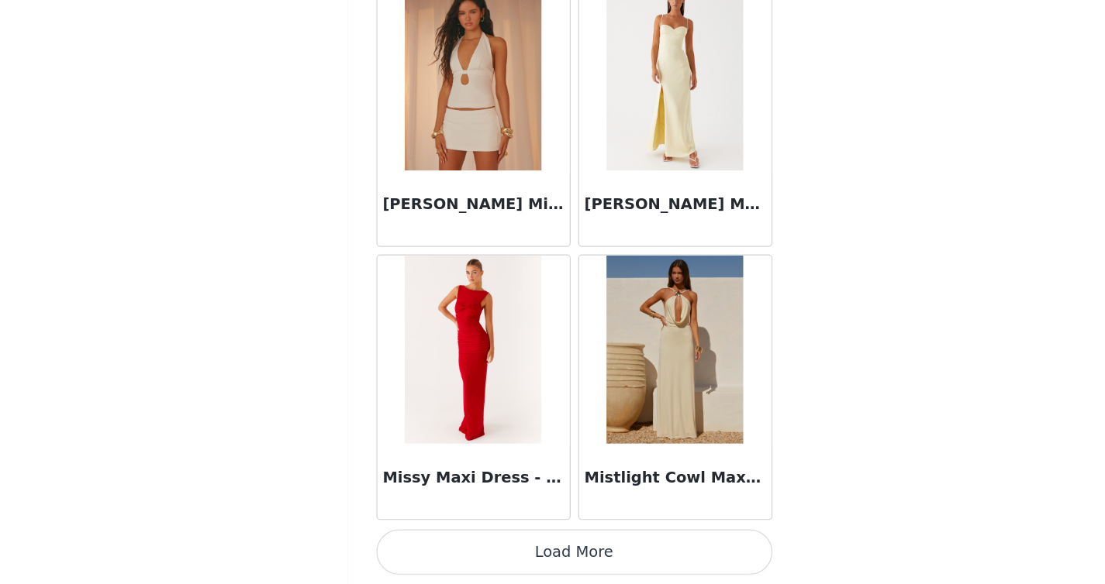
click at [518, 558] on button "Load More" at bounding box center [553, 558] width 326 height 37
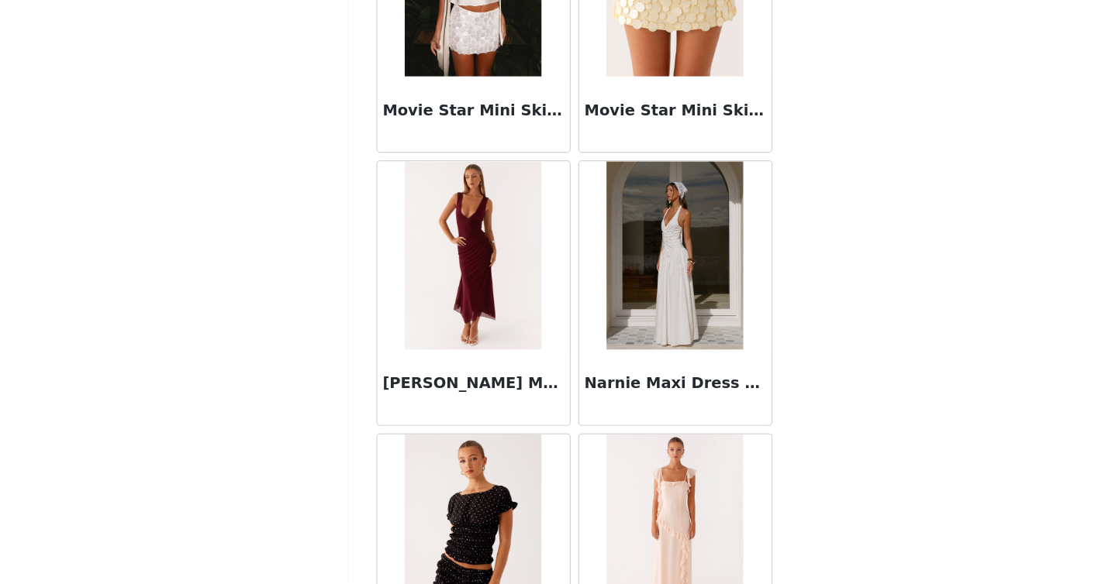
scroll to position [71474, 0]
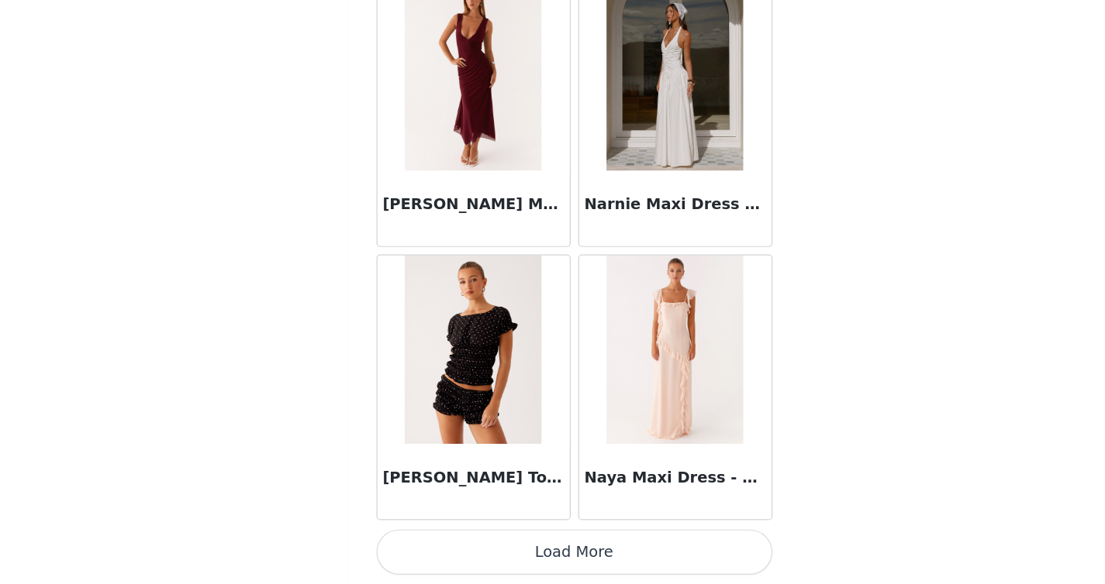
click at [540, 552] on button "Load More" at bounding box center [553, 558] width 326 height 37
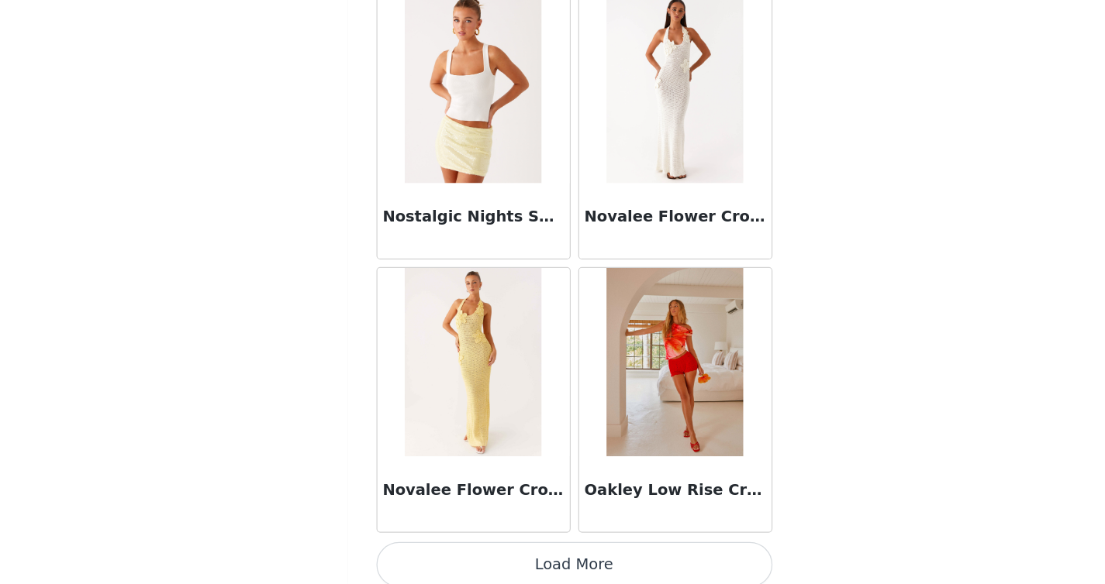
scroll to position [73722, 0]
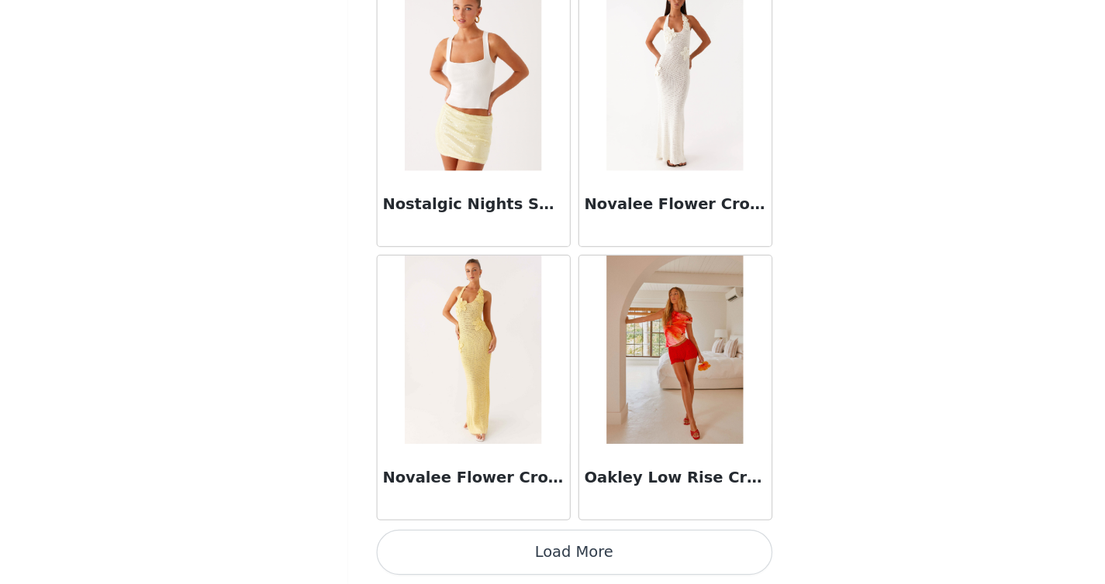
click at [528, 554] on button "Load More" at bounding box center [553, 558] width 326 height 37
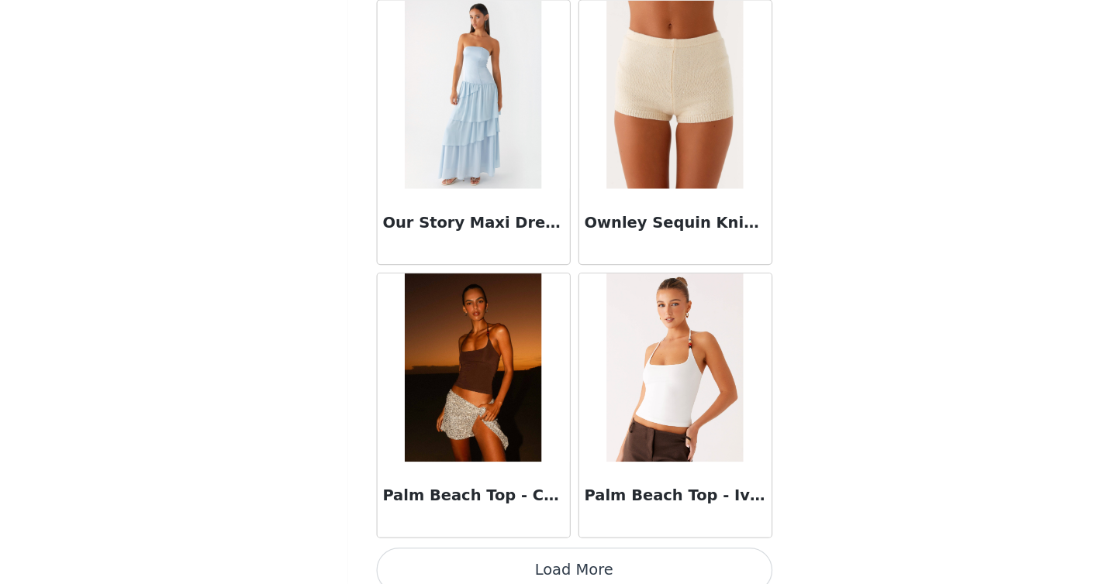
scroll to position [75970, 0]
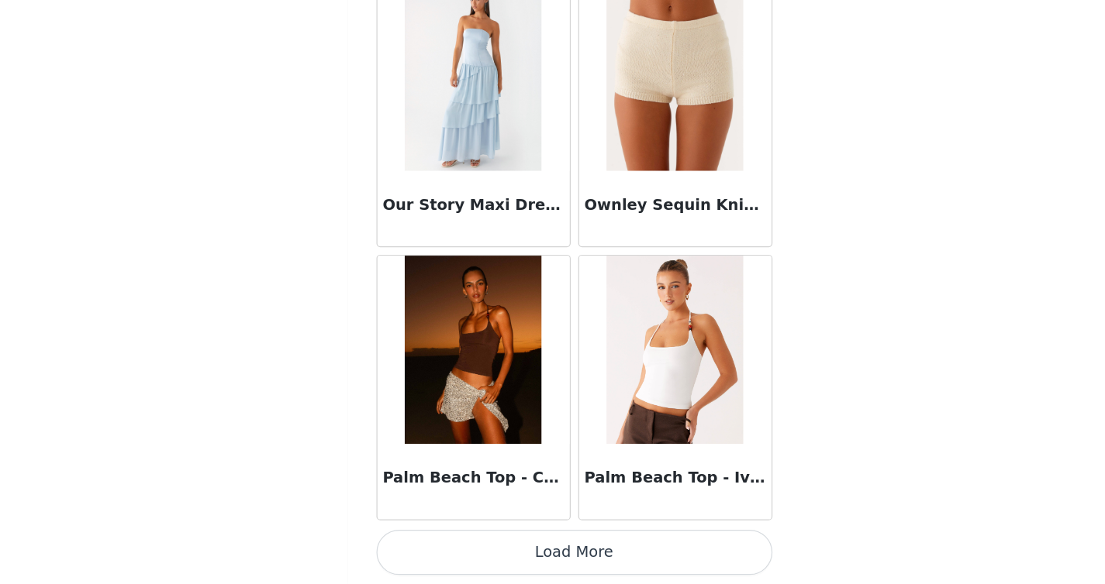
click at [518, 564] on button "Load More" at bounding box center [553, 558] width 326 height 37
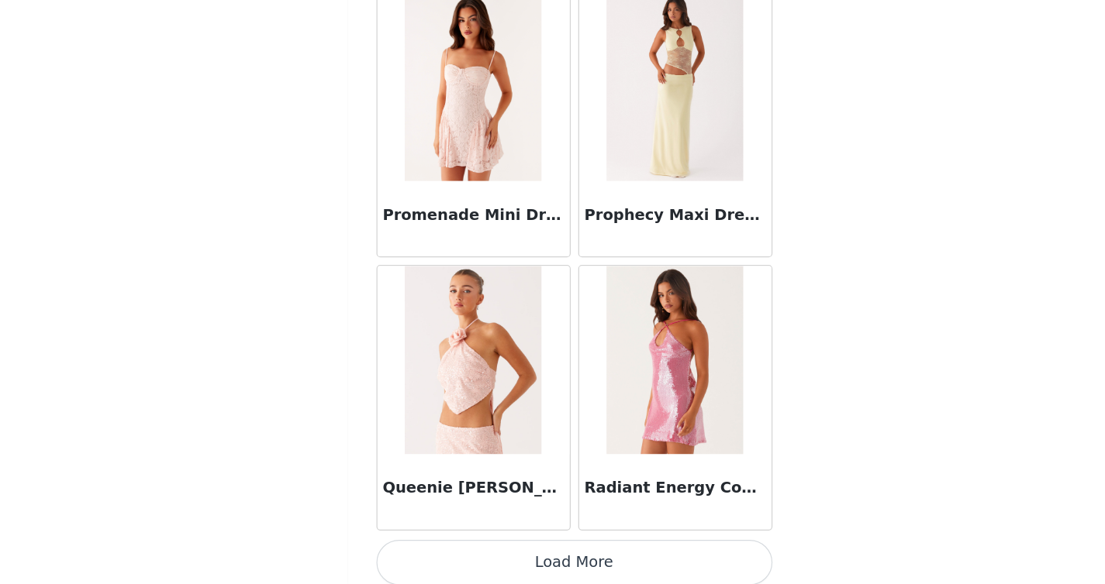
scroll to position [78218, 0]
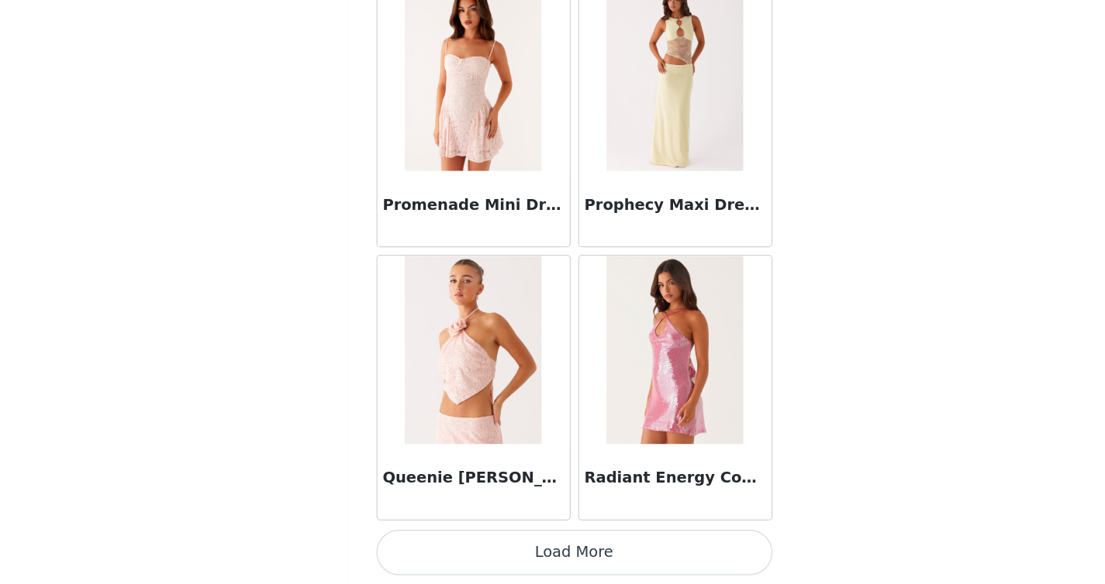
click at [540, 563] on button "Load More" at bounding box center [553, 558] width 326 height 37
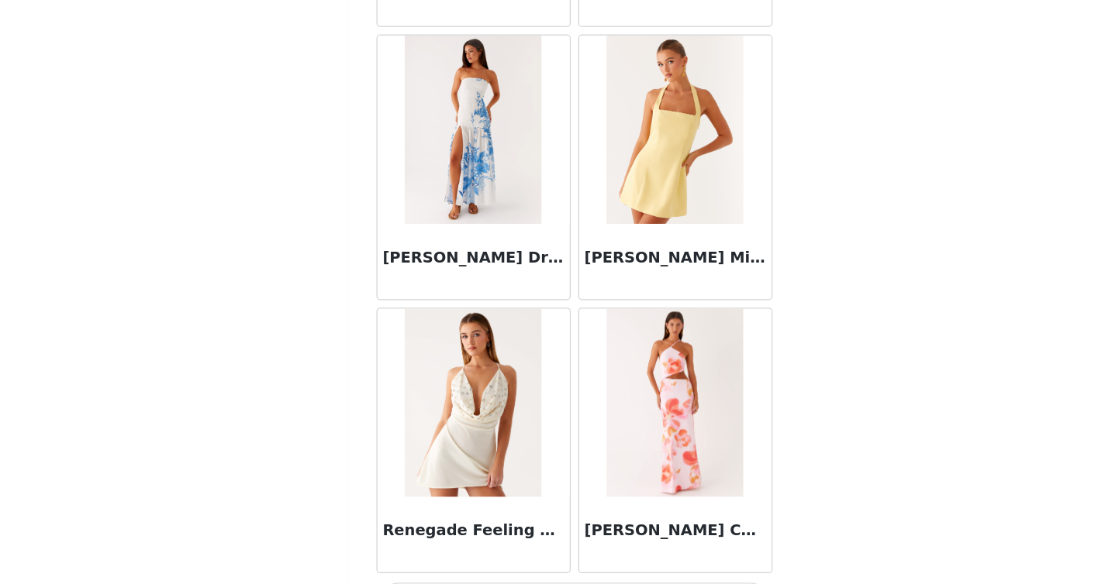
scroll to position [80466, 0]
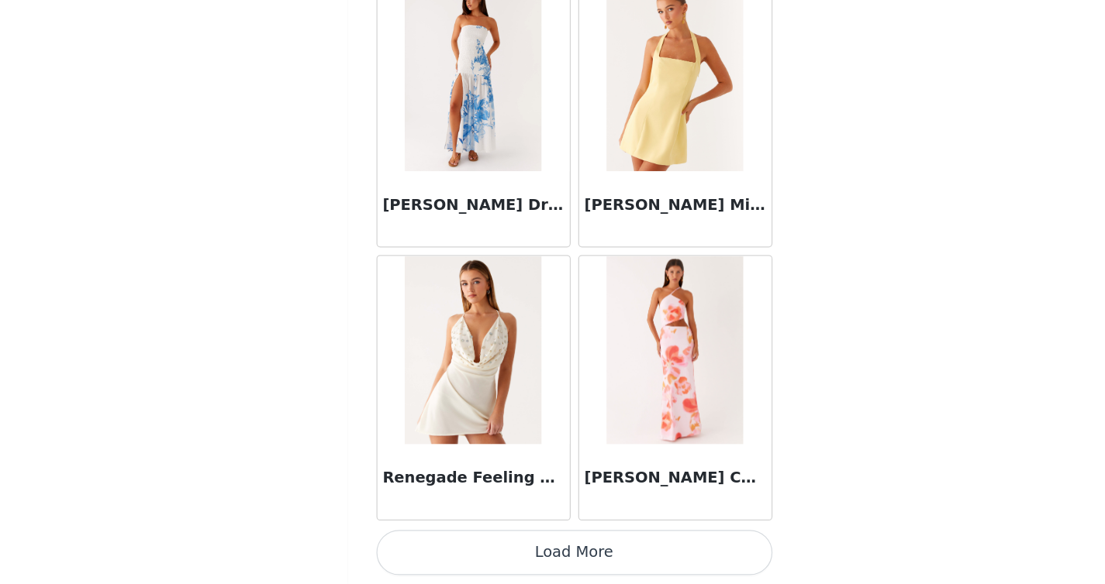
click at [519, 564] on button "Load More" at bounding box center [553, 558] width 326 height 37
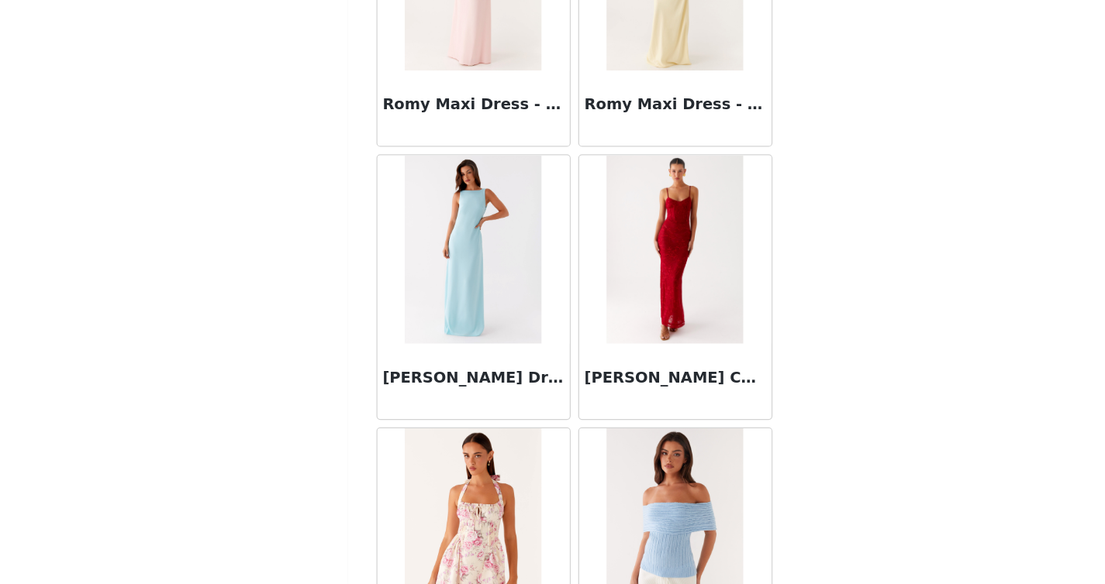
scroll to position [82714, 0]
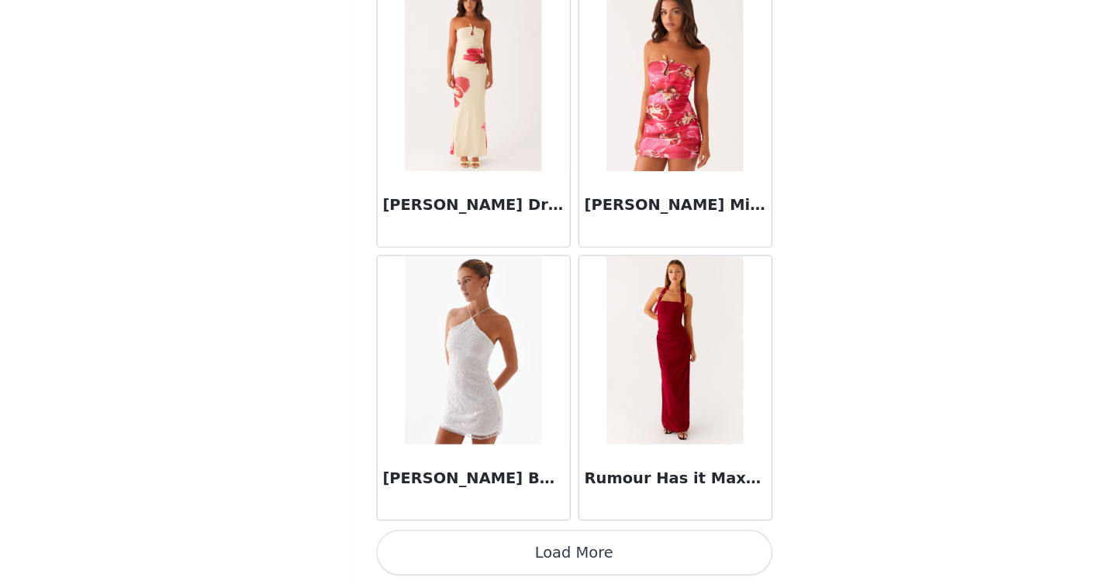
click at [519, 554] on button "Load More" at bounding box center [553, 558] width 326 height 37
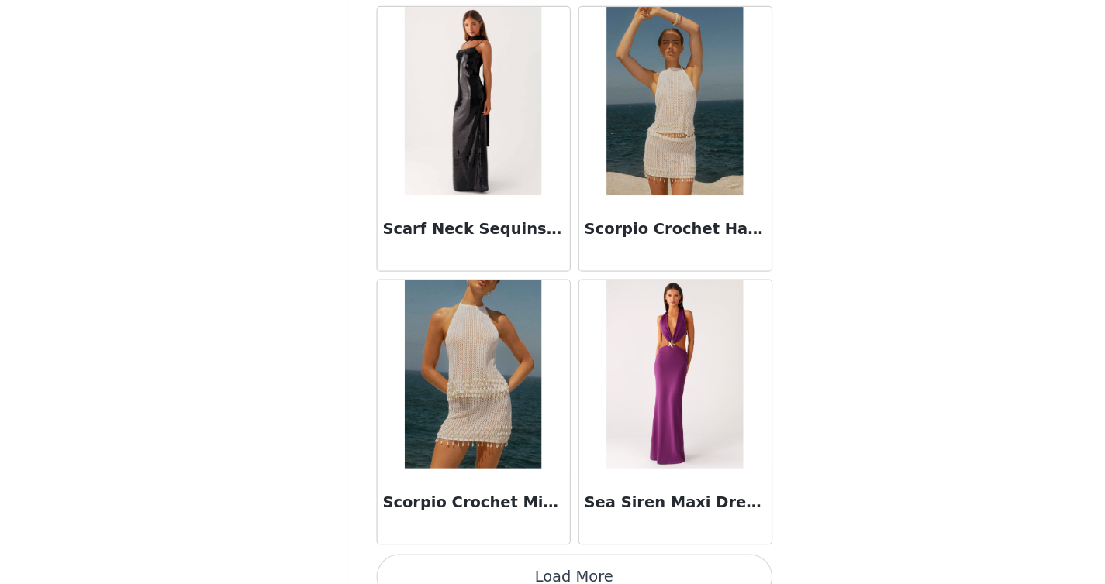
scroll to position [84962, 0]
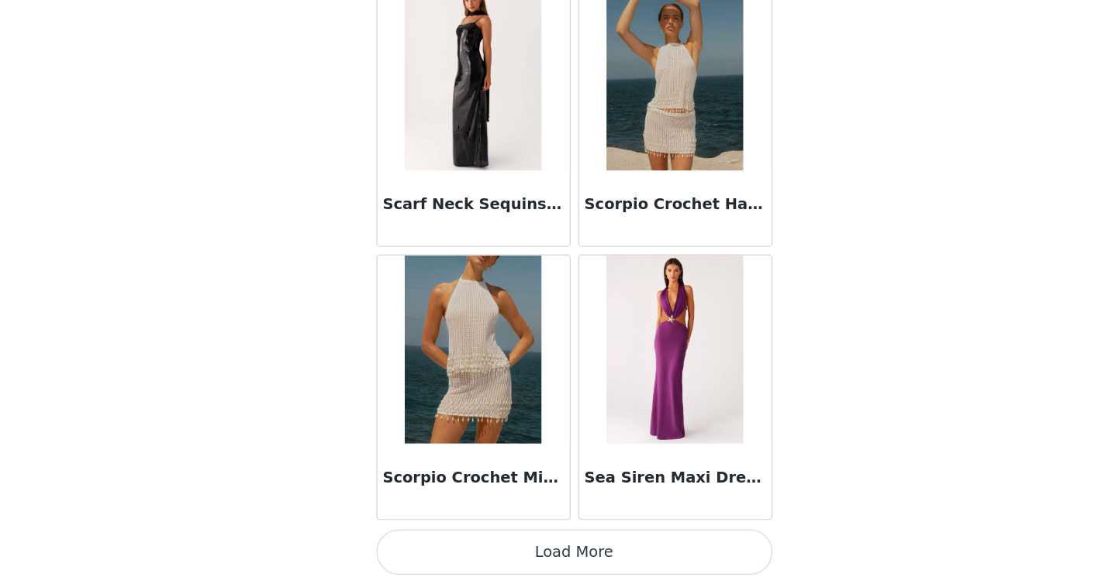
click at [557, 554] on button "Load More" at bounding box center [553, 558] width 326 height 37
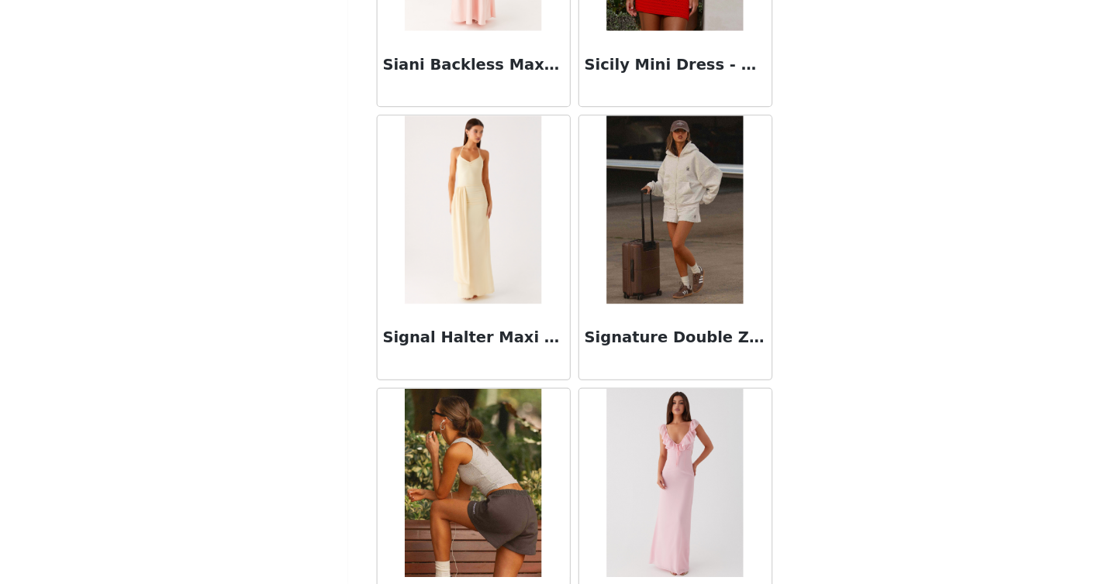
scroll to position [87210, 0]
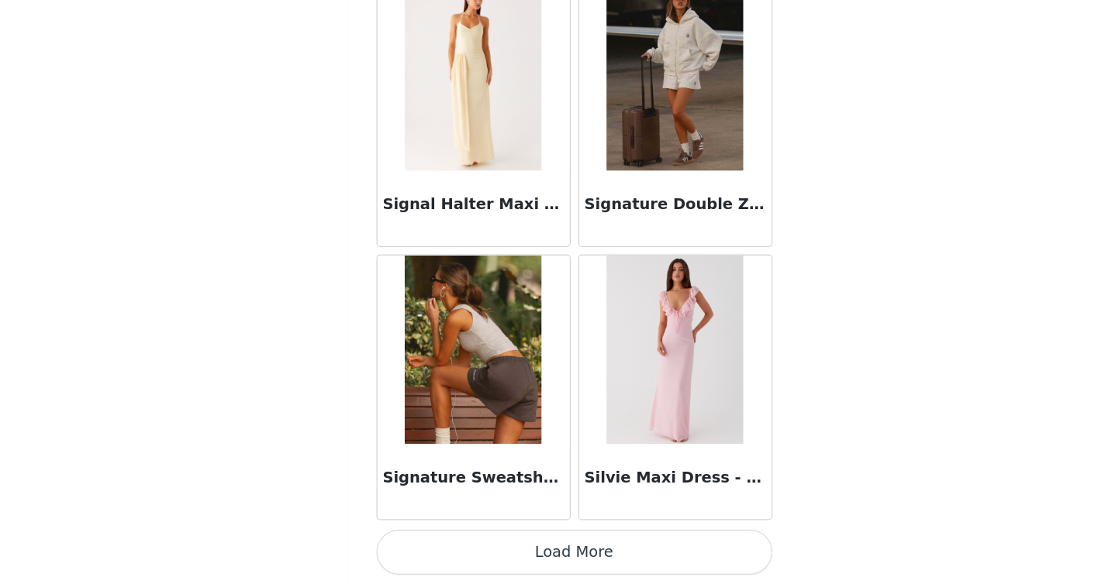
click at [537, 557] on button "Load More" at bounding box center [553, 558] width 326 height 37
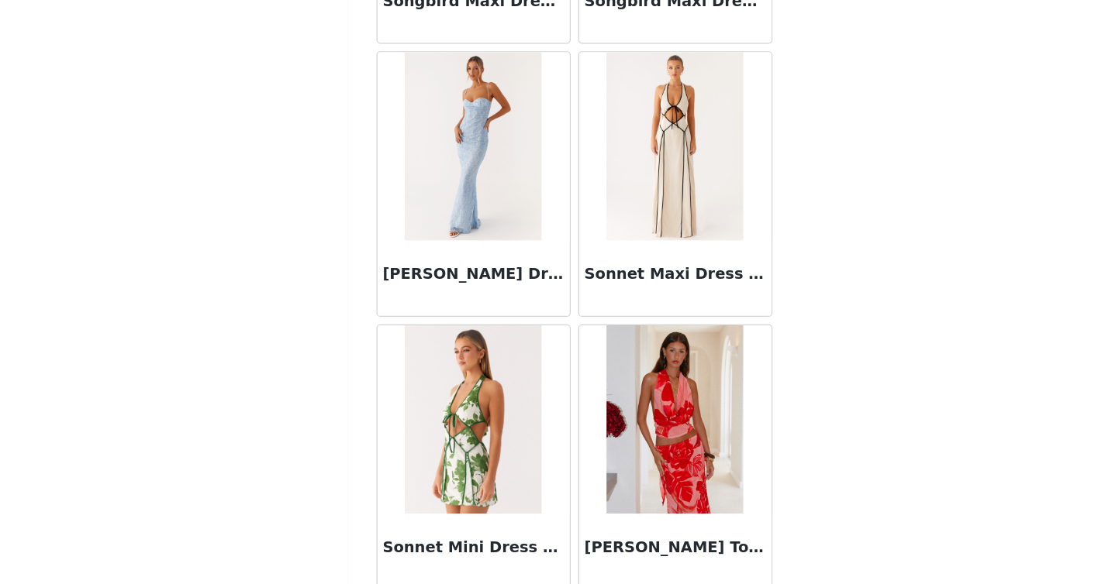
scroll to position [89458, 0]
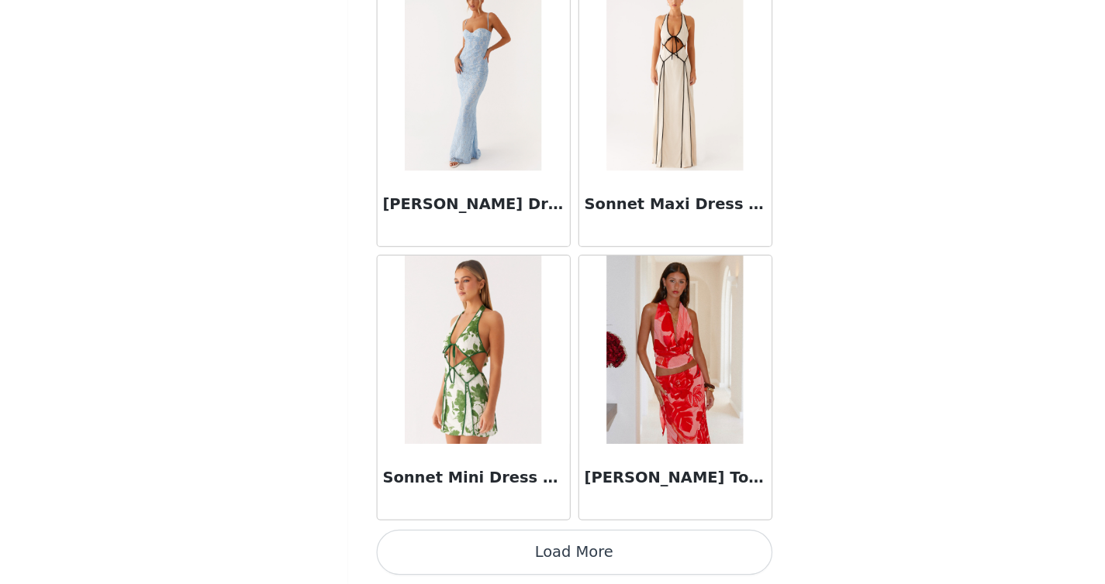
click at [475, 550] on button "Load More" at bounding box center [553, 558] width 326 height 37
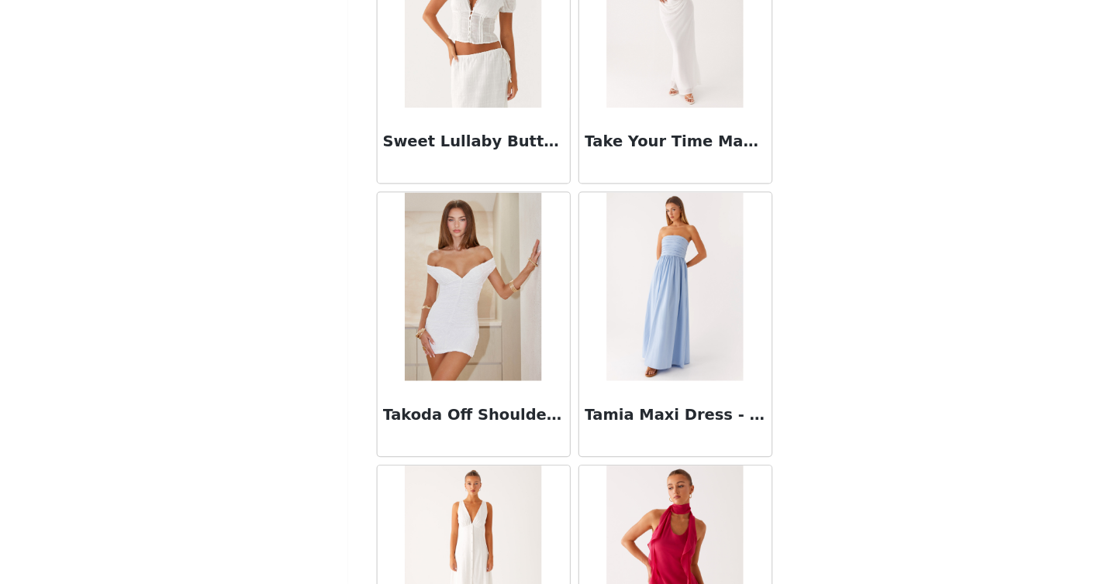
scroll to position [91706, 0]
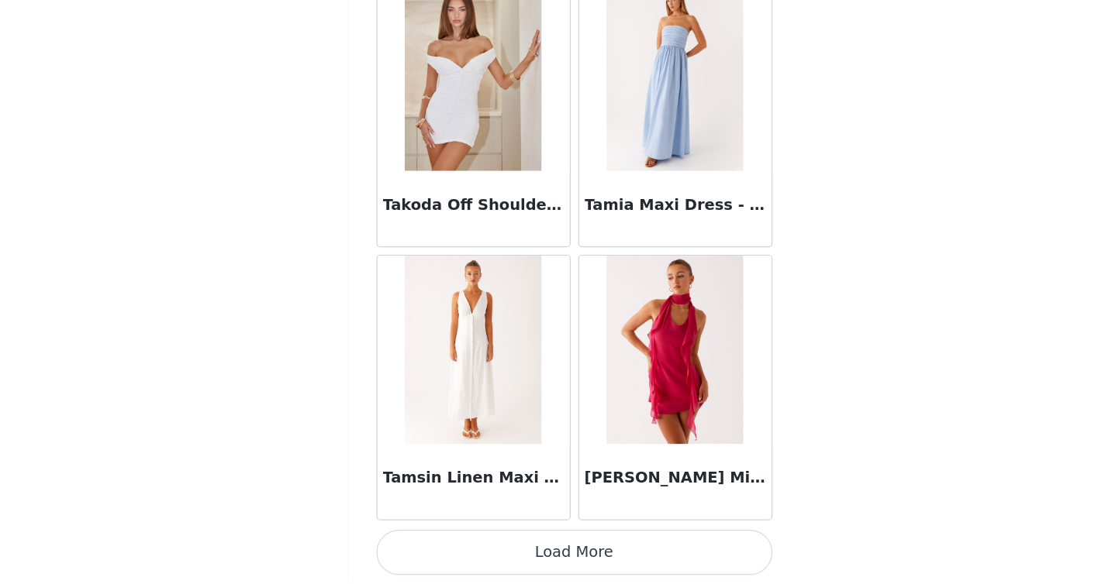
click at [532, 565] on button "Load More" at bounding box center [553, 558] width 326 height 37
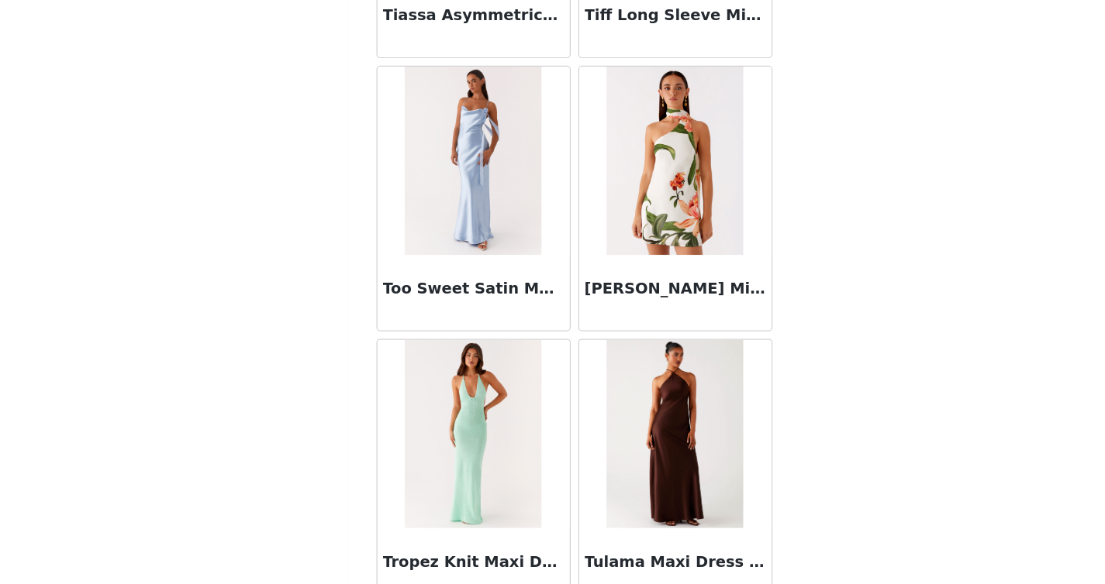
scroll to position [93954, 0]
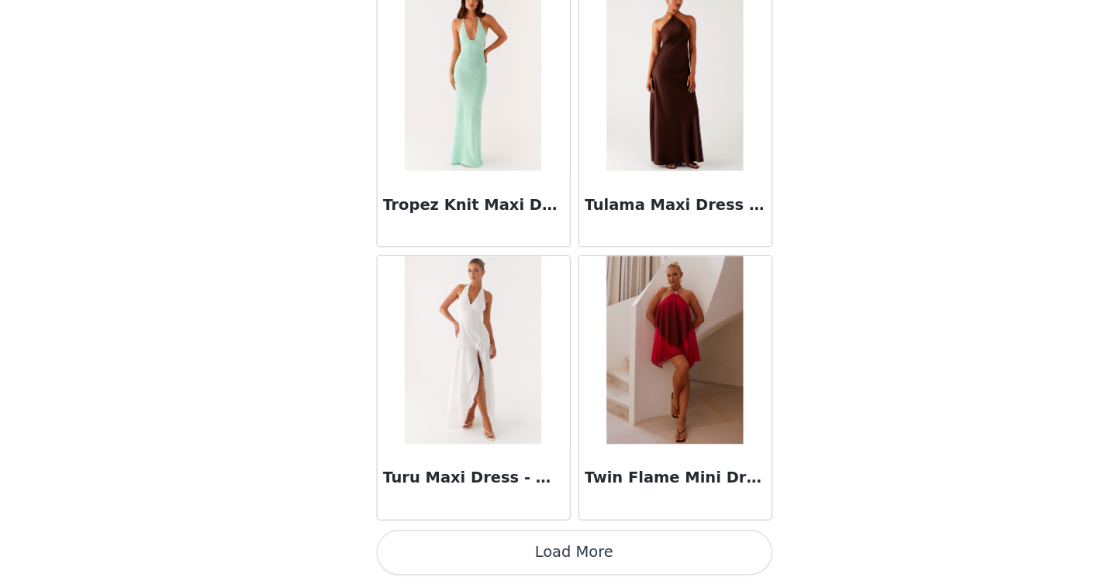
click at [534, 557] on button "Load More" at bounding box center [553, 558] width 326 height 37
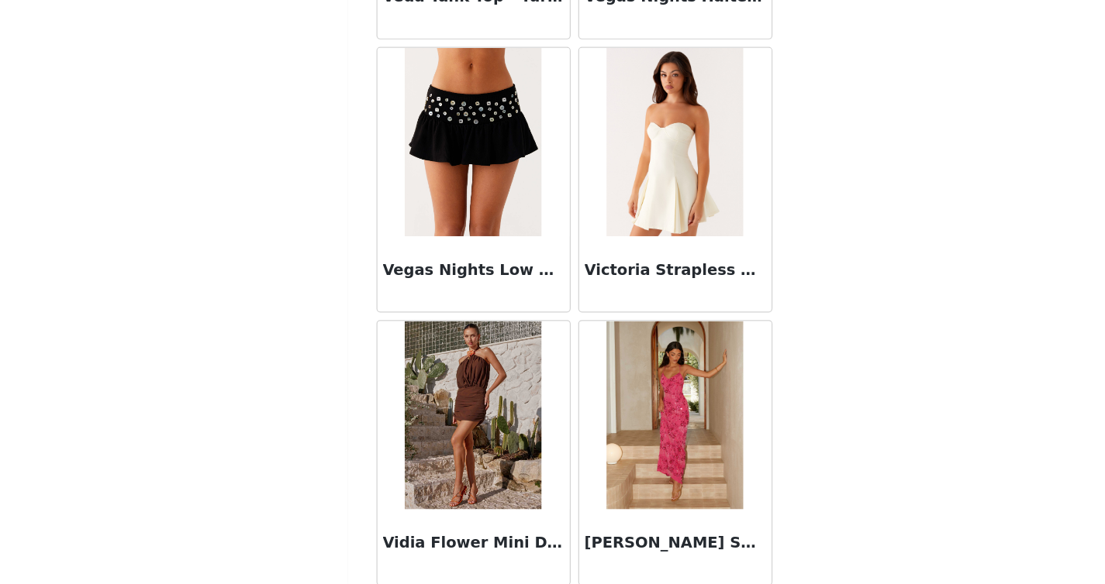
scroll to position [96202, 0]
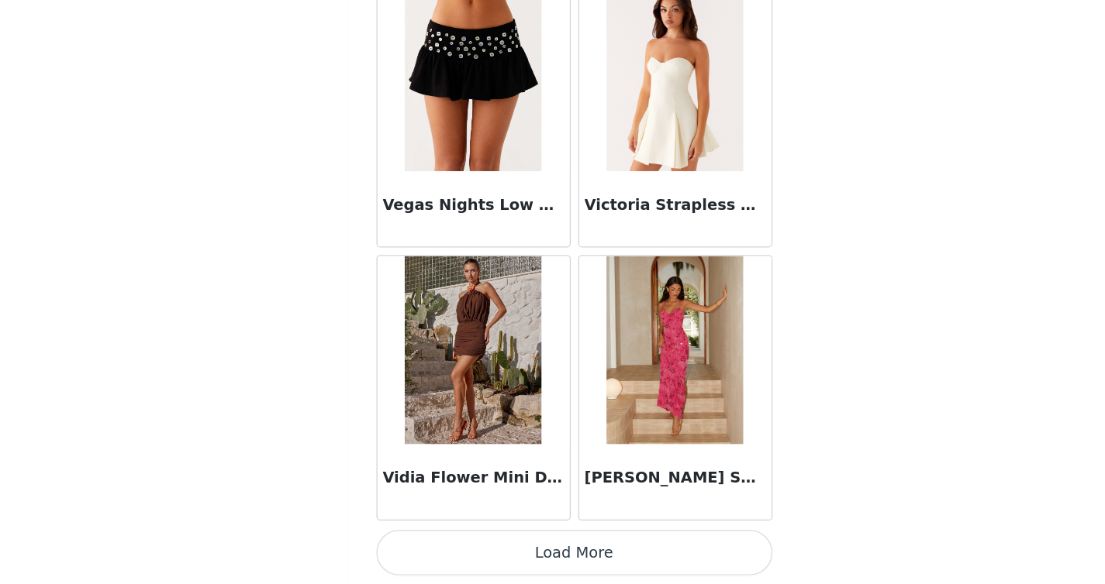
click at [536, 568] on button "Load More" at bounding box center [553, 558] width 326 height 37
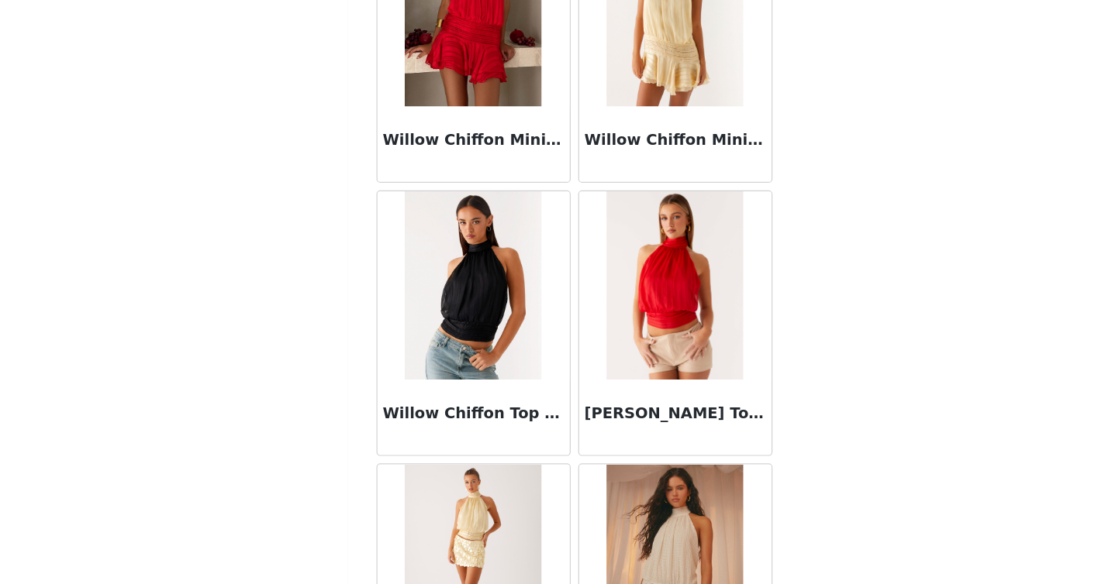
scroll to position [98450, 0]
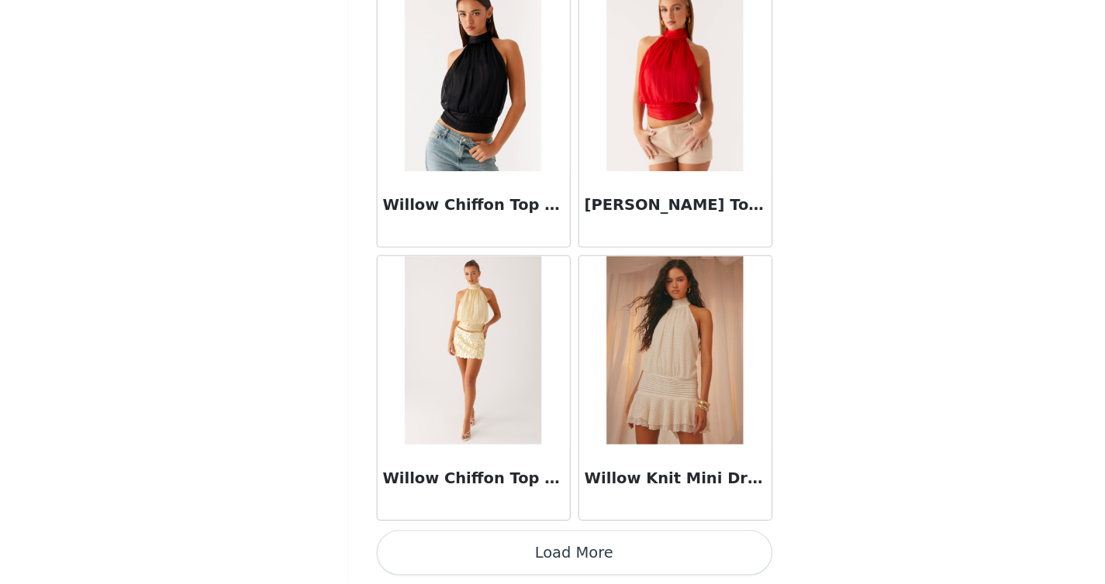
click at [522, 561] on button "Load More" at bounding box center [553, 558] width 326 height 37
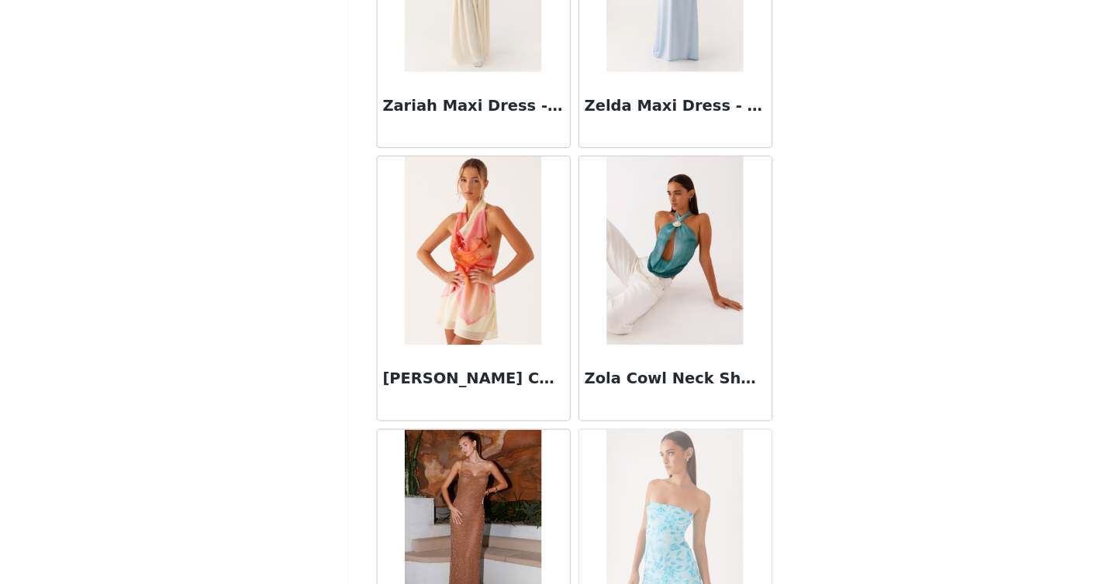
scroll to position [100698, 0]
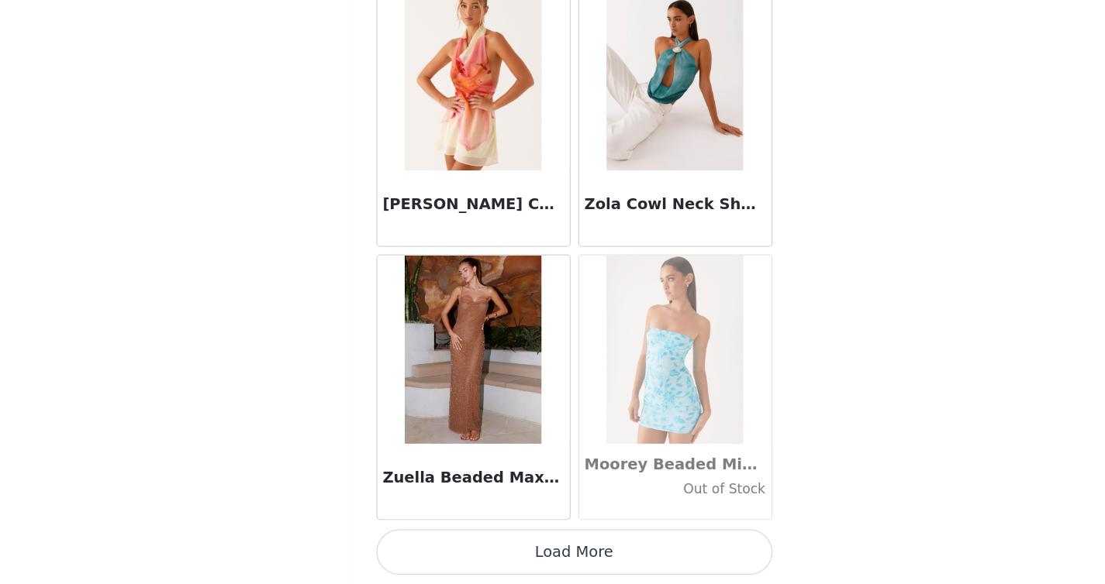
click at [545, 565] on button "Load More" at bounding box center [553, 558] width 326 height 37
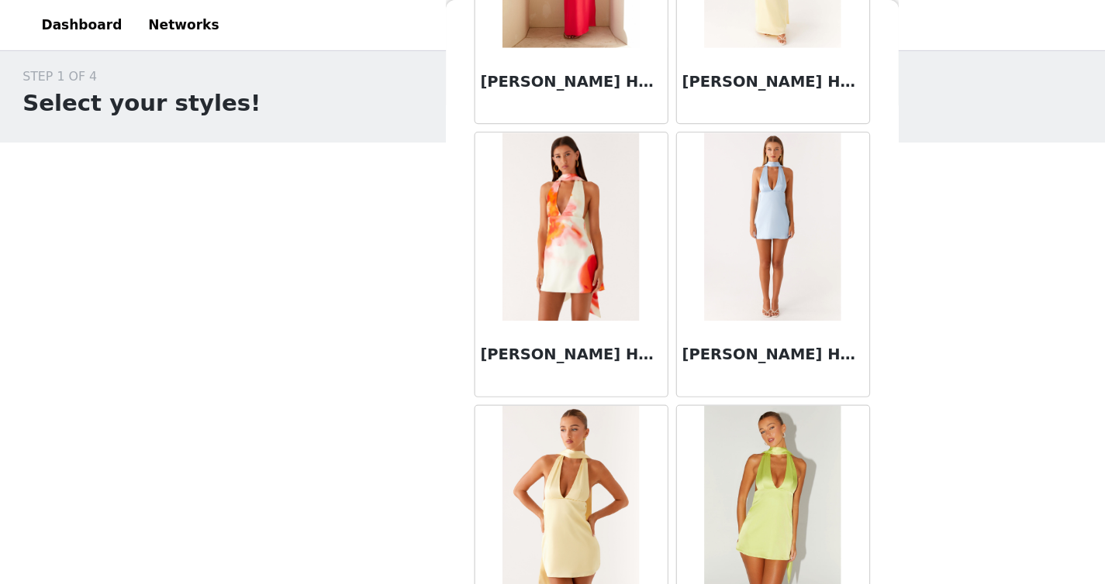
scroll to position [75725, 0]
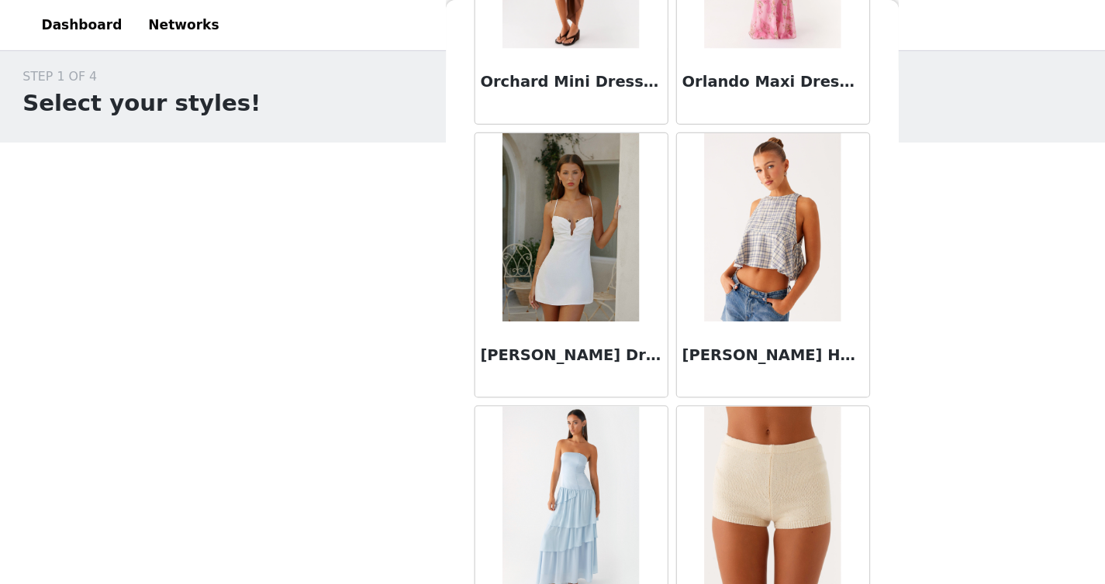
click at [596, 295] on h3 "[PERSON_NAME] Halter Top - Check" at bounding box center [635, 292] width 149 height 19
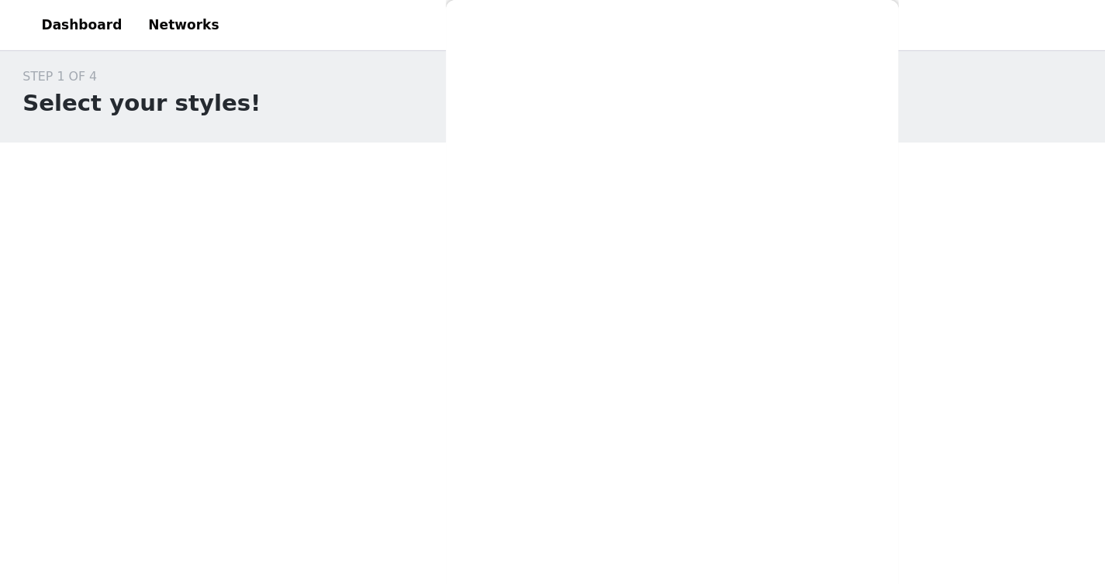
click at [637, 170] on div "Back Aamari Maxi Dress - Red Abby Mini Dress - Floral Print [PERSON_NAME] Mini …" at bounding box center [553, 292] width 372 height 584
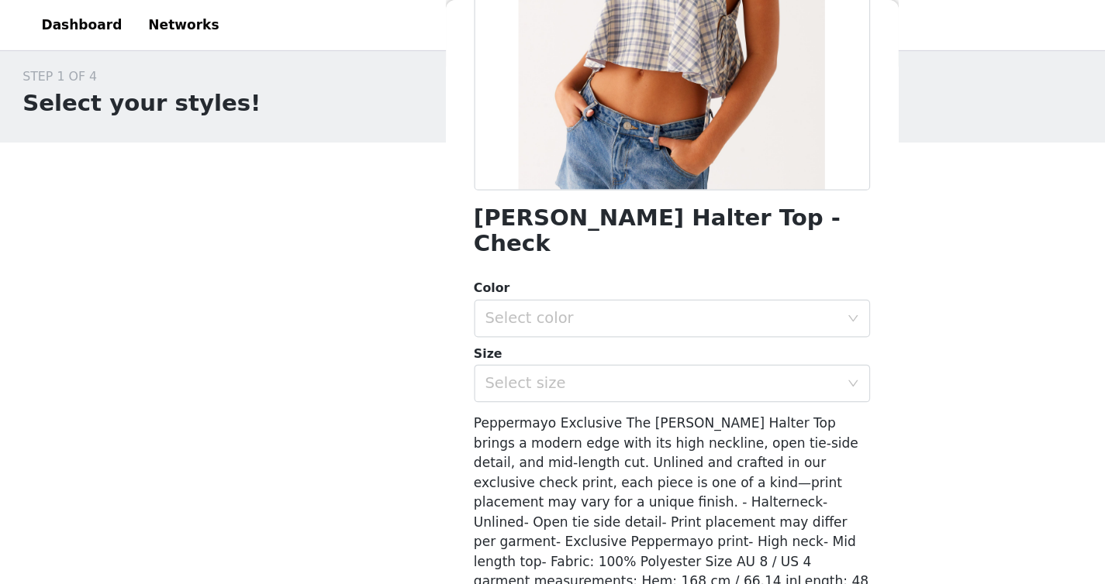
scroll to position [233, 0]
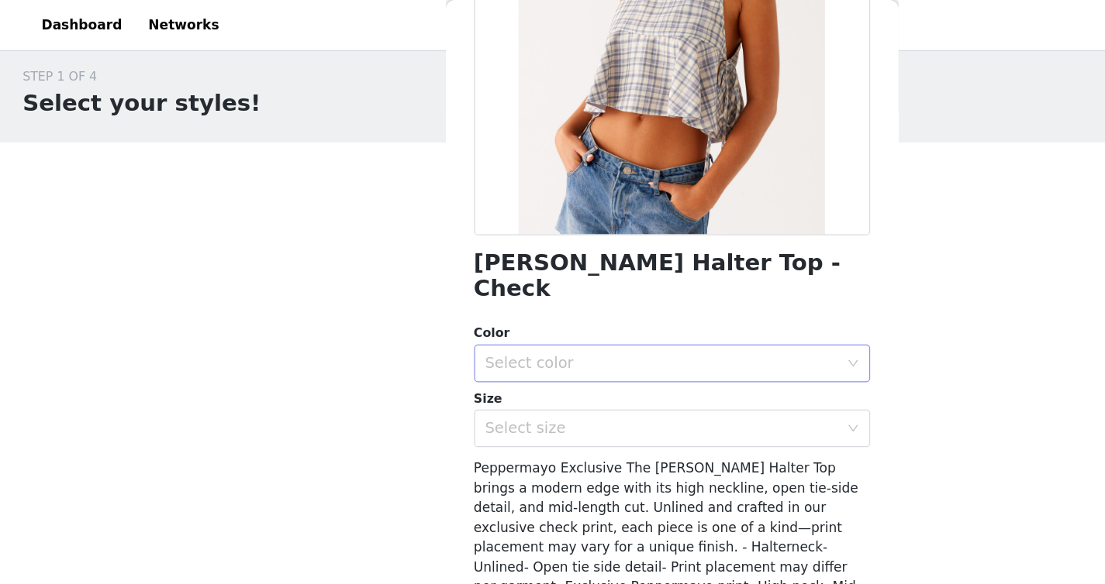
click at [544, 291] on div "Select color" at bounding box center [544, 299] width 290 height 16
click at [492, 315] on li "Check" at bounding box center [547, 312] width 314 height 25
click at [486, 345] on div "Select size" at bounding box center [544, 353] width 290 height 16
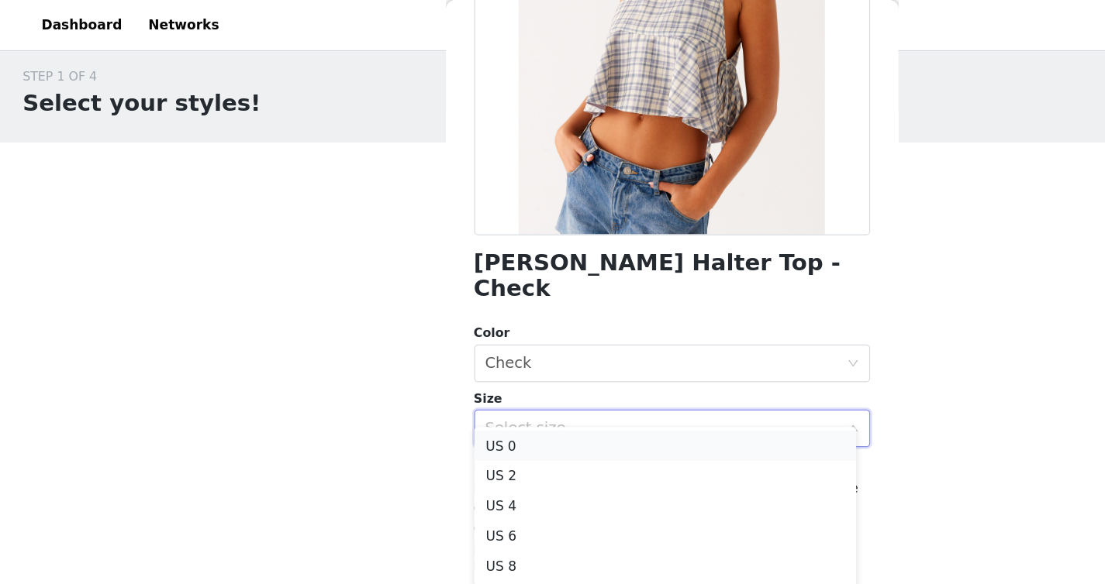
click at [439, 363] on li "US 0" at bounding box center [547, 366] width 314 height 25
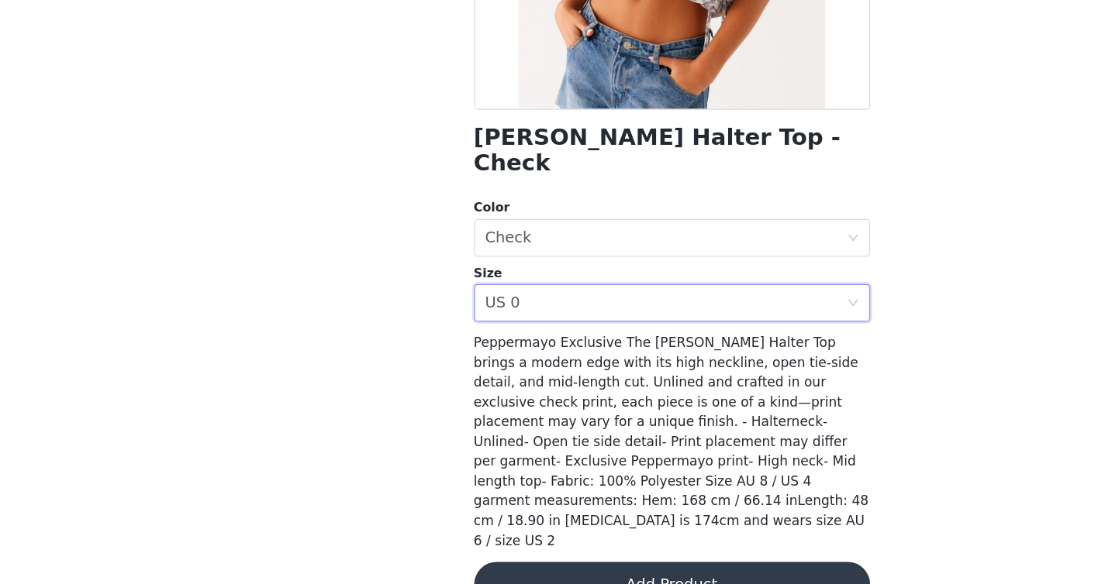
scroll to position [124, 0]
click at [477, 566] on button "Add Product" at bounding box center [553, 584] width 326 height 37
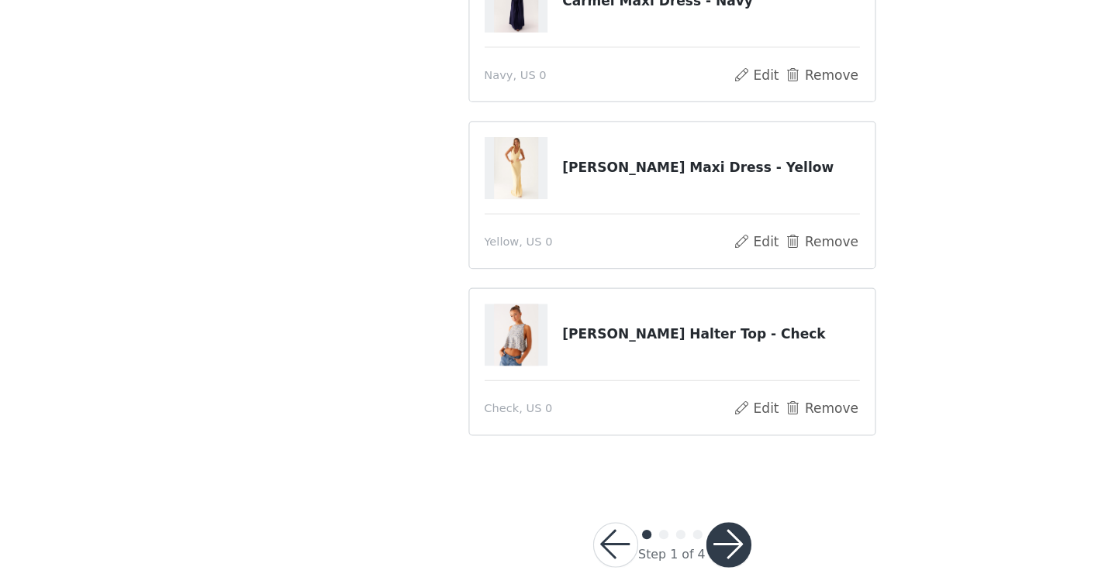
scroll to position [244, 0]
click at [595, 544] on button "button" at bounding box center [599, 551] width 37 height 37
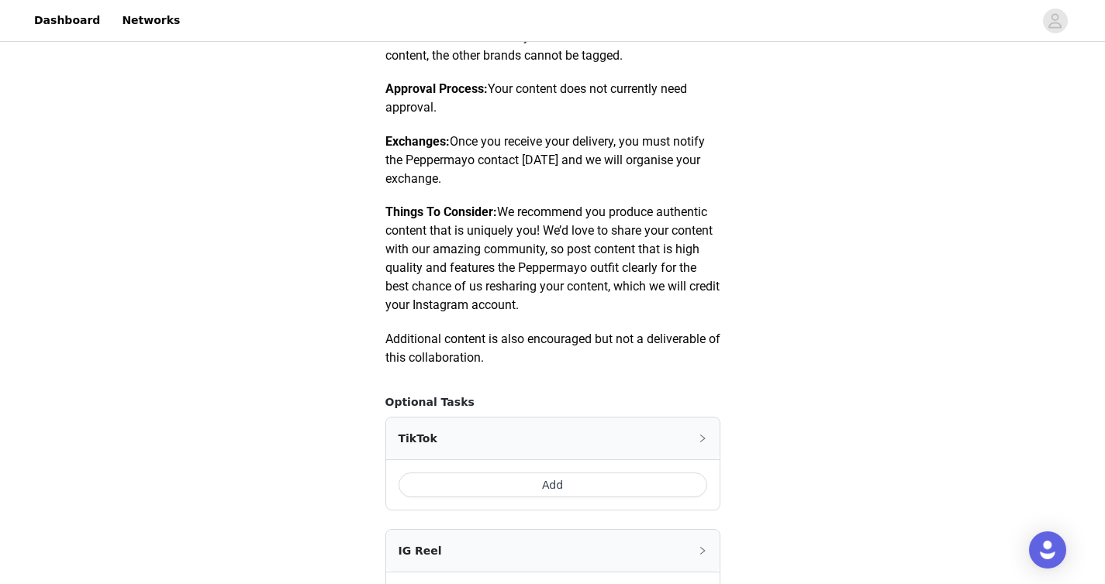
scroll to position [926, 0]
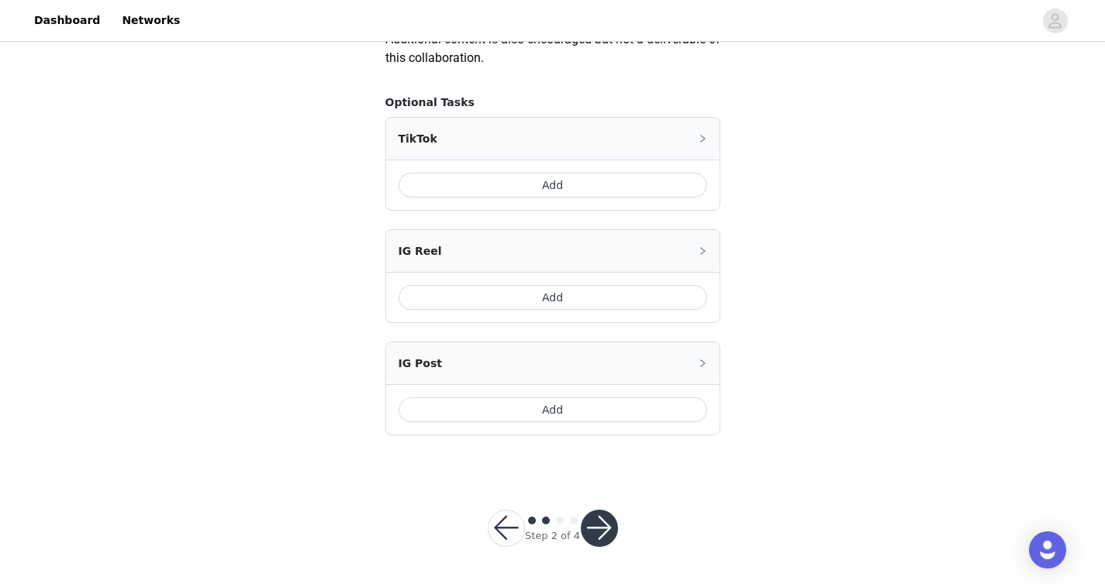
click at [536, 194] on button "Add" at bounding box center [552, 185] width 309 height 25
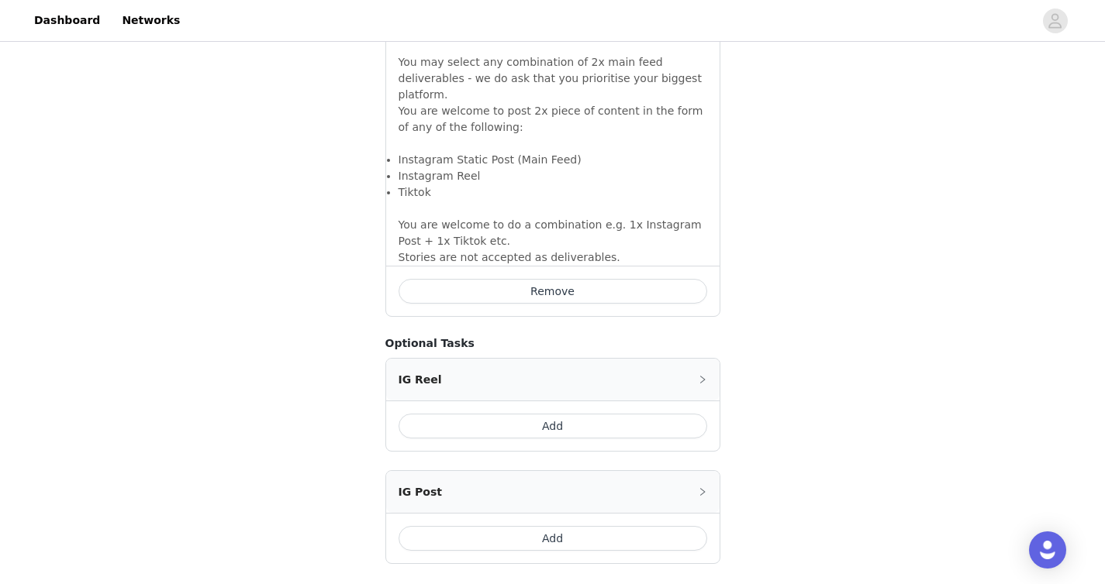
scroll to position [1201, 0]
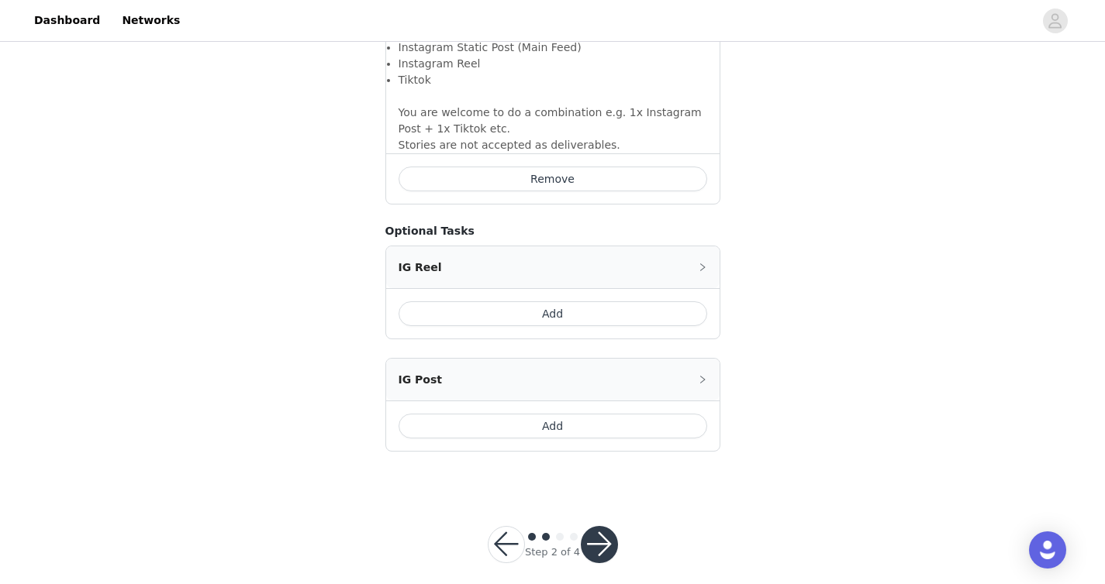
click at [598, 526] on button "button" at bounding box center [599, 544] width 37 height 37
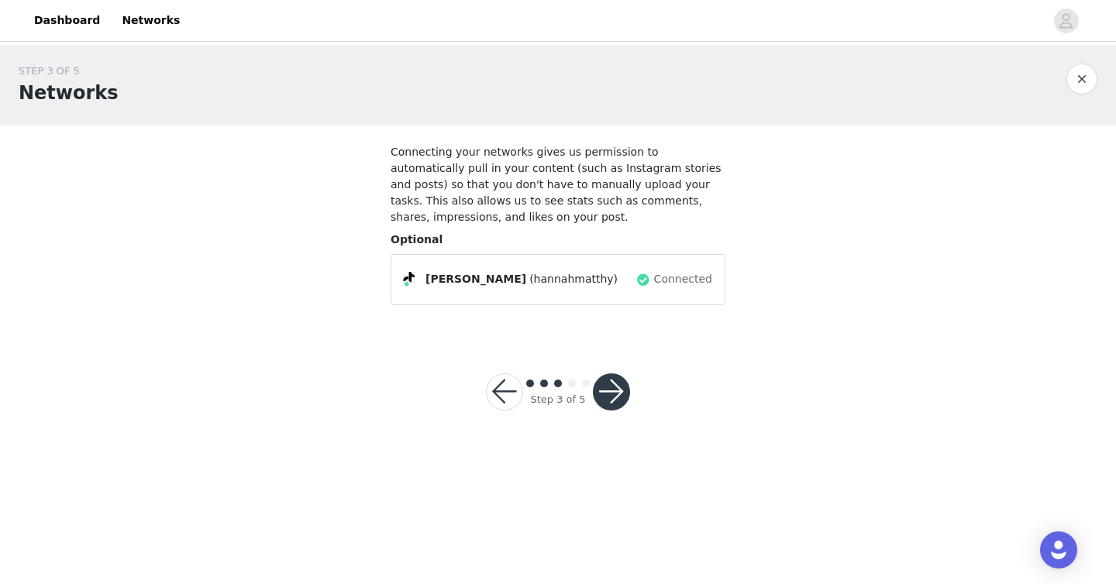
click at [617, 376] on button "button" at bounding box center [611, 392] width 37 height 37
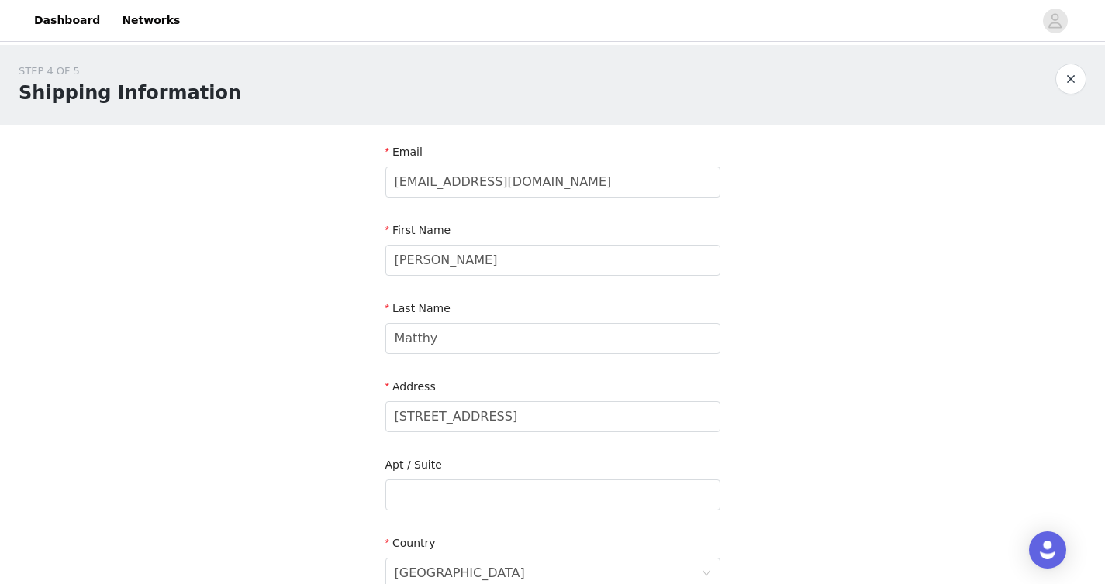
scroll to position [472, 0]
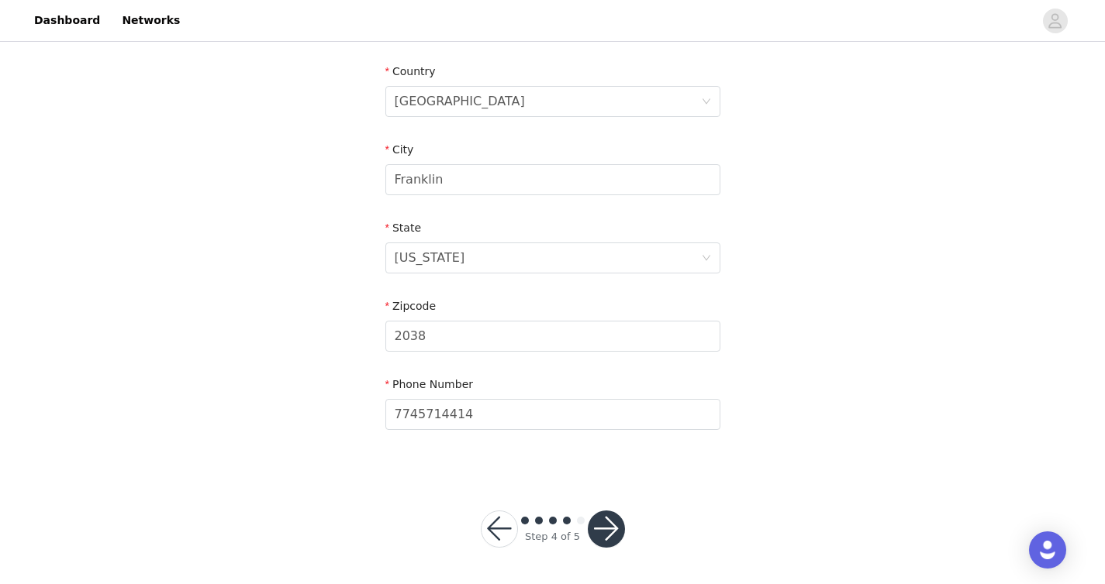
click at [612, 528] on button "button" at bounding box center [606, 529] width 37 height 37
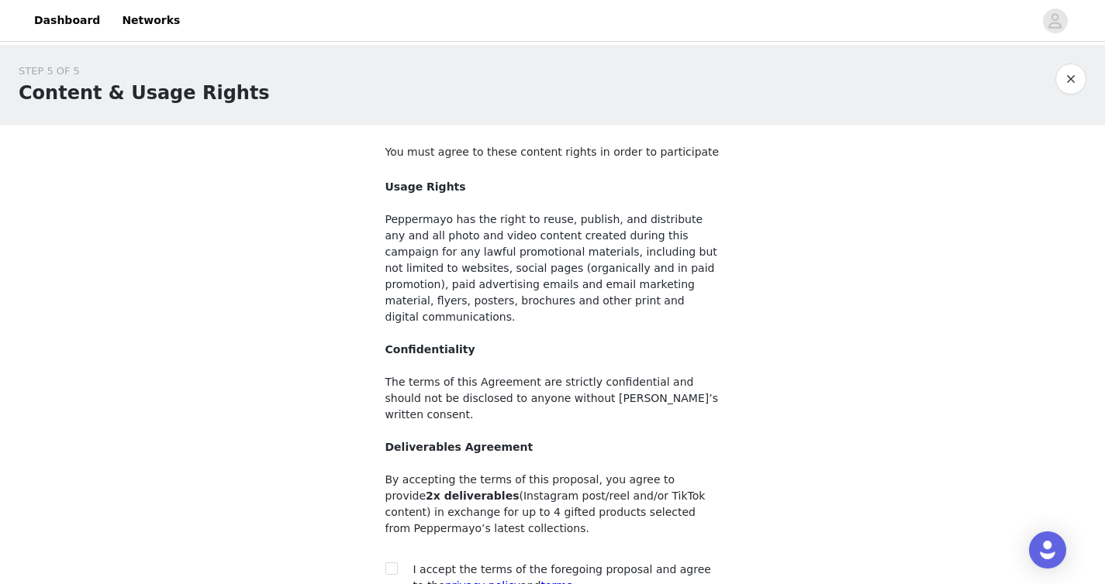
scroll to position [132, 0]
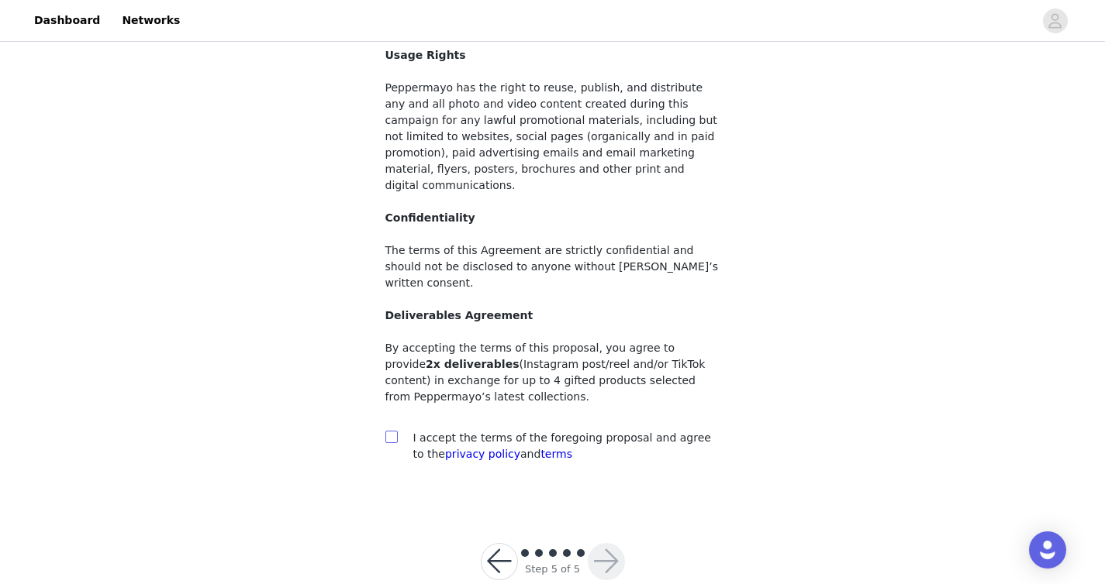
click at [387, 431] on input "checkbox" at bounding box center [390, 436] width 11 height 11
checkbox input "true"
click at [606, 543] on button "button" at bounding box center [606, 561] width 37 height 37
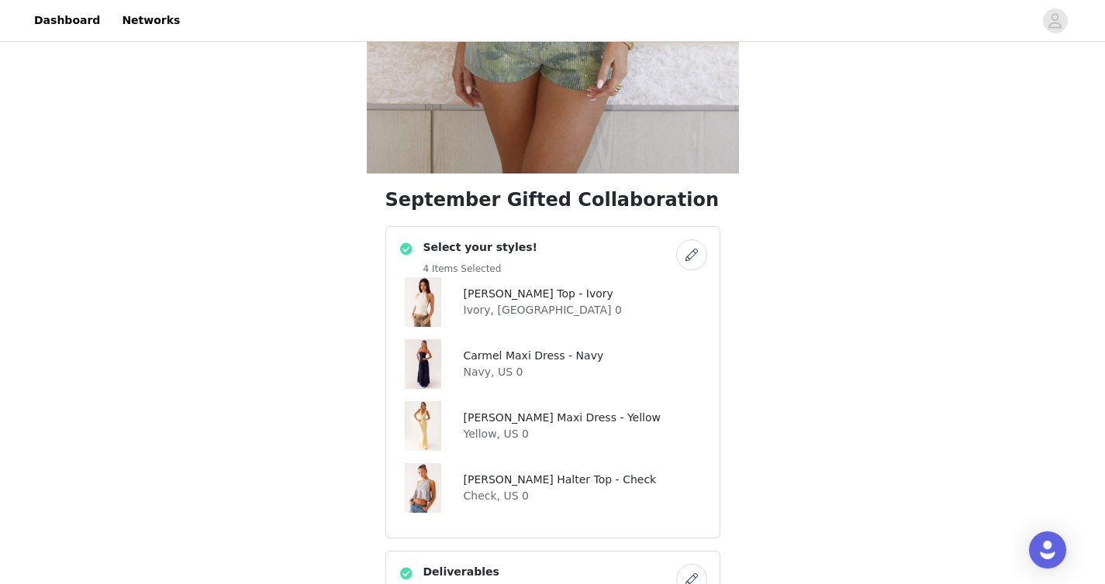
scroll to position [436, 0]
